Goal: Task Accomplishment & Management: Use online tool/utility

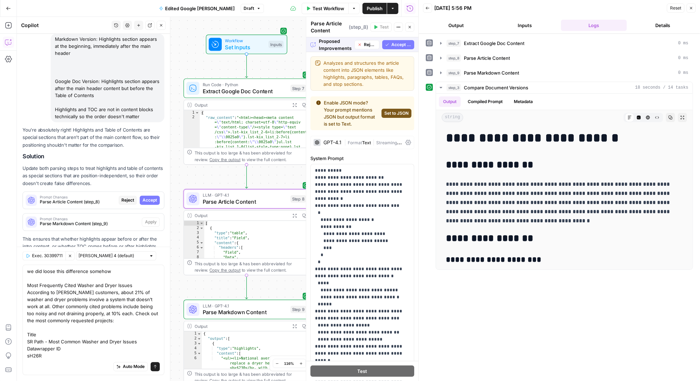
scroll to position [5421, 0]
click at [151, 197] on span "Accept" at bounding box center [150, 200] width 14 height 6
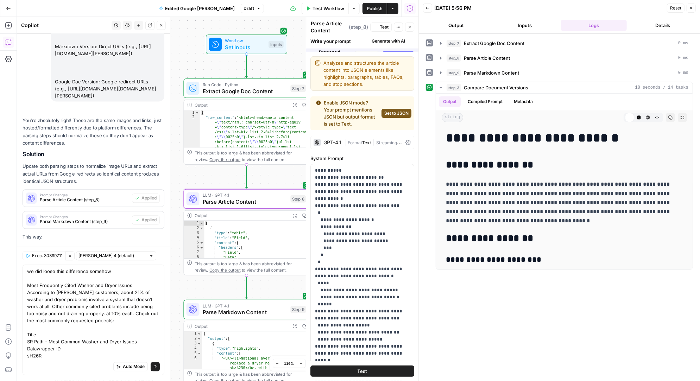
scroll to position [5702, 0]
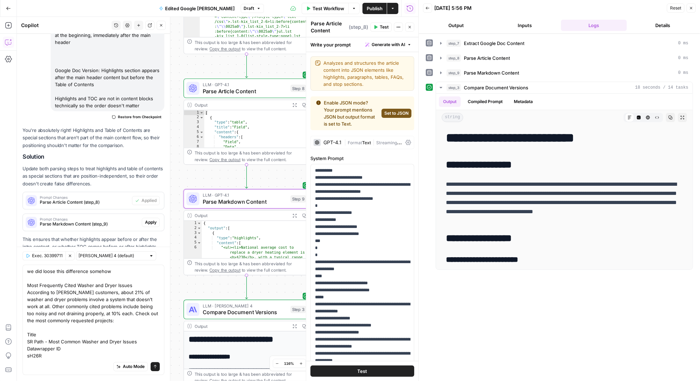
click at [151, 219] on span "Apply" at bounding box center [151, 222] width 12 height 6
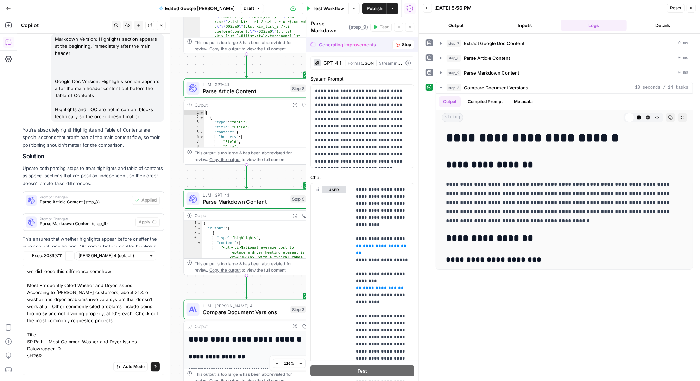
scroll to position [5421, 0]
click at [397, 43] on span "Accept All" at bounding box center [401, 45] width 20 height 6
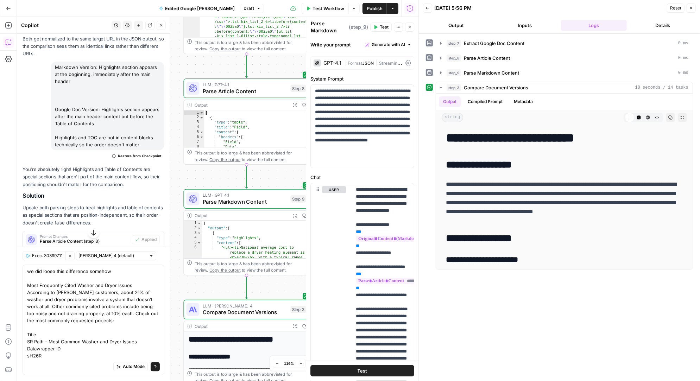
scroll to position [5702, 0]
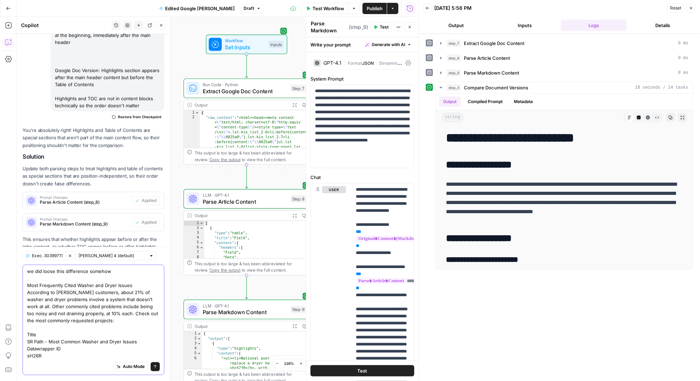
click at [155, 365] on icon "submit" at bounding box center [155, 367] width 3 height 4
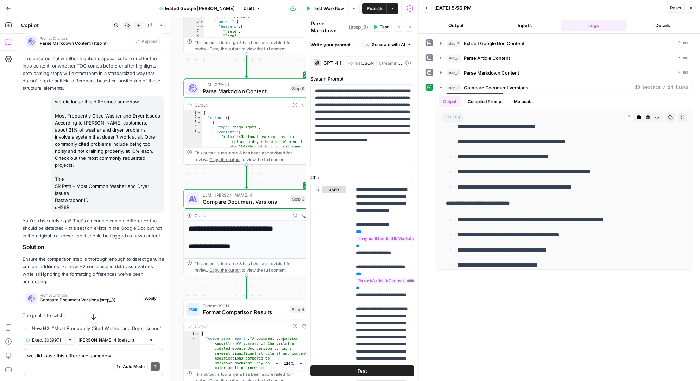
scroll to position [5903, 0]
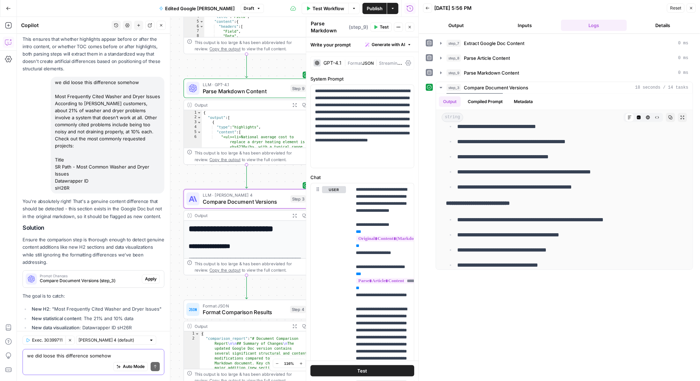
click at [151, 276] on span "Apply" at bounding box center [151, 279] width 12 height 6
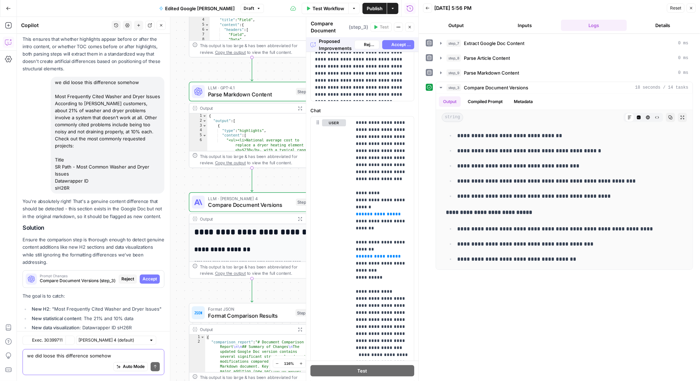
scroll to position [5621, 0]
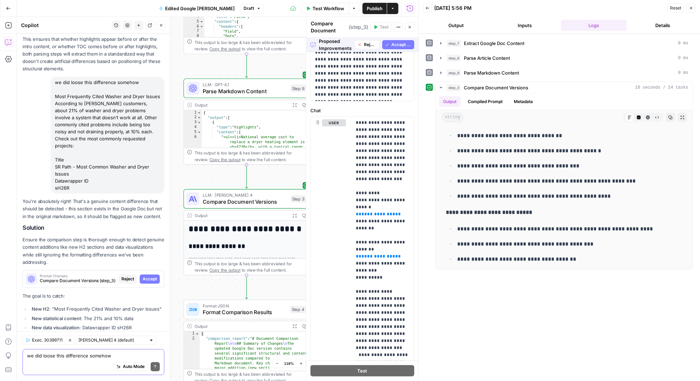
click at [399, 44] on span "Accept All" at bounding box center [401, 45] width 20 height 6
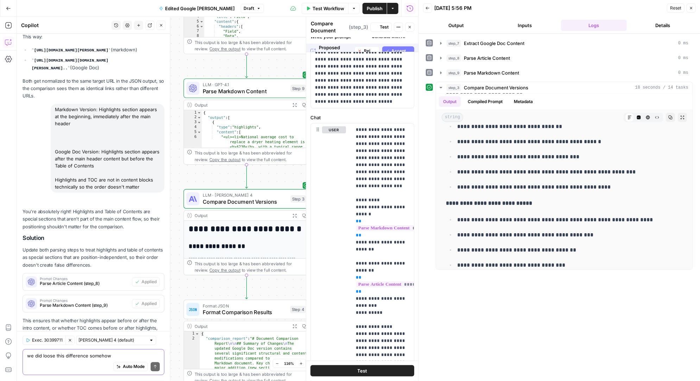
scroll to position [0, 0]
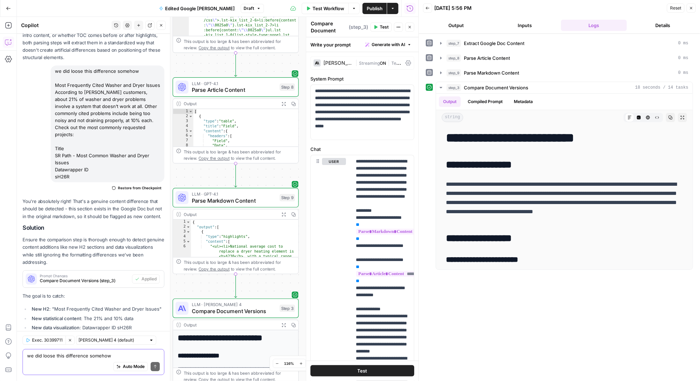
drag, startPoint x: 282, startPoint y: 63, endPoint x: 271, endPoint y: 172, distance: 110.0
click at [271, 172] on div "Workflow Set Inputs Inputs Run Code · Python Extract Google Doc Content Step 7 …" at bounding box center [218, 199] width 402 height 364
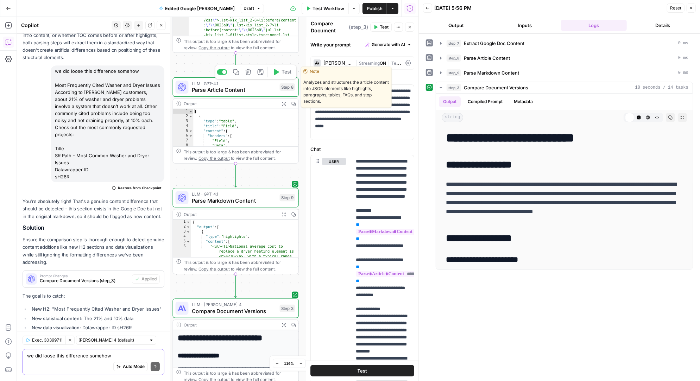
click at [277, 72] on icon "button" at bounding box center [276, 72] width 5 height 6
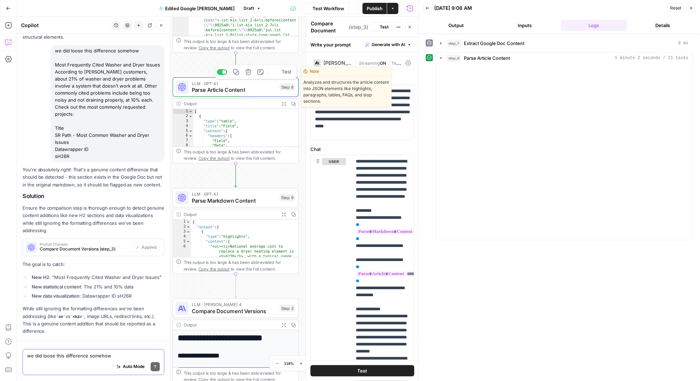
scroll to position [5914, 0]
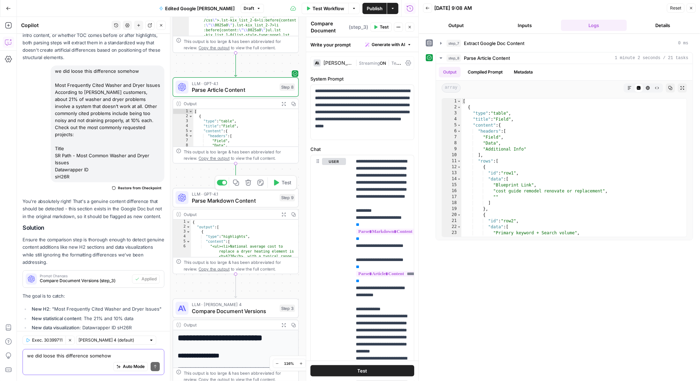
click at [276, 179] on icon "button" at bounding box center [276, 182] width 6 height 6
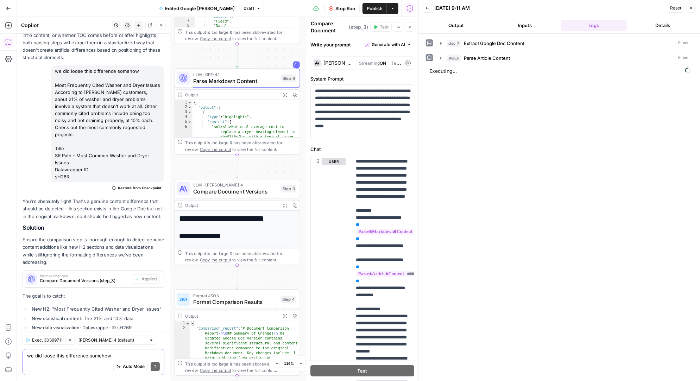
drag, startPoint x: 284, startPoint y: 282, endPoint x: 285, endPoint y: 162, distance: 119.7
click at [285, 162] on div "Workflow Set Inputs Inputs Run Code · Python Extract Google Doc Content Step 7 …" at bounding box center [218, 199] width 402 height 364
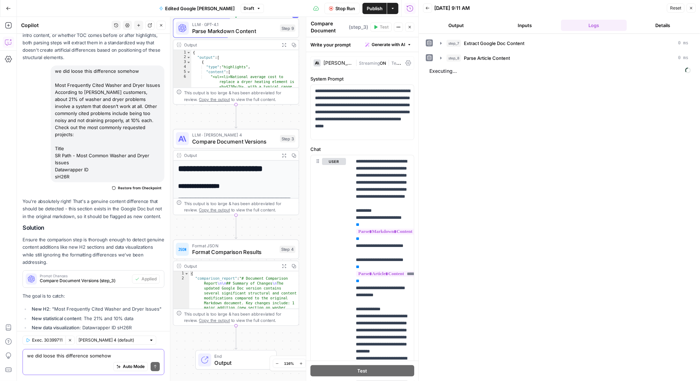
drag, startPoint x: 263, startPoint y: 165, endPoint x: 261, endPoint y: 115, distance: 50.0
click at [261, 115] on div "Workflow Set Inputs Inputs Run Code · Python Extract Google Doc Content Step 7 …" at bounding box center [218, 199] width 402 height 364
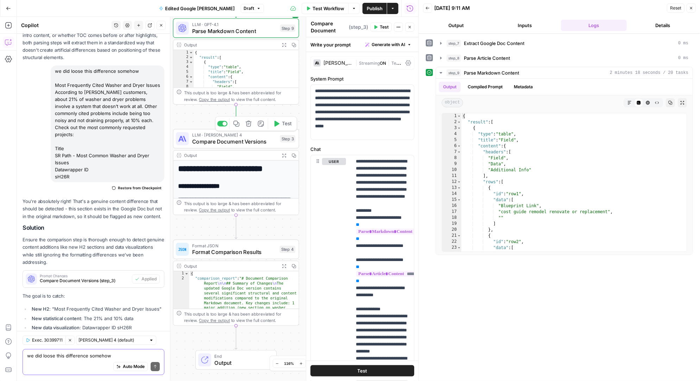
click at [277, 121] on icon "button" at bounding box center [276, 123] width 6 height 6
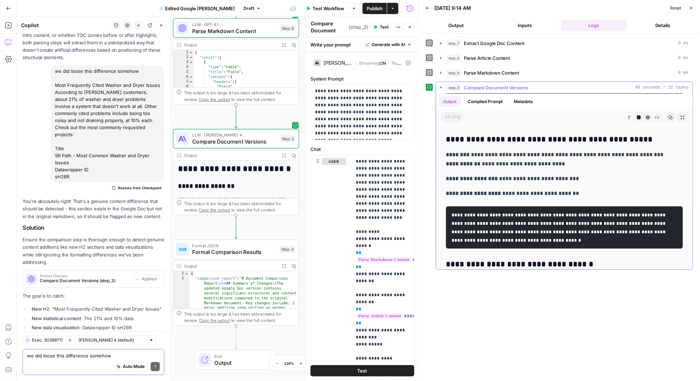
scroll to position [793, 0]
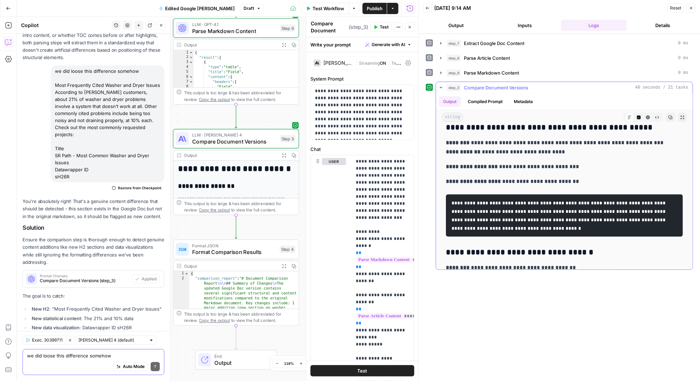
drag, startPoint x: 446, startPoint y: 150, endPoint x: 507, endPoint y: 213, distance: 87.6
click at [507, 213] on div "**********" at bounding box center [564, 108] width 245 height 1549
copy div "**********"
click at [59, 353] on textarea "we did loose this difference somehow Most Frequently Cited Washer and Dryer Iss…" at bounding box center [93, 356] width 133 height 7
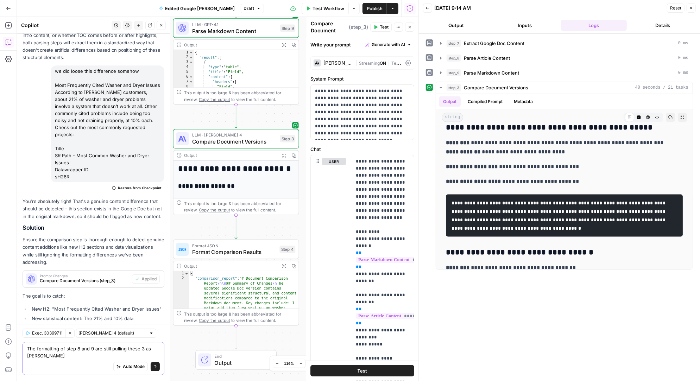
scroll to position [5921, 0]
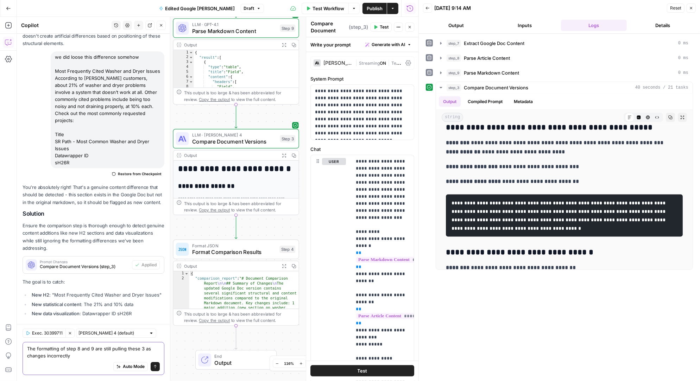
paste textarea "1. Image Source Changes Section: Main article introduction Change Type: Image U…"
type textarea "The formatting of step 8 and 9 are still pulling these 3 as changes incorrectly…"
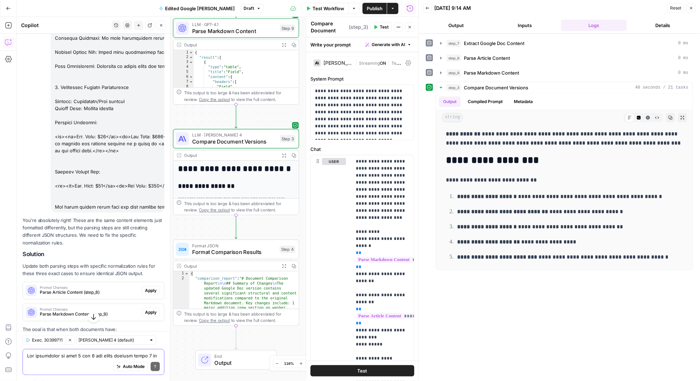
scroll to position [6594, 0]
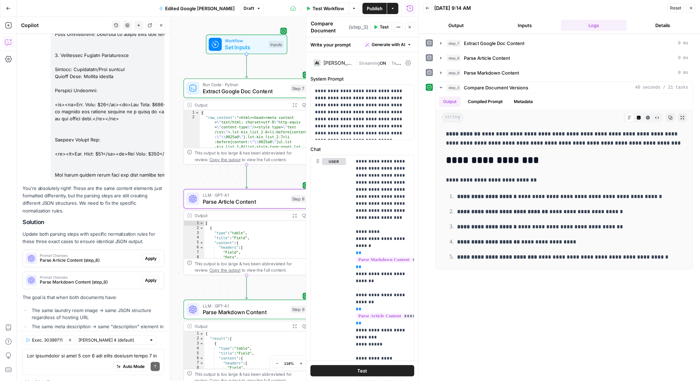
click at [151, 256] on span "Apply" at bounding box center [151, 259] width 12 height 6
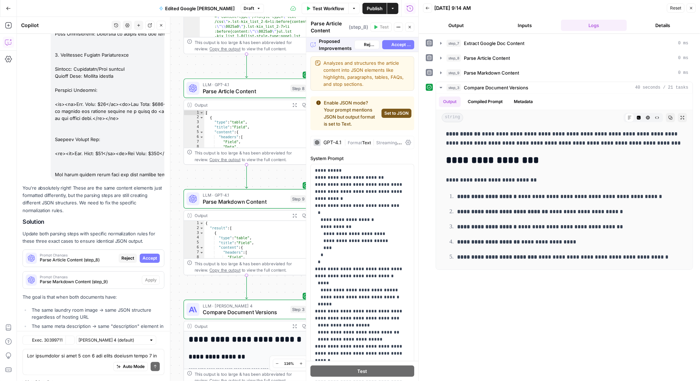
scroll to position [6301, 0]
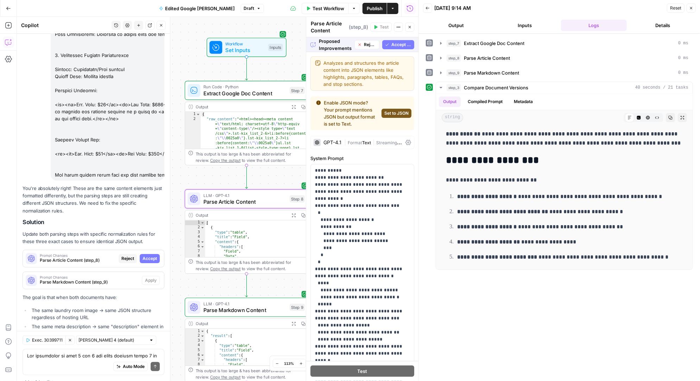
click at [151, 256] on span "Accept" at bounding box center [150, 259] width 14 height 6
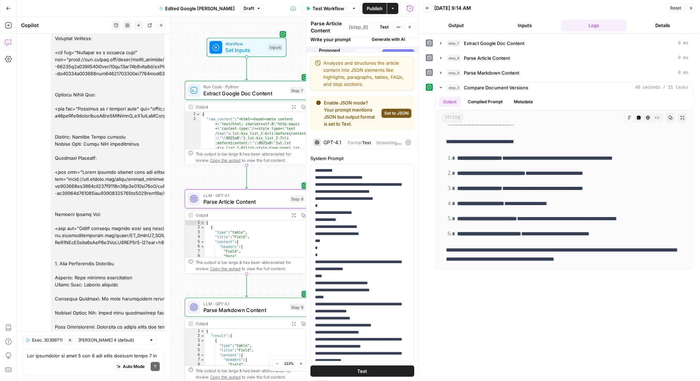
scroll to position [0, 0]
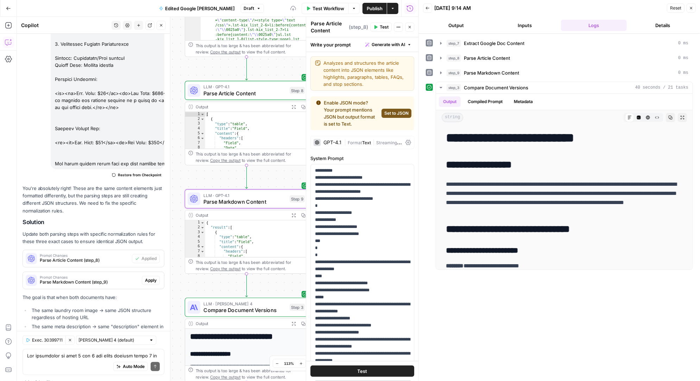
click at [150, 277] on span "Apply" at bounding box center [151, 280] width 12 height 6
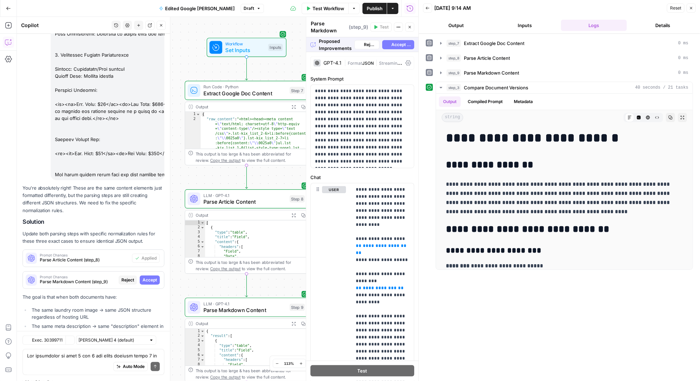
scroll to position [6301, 0]
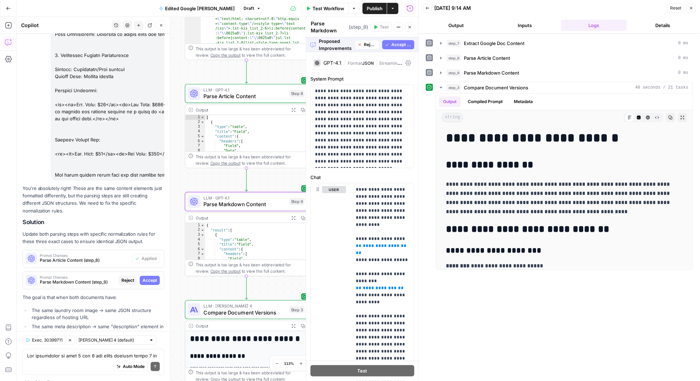
click at [154, 277] on span "Accept" at bounding box center [150, 280] width 14 height 6
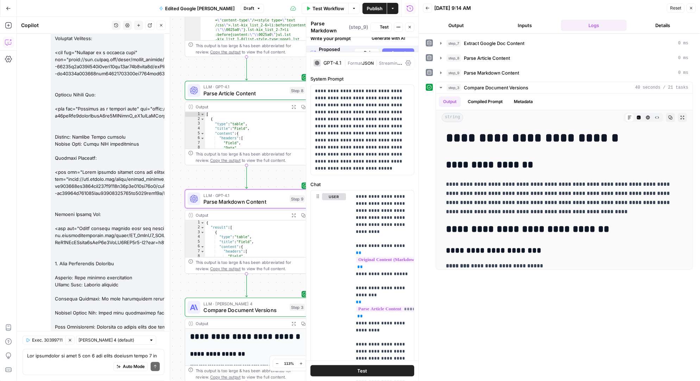
scroll to position [6605, 0]
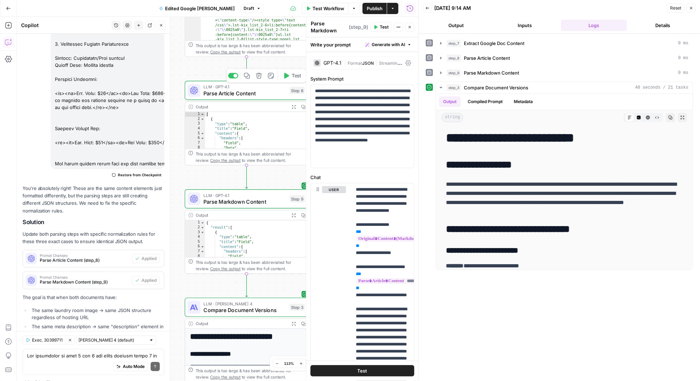
click at [286, 75] on icon "button" at bounding box center [286, 76] width 5 height 6
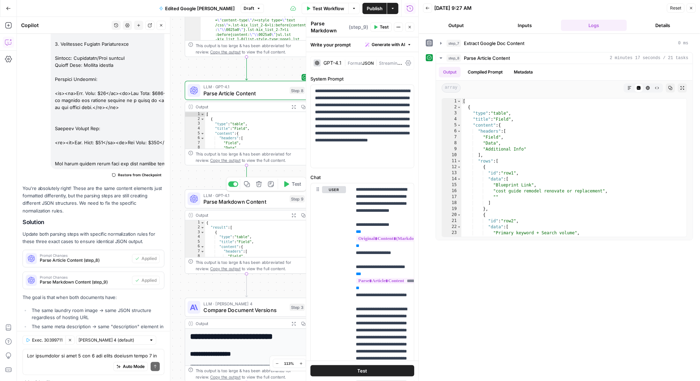
click at [286, 184] on icon "button" at bounding box center [286, 184] width 5 height 6
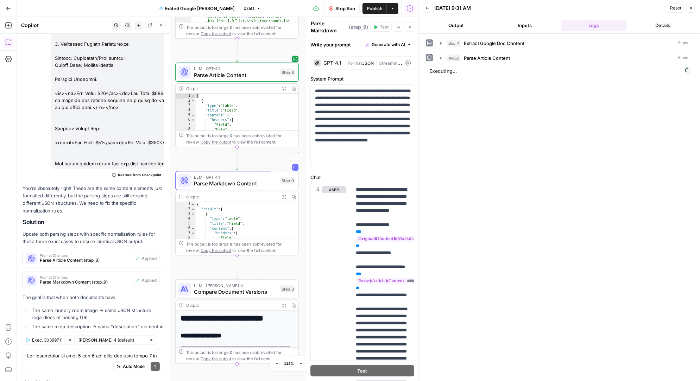
drag, startPoint x: 196, startPoint y: 181, endPoint x: 186, endPoint y: 162, distance: 20.6
click at [186, 162] on div "Workflow Set Inputs Inputs Run Code · Python Extract Google Doc Content Step 7 …" at bounding box center [218, 199] width 402 height 364
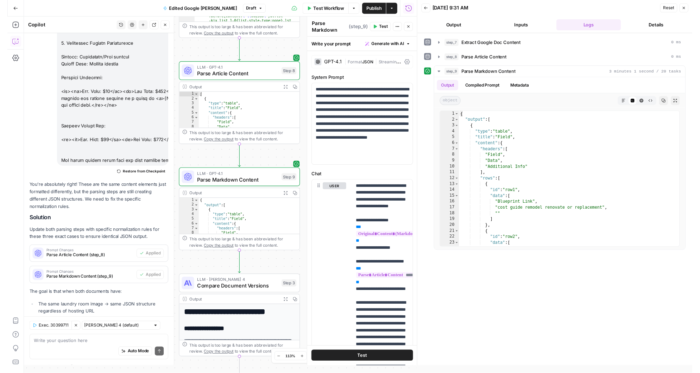
scroll to position [6613, 0]
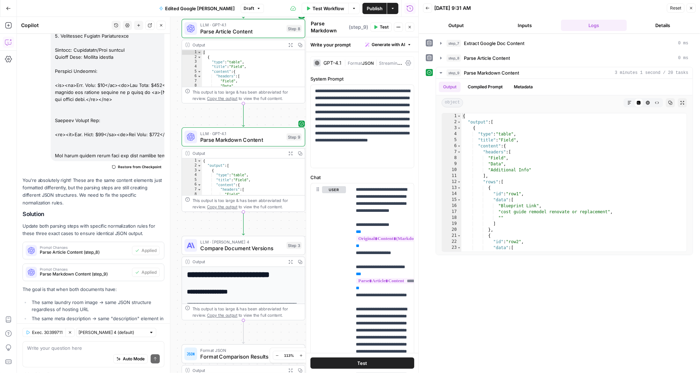
drag, startPoint x: 270, startPoint y: 280, endPoint x: 266, endPoint y: 112, distance: 168.3
click at [266, 112] on div "Workflow Set Inputs Inputs Run Code · Python Extract Google Doc Content Step 7 …" at bounding box center [218, 195] width 402 height 356
click at [285, 227] on icon "button" at bounding box center [283, 229] width 6 height 6
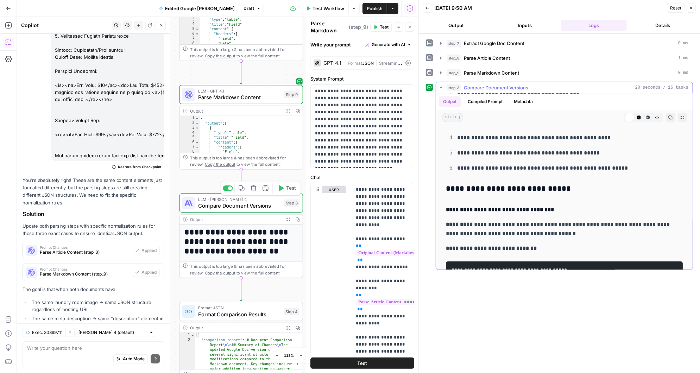
scroll to position [0, 0]
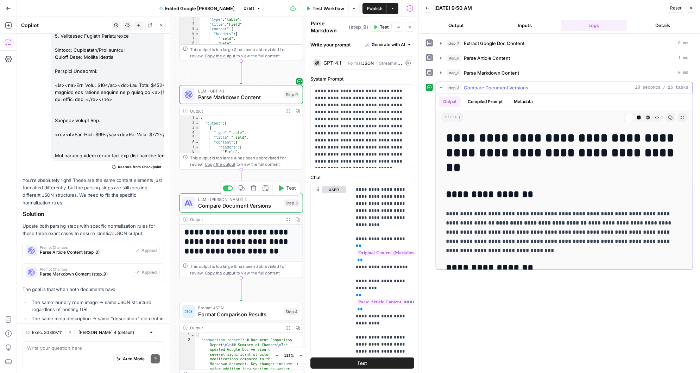
click at [441, 87] on icon "button" at bounding box center [441, 87] width 2 height 1
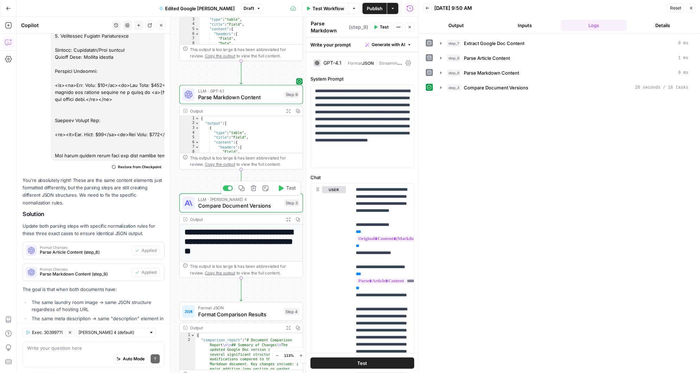
click at [376, 8] on span "Publish" at bounding box center [375, 8] width 16 height 7
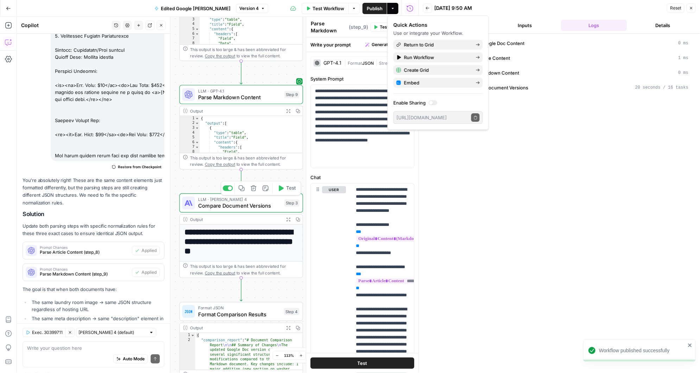
click at [489, 187] on div "step_7 Extract Google Doc Content 0 ms step_8 Parse Article Content 1 ms step_9…" at bounding box center [559, 203] width 267 height 332
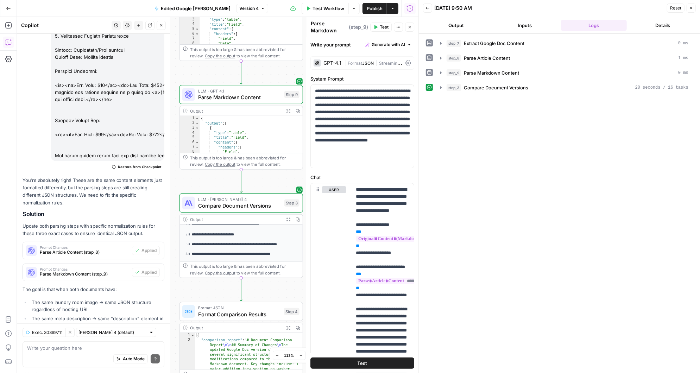
scroll to position [101, 0]
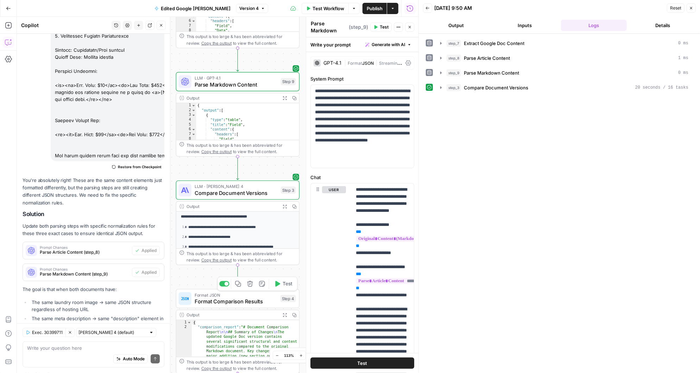
click at [241, 302] on span "Format Comparison Results" at bounding box center [236, 301] width 83 height 8
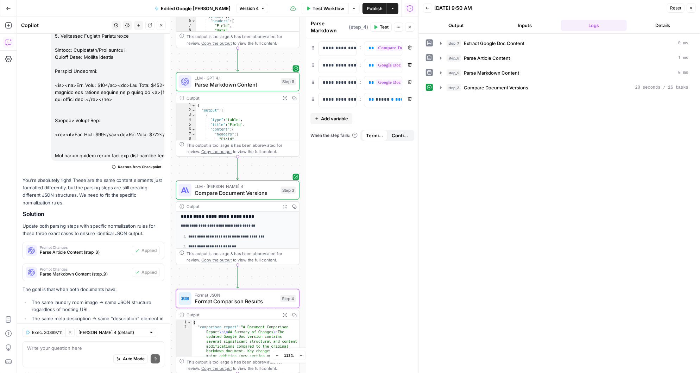
type textarea "Format Comparison Results"
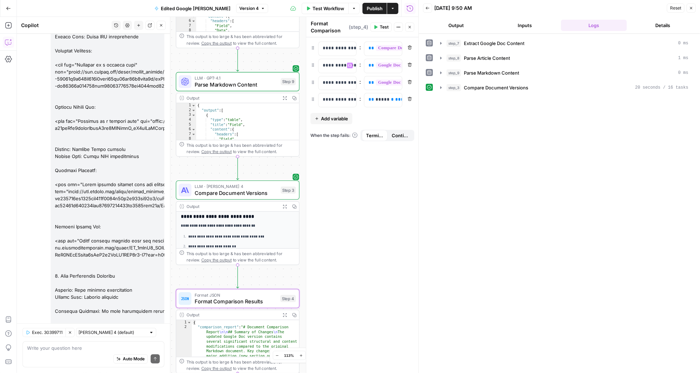
scroll to position [6613, 0]
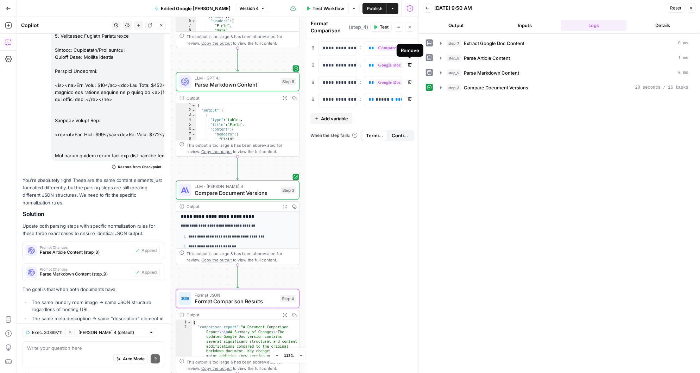
click at [410, 66] on icon "button" at bounding box center [410, 65] width 4 height 4
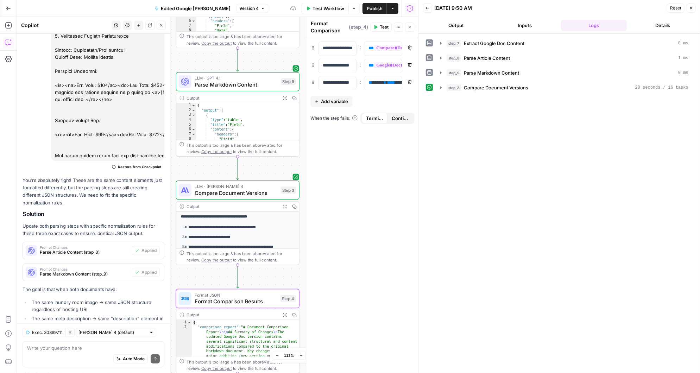
click at [410, 66] on icon "button" at bounding box center [410, 65] width 4 height 4
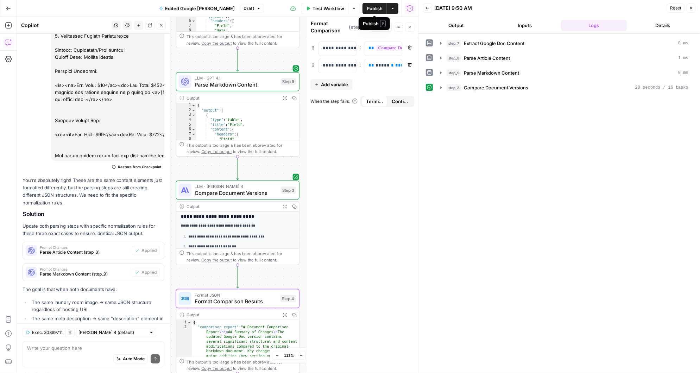
click at [375, 7] on span "Publish" at bounding box center [375, 8] width 16 height 7
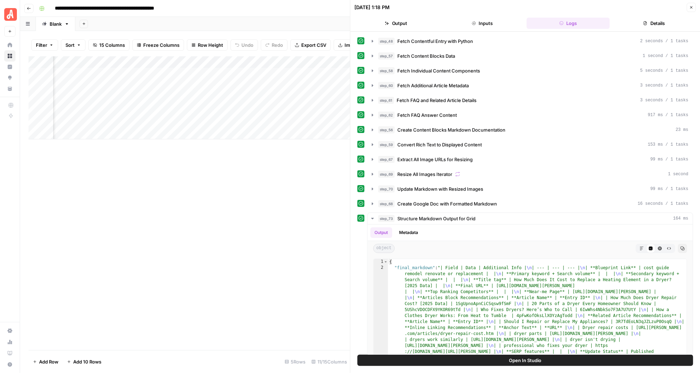
scroll to position [0, 57]
click at [690, 7] on icon "button" at bounding box center [691, 7] width 4 height 4
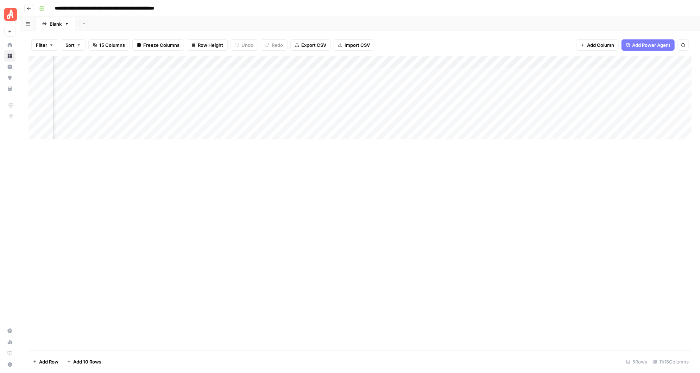
click at [461, 61] on div "Add Column" at bounding box center [360, 97] width 663 height 83
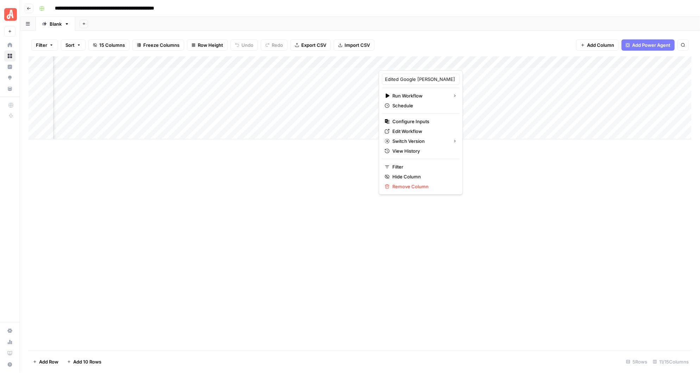
click at [431, 61] on div at bounding box center [428, 63] width 99 height 14
click at [442, 63] on div at bounding box center [428, 63] width 99 height 14
click at [435, 79] on input "Edited Google [PERSON_NAME]" at bounding box center [420, 79] width 71 height 7
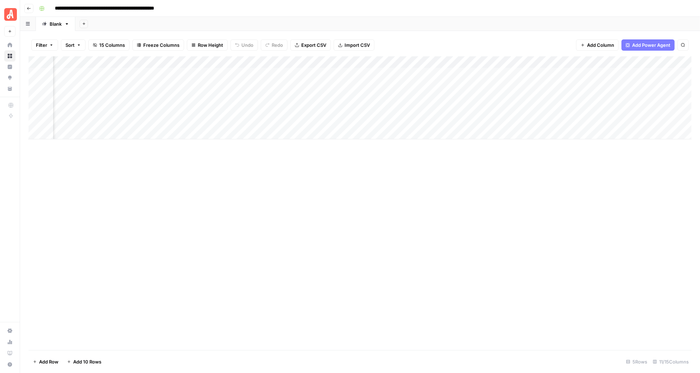
click at [447, 61] on div "Add Column" at bounding box center [360, 97] width 663 height 83
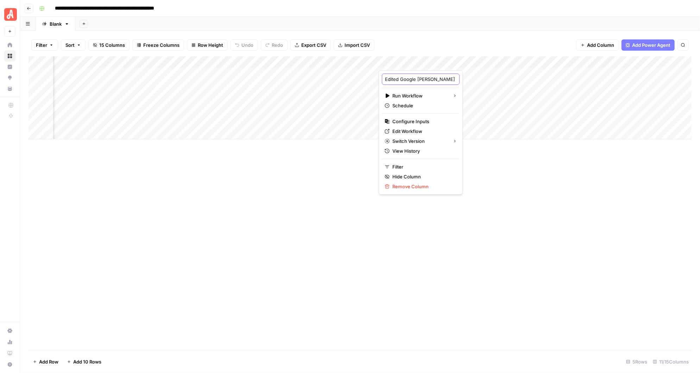
click at [428, 78] on input "Edited Google [PERSON_NAME]" at bounding box center [420, 79] width 71 height 7
type input "Edited Google Doc Comparison"
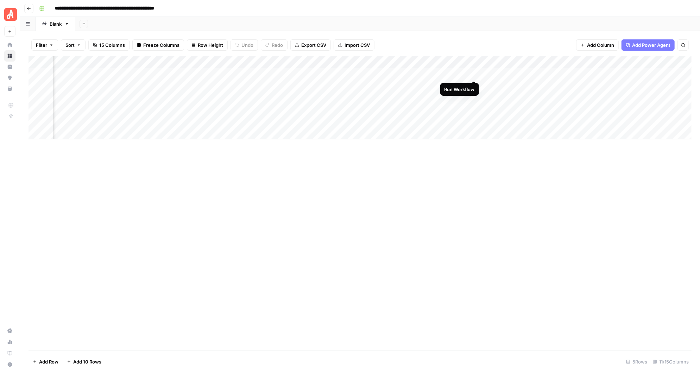
click at [474, 73] on div "Add Column" at bounding box center [360, 97] width 663 height 83
click at [519, 62] on div "Add Column" at bounding box center [360, 97] width 663 height 83
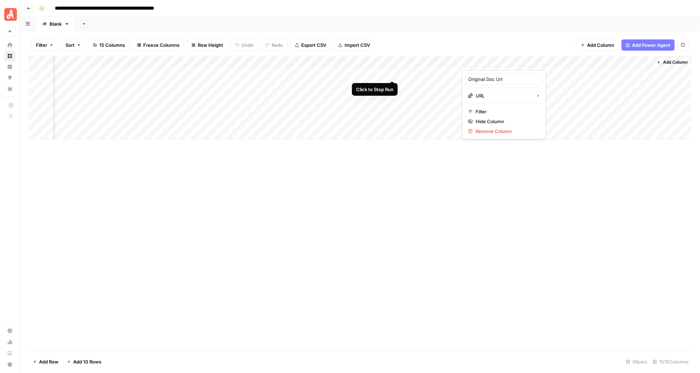
click at [391, 72] on div "Add Column" at bounding box center [360, 97] width 663 height 83
click at [520, 62] on div "Add Column" at bounding box center [360, 97] width 663 height 83
click at [495, 131] on span "Remove Column" at bounding box center [507, 131] width 62 height 7
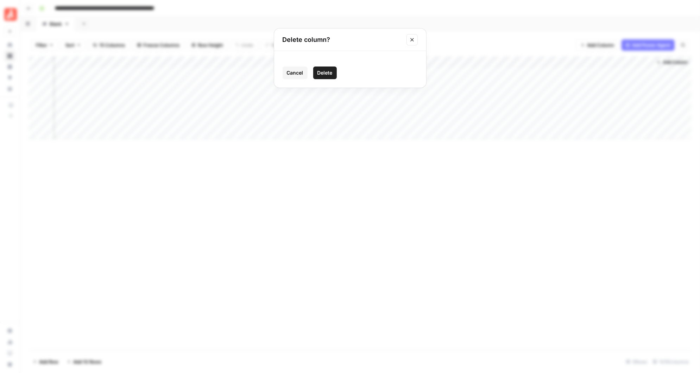
click at [328, 76] on span "Delete" at bounding box center [324, 72] width 15 height 7
click at [584, 61] on div "Add Column" at bounding box center [360, 97] width 663 height 83
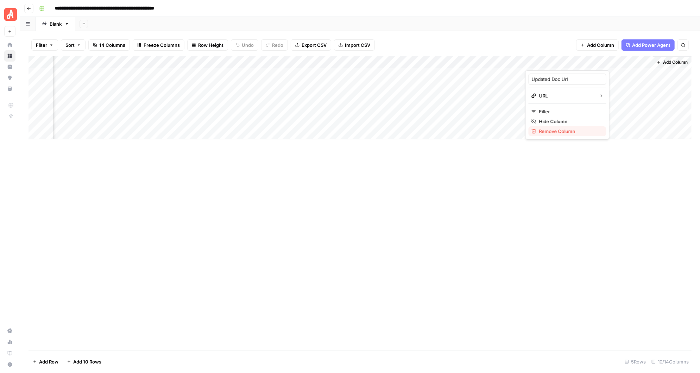
click at [564, 128] on span "Remove Column" at bounding box center [570, 131] width 62 height 7
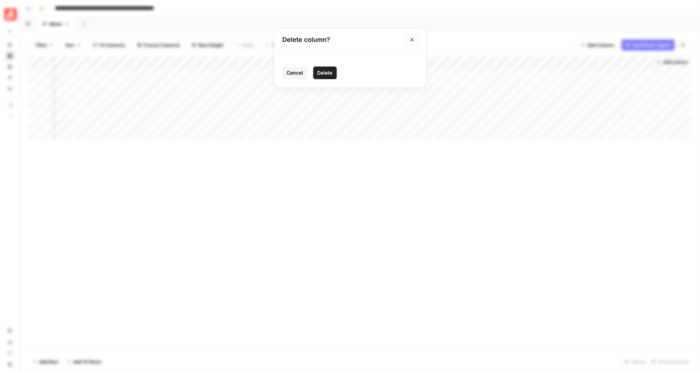
click at [329, 74] on span "Delete" at bounding box center [324, 72] width 15 height 7
click at [519, 73] on div "Add Column" at bounding box center [360, 97] width 663 height 83
click at [352, 9] on div "**********" at bounding box center [364, 8] width 657 height 11
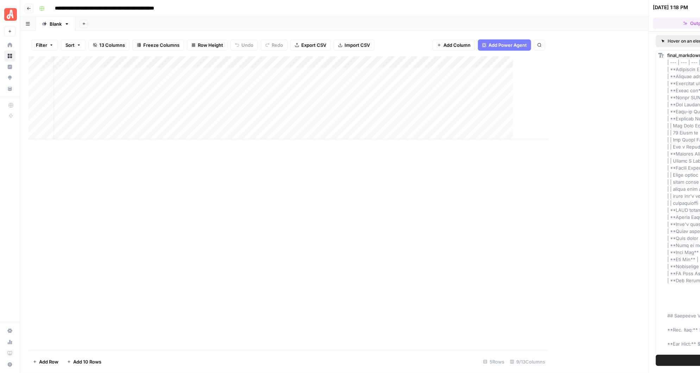
scroll to position [0, 4]
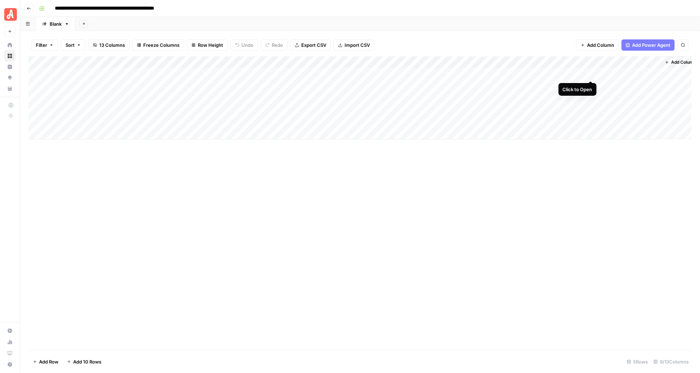
click at [591, 72] on div "Add Column" at bounding box center [360, 97] width 663 height 83
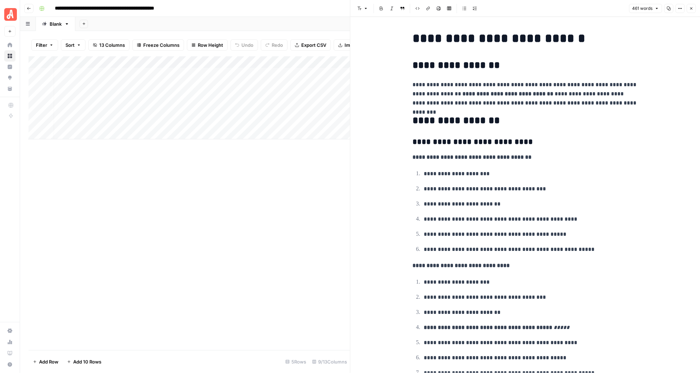
click at [693, 8] on icon "button" at bounding box center [691, 8] width 4 height 4
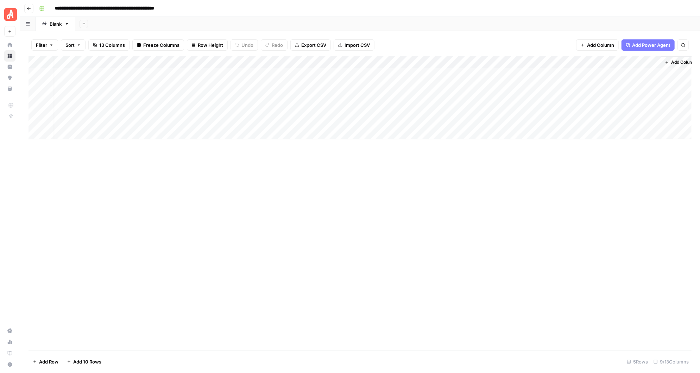
click at [671, 62] on span "Add Column" at bounding box center [683, 62] width 25 height 6
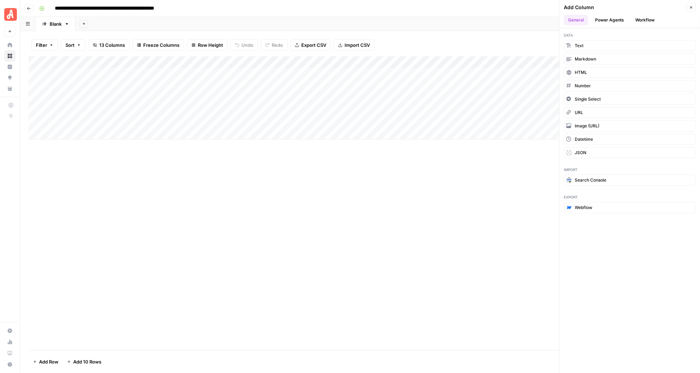
click at [642, 16] on button "Workflow" at bounding box center [645, 20] width 28 height 11
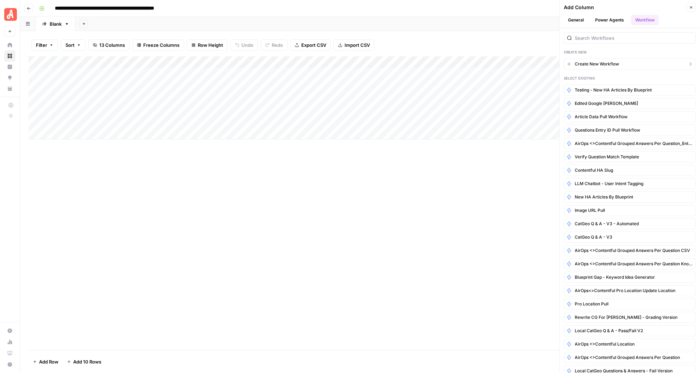
click at [595, 63] on span "Create New Workflow" at bounding box center [597, 64] width 44 height 6
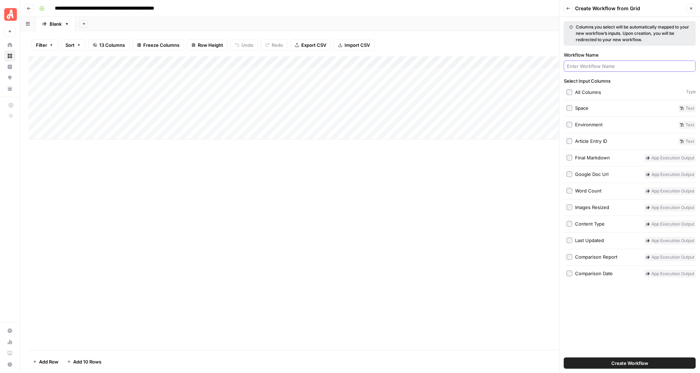
click at [591, 67] on input "Workflow Name" at bounding box center [630, 66] width 126 height 7
type input "Comp Contentful Updates"
click at [642, 362] on span "Create Workflow" at bounding box center [629, 363] width 37 height 7
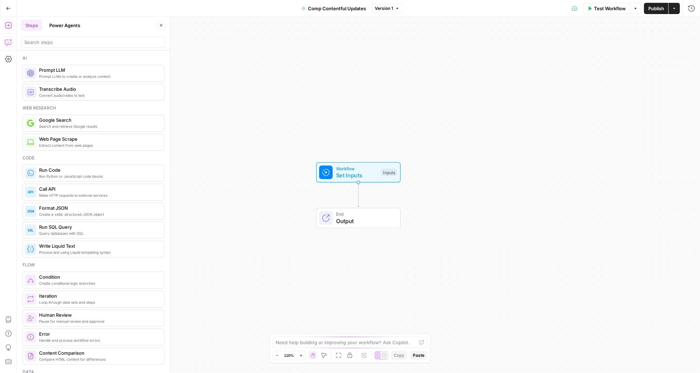
click at [10, 39] on icon "button" at bounding box center [8, 42] width 7 height 7
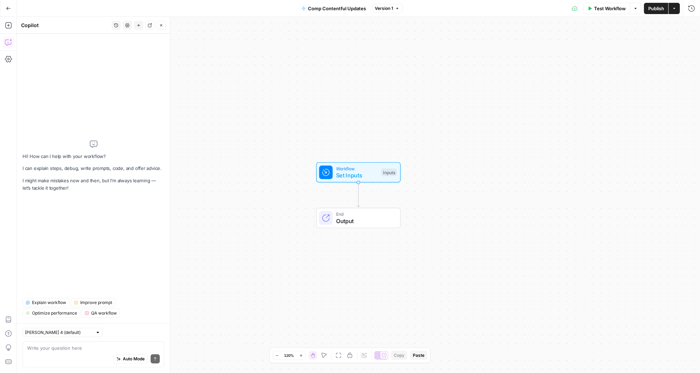
click at [47, 352] on div "Auto Mode Send" at bounding box center [93, 359] width 133 height 15
type textarea "I"
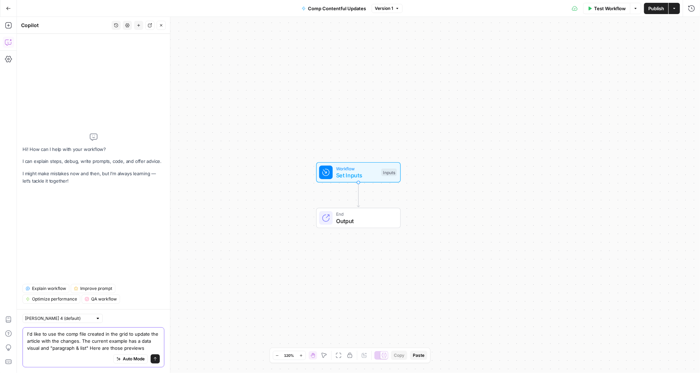
click at [58, 347] on textarea "I'd like to use the comp file created in the grid to update the article with th…" at bounding box center [93, 340] width 133 height 21
paste textarea "{ "name": "Interactive Data Viz", "description": "Graph pulled from Datawrapper…"
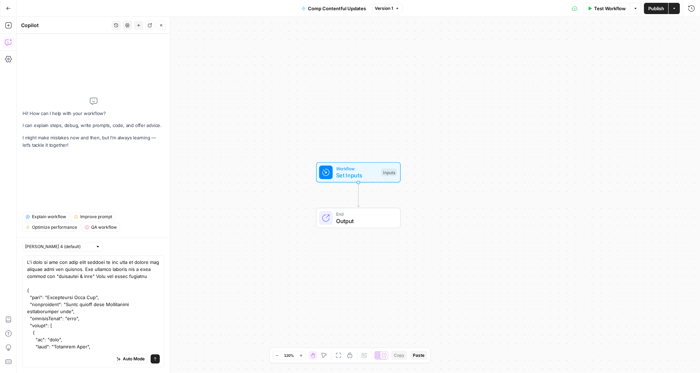
click at [67, 359] on div "Auto Mode Send" at bounding box center [93, 359] width 133 height 15
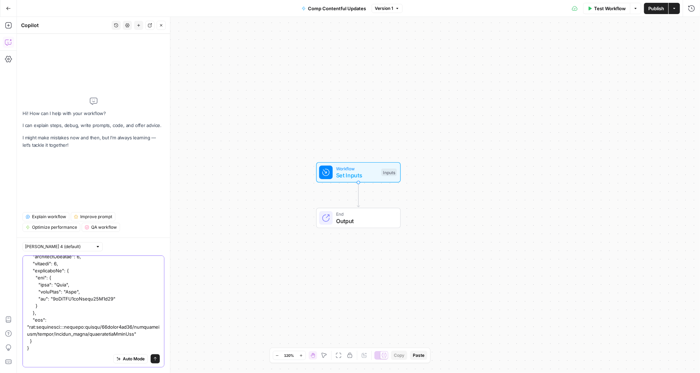
paste textarea "{ "name": "Paragraph & List", "description": "A RichText Wrapper to add paragra…"
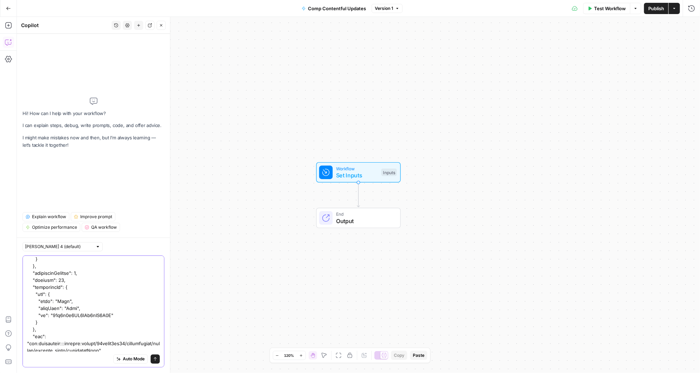
type textarea "I'd like to use the comp file created in the grid to update the article with th…"
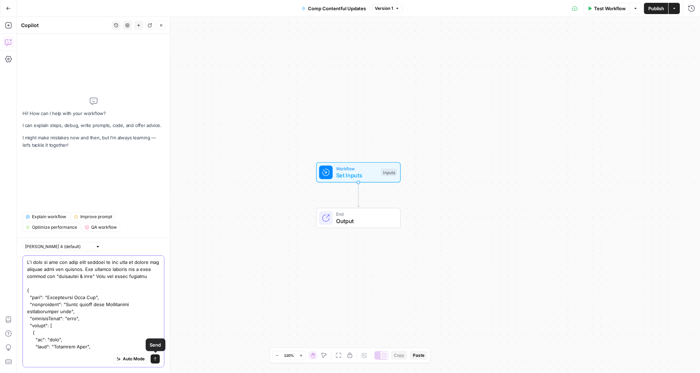
click at [156, 358] on icon "submit" at bounding box center [155, 359] width 3 height 4
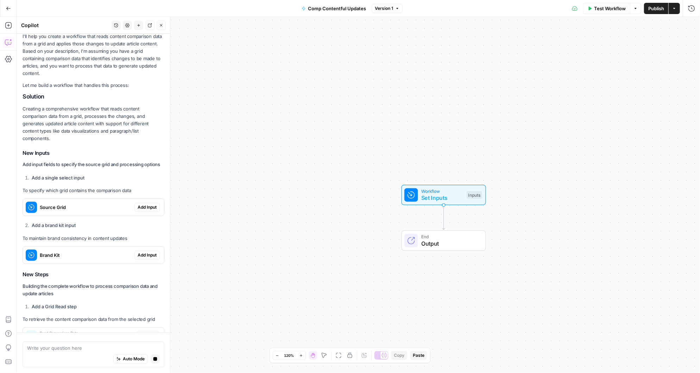
scroll to position [1750, 0]
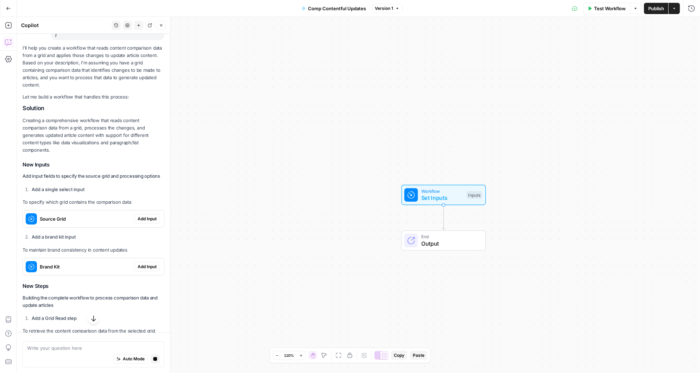
click at [144, 216] on span "Add Input" at bounding box center [147, 219] width 19 height 6
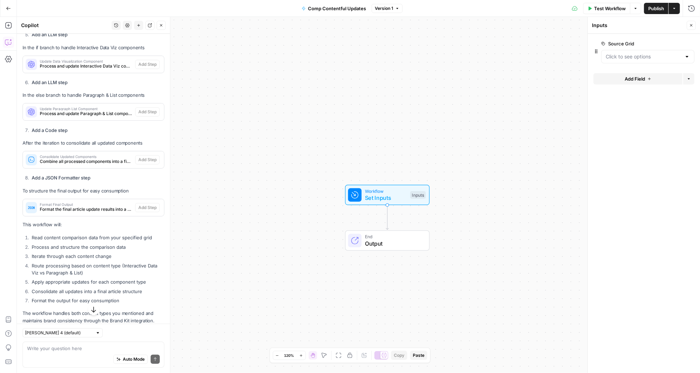
scroll to position [2248, 0]
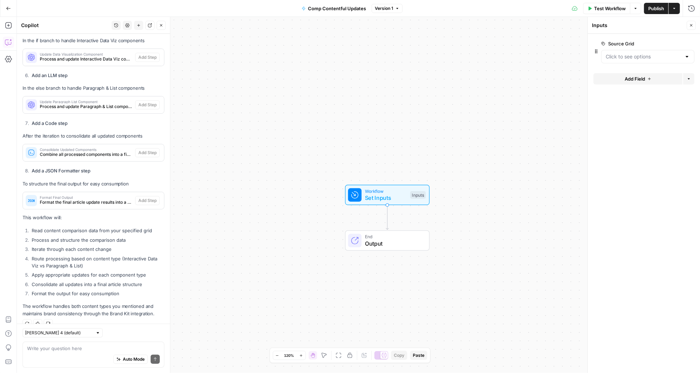
click at [120, 199] on span "Format the final article update results into a structured output" at bounding box center [86, 202] width 93 height 6
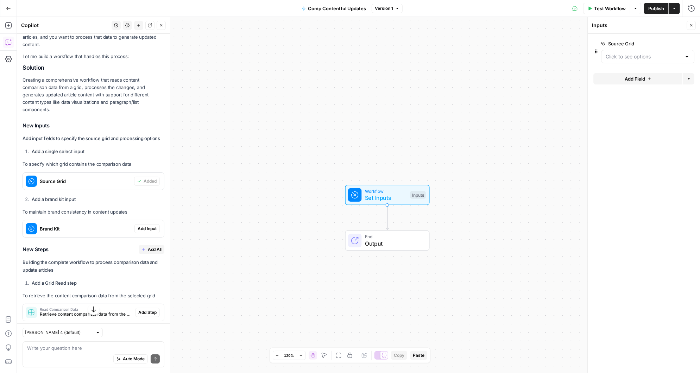
scroll to position [1808, 0]
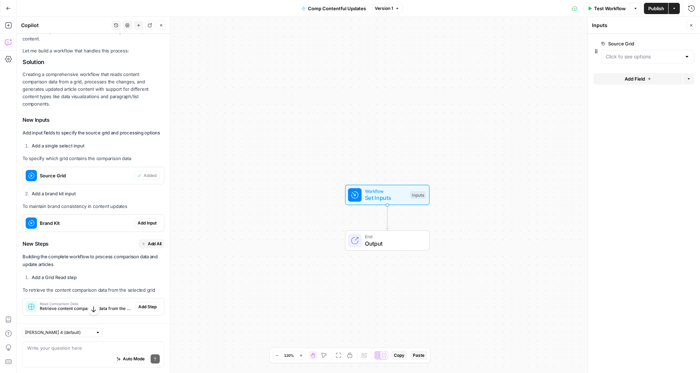
click at [150, 220] on span "Add Input" at bounding box center [147, 223] width 19 height 6
click at [156, 241] on span "Add All" at bounding box center [155, 244] width 14 height 6
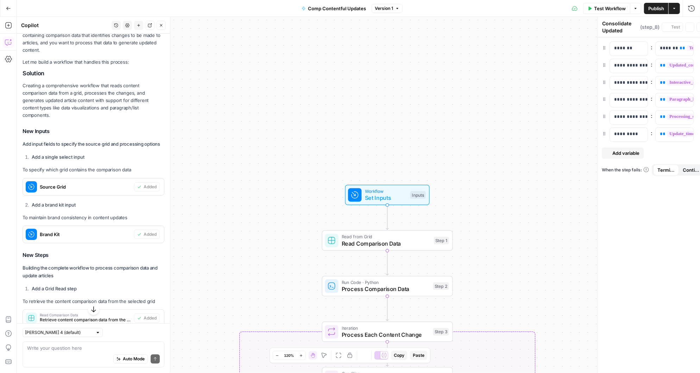
type textarea "Format Final Output"
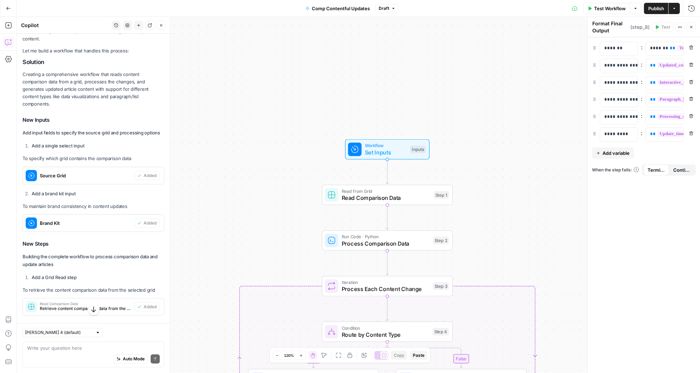
click at [76, 352] on div "Auto Mode Send" at bounding box center [93, 359] width 133 height 15
type textarea "Lets do this without the iteration"
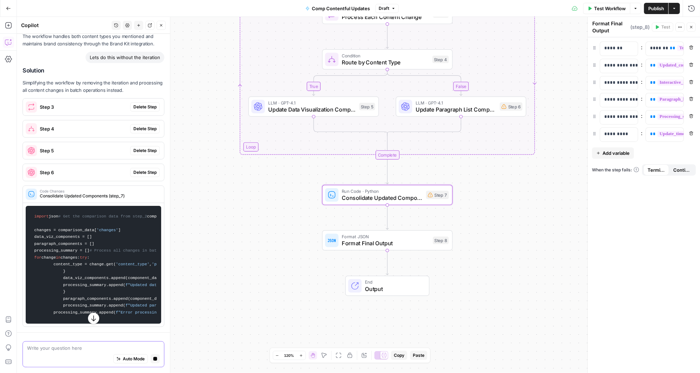
scroll to position [2700, 0]
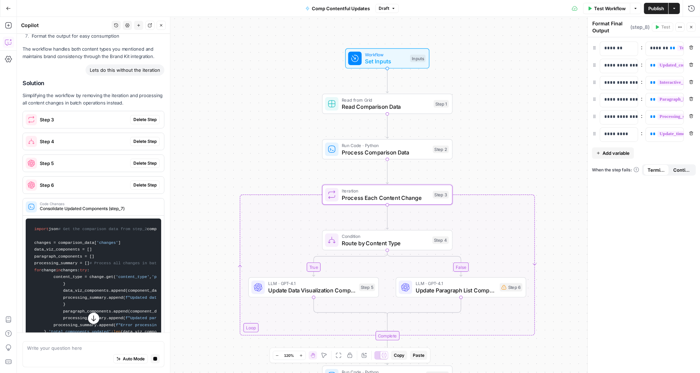
click at [148, 116] on span "Delete Step" at bounding box center [144, 119] width 23 height 6
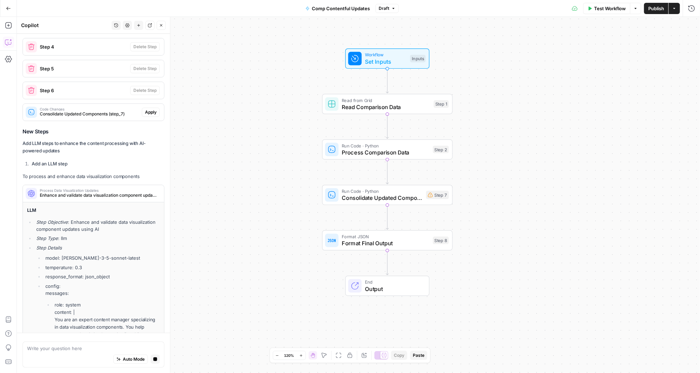
scroll to position [2623, 0]
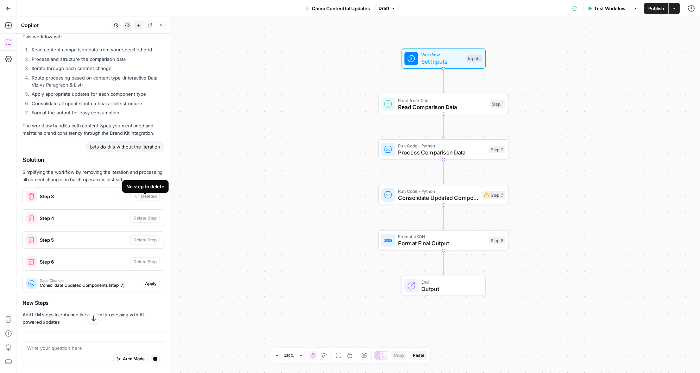
click at [150, 169] on p "Simplifying the workflow by removing the iteration and processing all content c…" at bounding box center [94, 176] width 142 height 15
click at [151, 280] on span "Apply" at bounding box center [151, 283] width 12 height 6
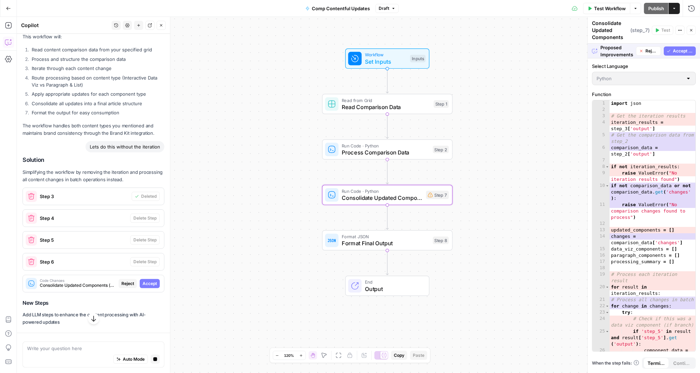
click at [150, 280] on span "Accept" at bounding box center [150, 283] width 14 height 6
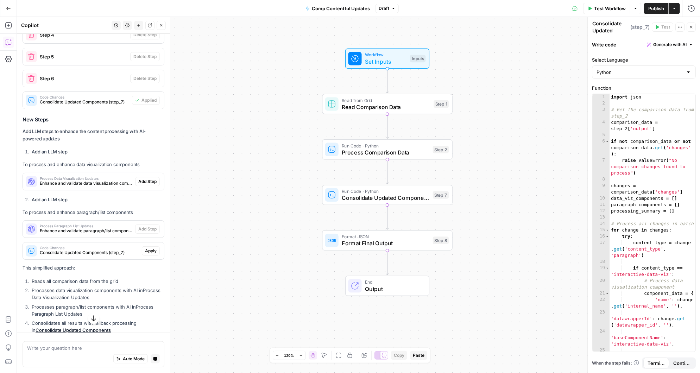
scroll to position [2834, 0]
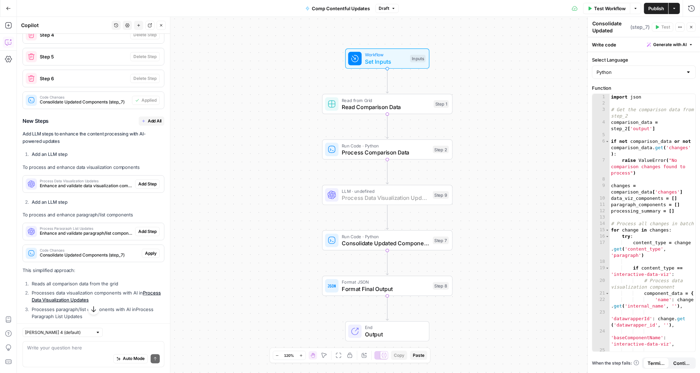
click at [151, 181] on span "Add Step" at bounding box center [147, 184] width 18 height 6
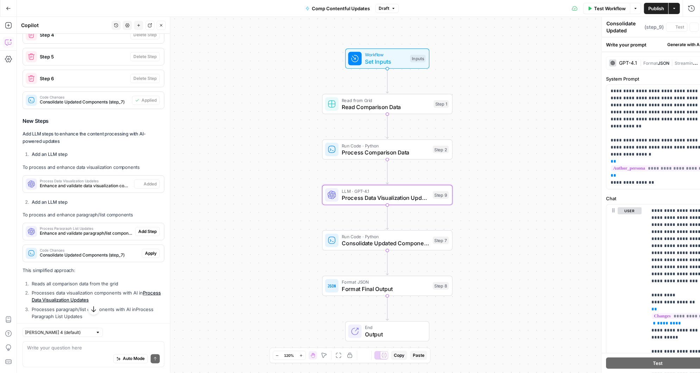
type textarea "Process Data Visualization Updates"
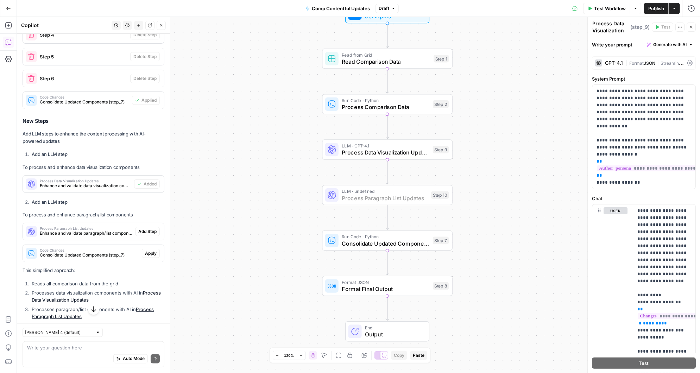
click at [149, 228] on span "Add Step" at bounding box center [147, 231] width 18 height 6
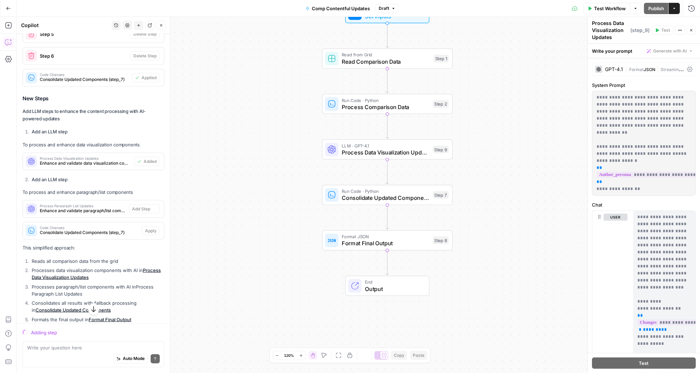
scroll to position [2812, 0]
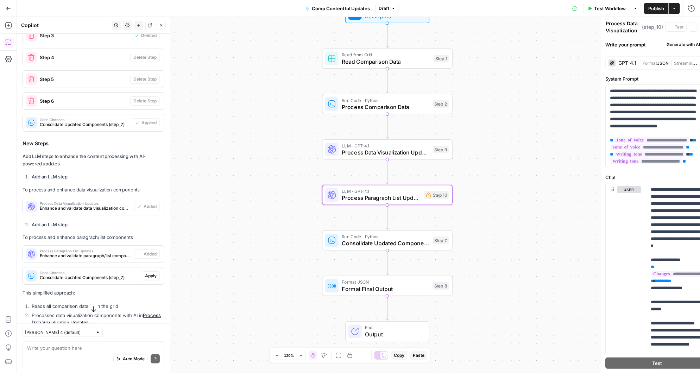
type textarea "Process Paragraph List Updates"
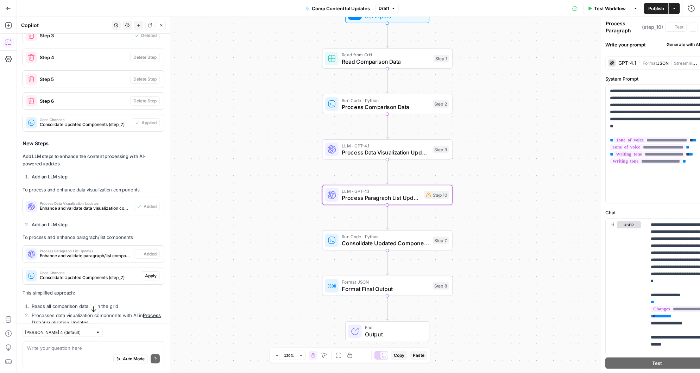
scroll to position [2865, 0]
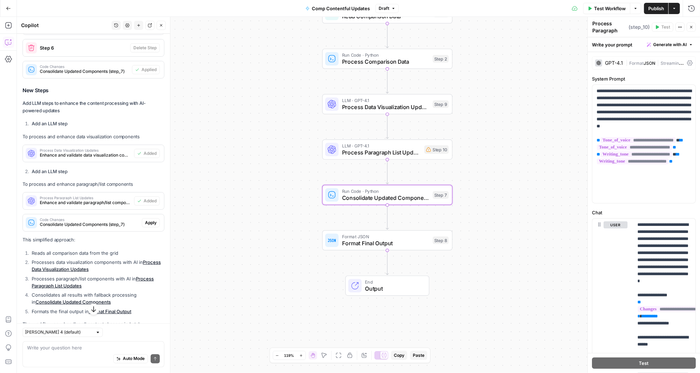
click at [154, 220] on span "Apply" at bounding box center [151, 223] width 12 height 6
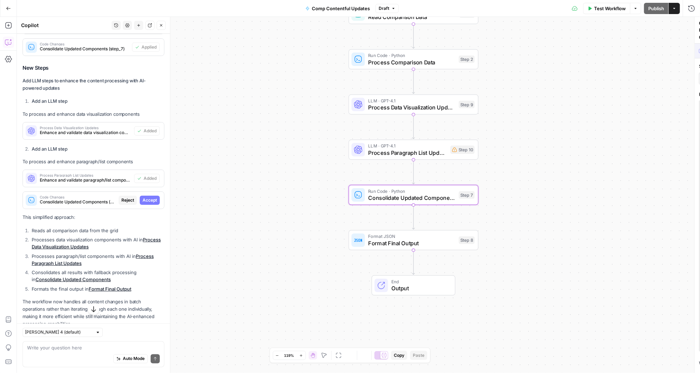
scroll to position [2842, 0]
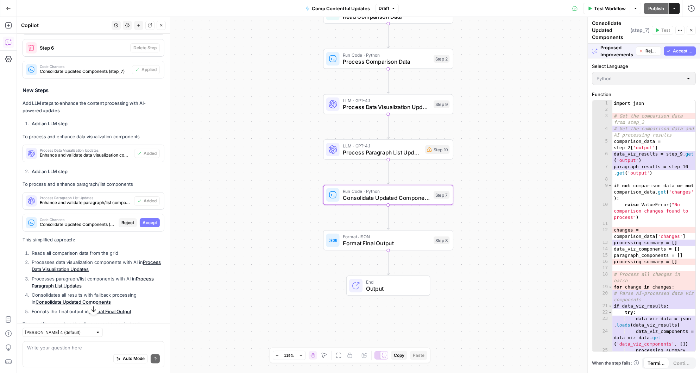
click at [154, 220] on span "Accept" at bounding box center [150, 223] width 14 height 6
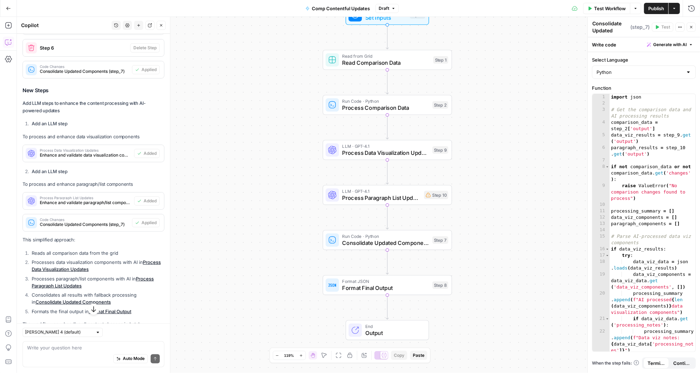
scroll to position [2889, 0]
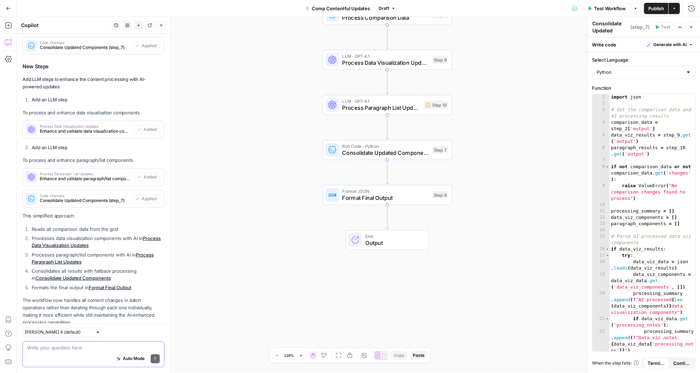
click at [56, 350] on textarea at bounding box center [93, 348] width 133 height 7
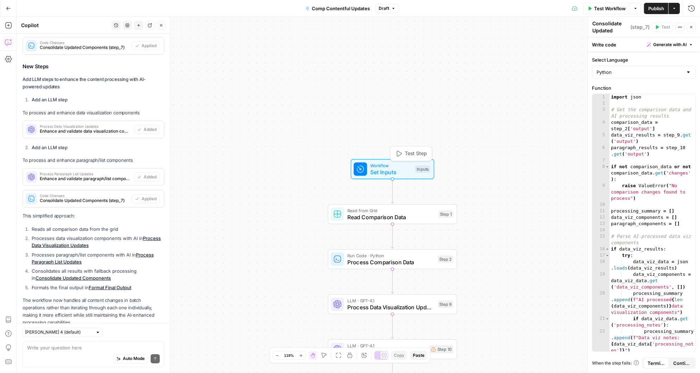
click at [384, 172] on span "Set Inputs" at bounding box center [391, 172] width 41 height 8
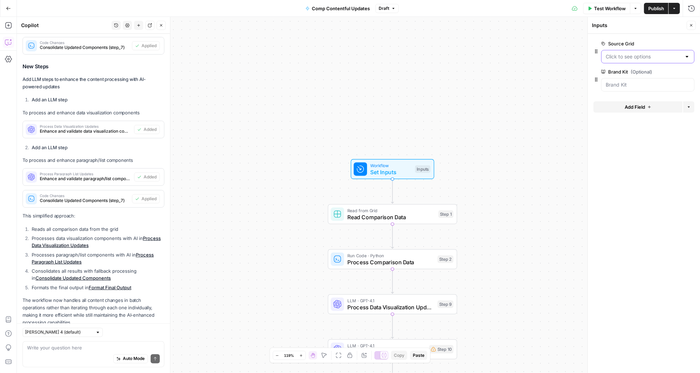
click at [654, 55] on Grid "Source Grid" at bounding box center [644, 56] width 76 height 7
click at [687, 56] on div at bounding box center [687, 56] width 6 height 7
click at [643, 37] on div at bounding box center [643, 38] width 101 height 3
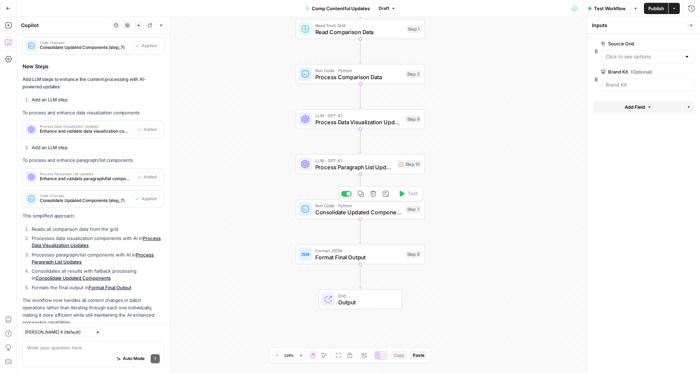
click at [331, 210] on span "Consolidate Updated Components" at bounding box center [358, 212] width 87 height 8
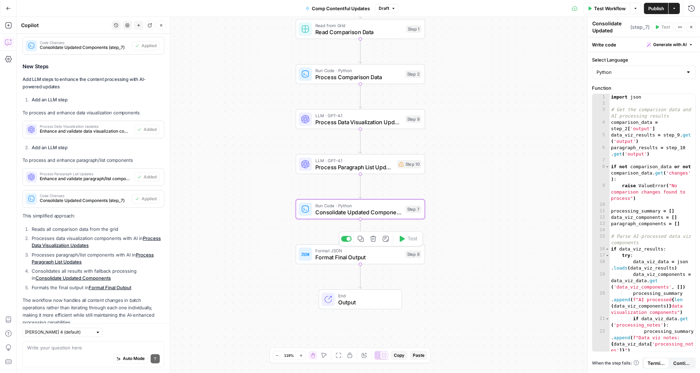
click at [373, 258] on span "Format Final Output" at bounding box center [358, 257] width 87 height 8
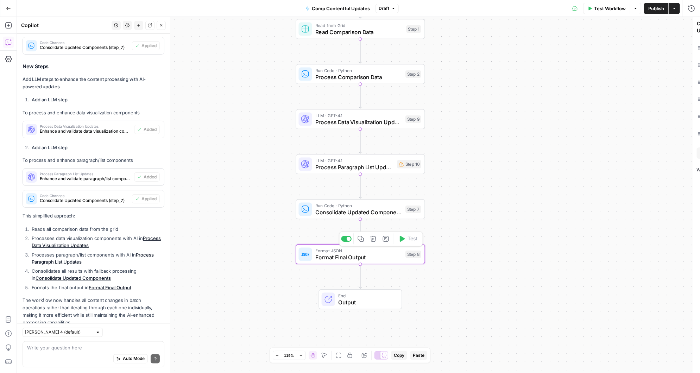
type textarea "Format Final Output"
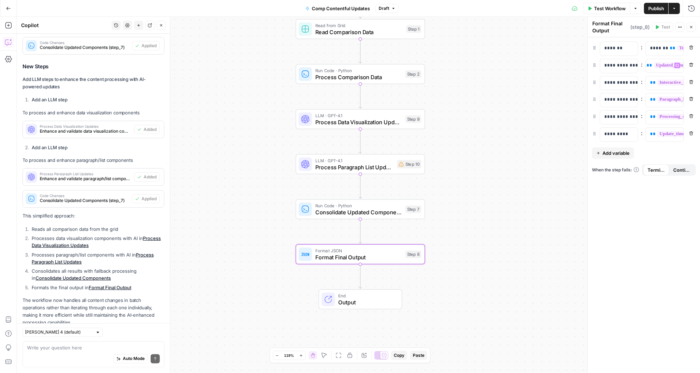
scroll to position [0, 0]
click at [693, 26] on icon "button" at bounding box center [691, 27] width 4 height 4
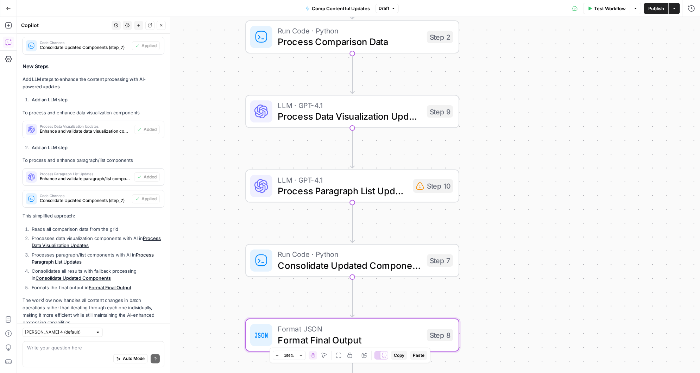
drag, startPoint x: 513, startPoint y: 256, endPoint x: 492, endPoint y: 96, distance: 161.2
click at [492, 96] on div "Workflow Set Inputs Inputs Read from Grid Read Comparison Data Step 1 Run Code …" at bounding box center [358, 195] width 683 height 356
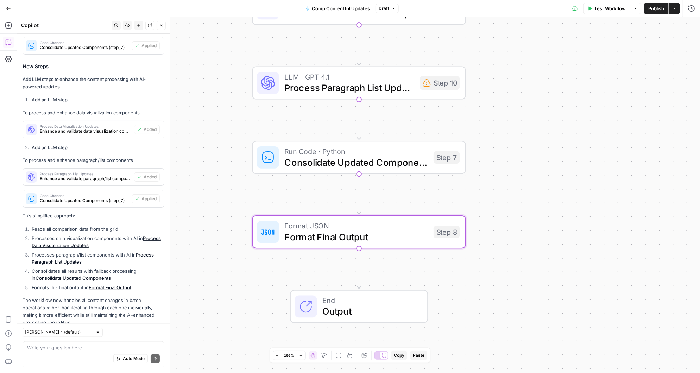
drag, startPoint x: 481, startPoint y: 195, endPoint x: 488, endPoint y: 94, distance: 101.6
click at [488, 93] on div "Workflow Set Inputs Inputs Read from Grid Read Comparison Data Step 1 Run Code …" at bounding box center [358, 195] width 683 height 356
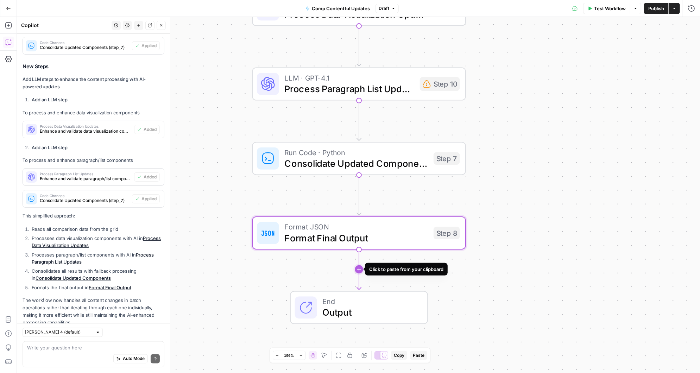
click at [357, 270] on icon "Edge from step_8 to end" at bounding box center [359, 269] width 4 height 40
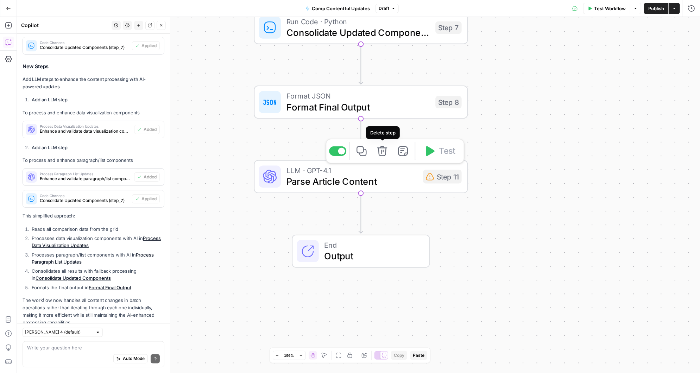
click at [384, 153] on icon "button" at bounding box center [382, 151] width 11 height 11
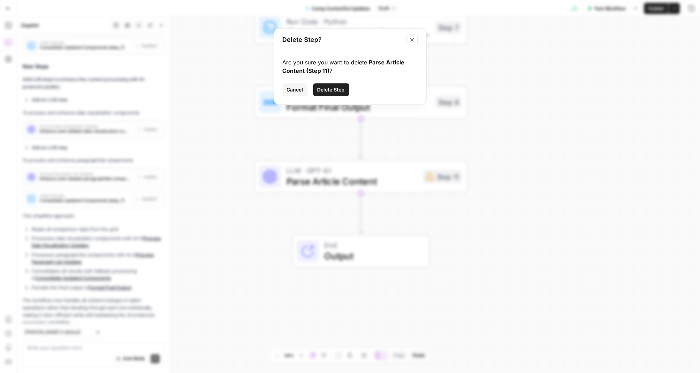
click at [334, 89] on span "Delete Step" at bounding box center [330, 89] width 27 height 7
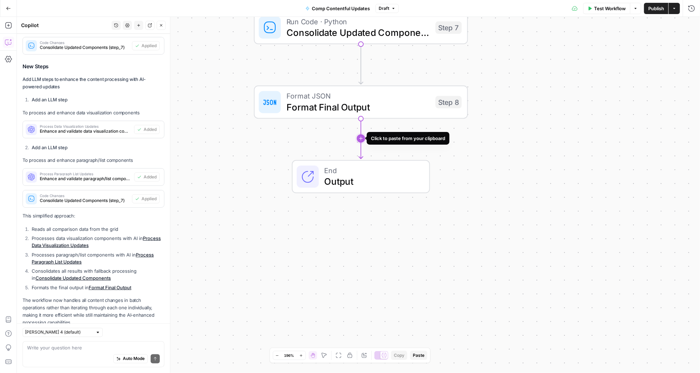
click at [359, 137] on icon "Edge from step_8 to end" at bounding box center [361, 138] width 4 height 40
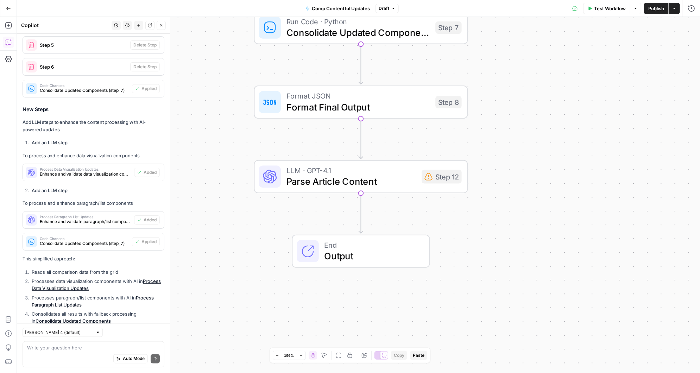
scroll to position [2889, 0]
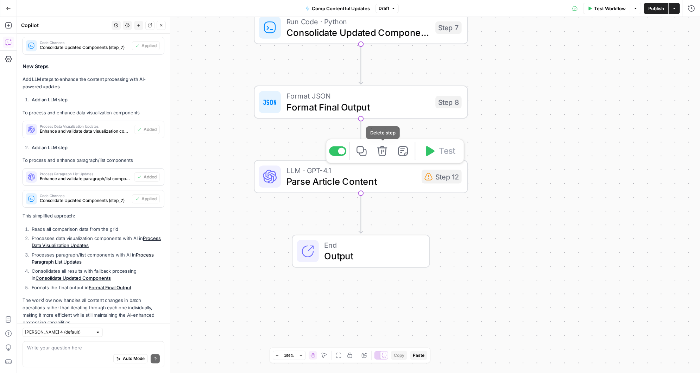
click at [383, 152] on icon "button" at bounding box center [382, 151] width 11 height 11
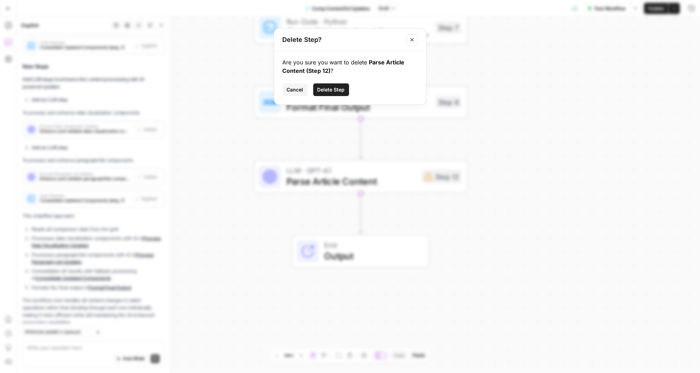
click at [339, 87] on span "Delete Step" at bounding box center [330, 89] width 27 height 7
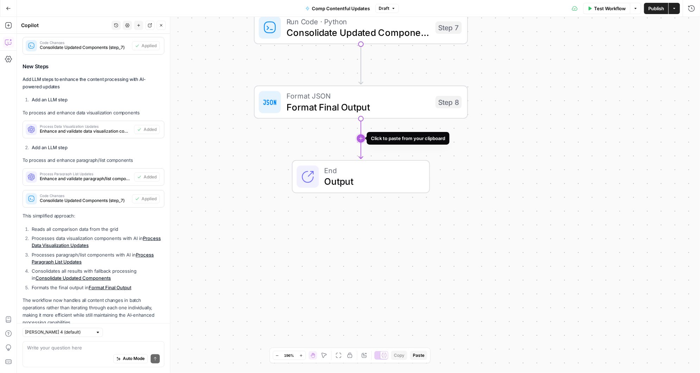
click at [359, 143] on icon "Edge from step_8 to end" at bounding box center [361, 138] width 4 height 40
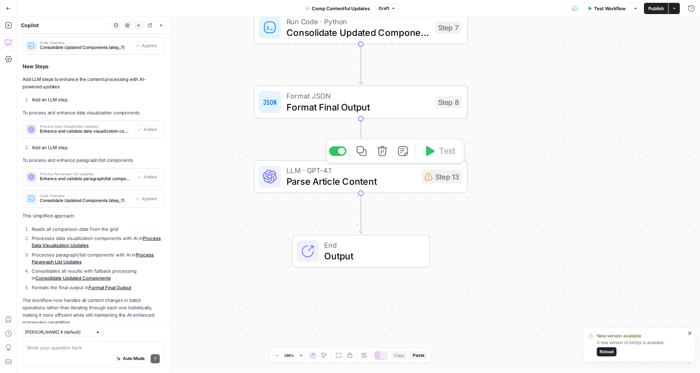
click at [386, 152] on icon "button" at bounding box center [382, 151] width 10 height 10
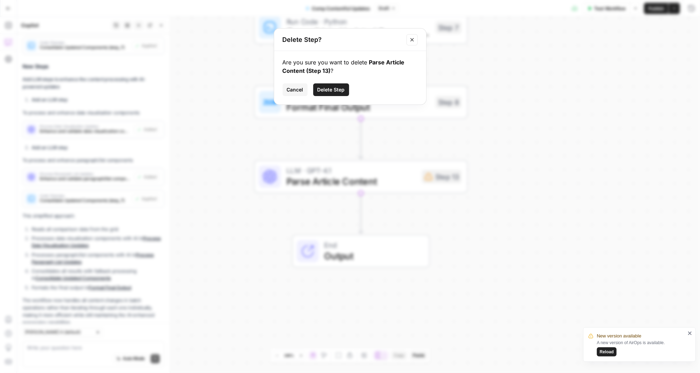
click at [340, 87] on span "Delete Step" at bounding box center [330, 89] width 27 height 7
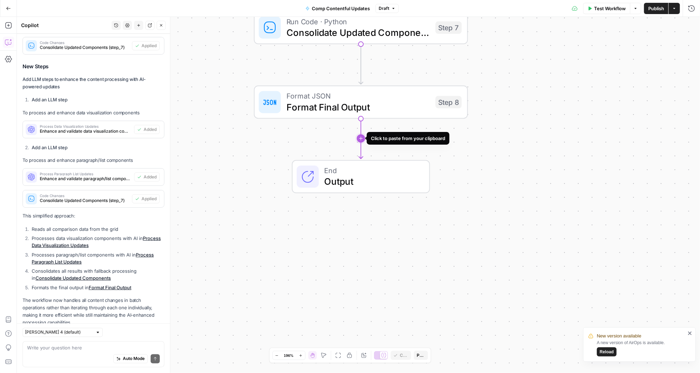
click at [363, 139] on icon "Edge from step_8 to end" at bounding box center [361, 138] width 4 height 40
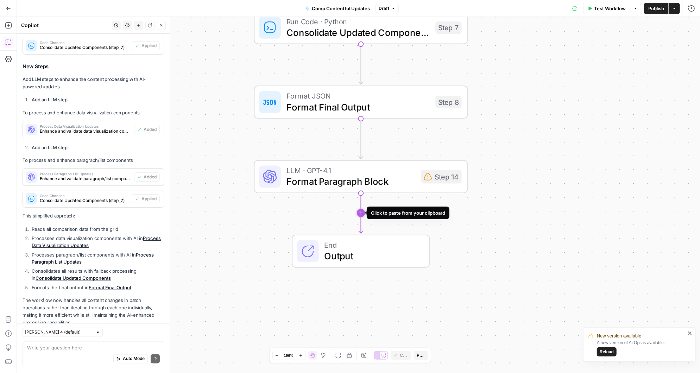
click at [359, 213] on icon "Edge from step_14 to end" at bounding box center [361, 213] width 4 height 40
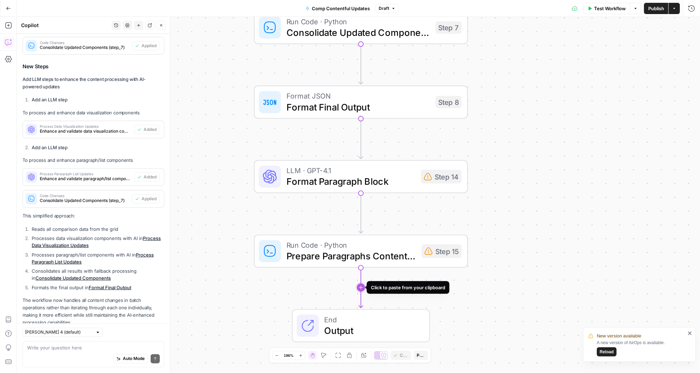
click at [360, 285] on icon "Edge from step_15 to end" at bounding box center [361, 287] width 4 height 40
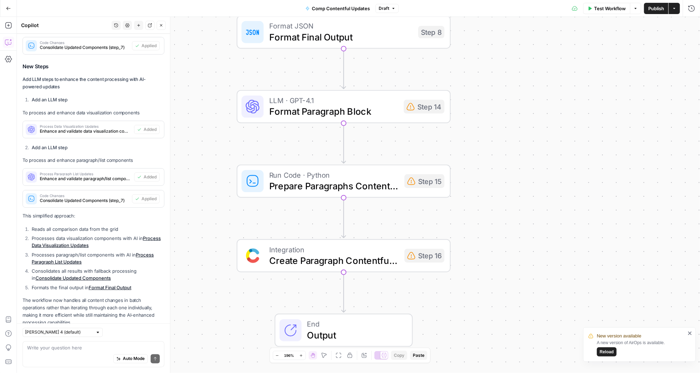
drag, startPoint x: 488, startPoint y: 290, endPoint x: 471, endPoint y: 220, distance: 72.1
click at [471, 220] on div "Workflow Set Inputs Inputs Read from Grid Read Comparison Data Step 1 Run Code …" at bounding box center [358, 195] width 683 height 356
click at [62, 348] on textarea at bounding box center [93, 348] width 133 height 7
click at [59, 349] on textarea "I added steps 1 to 16" at bounding box center [93, 348] width 133 height 7
click at [87, 348] on textarea "I added steps 14 to 16" at bounding box center [93, 348] width 133 height 7
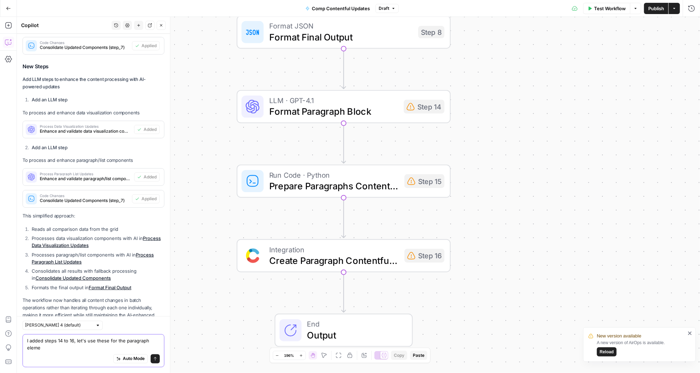
scroll to position [2896, 0]
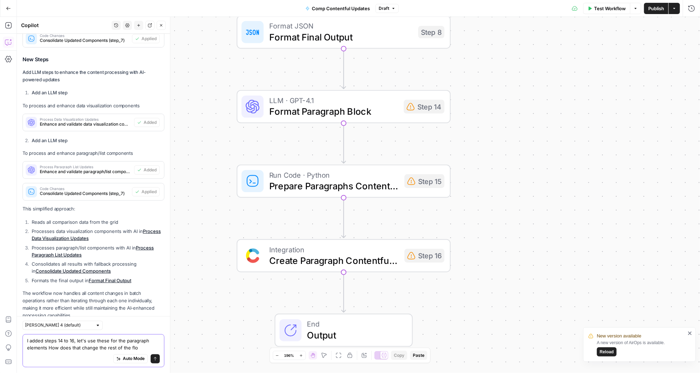
type textarea "I added steps 14 to 16, let's use these for the paragraph elements How does tha…"
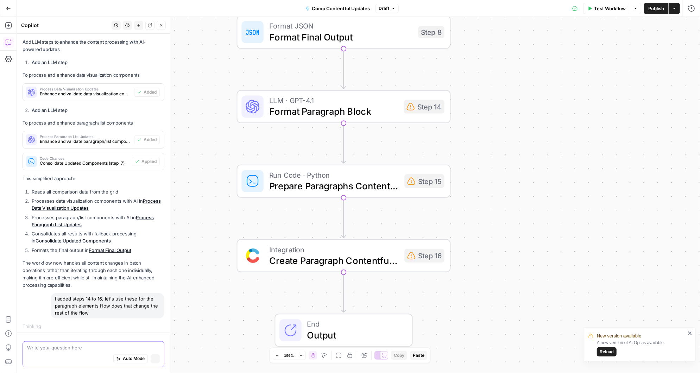
scroll to position [2879, 0]
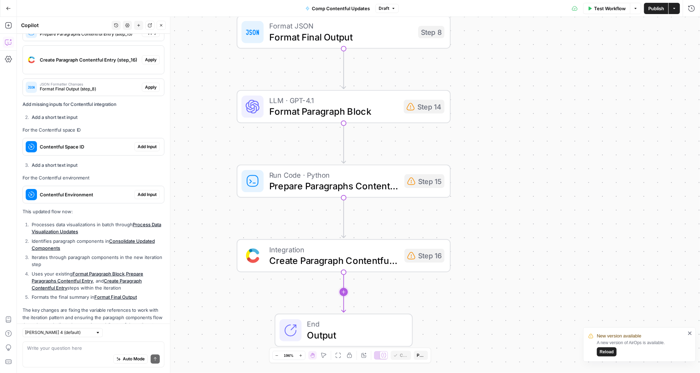
click at [346, 293] on icon "Edge from step_16 to end" at bounding box center [344, 292] width 4 height 40
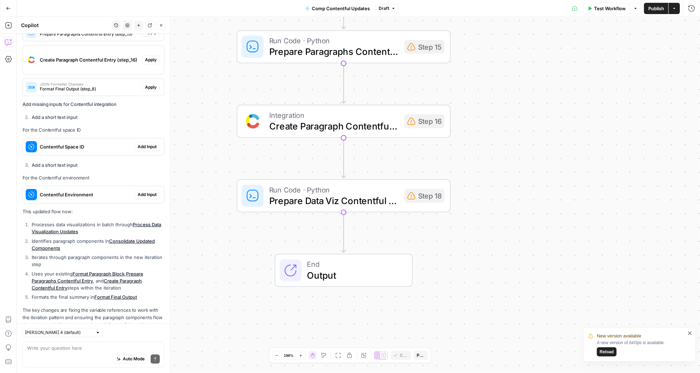
drag, startPoint x: 215, startPoint y: 286, endPoint x: 214, endPoint y: 133, distance: 152.4
click at [214, 133] on div "Workflow Set Inputs Inputs Read from Grid Read Comparison Data Step 1 Run Code …" at bounding box center [358, 195] width 683 height 356
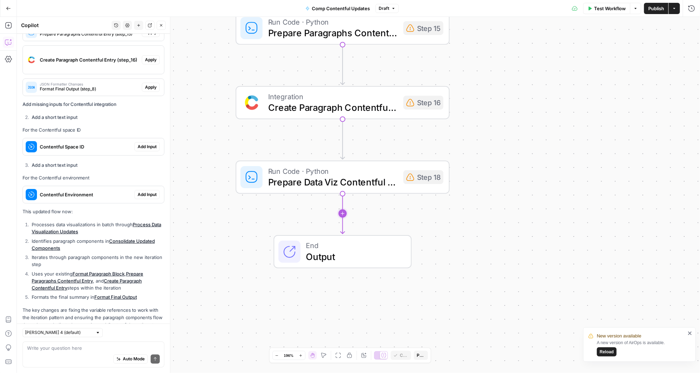
click at [341, 212] on icon "Edge from step_18 to end" at bounding box center [343, 213] width 4 height 40
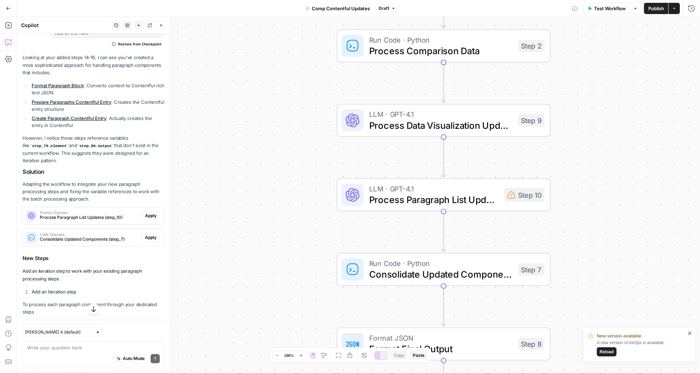
scroll to position [3212, 0]
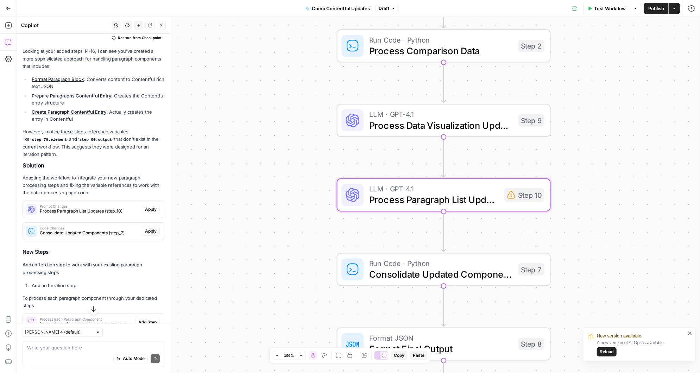
click at [155, 206] on span "Apply" at bounding box center [151, 209] width 12 height 6
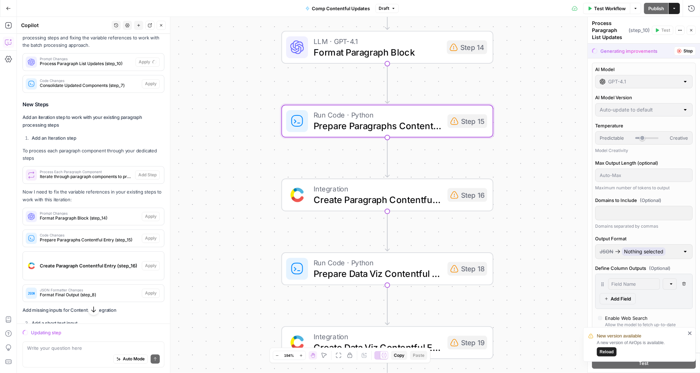
scroll to position [3319, 0]
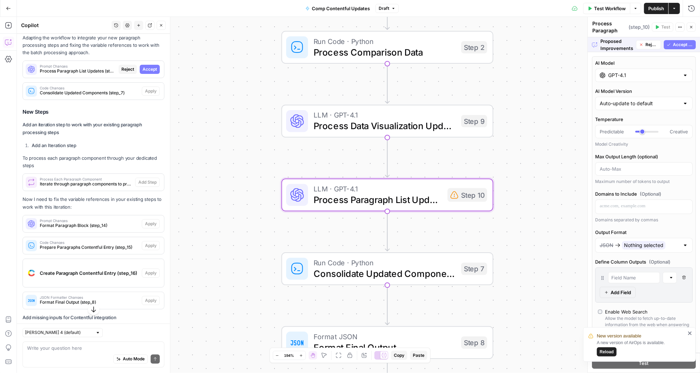
click at [150, 66] on span "Accept" at bounding box center [150, 69] width 14 height 6
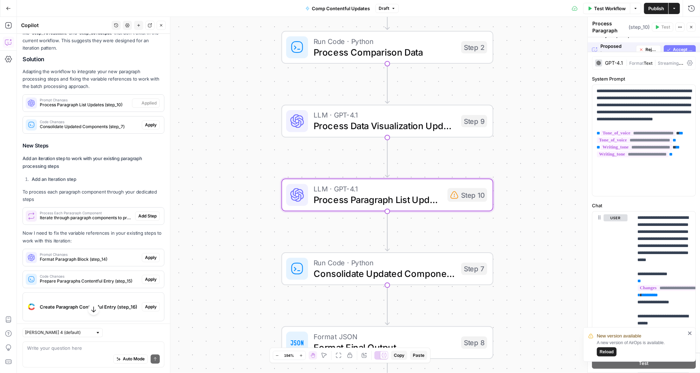
scroll to position [3352, 0]
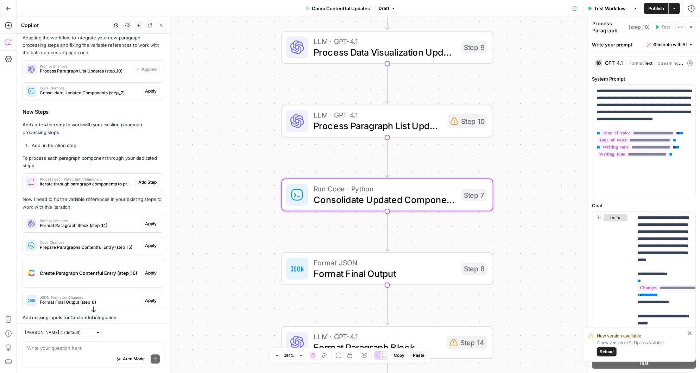
click at [153, 88] on span "Apply" at bounding box center [151, 91] width 12 height 6
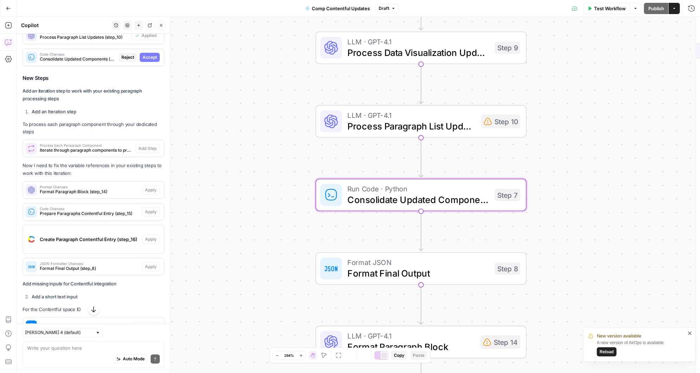
scroll to position [3319, 0]
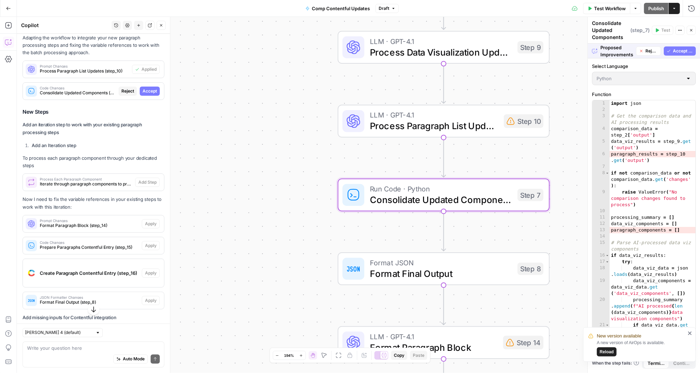
click at [150, 88] on span "Accept" at bounding box center [150, 91] width 14 height 6
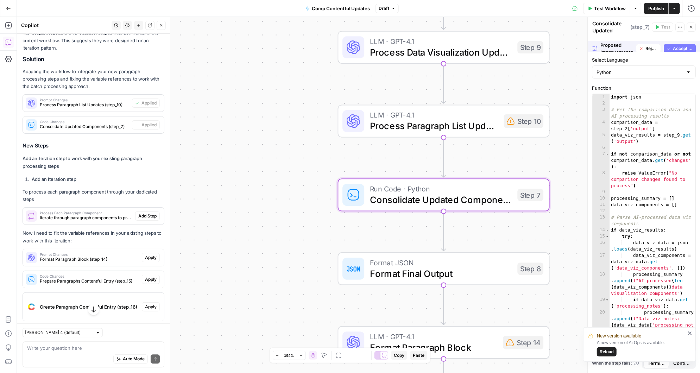
scroll to position [3352, 0]
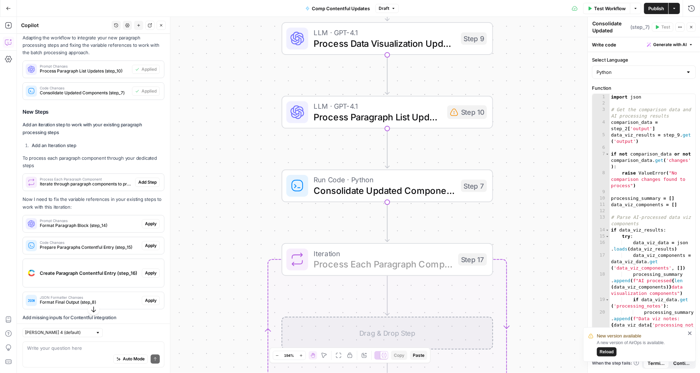
click at [145, 179] on span "Add Step" at bounding box center [147, 182] width 18 height 6
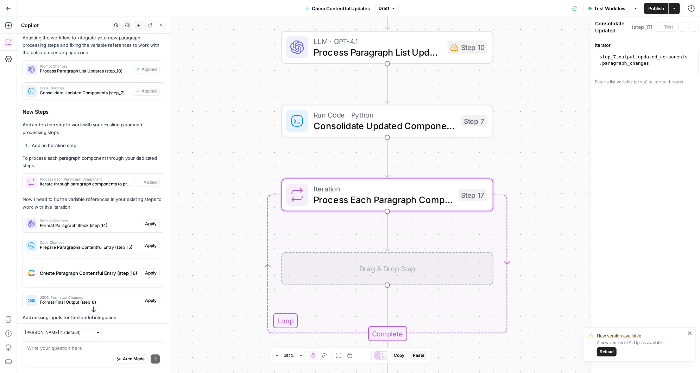
type textarea "Process Each Paragraph Component"
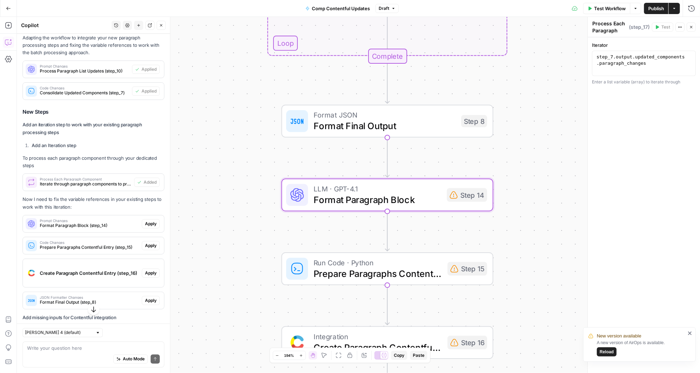
click at [150, 221] on span "Apply" at bounding box center [151, 224] width 12 height 6
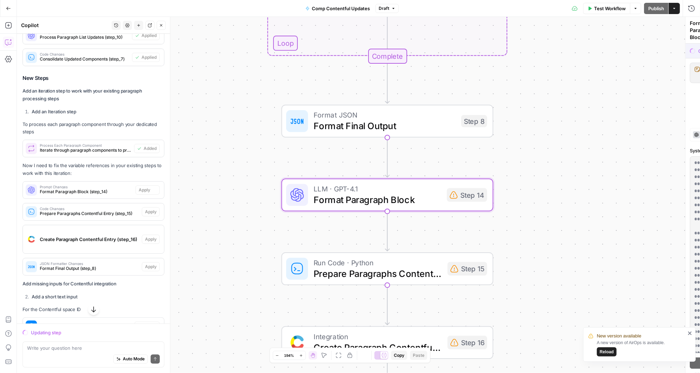
scroll to position [3319, 0]
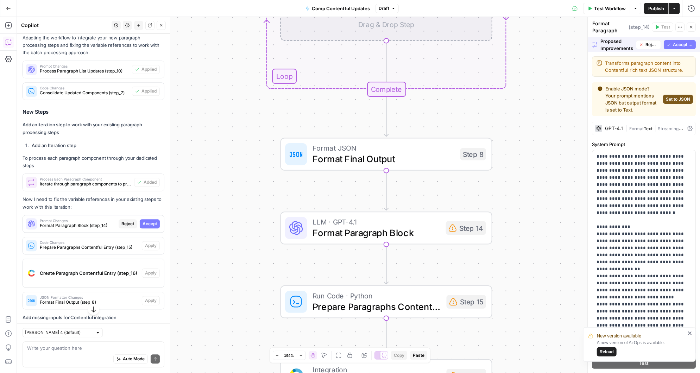
drag, startPoint x: 242, startPoint y: 202, endPoint x: 241, endPoint y: 235, distance: 33.1
click at [241, 235] on div "Workflow Set Inputs Inputs Read from Grid Read Comparison Data Step 1 Run Code …" at bounding box center [358, 195] width 683 height 356
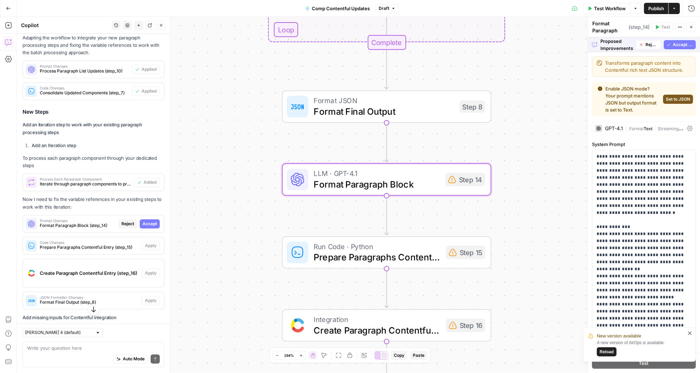
click at [149, 221] on span "Accept" at bounding box center [150, 224] width 14 height 6
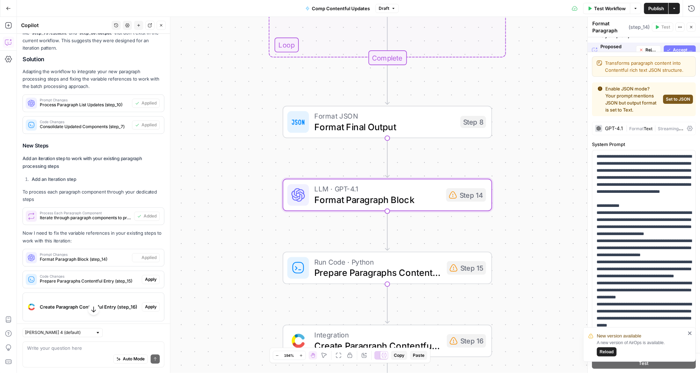
scroll to position [3352, 0]
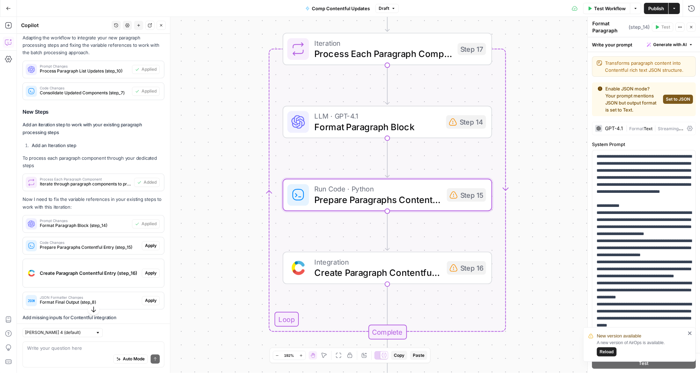
click at [154, 242] on span "Apply" at bounding box center [151, 245] width 12 height 6
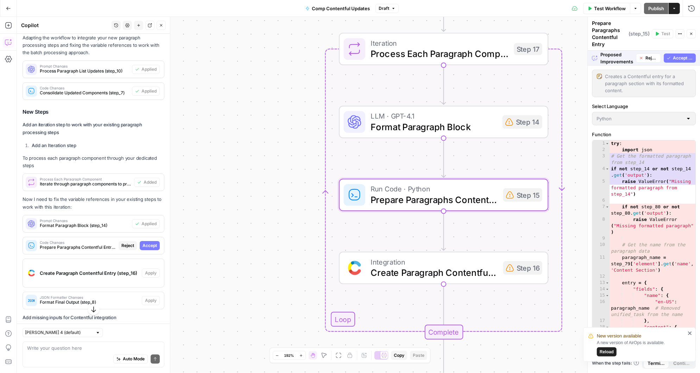
click at [154, 242] on span "Accept" at bounding box center [150, 245] width 14 height 6
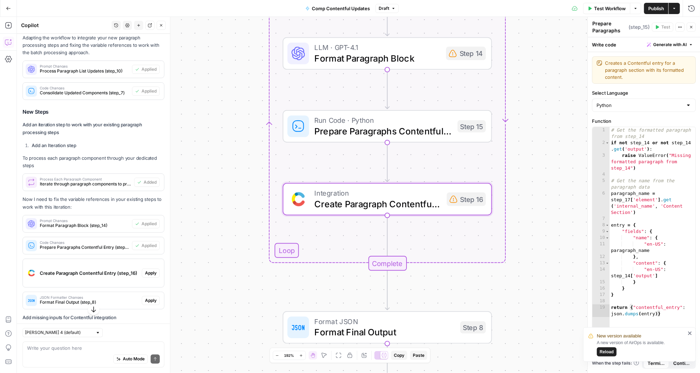
click at [154, 270] on span "Apply" at bounding box center [151, 273] width 12 height 6
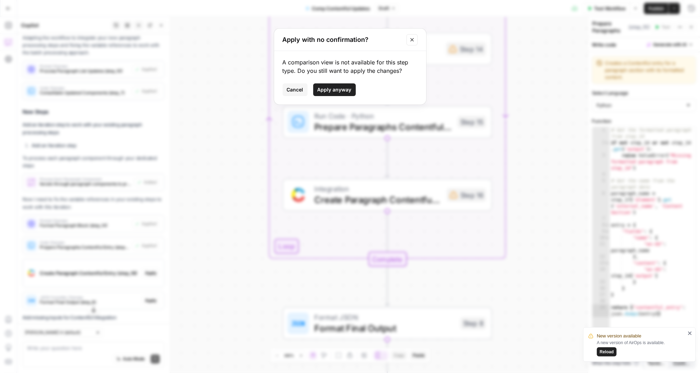
click at [335, 85] on button "Apply anyway" at bounding box center [334, 89] width 43 height 13
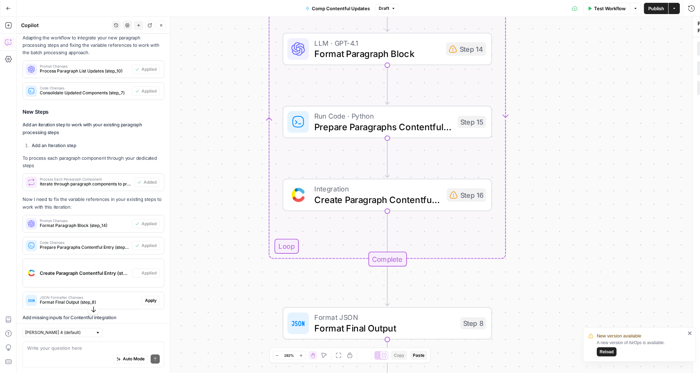
type textarea "Create Paragraph Contentful Entry"
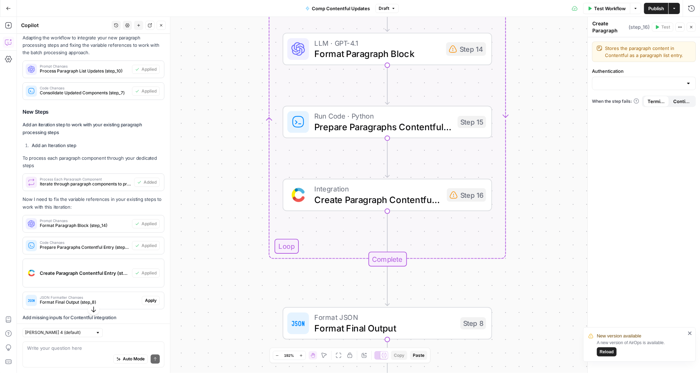
click at [689, 84] on div at bounding box center [689, 83] width 6 height 7
click at [622, 109] on span "RMPublish" at bounding box center [642, 110] width 89 height 7
type input "RMPublish"
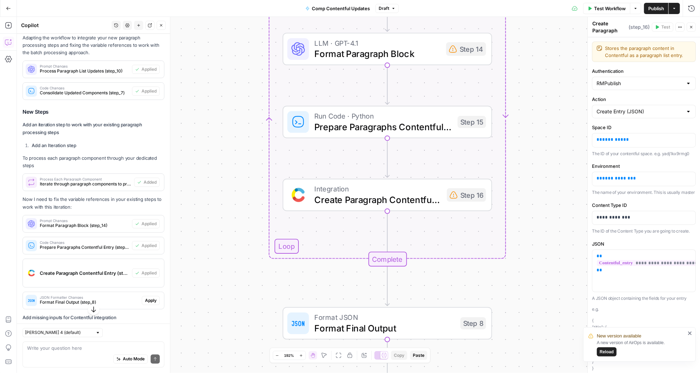
click at [226, 273] on div "Workflow Set Inputs Inputs Read from Grid Read Comparison Data Step 1 Run Code …" at bounding box center [358, 195] width 683 height 356
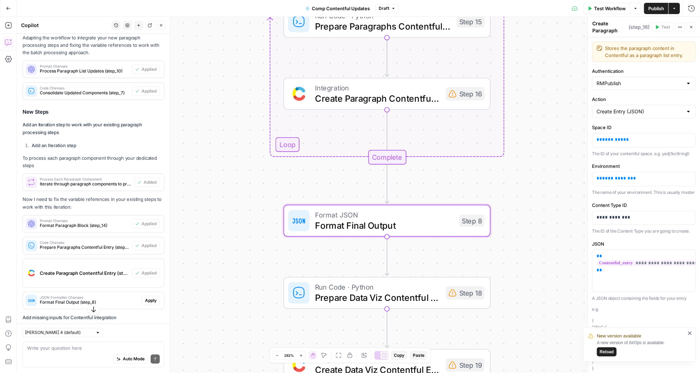
click at [153, 297] on span "Apply" at bounding box center [151, 300] width 12 height 6
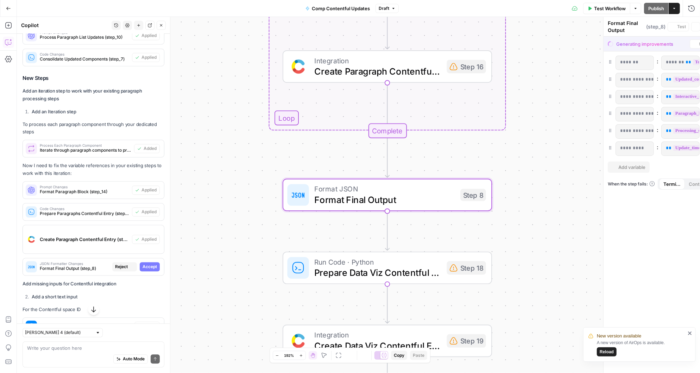
scroll to position [3319, 0]
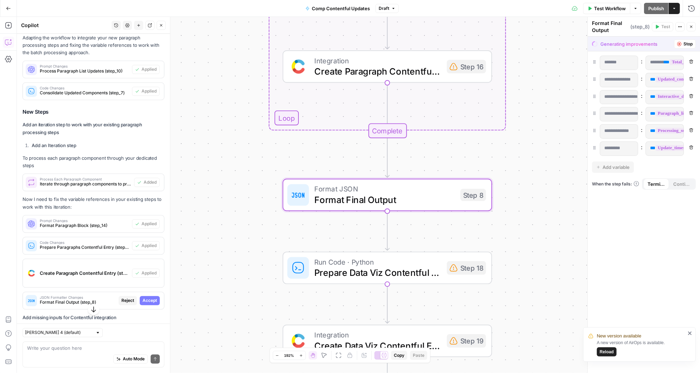
click at [152, 297] on span "Accept" at bounding box center [150, 300] width 14 height 6
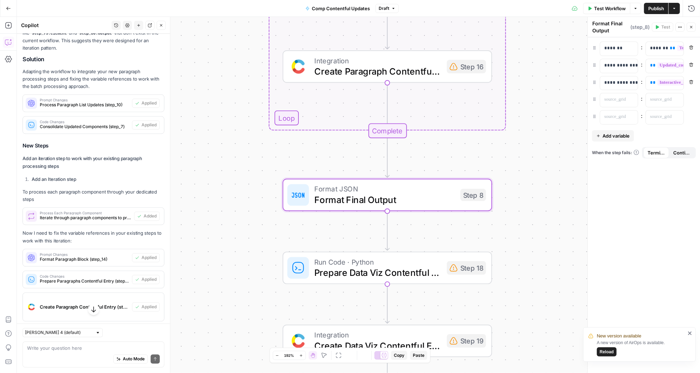
scroll to position [3352, 0]
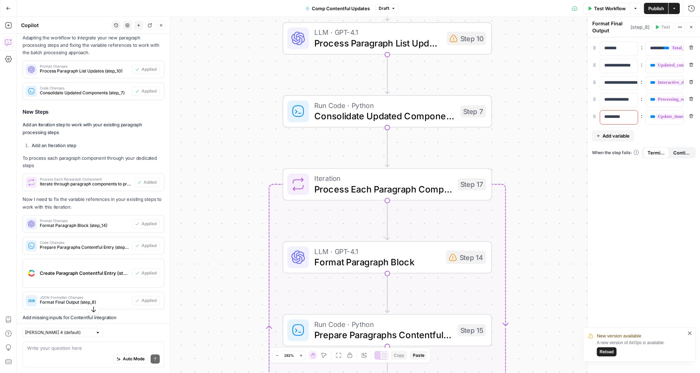
drag, startPoint x: 249, startPoint y: 145, endPoint x: 245, endPoint y: 361, distance: 216.5
click at [245, 361] on div "Workflow Set Inputs Inputs Read from Grid Read Comparison Data Step 1 Run Code …" at bounding box center [358, 195] width 683 height 356
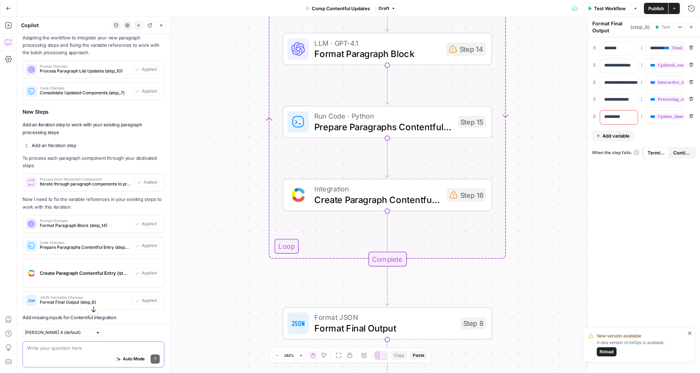
click at [71, 350] on textarea at bounding box center [93, 348] width 133 height 7
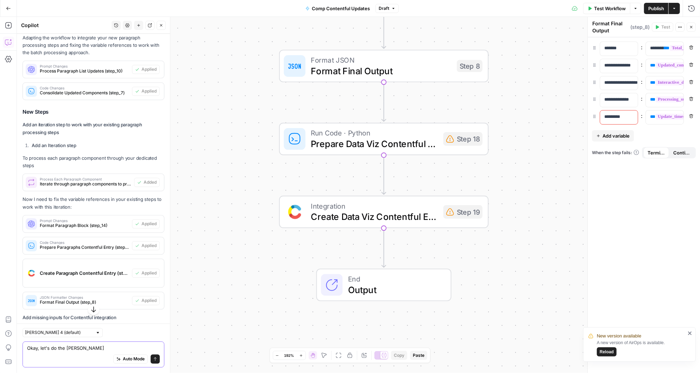
click at [90, 351] on textarea "Okay, let's do the sam" at bounding box center [93, 348] width 133 height 7
type textarea "Okay, let's do the same for data viz step 18 and 19"
click at [156, 358] on icon "submit" at bounding box center [155, 359] width 4 height 4
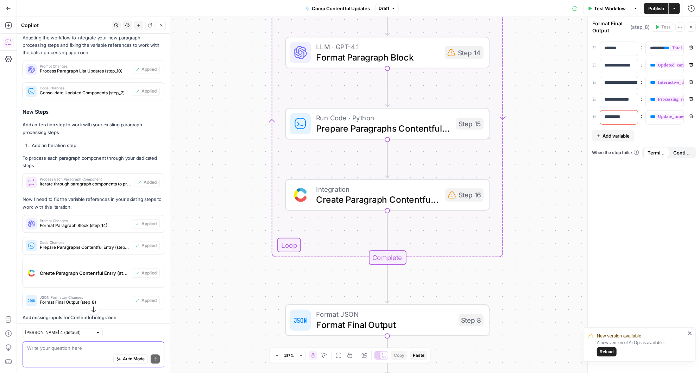
scroll to position [3831, 0]
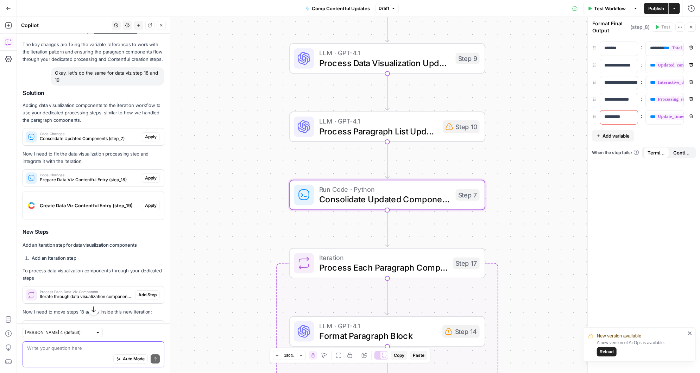
click at [153, 134] on span "Apply" at bounding box center [151, 137] width 12 height 6
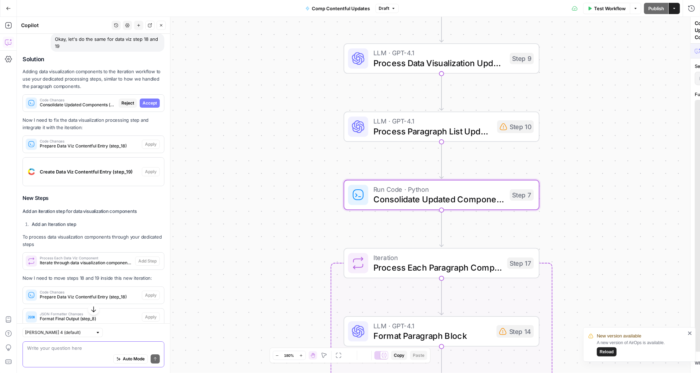
scroll to position [3798, 0]
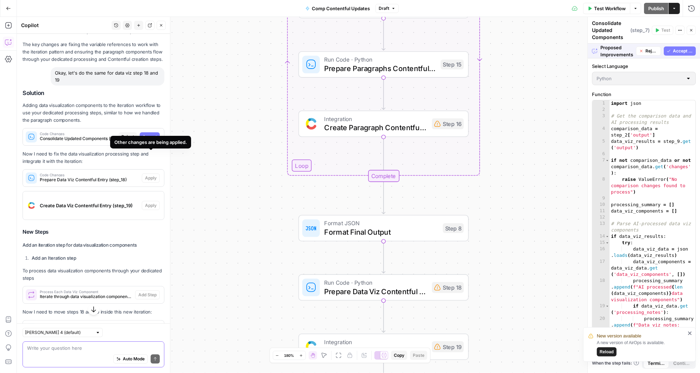
click at [153, 134] on span "Accept" at bounding box center [150, 137] width 14 height 6
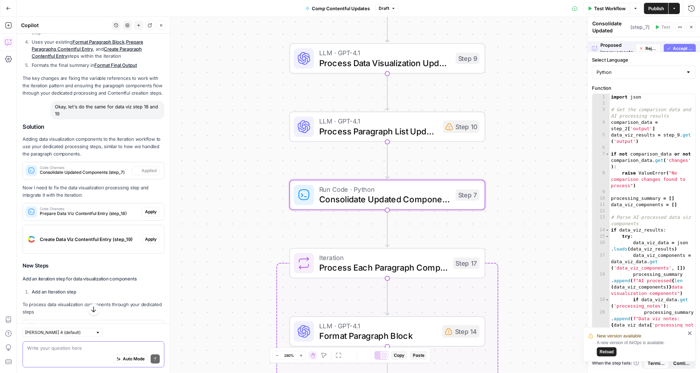
scroll to position [3831, 0]
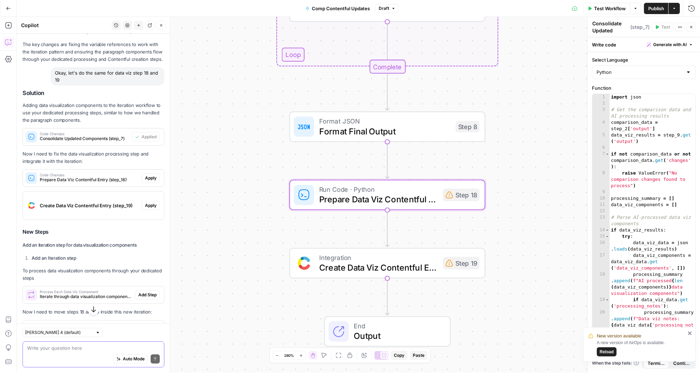
click at [156, 175] on span "Apply" at bounding box center [151, 178] width 12 height 6
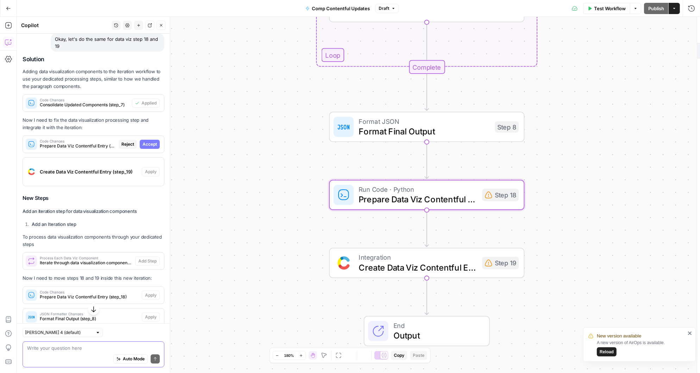
scroll to position [3798, 0]
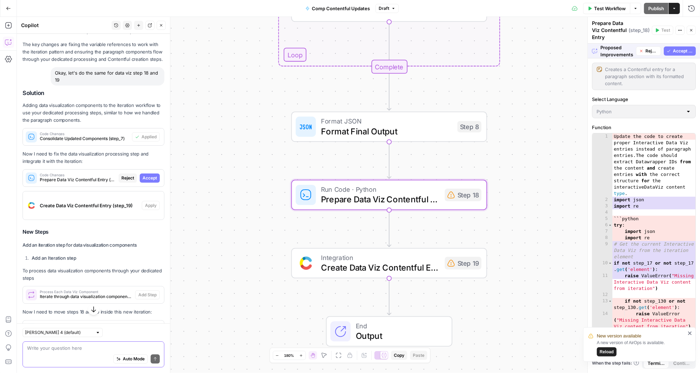
click at [154, 175] on span "Accept" at bounding box center [150, 178] width 14 height 6
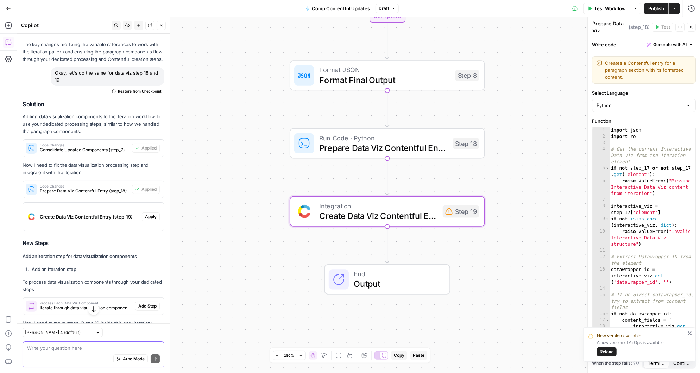
click at [155, 214] on span "Apply" at bounding box center [151, 217] width 12 height 6
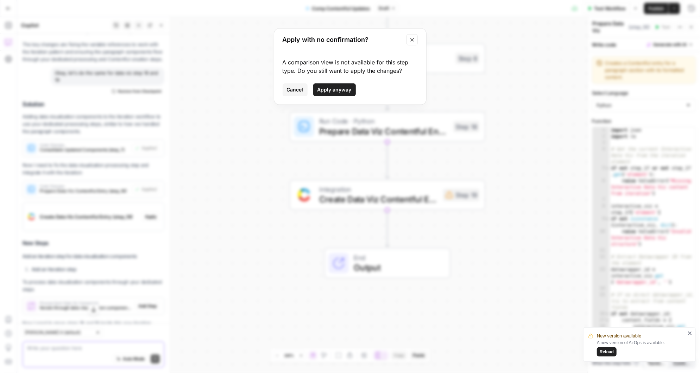
click at [331, 87] on span "Apply anyway" at bounding box center [334, 89] width 34 height 7
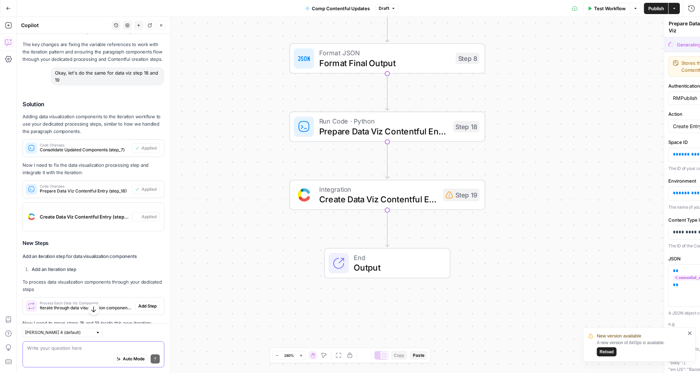
type textarea "Create Data Viz Contentful Entry"
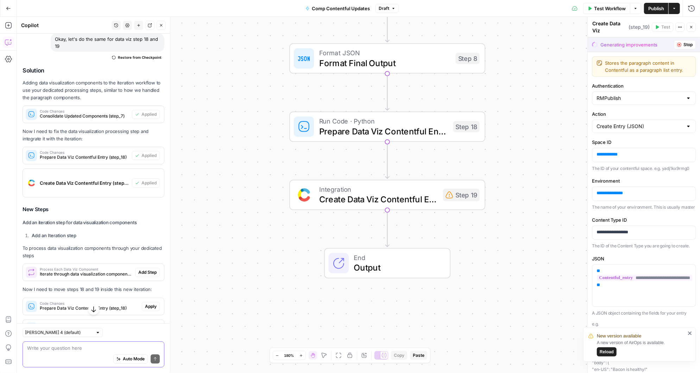
scroll to position [3899, 0]
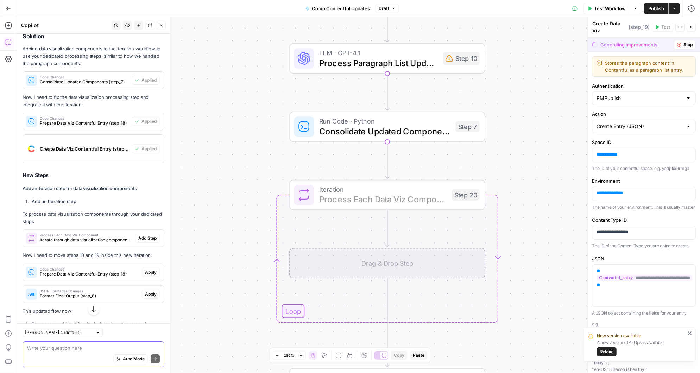
click at [153, 235] on span "Add Step" at bounding box center [147, 238] width 18 height 6
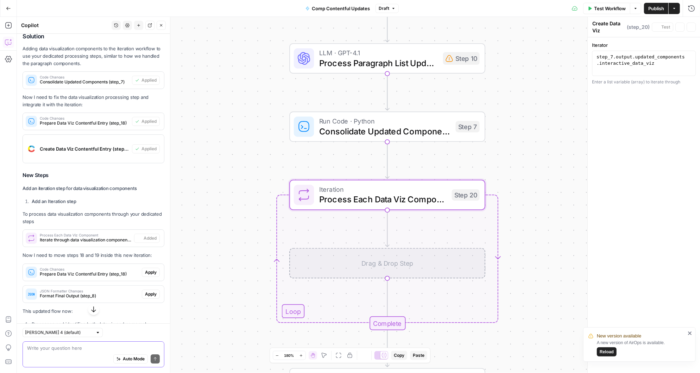
type textarea "Process Each Data Viz Component"
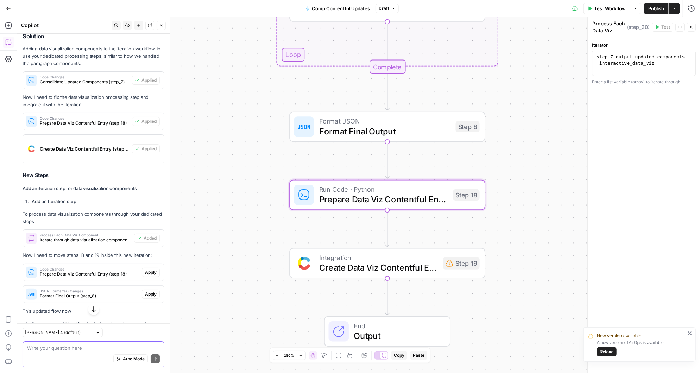
click at [155, 269] on span "Apply" at bounding box center [151, 272] width 12 height 6
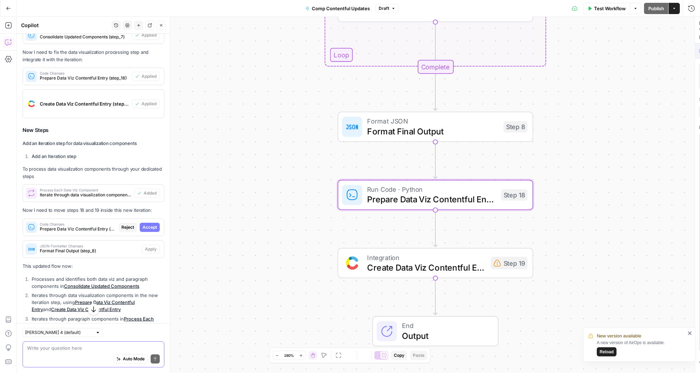
scroll to position [3854, 0]
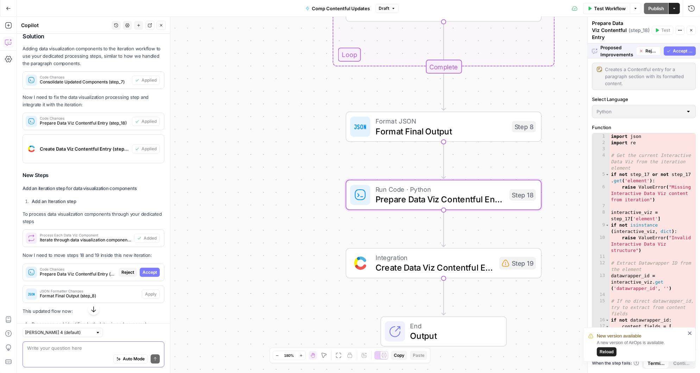
click at [157, 269] on span "Accept" at bounding box center [150, 272] width 14 height 6
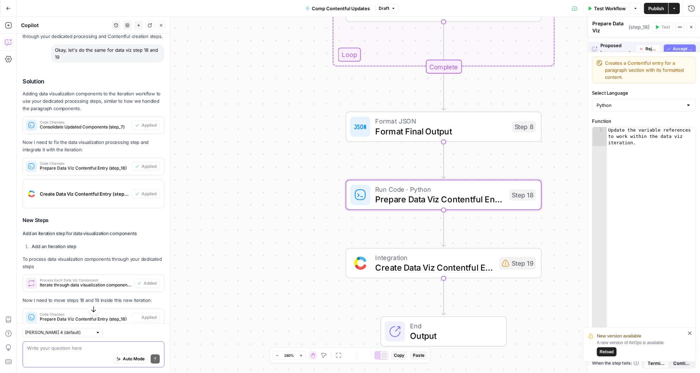
scroll to position [3899, 0]
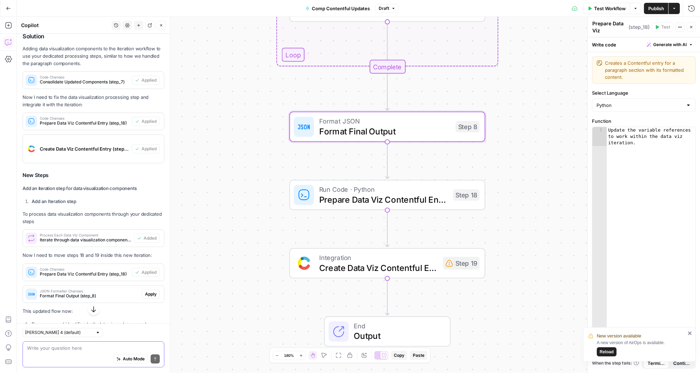
click at [150, 291] on span "Apply" at bounding box center [151, 294] width 12 height 6
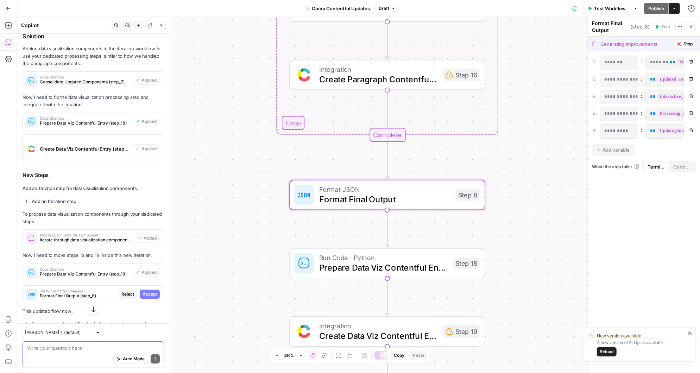
click at [151, 291] on span "Accept" at bounding box center [150, 294] width 14 height 6
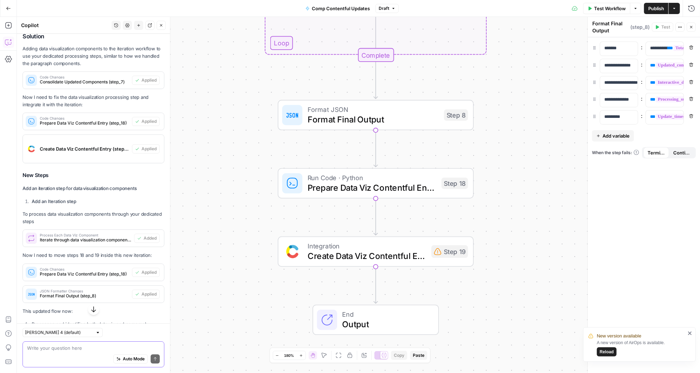
drag, startPoint x: 259, startPoint y: 268, endPoint x: 245, endPoint y: 276, distance: 15.3
click at [245, 275] on div "Workflow Set Inputs Inputs Read from Grid Read Comparison Data Step 1 Run Code …" at bounding box center [358, 195] width 683 height 356
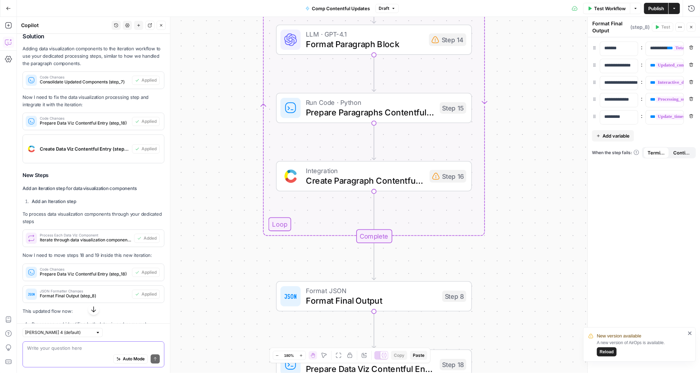
drag, startPoint x: 250, startPoint y: 204, endPoint x: 250, endPoint y: 299, distance: 94.7
click at [250, 299] on div "Workflow Set Inputs Inputs Read from Grid Read Comparison Data Step 1 Run Code …" at bounding box center [358, 195] width 683 height 356
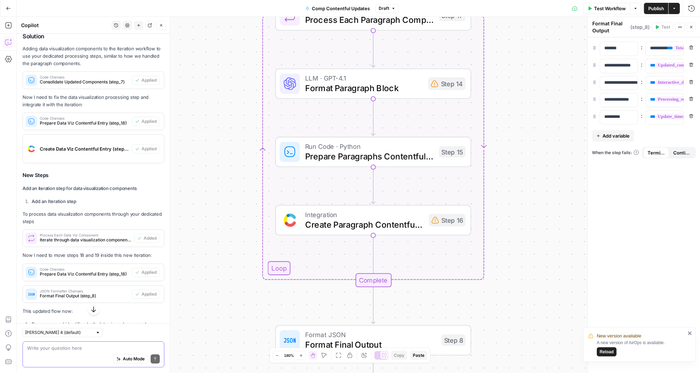
drag, startPoint x: 250, startPoint y: 299, endPoint x: 248, endPoint y: 352, distance: 52.8
click at [248, 352] on div "Workflow Set Inputs Inputs Read from Grid Read Comparison Data Step 1 Run Code …" at bounding box center [358, 195] width 683 height 356
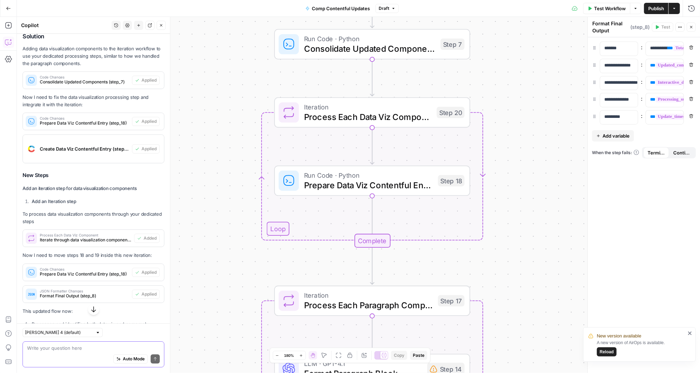
drag, startPoint x: 503, startPoint y: 278, endPoint x: 495, endPoint y: 56, distance: 222.6
click at [496, 56] on div "Workflow Set Inputs Inputs Read from Grid Read Comparison Data Step 1 Run Code …" at bounding box center [358, 195] width 683 height 356
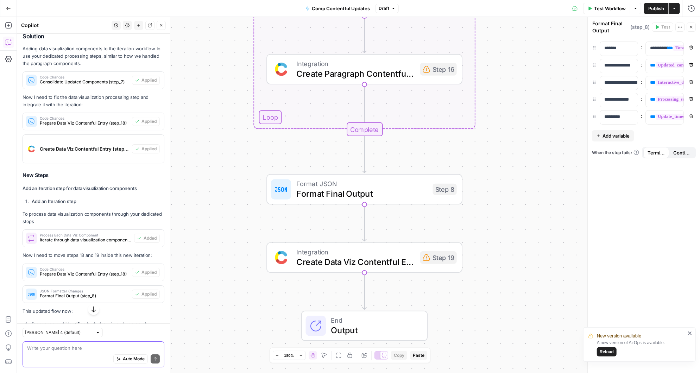
drag, startPoint x: 508, startPoint y: 236, endPoint x: 507, endPoint y: 0, distance: 236.1
click at [507, 1] on div "Go Back Comp Contentful Updates Draft Test Workflow Options Publish Actions Run…" at bounding box center [350, 186] width 700 height 373
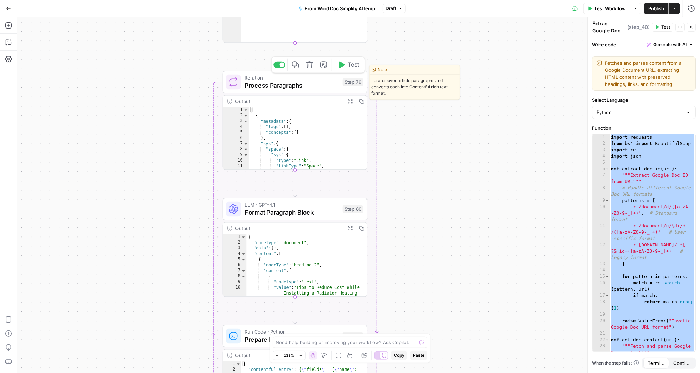
click at [295, 64] on icon "button" at bounding box center [295, 64] width 7 height 7
click at [297, 63] on icon "button" at bounding box center [295, 64] width 7 height 7
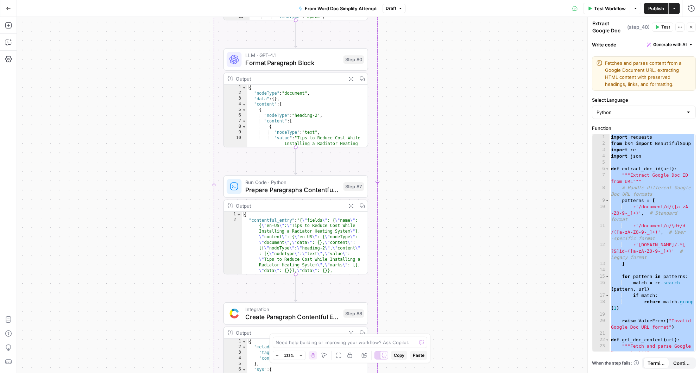
drag, startPoint x: 399, startPoint y: 229, endPoint x: 399, endPoint y: 113, distance: 116.1
click at [399, 112] on div "Workflow Set Inputs Inputs Read from Grid Get Cost Methodology Entry ID Step 11…" at bounding box center [358, 195] width 683 height 356
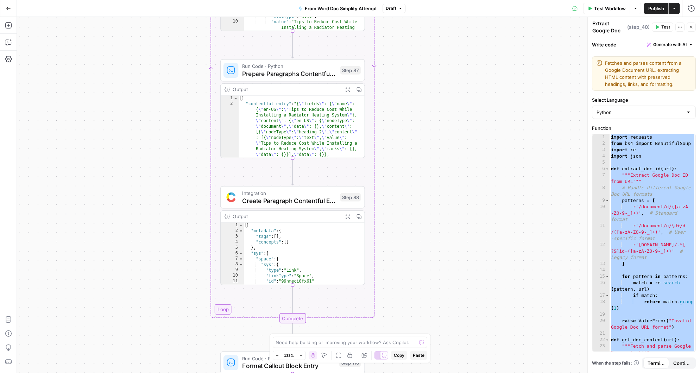
drag, startPoint x: 412, startPoint y: 87, endPoint x: 425, endPoint y: 282, distance: 195.7
click at [424, 279] on div "Workflow Set Inputs Inputs Read from Grid Get Cost Methodology Entry ID Step 11…" at bounding box center [358, 195] width 683 height 356
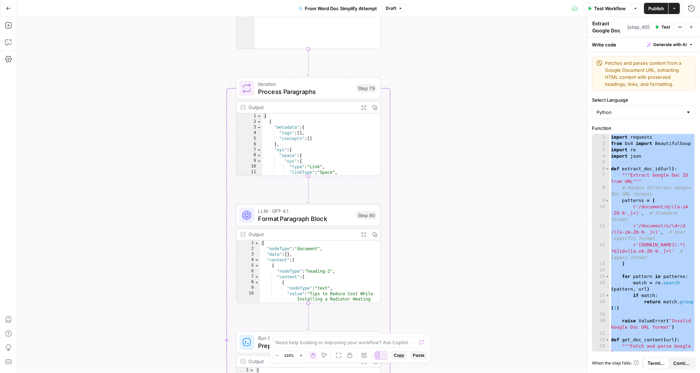
drag, startPoint x: 417, startPoint y: 117, endPoint x: 420, endPoint y: 283, distance: 166.5
click at [420, 283] on div "Workflow Set Inputs Inputs Read from Grid Get Cost Methodology Entry ID Step 11…" at bounding box center [358, 195] width 683 height 356
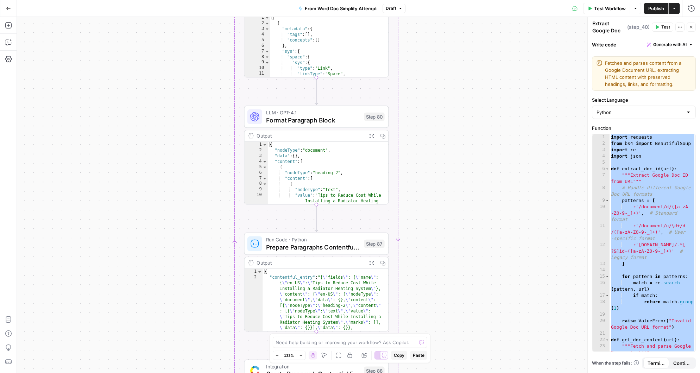
drag, startPoint x: 430, startPoint y: 87, endPoint x: 430, endPoint y: 200, distance: 113.0
click at [430, 200] on div "Workflow Set Inputs Inputs Read from Grid Get Cost Methodology Entry ID Step 11…" at bounding box center [358, 195] width 683 height 356
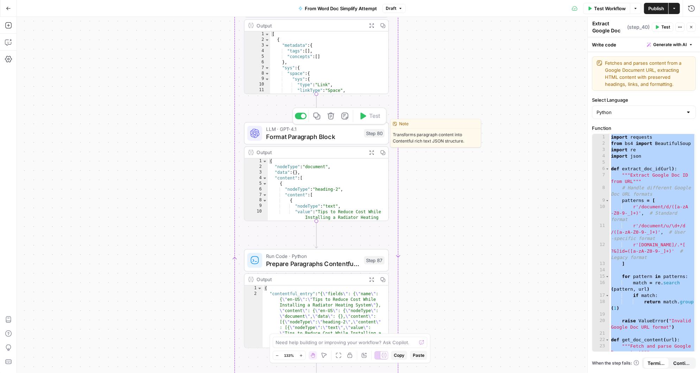
click at [318, 116] on icon "button" at bounding box center [317, 116] width 7 height 7
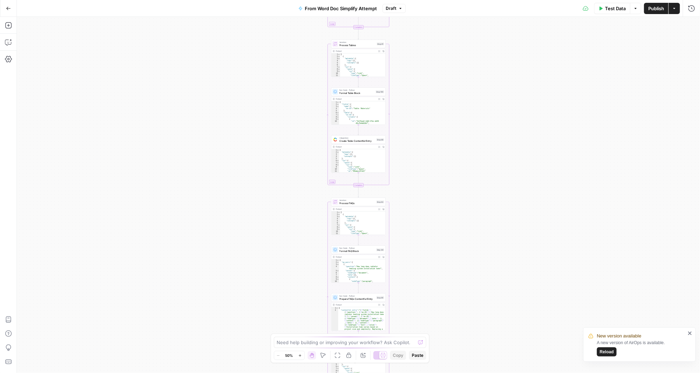
click at [406, 254] on div "Workflow Input Settings Inputs Read from Grid Get Cost Methodology Entry ID Ste…" at bounding box center [358, 195] width 683 height 356
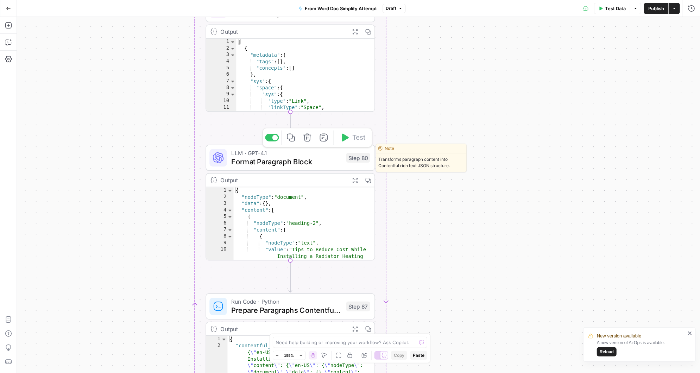
click at [288, 136] on icon "button" at bounding box center [290, 137] width 9 height 9
click at [291, 137] on icon "button" at bounding box center [290, 137] width 9 height 9
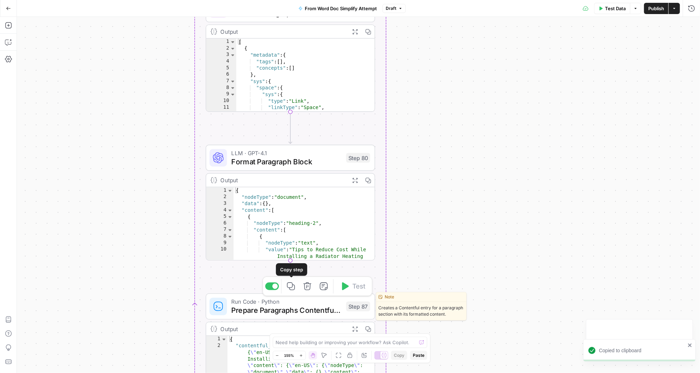
click at [291, 288] on icon "button" at bounding box center [291, 286] width 8 height 8
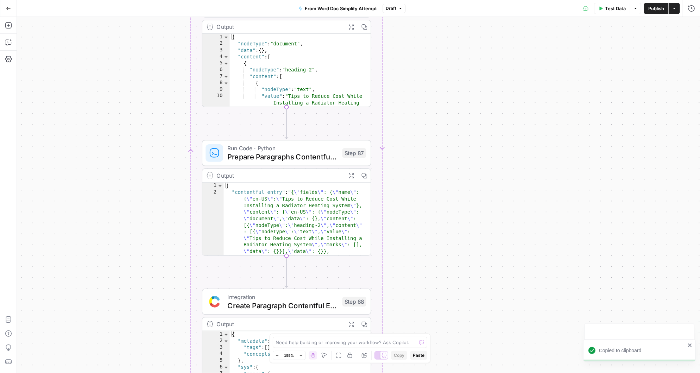
drag, startPoint x: 408, startPoint y: 278, endPoint x: 404, endPoint y: 125, distance: 153.5
click at [404, 125] on div "Workflow Input Settings Inputs Read from Grid Get Cost Methodology Entry ID Ste…" at bounding box center [358, 195] width 683 height 356
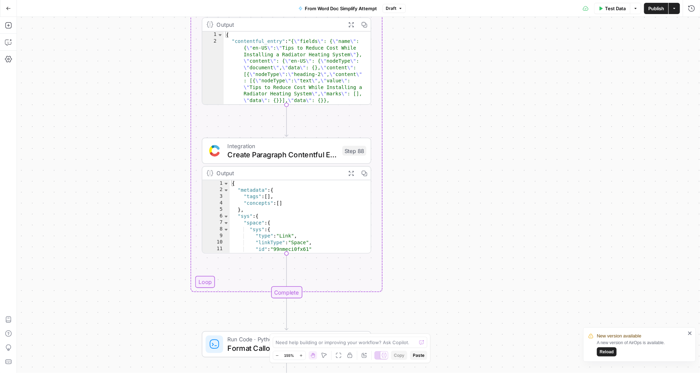
drag, startPoint x: 424, startPoint y: 260, endPoint x: 424, endPoint y: 109, distance: 150.6
click at [424, 109] on div "Workflow Input Settings Inputs Read from Grid Get Cost Methodology Entry ID Ste…" at bounding box center [358, 195] width 683 height 356
click at [290, 132] on icon "button" at bounding box center [287, 130] width 9 height 9
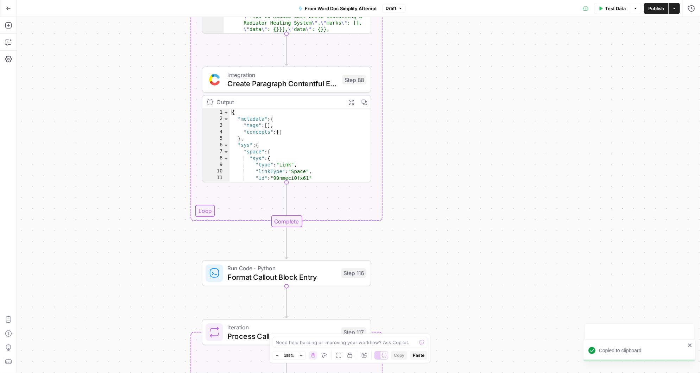
drag, startPoint x: 408, startPoint y: 241, endPoint x: 402, endPoint y: 68, distance: 173.3
click at [403, 74] on div "Workflow Input Settings Inputs Read from Grid Get Cost Methodology Entry ID Ste…" at bounding box center [358, 195] width 683 height 356
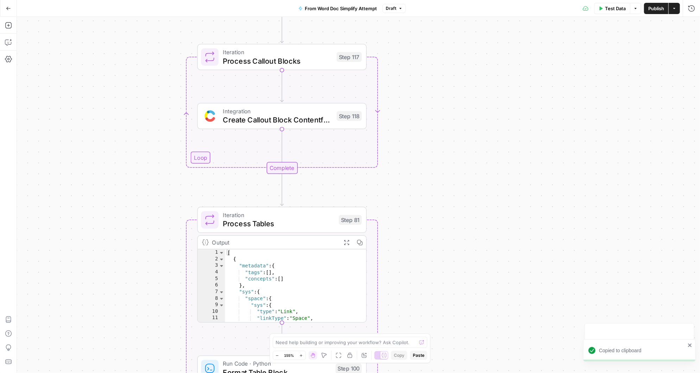
drag, startPoint x: 431, startPoint y: 216, endPoint x: 431, endPoint y: 67, distance: 149.2
click at [431, 69] on div "Workflow Input Settings Inputs Read from Grid Get Cost Methodology Entry ID Ste…" at bounding box center [358, 195] width 683 height 356
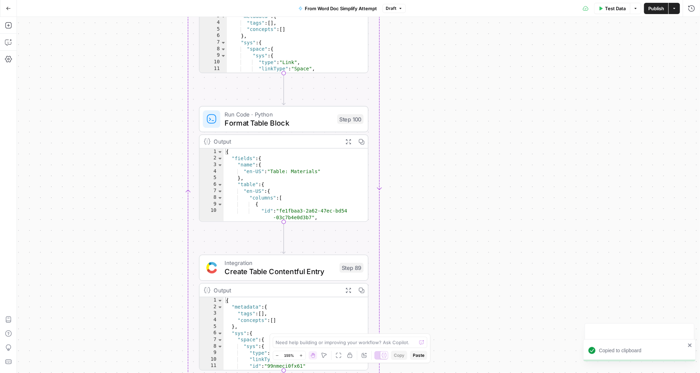
drag, startPoint x: 428, startPoint y: 285, endPoint x: 430, endPoint y: 40, distance: 244.9
click at [430, 41] on div "Workflow Input Settings Inputs Read from Grid Get Cost Methodology Entry ID Ste…" at bounding box center [358, 195] width 683 height 356
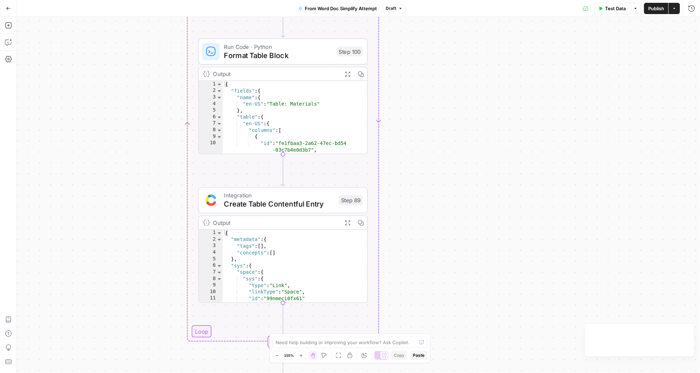
drag, startPoint x: 432, startPoint y: 225, endPoint x: 436, endPoint y: 18, distance: 207.0
click at [436, 18] on div "Workflow Input Settings Inputs Read from Grid Get Cost Methodology Entry ID Ste…" at bounding box center [358, 195] width 683 height 356
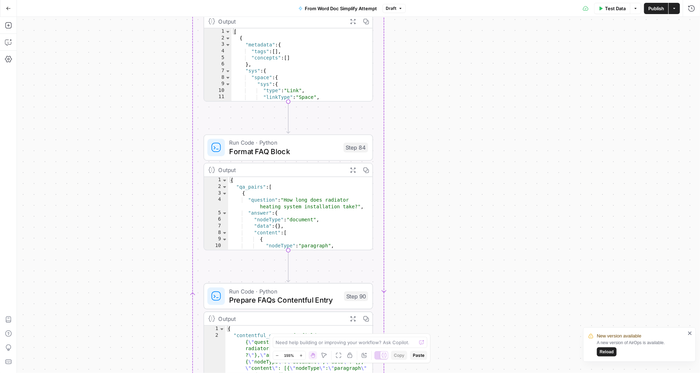
drag, startPoint x: 431, startPoint y: 310, endPoint x: 433, endPoint y: 93, distance: 217.1
click at [433, 93] on div "Workflow Input Settings Inputs Read from Grid Get Cost Methodology Entry ID Ste…" at bounding box center [358, 195] width 683 height 356
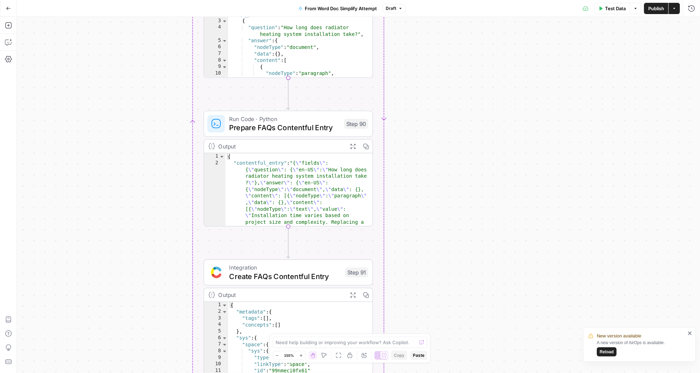
drag, startPoint x: 425, startPoint y: 217, endPoint x: 424, endPoint y: 9, distance: 208.3
click at [424, 9] on div "Go Back From Word Doc Simplify Attempt Draft Test Data Options Publish Actions …" at bounding box center [350, 186] width 700 height 373
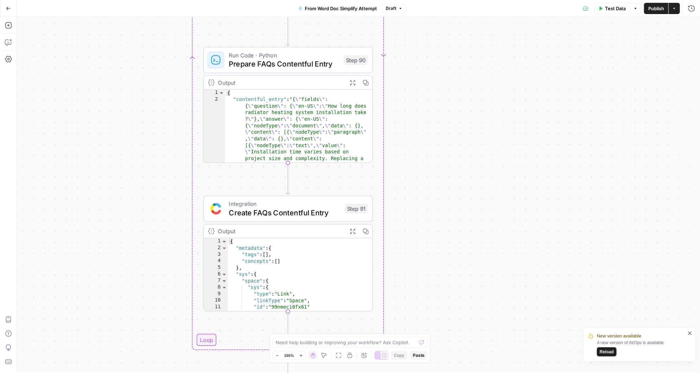
drag, startPoint x: 416, startPoint y: 259, endPoint x: 417, endPoint y: 39, distance: 220.3
click at [417, 40] on div "Workflow Input Settings Inputs Read from Grid Get Cost Methodology Entry ID Ste…" at bounding box center [358, 195] width 683 height 356
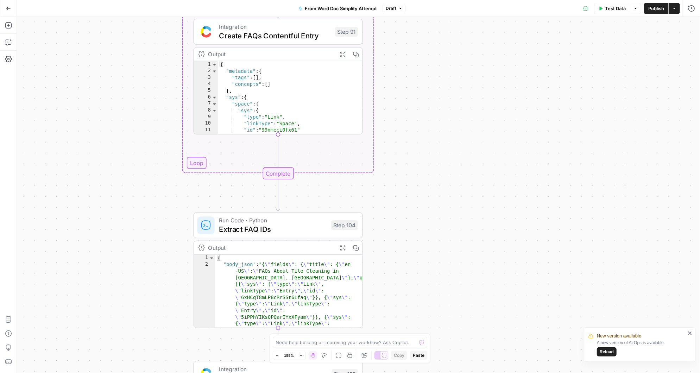
drag, startPoint x: 422, startPoint y: 250, endPoint x: 414, endPoint y: 311, distance: 61.7
click at [414, 311] on div "Workflow Input Settings Inputs Read from Grid Get Cost Methodology Entry ID Ste…" at bounding box center [358, 195] width 683 height 356
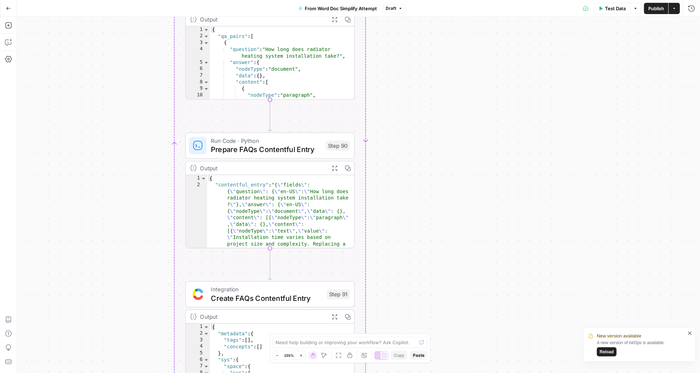
drag, startPoint x: 434, startPoint y: 68, endPoint x: 423, endPoint y: 304, distance: 236.8
click at [423, 304] on div "Workflow Input Settings Inputs Read from Grid Get Cost Methodology Entry ID Ste…" at bounding box center [358, 195] width 683 height 356
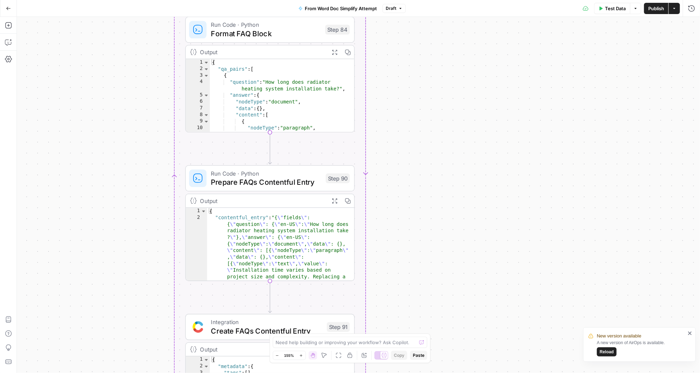
drag, startPoint x: 423, startPoint y: 146, endPoint x: 423, endPoint y: 308, distance: 161.9
click at [423, 307] on div "Workflow Input Settings Inputs Read from Grid Get Cost Methodology Entry ID Ste…" at bounding box center [358, 195] width 683 height 356
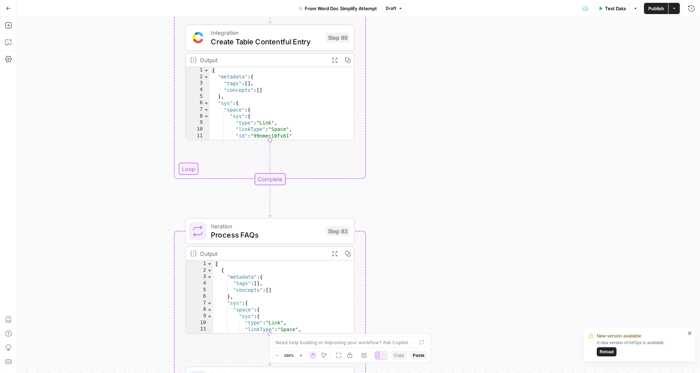
drag, startPoint x: 442, startPoint y: 137, endPoint x: 443, endPoint y: 340, distance: 202.7
click at [442, 339] on div "Workflow Input Settings Inputs Read from Grid Get Cost Methodology Entry ID Ste…" at bounding box center [358, 195] width 683 height 356
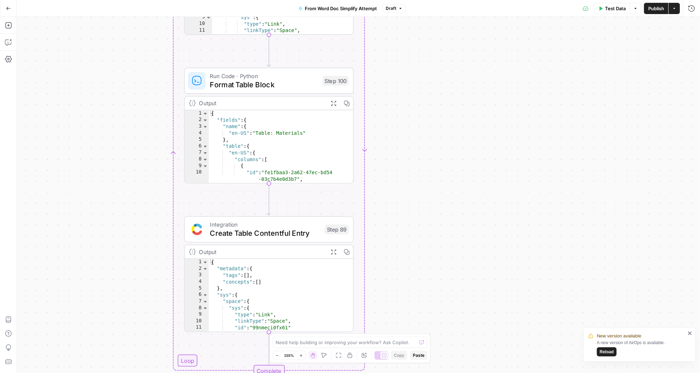
drag, startPoint x: 449, startPoint y: 140, endPoint x: 448, endPoint y: 342, distance: 202.7
click at [448, 342] on div "Workflow Input Settings Inputs Read from Grid Get Cost Methodology Entry ID Ste…" at bounding box center [358, 195] width 683 height 356
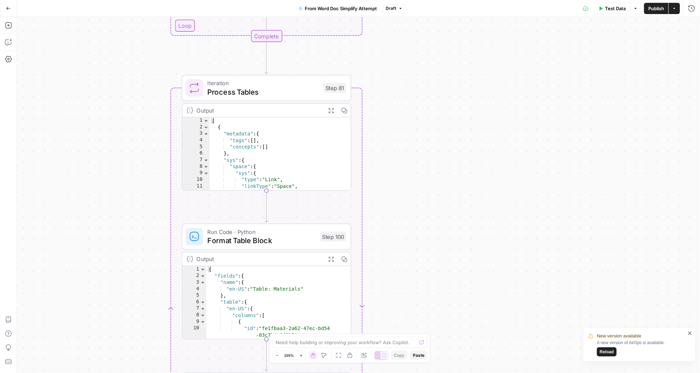
drag, startPoint x: 447, startPoint y: 168, endPoint x: 444, endPoint y: 334, distance: 166.1
click at [444, 334] on div "Workflow Input Settings Inputs Read from Grid Get Cost Methodology Entry ID Ste…" at bounding box center [358, 195] width 683 height 356
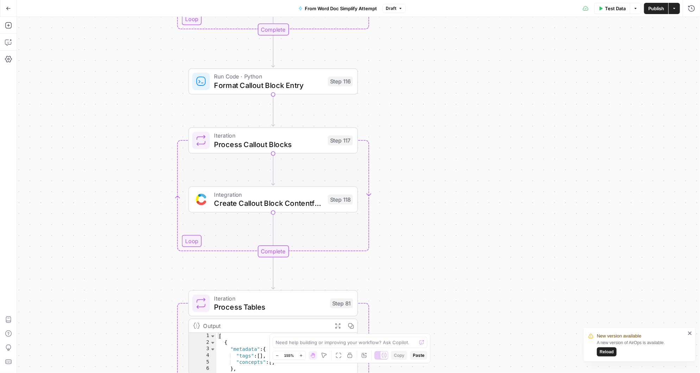
drag, startPoint x: 413, startPoint y: 144, endPoint x: 420, endPoint y: 338, distance: 194.0
click at [420, 338] on body "New version available A new version of AirOps is available. Reload Angi New Hom…" at bounding box center [350, 186] width 700 height 373
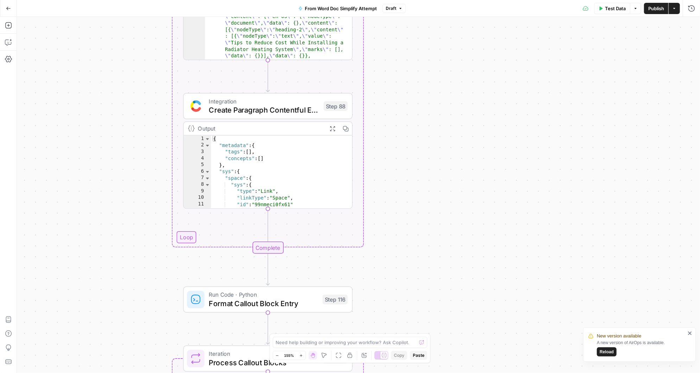
drag, startPoint x: 416, startPoint y: 168, endPoint x: 411, endPoint y: 387, distance: 219.7
click at [411, 373] on html "New version available A new version of AirOps is available. Reload Angi New Hom…" at bounding box center [350, 186] width 700 height 373
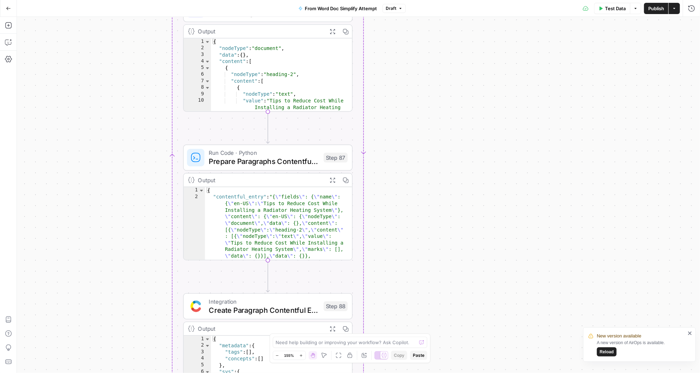
drag, startPoint x: 419, startPoint y: 157, endPoint x: 419, endPoint y: 371, distance: 214.0
click at [419, 371] on div "Workflow Input Settings Inputs Read from Grid Get Cost Methodology Entry ID Ste…" at bounding box center [358, 195] width 683 height 356
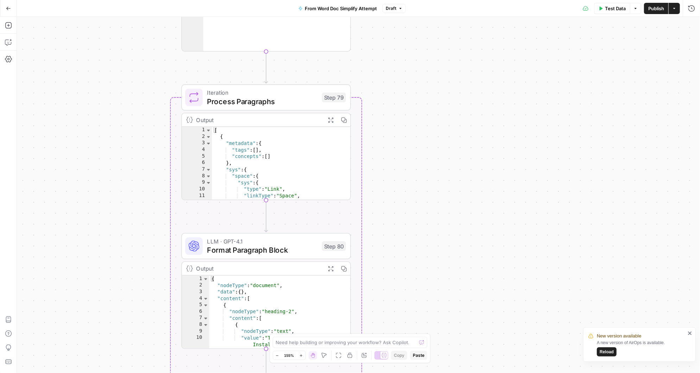
drag, startPoint x: 427, startPoint y: 135, endPoint x: 426, endPoint y: 357, distance: 222.1
click at [426, 357] on body "New version available A new version of AirOps is available. Reload Angi New Hom…" at bounding box center [350, 186] width 700 height 373
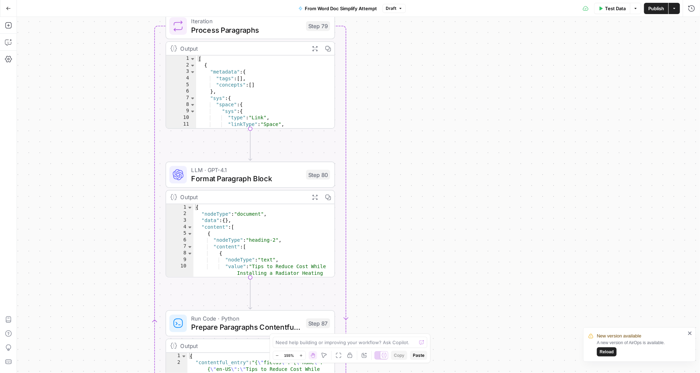
drag, startPoint x: 437, startPoint y: 138, endPoint x: 421, endPoint y: 66, distance: 73.2
click at [421, 66] on div "Workflow Input Settings Inputs Read from Grid Get Cost Methodology Entry ID Ste…" at bounding box center [358, 195] width 683 height 356
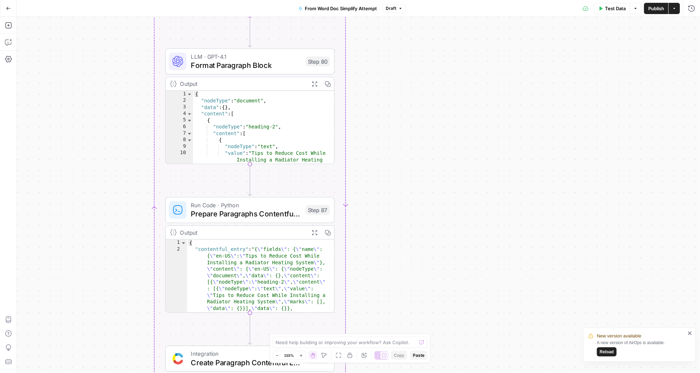
drag, startPoint x: 406, startPoint y: 252, endPoint x: 404, endPoint y: 86, distance: 165.8
click at [405, 87] on div "Workflow Input Settings Inputs Read from Grid Get Cost Methodology Entry ID Ste…" at bounding box center [358, 195] width 683 height 356
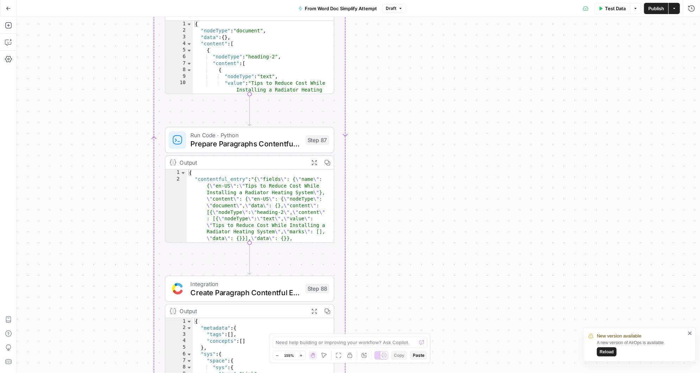
drag, startPoint x: 384, startPoint y: 280, endPoint x: 384, endPoint y: 102, distance: 178.1
click at [384, 102] on div "Workflow Input Settings Inputs Read from Grid Get Cost Methodology Entry ID Ste…" at bounding box center [358, 195] width 683 height 356
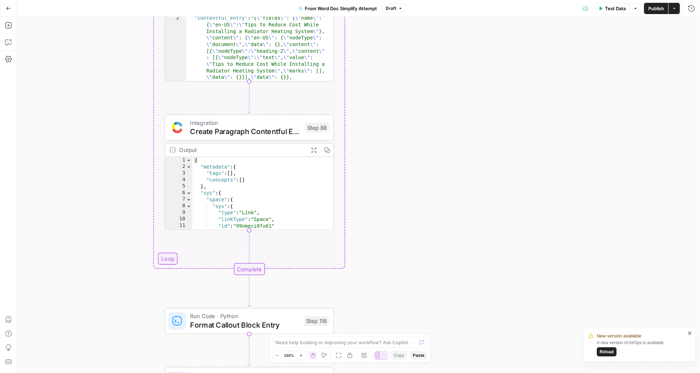
drag, startPoint x: 382, startPoint y: 278, endPoint x: 381, endPoint y: 81, distance: 197.1
click at [381, 81] on div "Workflow Input Settings Inputs Read from Grid Get Cost Methodology Entry ID Ste…" at bounding box center [358, 195] width 683 height 356
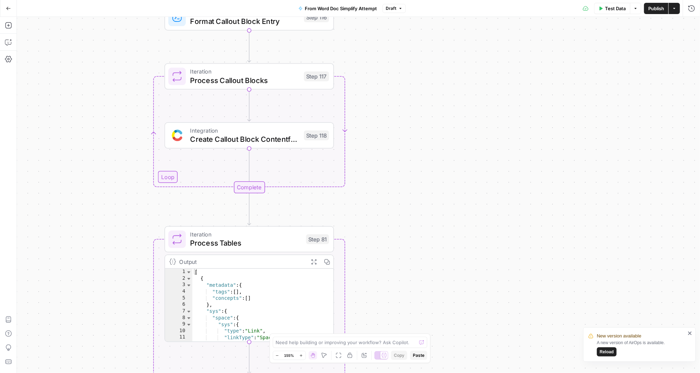
drag, startPoint x: 382, startPoint y: 217, endPoint x: 382, endPoint y: 103, distance: 114.0
click at [382, 103] on div "Workflow Input Settings Inputs Read from Grid Get Cost Methodology Entry ID Ste…" at bounding box center [358, 195] width 683 height 356
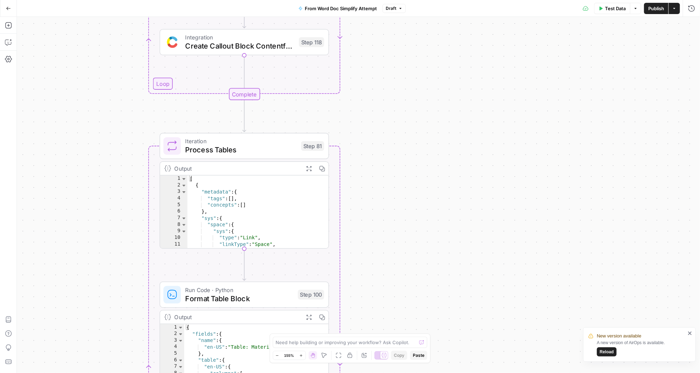
drag, startPoint x: 383, startPoint y: 226, endPoint x: 379, endPoint y: 83, distance: 142.6
click at [379, 84] on div "Workflow Input Settings Inputs Read from Grid Get Cost Methodology Entry ID Ste…" at bounding box center [358, 195] width 683 height 356
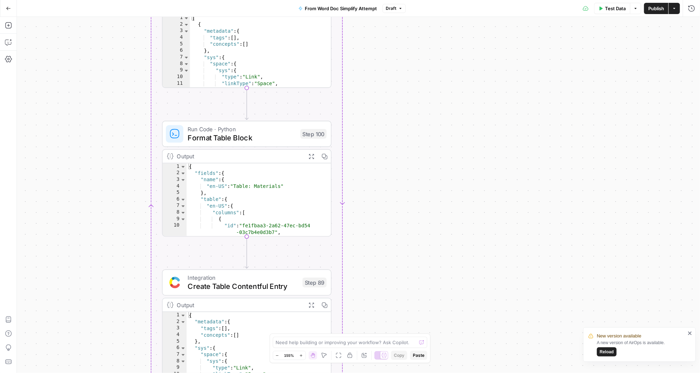
drag, startPoint x: 369, startPoint y: 241, endPoint x: 370, endPoint y: 133, distance: 108.0
click at [370, 133] on div "Workflow Input Settings Inputs Read from Grid Get Cost Methodology Entry ID Ste…" at bounding box center [358, 195] width 683 height 356
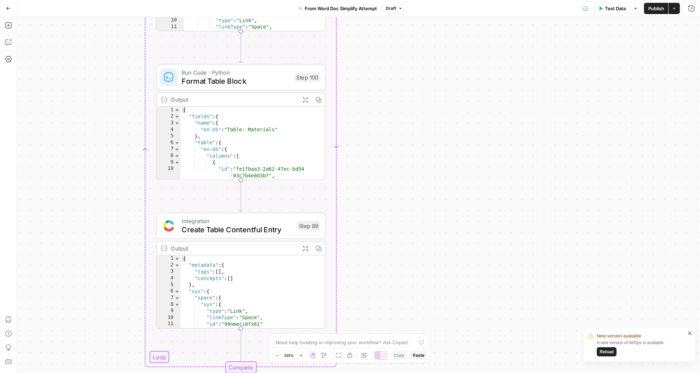
drag, startPoint x: 372, startPoint y: 255, endPoint x: 366, endPoint y: 198, distance: 56.6
click at [366, 198] on div "Workflow Input Settings Inputs Read from Grid Get Cost Methodology Entry ID Ste…" at bounding box center [358, 195] width 683 height 356
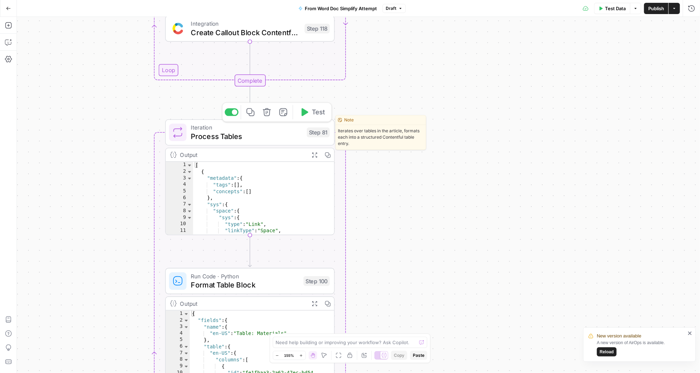
click at [278, 133] on span "Process Tables" at bounding box center [247, 136] width 112 height 11
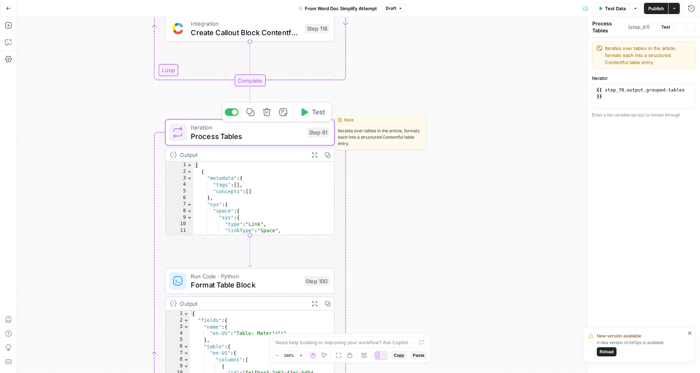
click at [278, 133] on span "Process Tables" at bounding box center [247, 136] width 112 height 11
click at [279, 133] on span "Process Tables" at bounding box center [247, 136] width 112 height 11
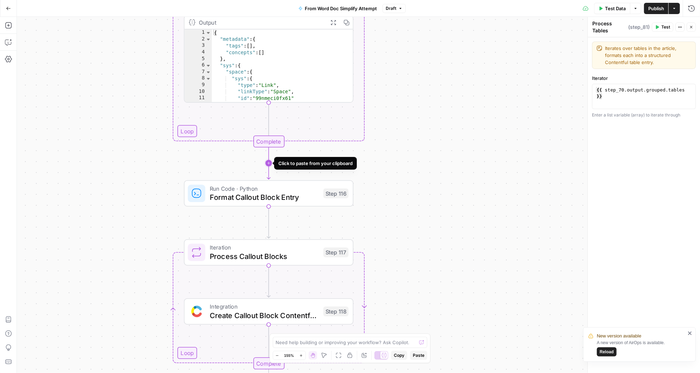
click at [268, 161] on icon "Edge from step_79-iteration-end to step_116" at bounding box center [268, 163] width 3 height 32
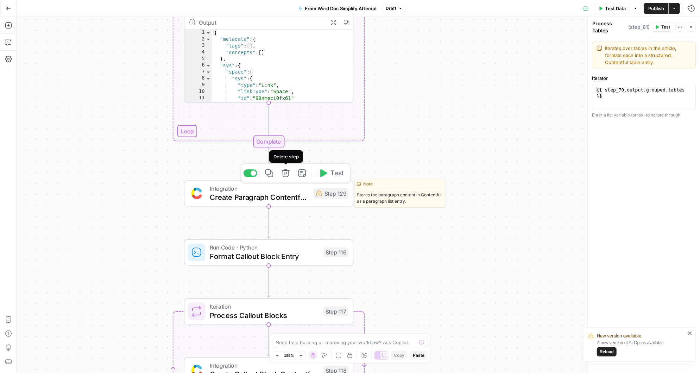
click at [285, 175] on icon "button" at bounding box center [286, 173] width 8 height 8
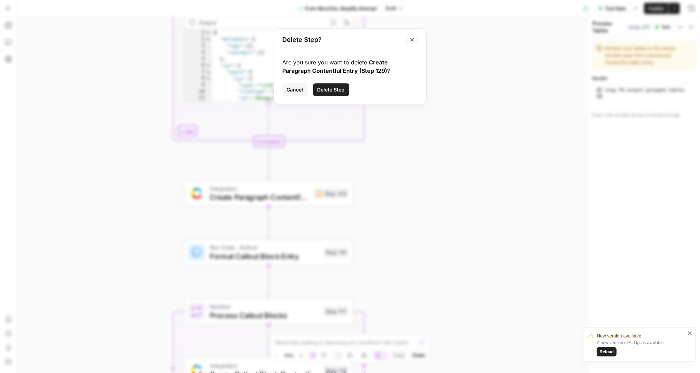
click at [333, 89] on span "Delete Step" at bounding box center [330, 89] width 27 height 7
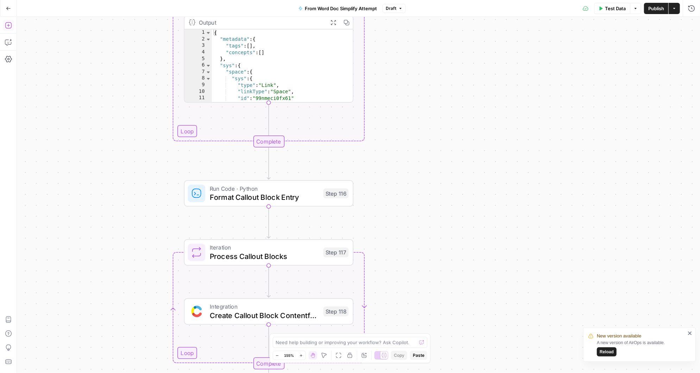
click at [9, 27] on icon "button" at bounding box center [8, 25] width 7 height 7
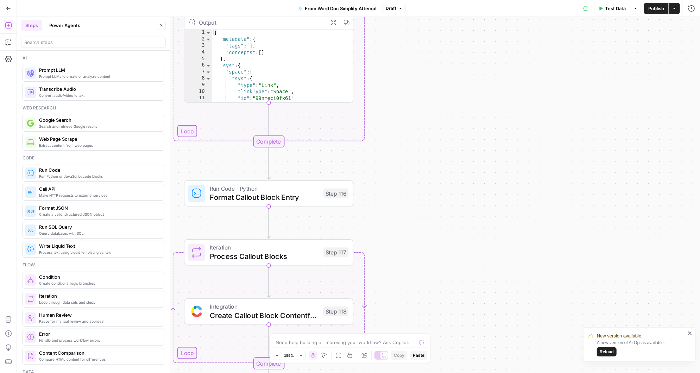
click at [52, 56] on div "Ai" at bounding box center [94, 58] width 142 height 6
click at [53, 43] on input "search" at bounding box center [93, 42] width 138 height 7
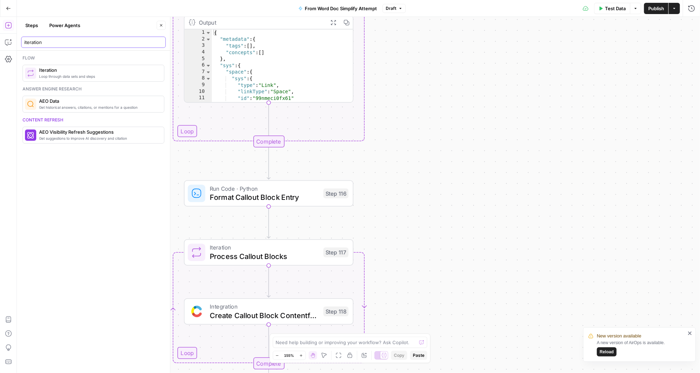
type input "iteration"
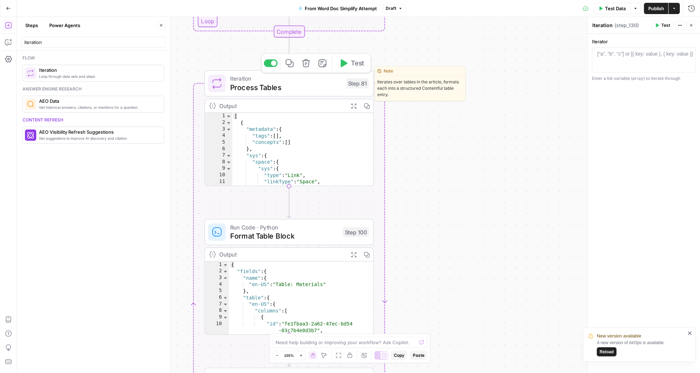
click at [301, 82] on span "Process Tables" at bounding box center [286, 87] width 112 height 11
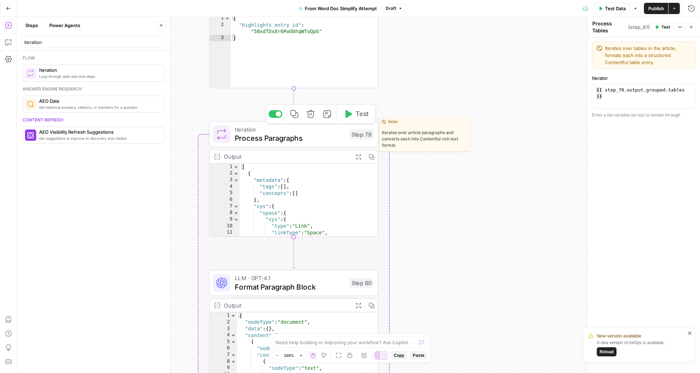
click at [309, 136] on span "Process Paragraphs" at bounding box center [290, 138] width 111 height 11
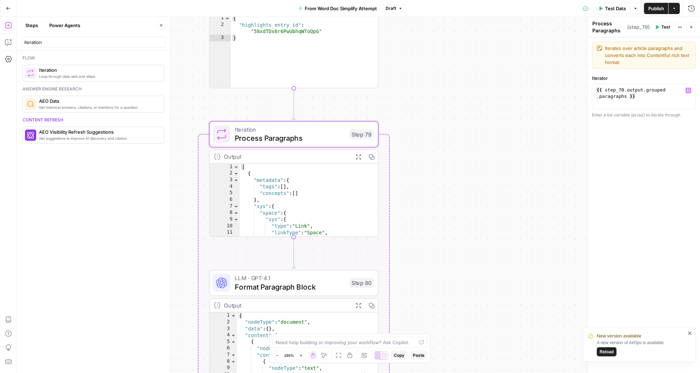
type textarea "**********"
drag, startPoint x: 643, startPoint y: 96, endPoint x: 590, endPoint y: 86, distance: 53.7
click at [590, 86] on div "**********" at bounding box center [643, 195] width 113 height 356
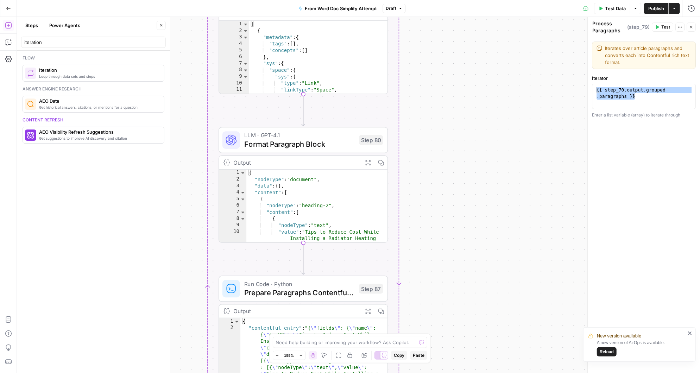
drag, startPoint x: 418, startPoint y: 246, endPoint x: 424, endPoint y: 78, distance: 168.0
click at [424, 82] on div "Workflow Input Settings Inputs Read from Grid Get Cost Methodology Entry ID Ste…" at bounding box center [358, 195] width 683 height 356
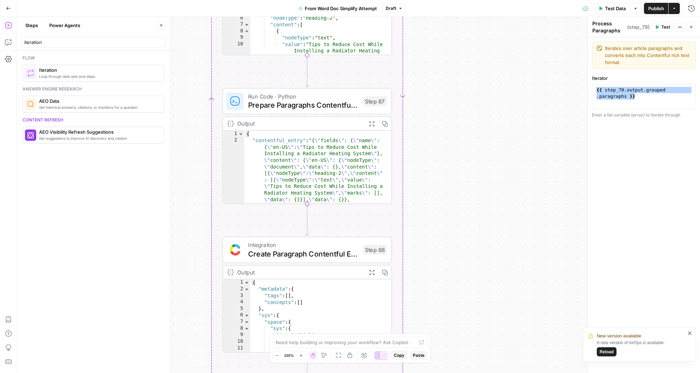
drag, startPoint x: 433, startPoint y: 257, endPoint x: 442, endPoint y: 78, distance: 178.7
click at [441, 79] on div "Workflow Input Settings Inputs Read from Grid Get Cost Methodology Entry ID Ste…" at bounding box center [358, 195] width 683 height 356
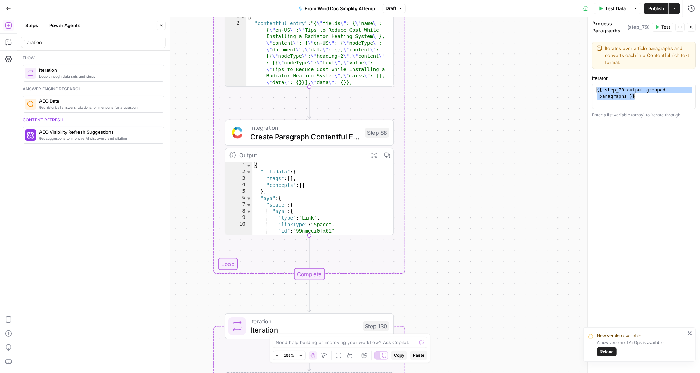
drag, startPoint x: 438, startPoint y: 250, endPoint x: 442, endPoint y: 65, distance: 185.5
click at [442, 65] on div "Workflow Input Settings Inputs Read from Grid Get Cost Methodology Entry ID Ste…" at bounding box center [358, 195] width 683 height 356
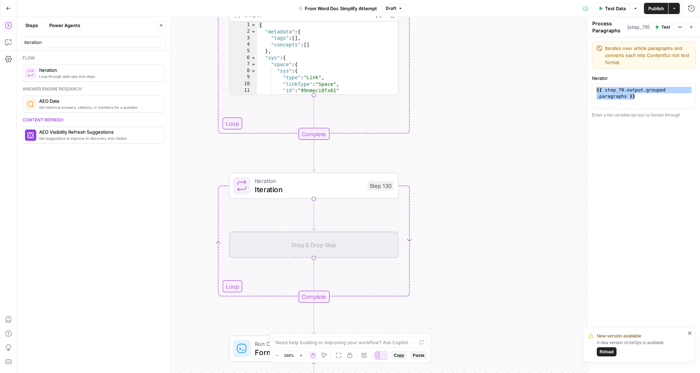
drag, startPoint x: 434, startPoint y: 243, endPoint x: 434, endPoint y: 182, distance: 60.9
click at [434, 182] on div "Workflow Input Settings Inputs Read from Grid Get Cost Methodology Entry ID Ste…" at bounding box center [358, 195] width 683 height 356
click at [323, 184] on span "Iteration" at bounding box center [309, 189] width 108 height 11
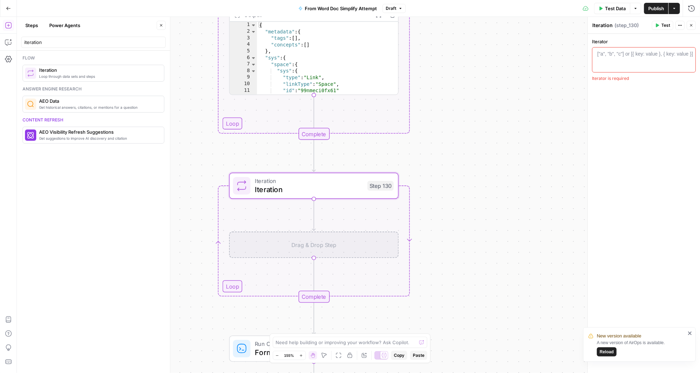
click at [624, 50] on div "1 ["a", "b", "c"] or [{ key: value }, { key: value }] XXXXXXXXXXXXXXXXXXXXXXXXX…" at bounding box center [644, 59] width 104 height 25
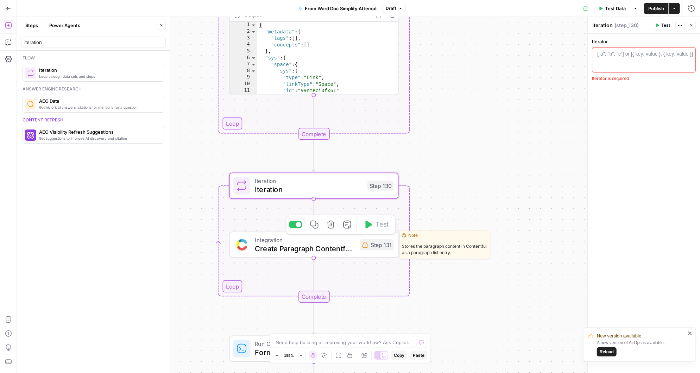
click at [333, 224] on icon "button" at bounding box center [331, 225] width 8 height 8
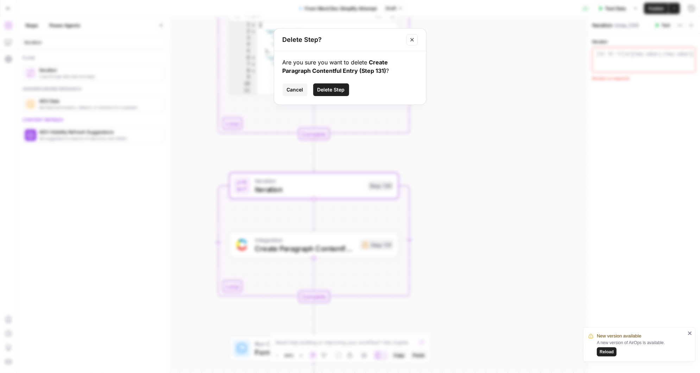
click at [329, 86] on span "Delete Step" at bounding box center [330, 89] width 27 height 7
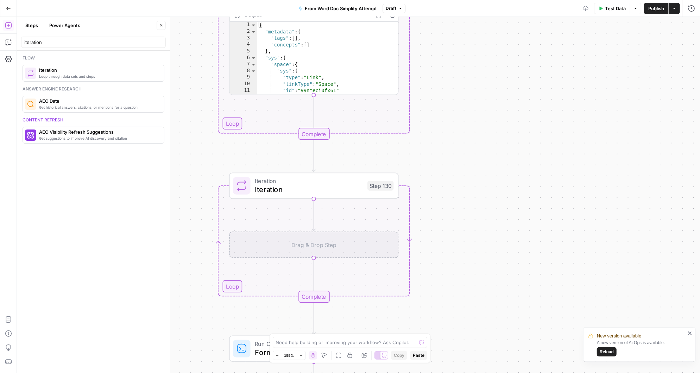
click at [315, 185] on span "Iteration" at bounding box center [309, 189] width 108 height 11
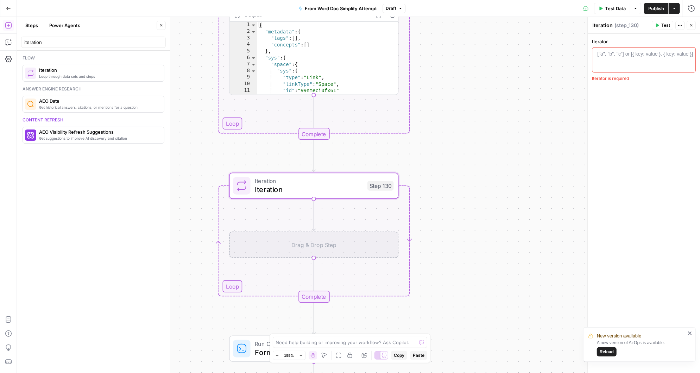
click at [610, 54] on div "["a", "b", "c"] or [{ key: value }, { key: value }]" at bounding box center [645, 53] width 96 height 7
paste textarea "**********"
drag, startPoint x: 626, startPoint y: 60, endPoint x: 599, endPoint y: 60, distance: 26.7
click at [599, 60] on div "{{ step_70 . output . grouped . paragraphs }}" at bounding box center [644, 72] width 98 height 44
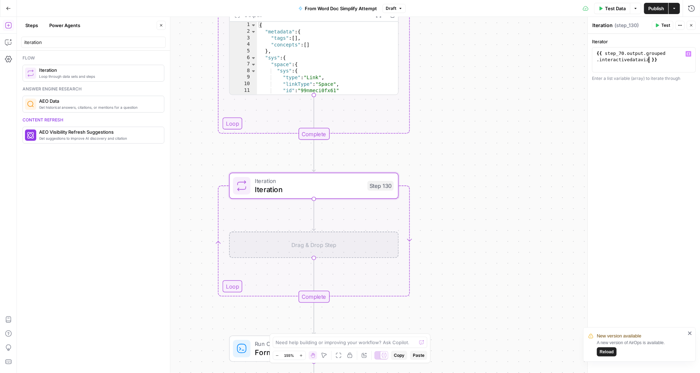
type textarea "**********"
click at [619, 86] on div "**********" at bounding box center [644, 203] width 112 height 339
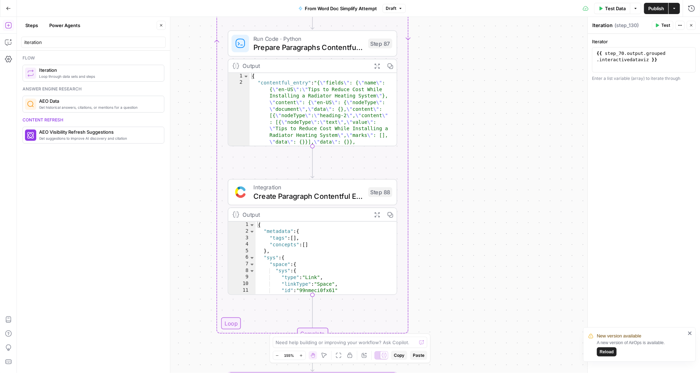
drag, startPoint x: 200, startPoint y: 125, endPoint x: 198, endPoint y: 324, distance: 199.9
click at [198, 324] on div "Workflow Input Settings Inputs Read from Grid Get Cost Methodology Entry ID Ste…" at bounding box center [358, 195] width 683 height 356
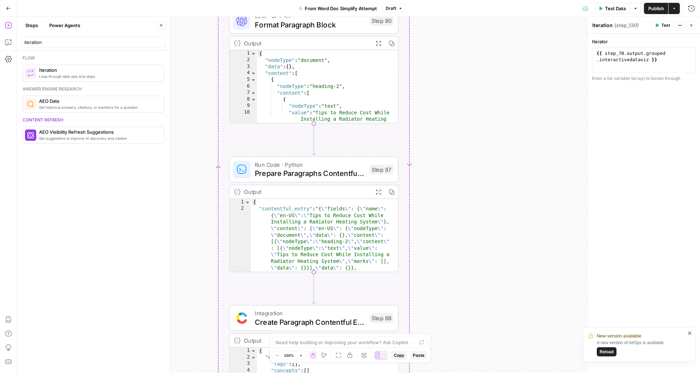
drag, startPoint x: 197, startPoint y: 193, endPoint x: 198, endPoint y: 318, distance: 126.0
click at [198, 318] on div "Workflow Input Settings Inputs Read from Grid Get Cost Methodology Entry ID Ste…" at bounding box center [358, 195] width 683 height 356
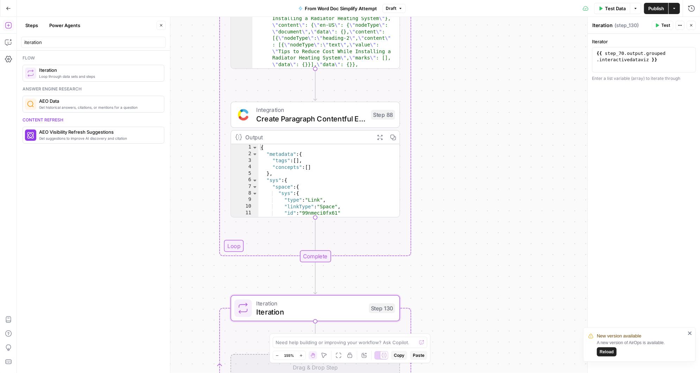
drag, startPoint x: 199, startPoint y: 220, endPoint x: 200, endPoint y: 13, distance: 207.3
click at [200, 13] on div "Go Back From Word Doc Simplify Attempt Draft Test Data Options Publish Actions …" at bounding box center [350, 186] width 700 height 373
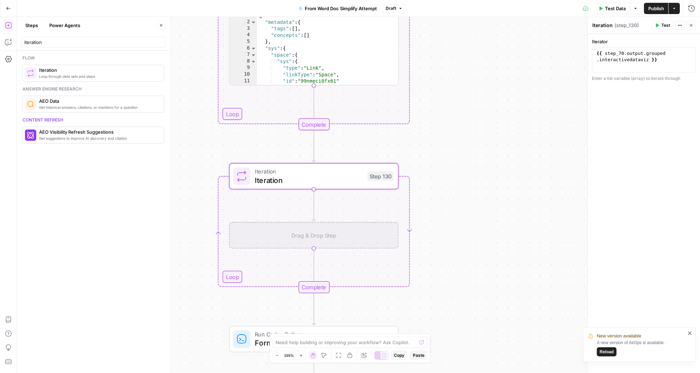
drag, startPoint x: 206, startPoint y: 207, endPoint x: 197, endPoint y: 55, distance: 151.9
click at [197, 55] on div "Workflow Input Settings Inputs Read from Grid Get Cost Methodology Entry ID Ste…" at bounding box center [358, 195] width 683 height 356
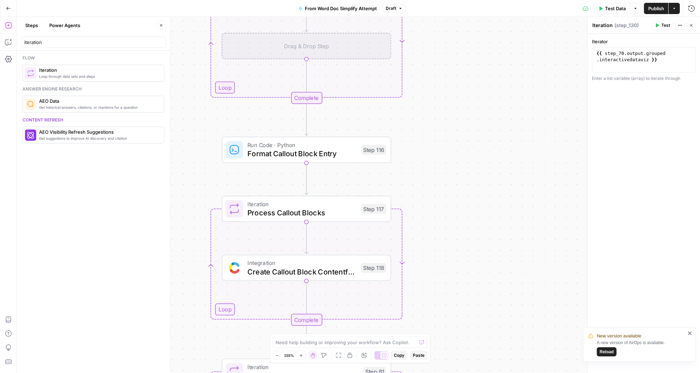
drag, startPoint x: 194, startPoint y: 275, endPoint x: 193, endPoint y: 71, distance: 204.1
click at [193, 71] on div "Workflow Input Settings Inputs Read from Grid Get Cost Methodology Entry ID Ste…" at bounding box center [358, 195] width 683 height 356
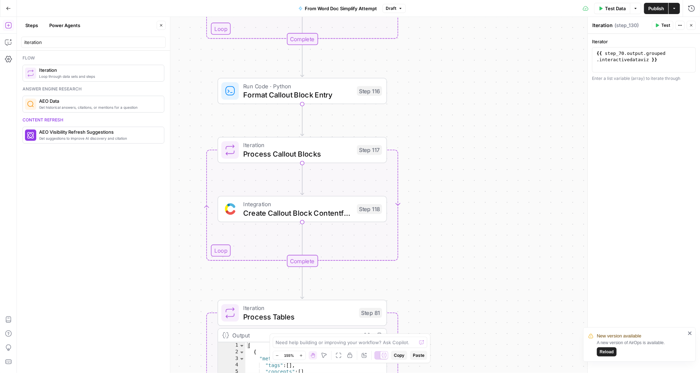
click at [277, 94] on span "Format Callout Block Entry" at bounding box center [297, 94] width 109 height 11
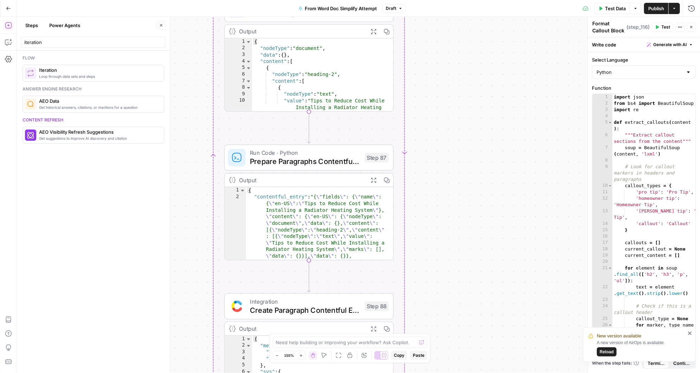
drag, startPoint x: 440, startPoint y: 261, endPoint x: 439, endPoint y: 280, distance: 19.4
click at [439, 280] on div "Workflow Input Settings Inputs Read from Grid Get Cost Methodology Entry ID Ste…" at bounding box center [358, 195] width 683 height 356
click at [310, 138] on icon "button" at bounding box center [309, 137] width 8 height 8
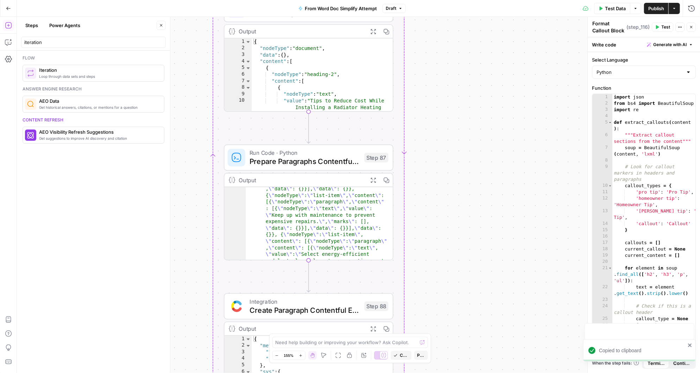
scroll to position [190, 0]
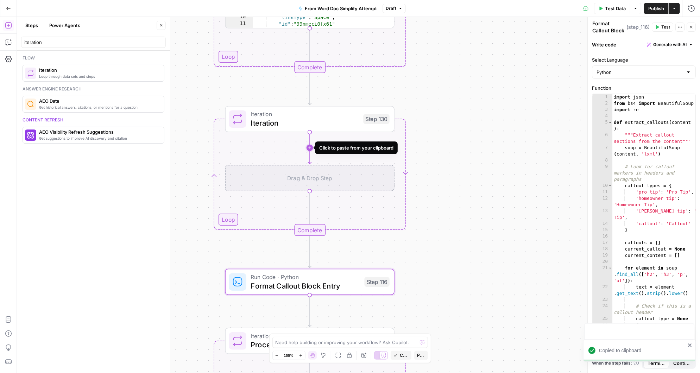
click at [309, 153] on icon "Edge from step_130 to step_130-iteration-ghost" at bounding box center [309, 148] width 3 height 32
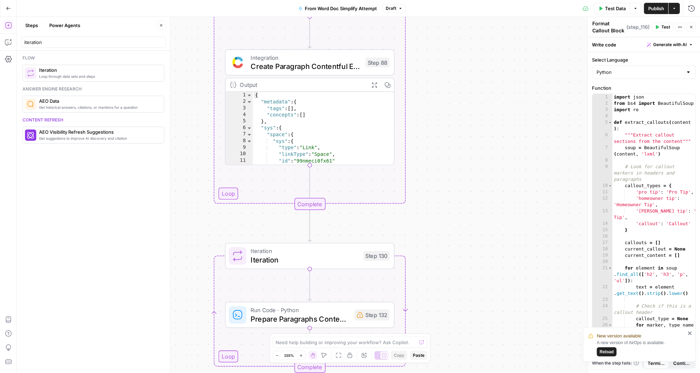
drag, startPoint x: 430, startPoint y: 29, endPoint x: 431, endPoint y: 188, distance: 159.1
click at [431, 188] on div "Workflow Input Settings Inputs Read from Grid Get Cost Methodology Entry ID Ste…" at bounding box center [358, 195] width 683 height 356
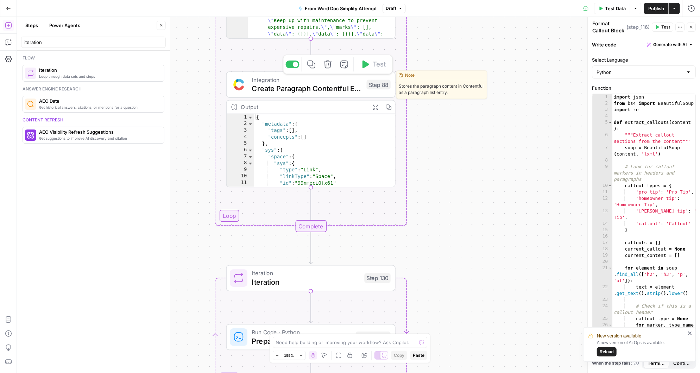
click at [313, 65] on icon "button" at bounding box center [311, 64] width 9 height 9
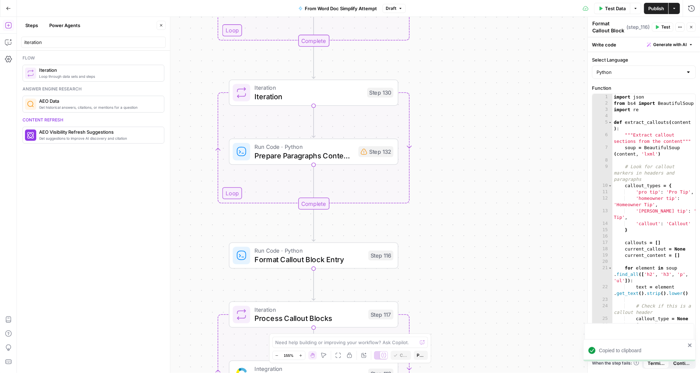
drag, startPoint x: 429, startPoint y: 264, endPoint x: 432, endPoint y: 65, distance: 198.9
click at [432, 65] on div "Workflow Input Settings Inputs Read from Grid Get Cost Methodology Entry ID Ste…" at bounding box center [358, 195] width 683 height 356
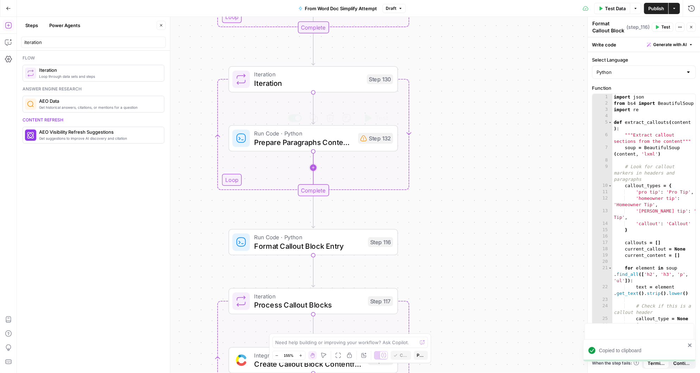
click at [313, 168] on icon "Edge from step_132 to step_130-iteration-end" at bounding box center [313, 169] width 0 height 37
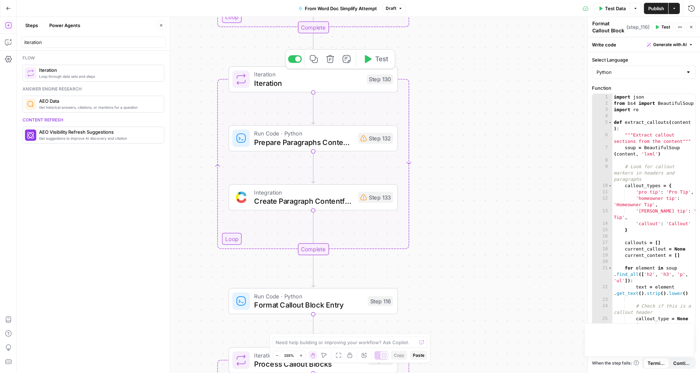
click at [277, 83] on span "Iteration" at bounding box center [308, 83] width 108 height 11
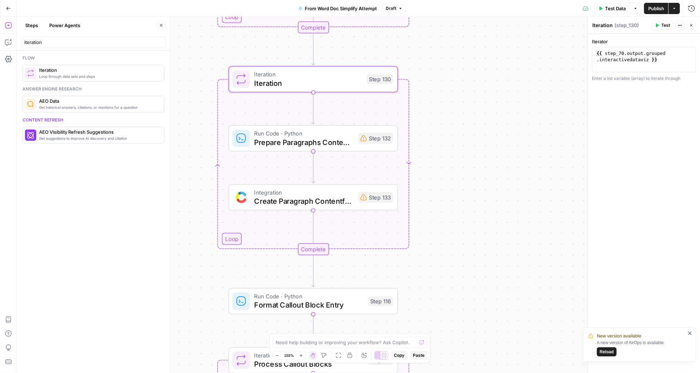
drag, startPoint x: 612, startPoint y: 25, endPoint x: 581, endPoint y: 25, distance: 31.7
click at [581, 25] on body "New version available A new version of AirOps is available. Reload Angi New Hom…" at bounding box center [350, 186] width 700 height 373
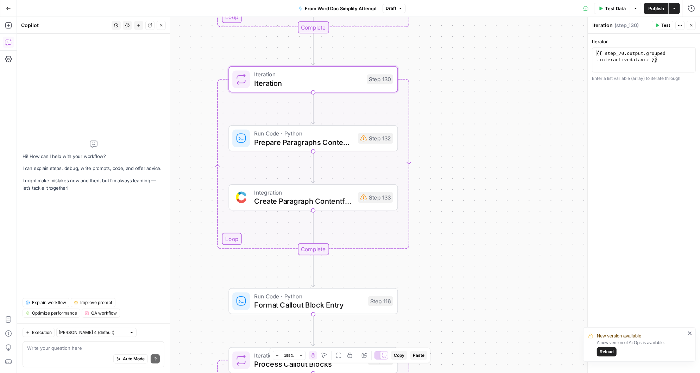
click at [611, 24] on textarea "Iteration" at bounding box center [602, 25] width 20 height 7
drag, startPoint x: 611, startPoint y: 25, endPoint x: 591, endPoint y: 25, distance: 19.7
click at [591, 25] on div "Iteration Iteration" at bounding box center [603, 25] width 24 height 8
click at [613, 24] on textarea "Process Data Viz" at bounding box center [607, 27] width 31 height 14
type textarea "Process Interactive Data Viz"
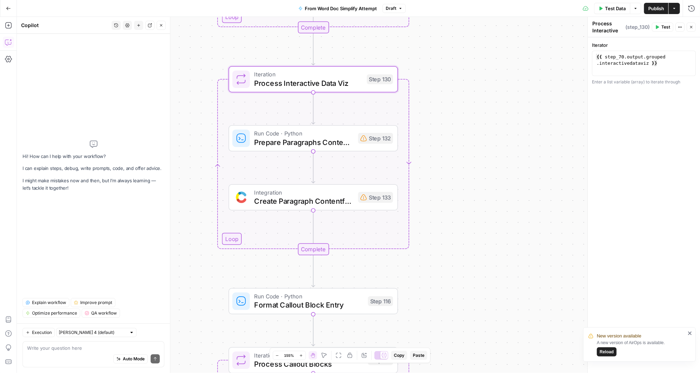
click at [454, 132] on div "Workflow Input Settings Inputs Read from Grid Get Cost Methodology Entry ID Ste…" at bounding box center [358, 195] width 683 height 356
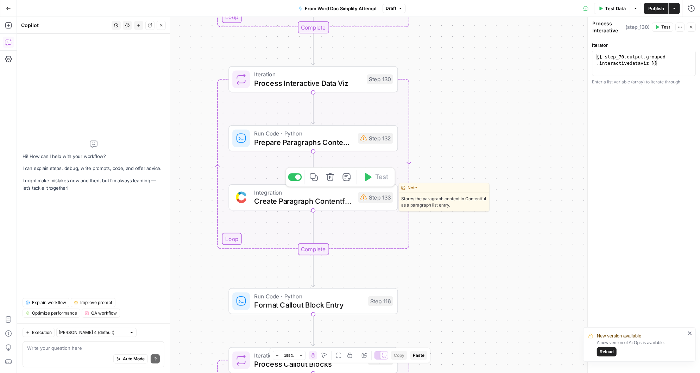
click at [312, 200] on span "Create Paragraph Contentful Entry" at bounding box center [304, 201] width 100 height 11
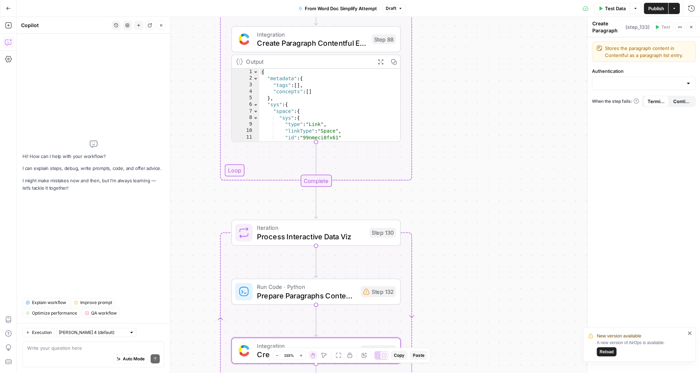
drag, startPoint x: 495, startPoint y: 102, endPoint x: 500, endPoint y: 256, distance: 154.2
click at [500, 256] on div "Workflow Input Settings Inputs Read from Grid Get Cost Methodology Entry ID Ste…" at bounding box center [358, 195] width 683 height 356
click at [328, 38] on span "Create Paragraph Contentful Entry" at bounding box center [313, 43] width 111 height 11
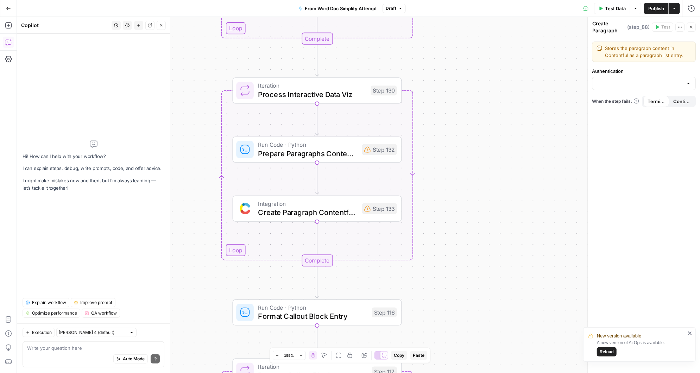
drag, startPoint x: 434, startPoint y: 279, endPoint x: 433, endPoint y: 136, distance: 142.9
click at [433, 136] on div "Workflow Input Settings Inputs Read from Grid Get Cost Methodology Entry ID Ste…" at bounding box center [358, 195] width 683 height 356
click at [344, 210] on span "Create Paragraph Contentful Entry" at bounding box center [308, 212] width 100 height 11
click at [688, 82] on div at bounding box center [689, 83] width 6 height 7
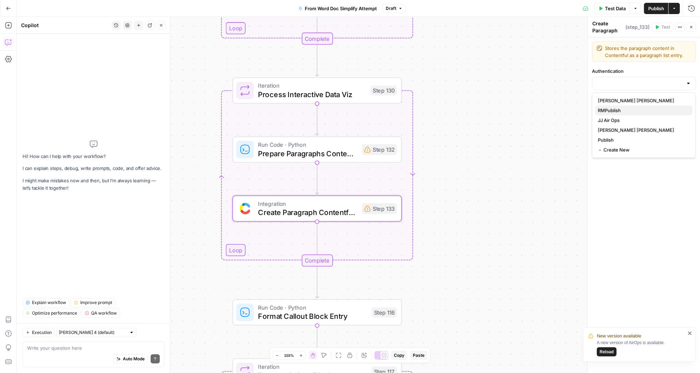
click at [616, 108] on span "RMPublish" at bounding box center [642, 110] width 89 height 7
type input "RMPublish"
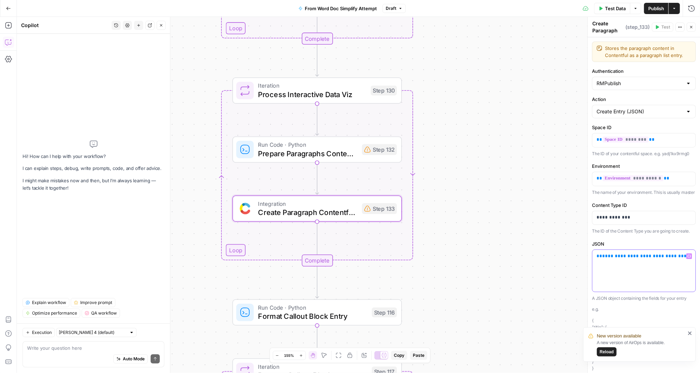
click at [616, 254] on span "**********" at bounding box center [641, 256] width 79 height 5
click at [70, 349] on textarea at bounding box center [93, 348] width 133 height 7
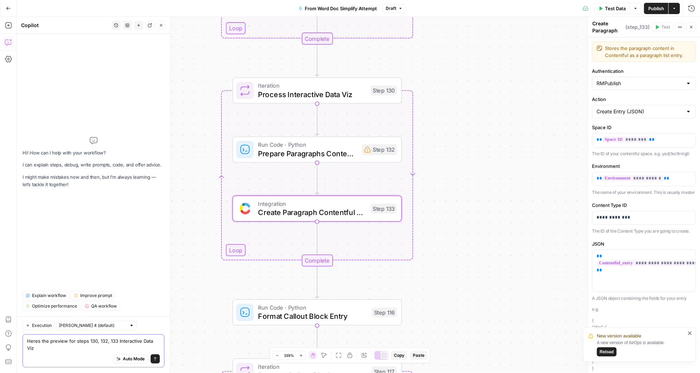
click at [59, 347] on textarea "Heres the preview for steps 130, 132, 133 Interactive Data Viz" at bounding box center [93, 345] width 133 height 14
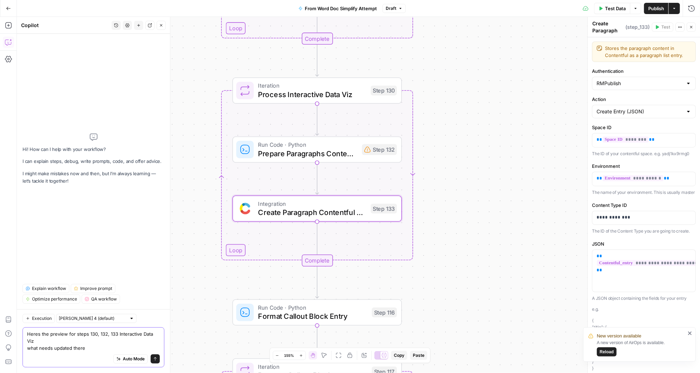
paste textarea "{ "name": "Interactive Data Viz", "description": "Graph pulled from Datawrapper…"
type textarea "Heres the preview for steps 130, 132, 133 Interactive Data Viz what needs updat…"
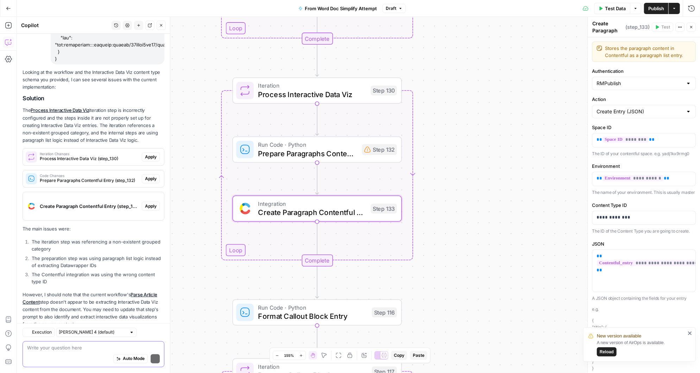
scroll to position [873, 0]
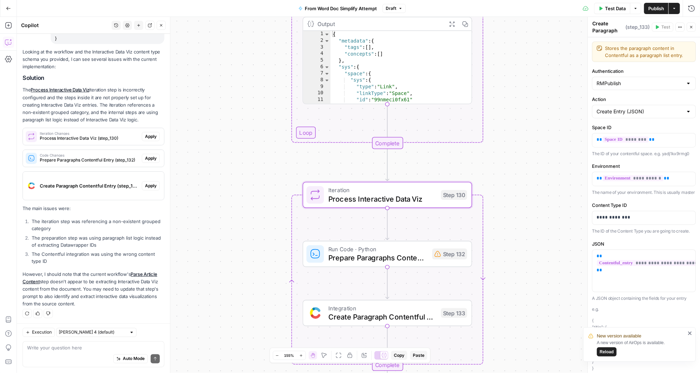
click at [153, 137] on span "Apply" at bounding box center [151, 136] width 12 height 6
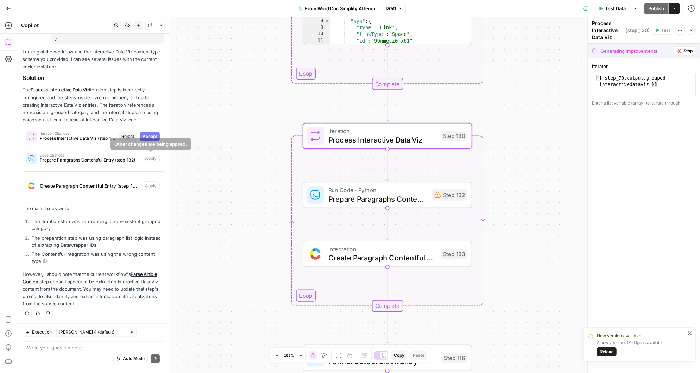
click at [150, 135] on span "Accept" at bounding box center [150, 136] width 14 height 6
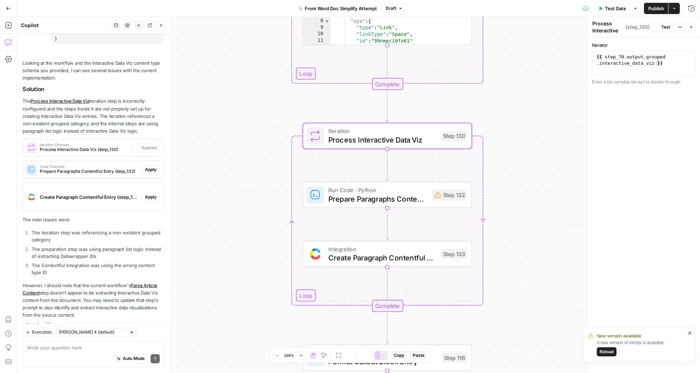
scroll to position [885, 0]
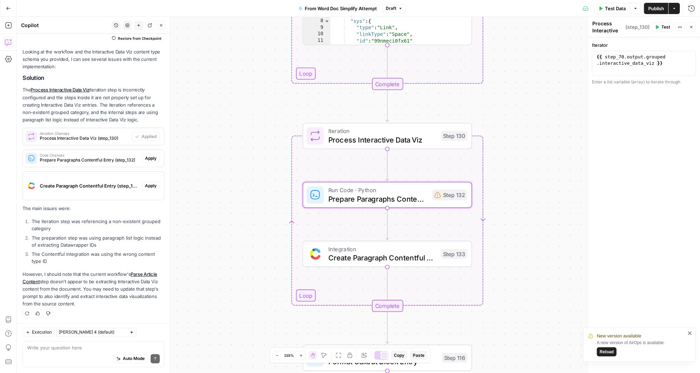
click at [150, 158] on span "Apply" at bounding box center [151, 158] width 12 height 6
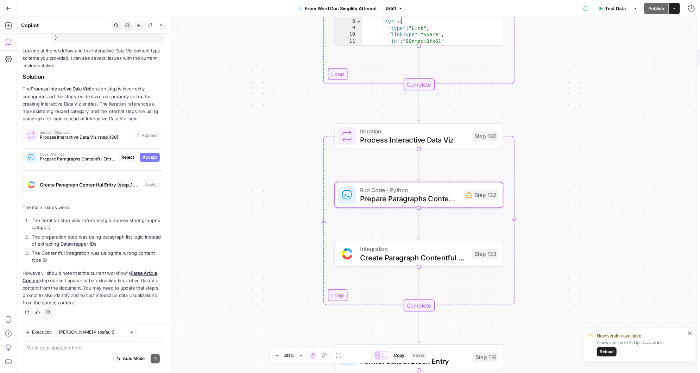
scroll to position [873, 0]
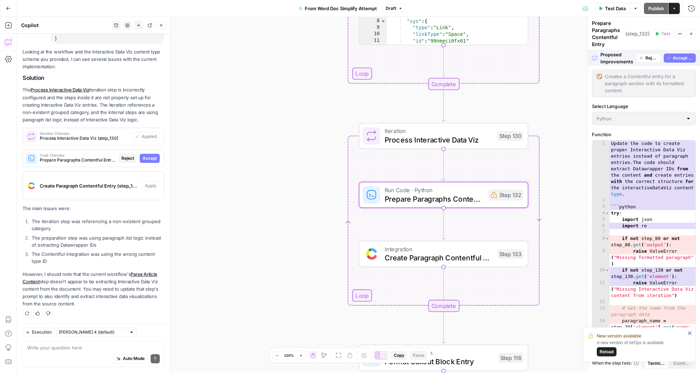
click at [150, 158] on span "Accept" at bounding box center [150, 158] width 14 height 6
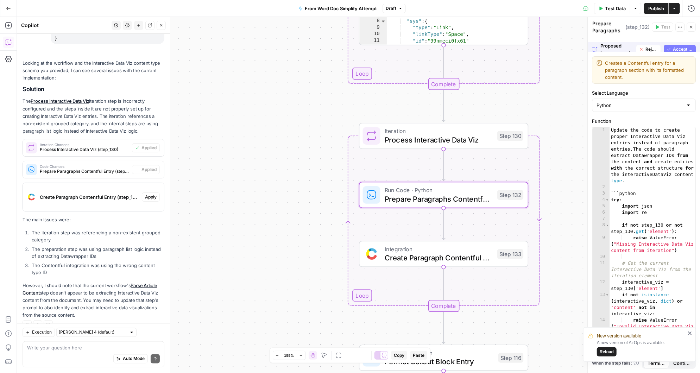
scroll to position [885, 0]
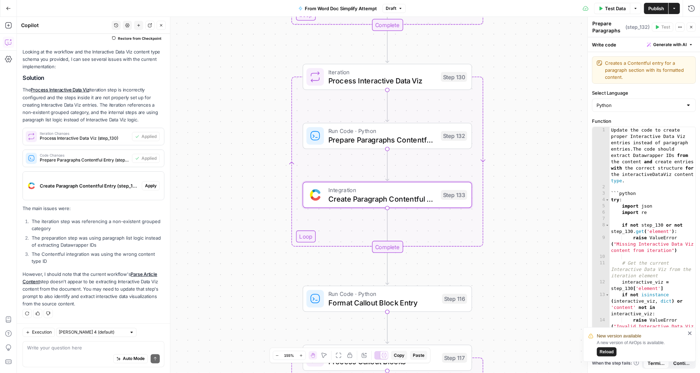
click at [152, 185] on span "Apply" at bounding box center [151, 186] width 12 height 6
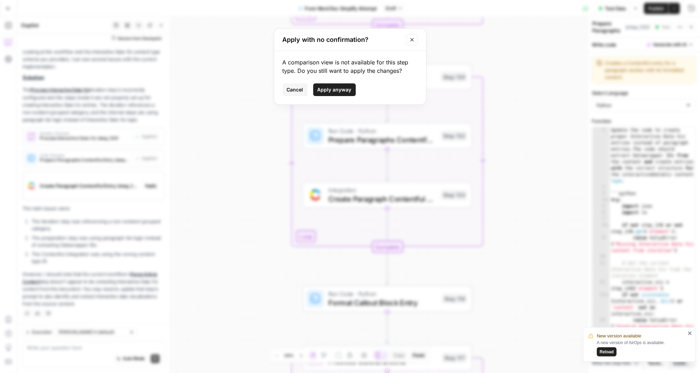
click at [342, 88] on span "Apply anyway" at bounding box center [334, 89] width 34 height 7
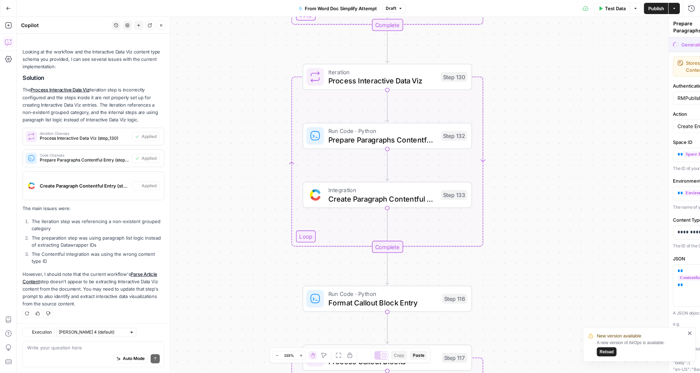
type textarea "Create Paragraph Contentful Entry"
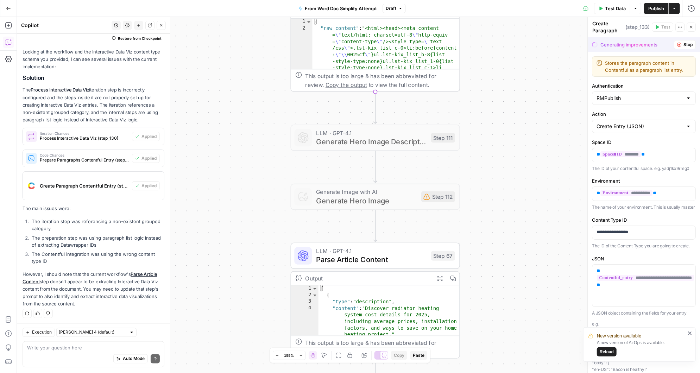
drag, startPoint x: 515, startPoint y: 241, endPoint x: 514, endPoint y: 73, distance: 168.6
click at [514, 73] on div "Workflow Input Settings Inputs Read from Grid Get Cost Methodology Entry ID Ste…" at bounding box center [358, 195] width 683 height 356
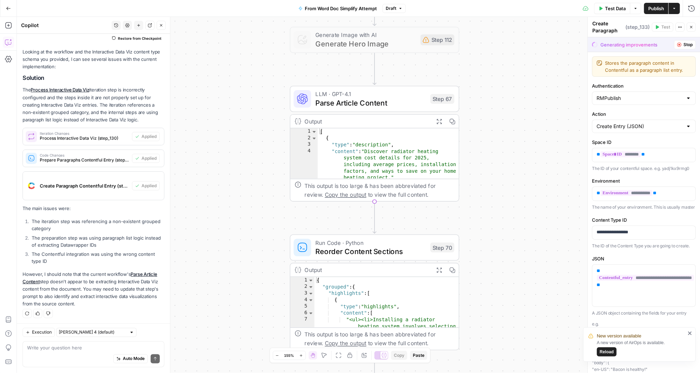
drag, startPoint x: 505, startPoint y: 224, endPoint x: 505, endPoint y: 64, distance: 160.5
click at [505, 65] on div "Workflow Input Settings Inputs Read from Grid Get Cost Methodology Entry ID Ste…" at bounding box center [358, 195] width 683 height 356
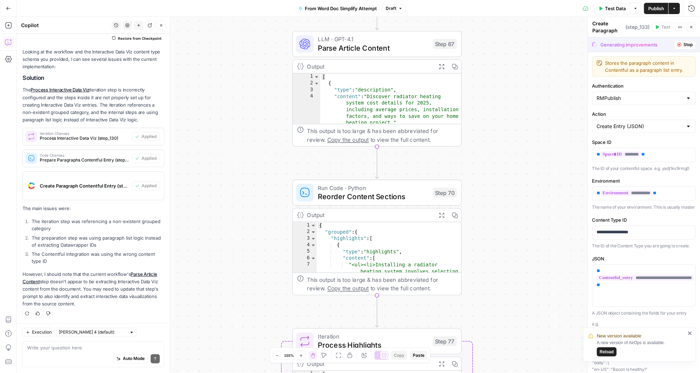
drag, startPoint x: 508, startPoint y: 172, endPoint x: 511, endPoint y: 122, distance: 50.7
click at [511, 122] on div "Workflow Input Settings Inputs Read from Grid Get Cost Methodology Entry ID Ste…" at bounding box center [358, 195] width 683 height 356
click at [65, 352] on div "Auto Mode Send" at bounding box center [93, 359] width 133 height 15
type textarea "Add the interactive data viz grouping to steps 67 and 70"
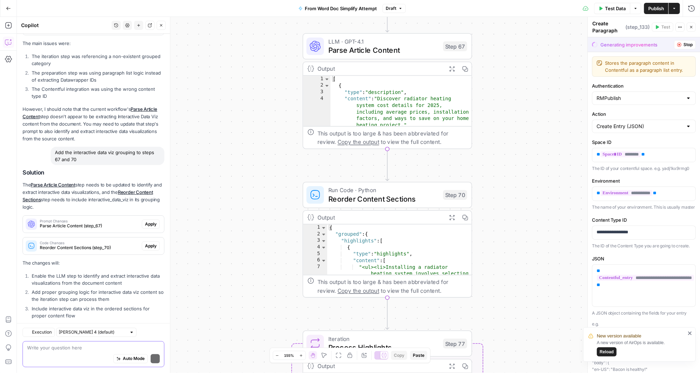
scroll to position [1081, 0]
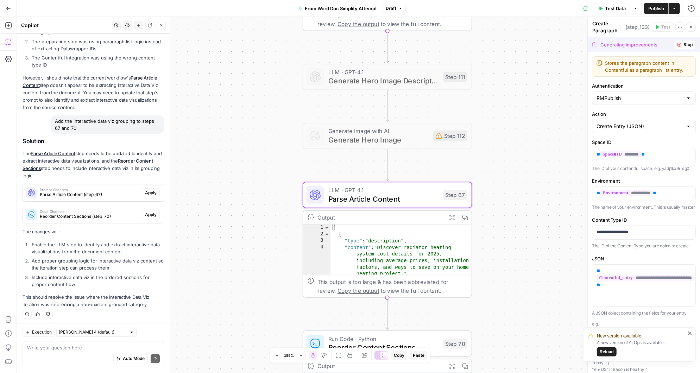
click at [149, 191] on span "Apply" at bounding box center [151, 193] width 12 height 6
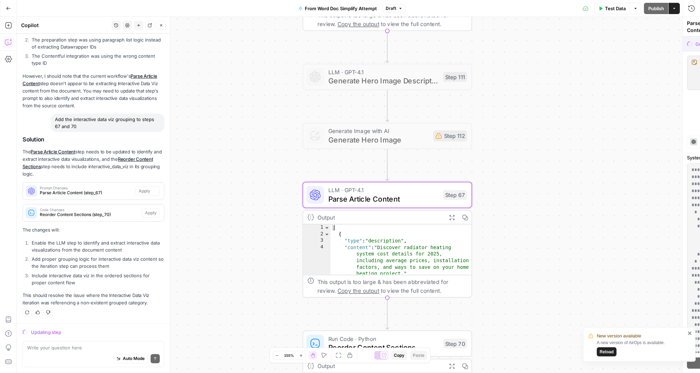
scroll to position [1070, 0]
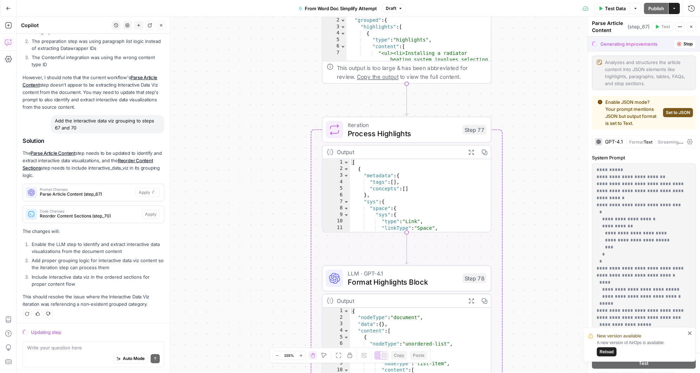
drag, startPoint x: 511, startPoint y: 279, endPoint x: 530, endPoint y: 64, distance: 215.5
click at [530, 64] on div "Workflow Input Settings Inputs Read from Grid Get Cost Methodology Entry ID Ste…" at bounding box center [358, 195] width 683 height 356
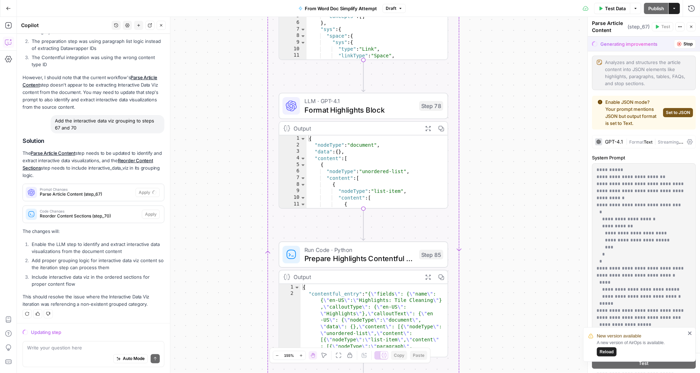
drag, startPoint x: 519, startPoint y: 249, endPoint x: 472, endPoint y: 46, distance: 208.5
click at [473, 47] on div "Workflow Input Settings Inputs Read from Grid Get Cost Methodology Entry ID Ste…" at bounding box center [358, 195] width 683 height 356
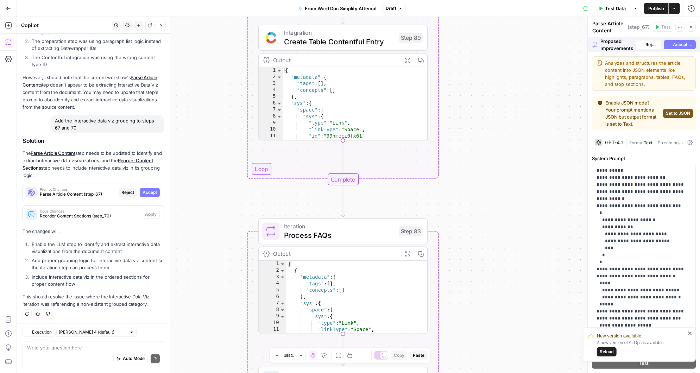
scroll to position [1070, 0]
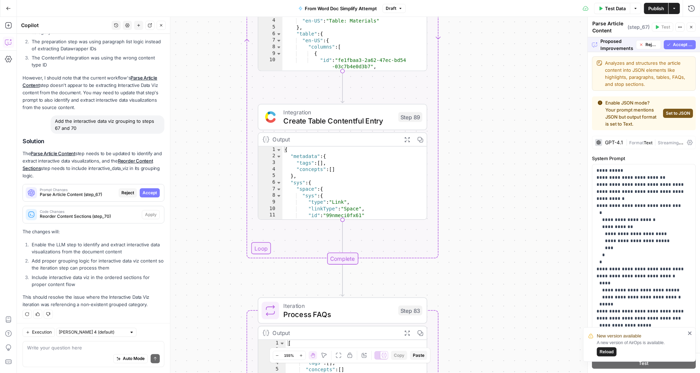
click at [683, 44] on span "Accept All" at bounding box center [683, 45] width 20 height 6
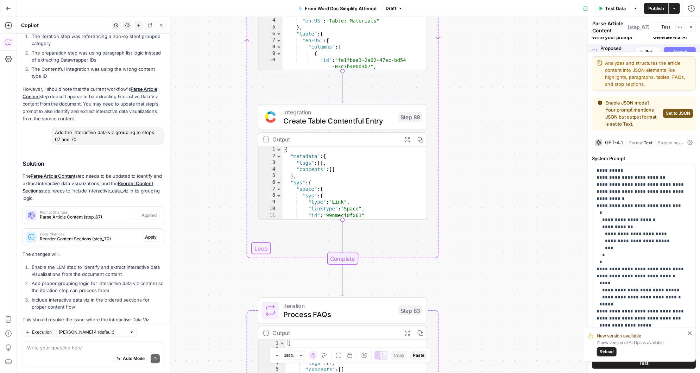
scroll to position [1092, 0]
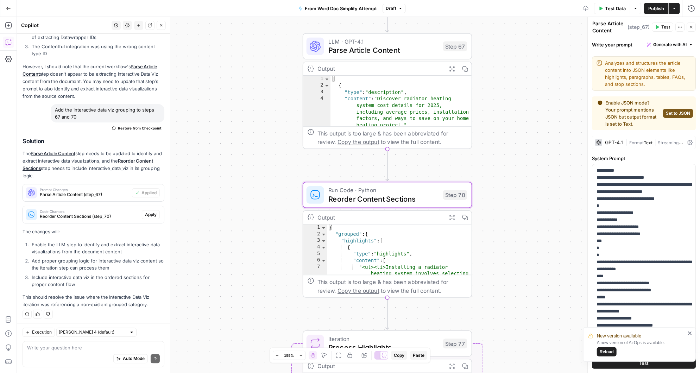
click at [153, 212] on span "Apply" at bounding box center [151, 215] width 12 height 6
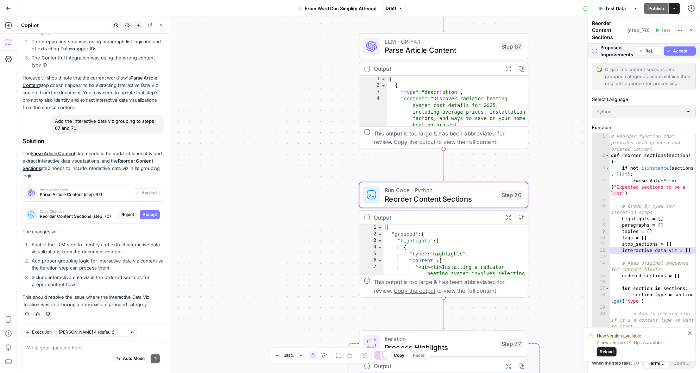
click at [153, 212] on span "Accept" at bounding box center [150, 215] width 14 height 6
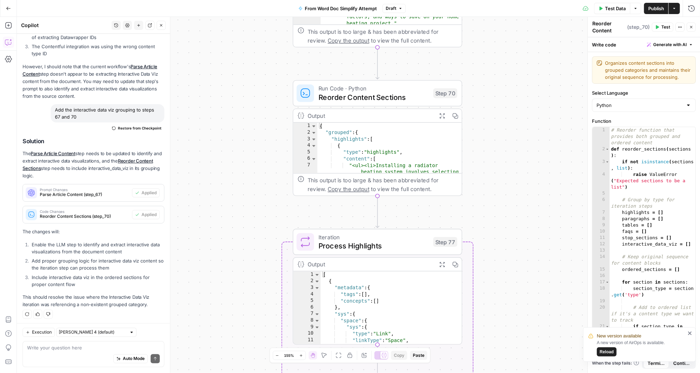
drag, startPoint x: 503, startPoint y: 288, endPoint x: 472, endPoint y: 20, distance: 269.2
click at [474, 23] on div "Workflow Input Settings Inputs Read from Grid Get Cost Methodology Entry ID Ste…" at bounding box center [358, 195] width 683 height 356
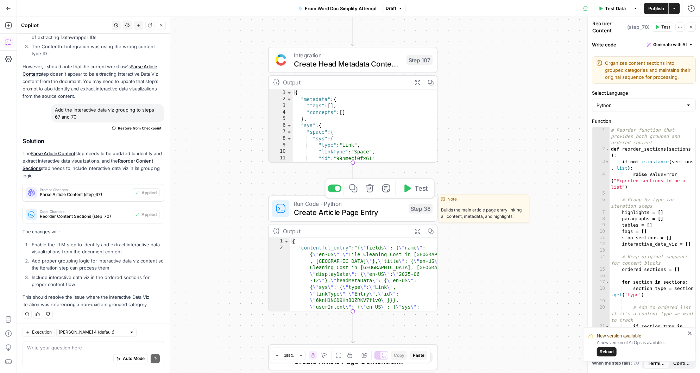
click at [378, 213] on span "Create Article Page Entry" at bounding box center [349, 212] width 111 height 11
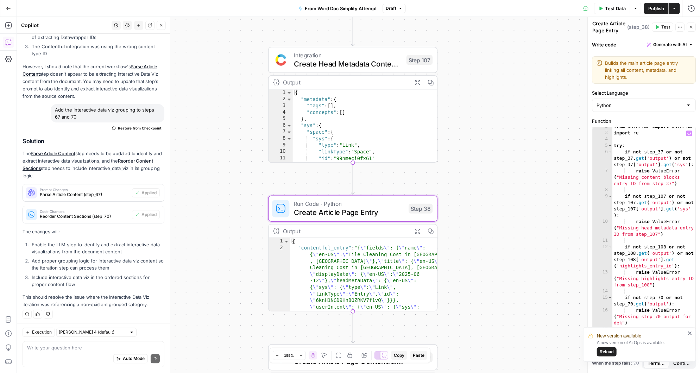
scroll to position [0, 0]
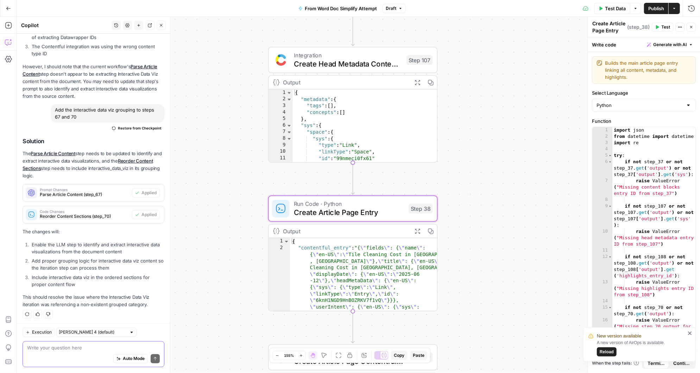
click at [71, 350] on textarea at bounding box center [93, 348] width 133 height 7
type textarea "d"
type textarea "does step 38 need the entry id from the data viz"
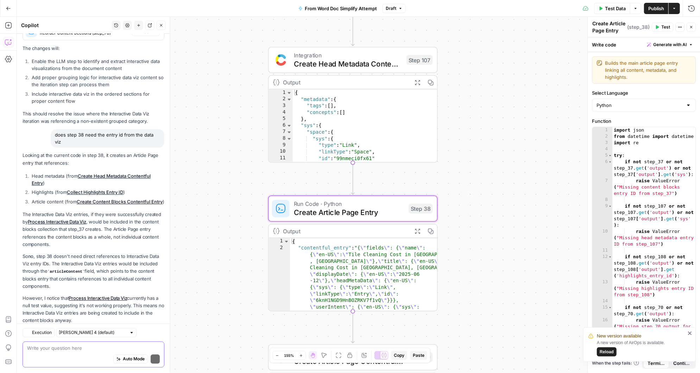
scroll to position [1318, 0]
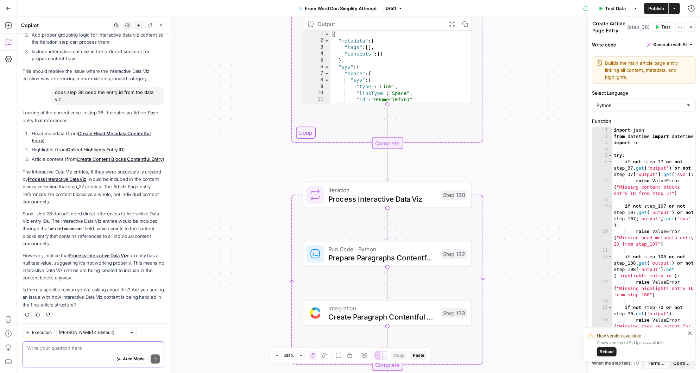
click at [65, 350] on textarea at bounding box center [93, 348] width 133 height 7
type textarea "so we should add it to step 37"
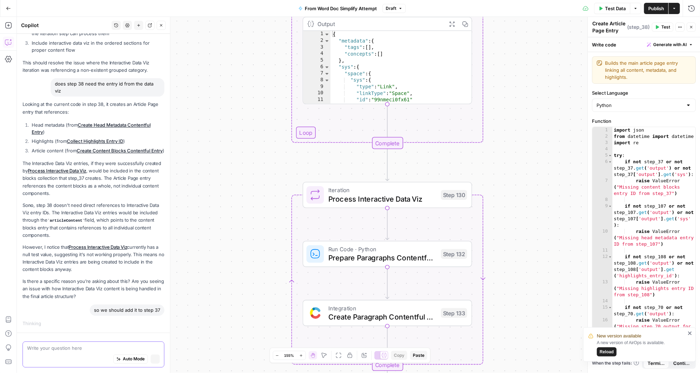
scroll to position [1302, 0]
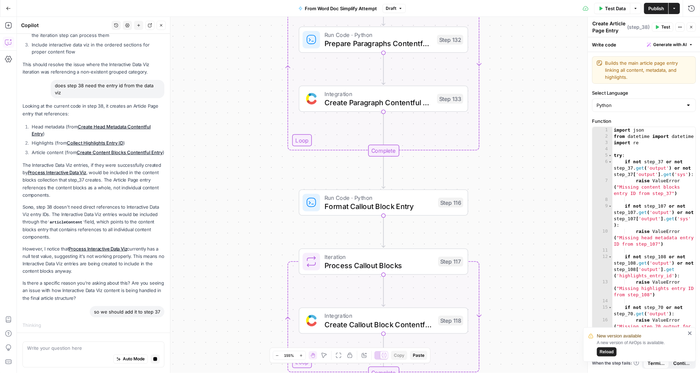
drag, startPoint x: 516, startPoint y: 328, endPoint x: 515, endPoint y: 88, distance: 239.7
click at [515, 88] on div "Workflow Input Settings Inputs Read from Grid Get Cost Methodology Entry ID Ste…" at bounding box center [358, 195] width 683 height 356
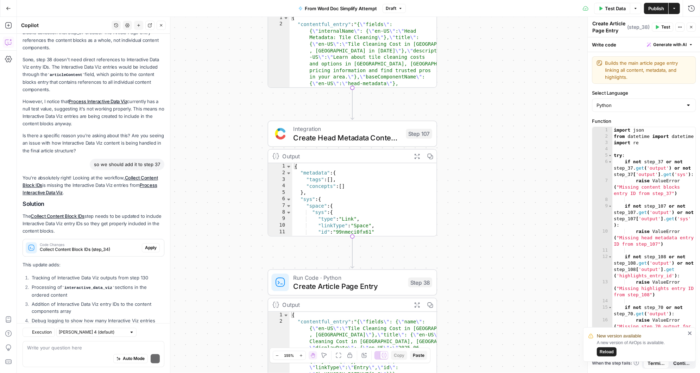
scroll to position [1515, 0]
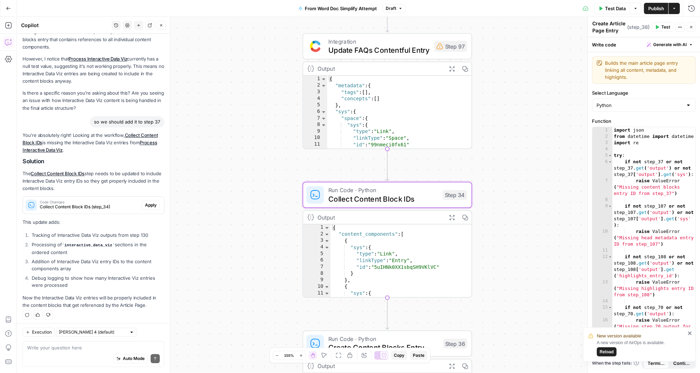
click at [151, 204] on span "Apply" at bounding box center [151, 205] width 12 height 6
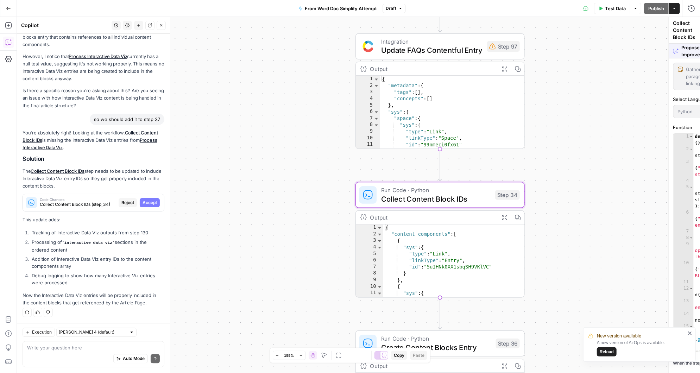
scroll to position [1493, 0]
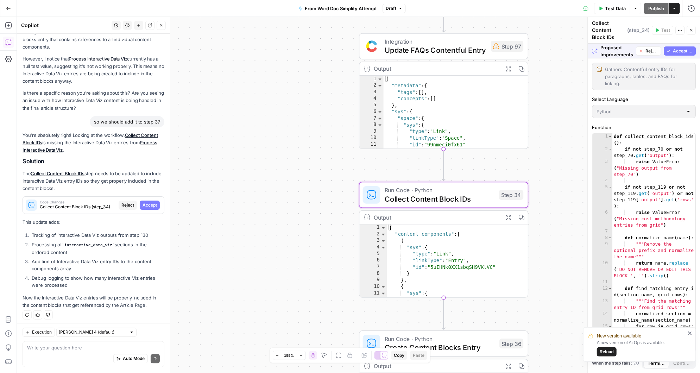
click at [151, 204] on span "Accept" at bounding box center [150, 205] width 14 height 6
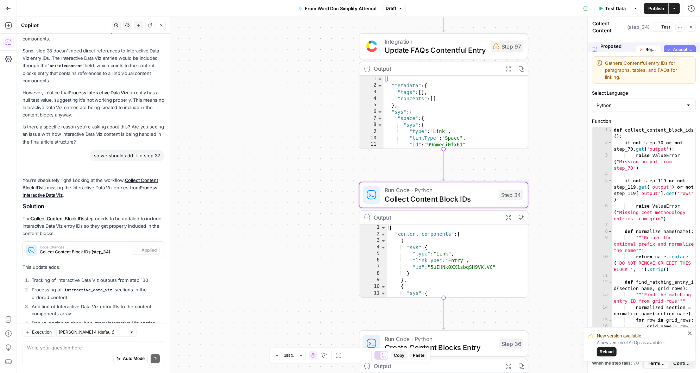
scroll to position [1538, 0]
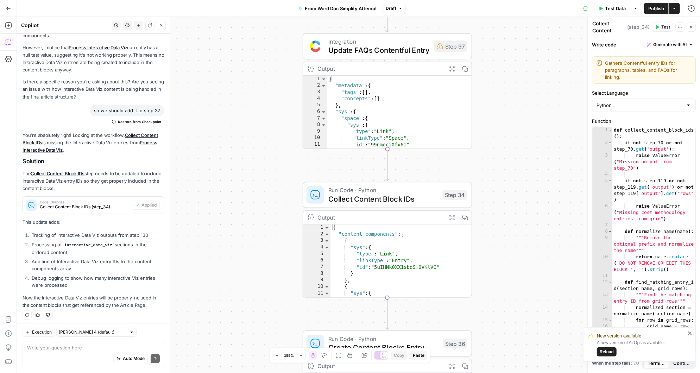
click at [655, 10] on span "Publish" at bounding box center [656, 8] width 16 height 7
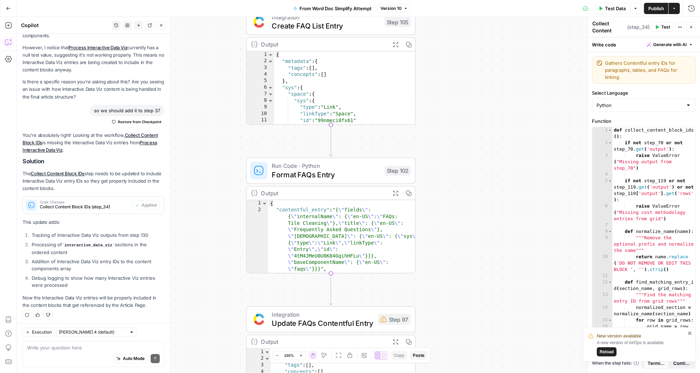
drag, startPoint x: 497, startPoint y: 89, endPoint x: 444, endPoint y: 268, distance: 186.3
click at [444, 268] on div "Workflow Input Settings Inputs Read from Grid Get Cost Methodology Entry ID Ste…" at bounding box center [358, 195] width 683 height 356
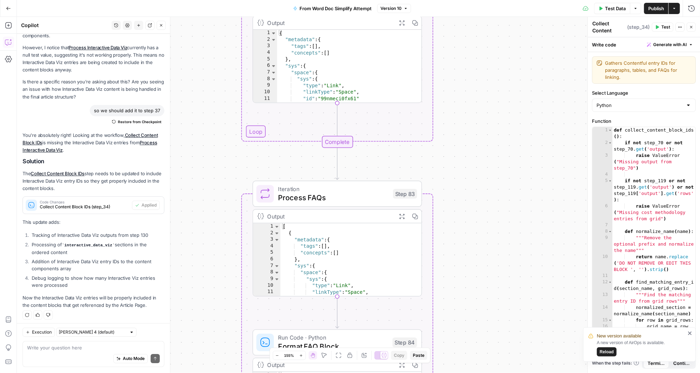
click at [612, 351] on span "Reload" at bounding box center [607, 352] width 14 height 6
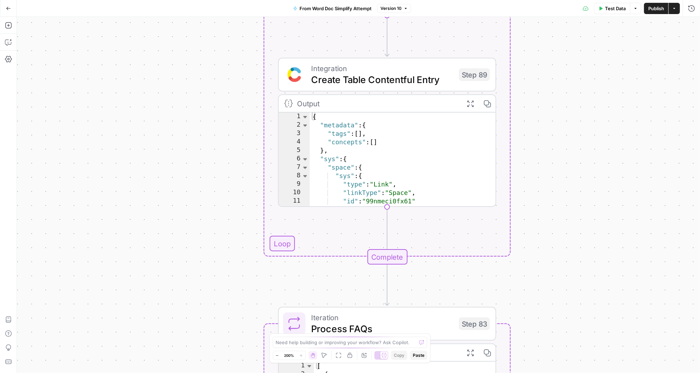
drag, startPoint x: 268, startPoint y: 260, endPoint x: 169, endPoint y: 36, distance: 244.2
click at [169, 36] on div "Workflow Input Settings Inputs Read from Grid Get Cost Methodology Entry ID Ste…" at bounding box center [358, 195] width 683 height 356
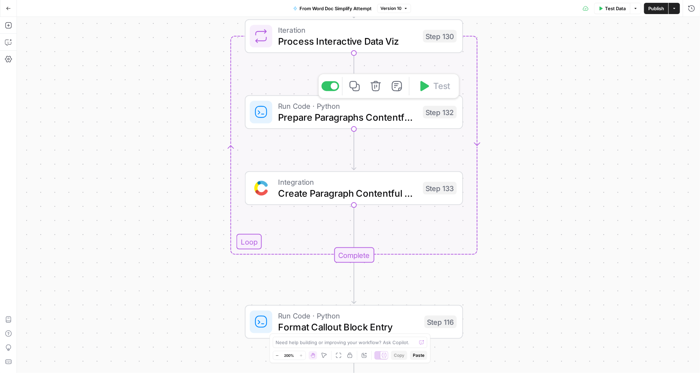
click at [362, 116] on span "Prepare Paragraphs Contentful Entry" at bounding box center [347, 117] width 139 height 14
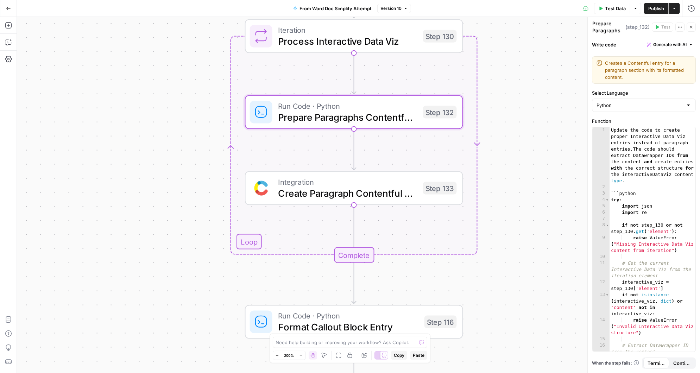
scroll to position [8, 0]
drag, startPoint x: 619, startPoint y: 31, endPoint x: 612, endPoint y: 28, distance: 7.5
click at [612, 28] on textarea "Prepare Paragraphs Contentful Entry" at bounding box center [607, 26] width 31 height 28
drag, startPoint x: 593, startPoint y: 22, endPoint x: 610, endPoint y: 23, distance: 16.6
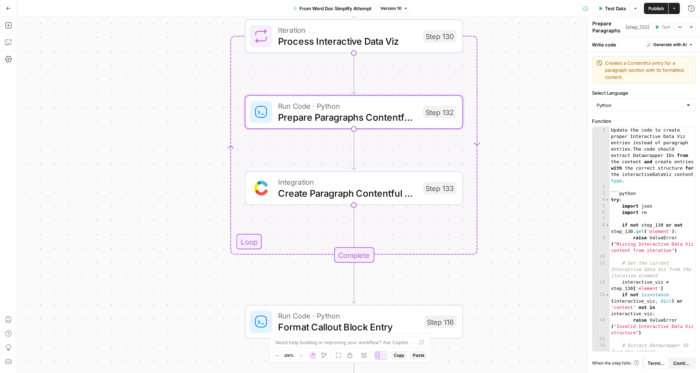
click at [610, 23] on textarea "Prepare Paragraphs Contentful Entry" at bounding box center [607, 34] width 31 height 28
drag, startPoint x: 619, startPoint y: 29, endPoint x: 592, endPoint y: 24, distance: 27.5
click at [592, 24] on div "Prepare Paragraphs Contentful Entry Prepare Paragraphs Contentful Entry" at bounding box center [608, 26] width 35 height 15
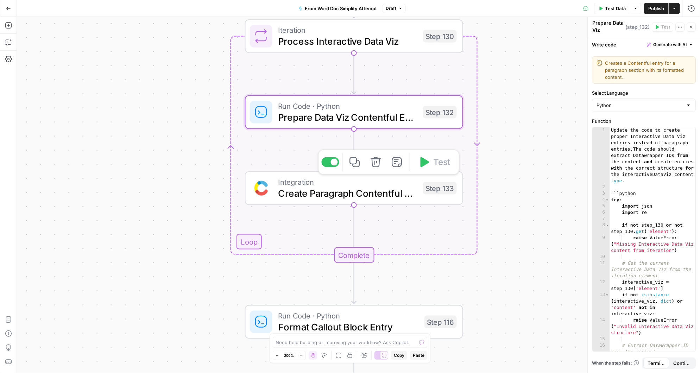
type textarea "Prepare Data Viz Contentful Entry"
click at [360, 191] on span "Create Paragraph Contentful Entry" at bounding box center [347, 193] width 139 height 14
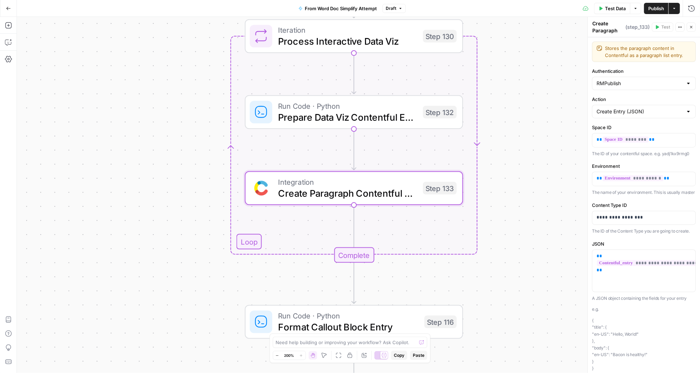
drag, startPoint x: 616, startPoint y: 30, endPoint x: 591, endPoint y: 20, distance: 26.6
click at [591, 20] on div "Create Paragraph Contentful Entry Create Paragraph Contentful Entry" at bounding box center [608, 26] width 35 height 15
type textarea "Create Data Viz Contentful Entry"
click at [358, 86] on icon "button" at bounding box center [354, 86] width 11 height 11
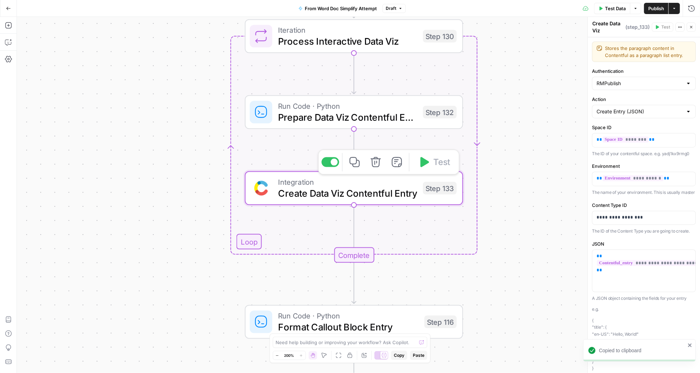
click at [357, 163] on icon "button" at bounding box center [354, 162] width 11 height 11
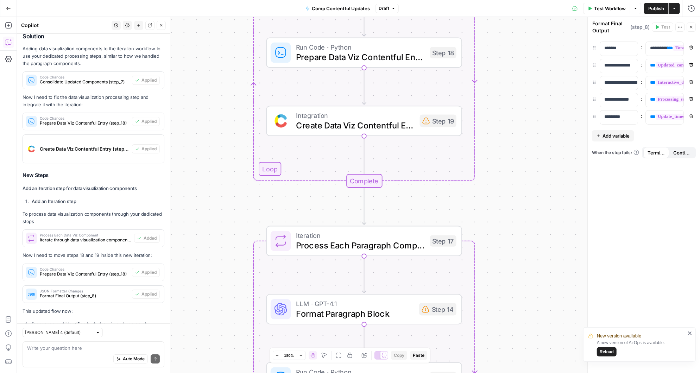
scroll to position [3974, 0]
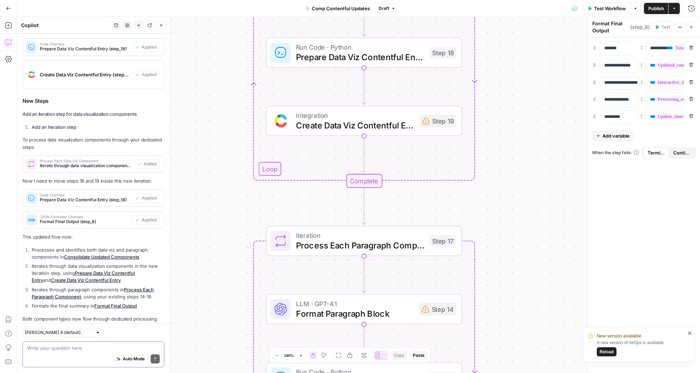
click at [68, 345] on textarea at bounding box center [93, 348] width 133 height 7
type textarea "everything look good?"
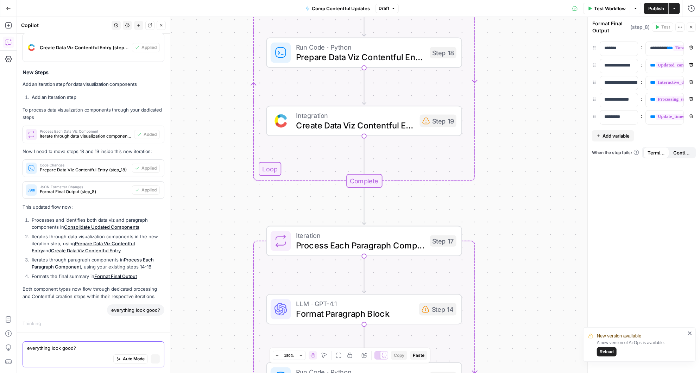
scroll to position [3922, 0]
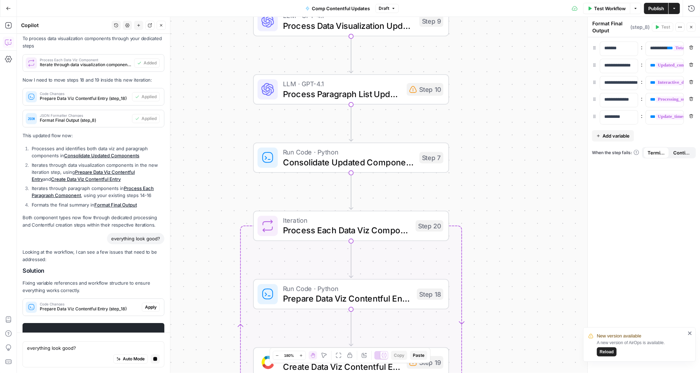
drag, startPoint x: 246, startPoint y: 141, endPoint x: 216, endPoint y: 228, distance: 92.1
click at [217, 228] on div "Workflow Set Inputs Inputs Read from Grid Read Comparison Data Step 1 Run Code …" at bounding box center [358, 195] width 683 height 356
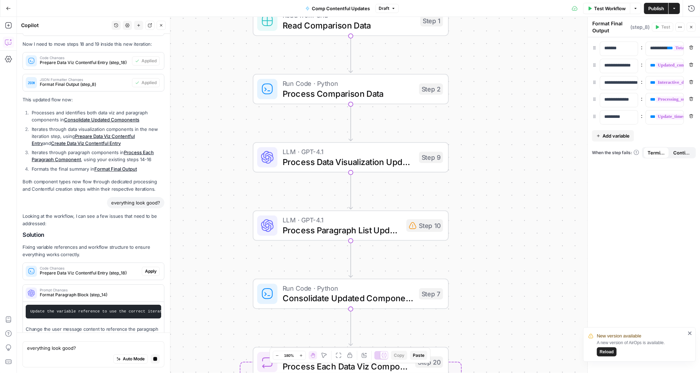
drag, startPoint x: 232, startPoint y: 134, endPoint x: 232, endPoint y: 267, distance: 133.0
click at [232, 267] on div "Workflow Set Inputs Inputs Read from Grid Read Comparison Data Step 1 Run Code …" at bounding box center [358, 195] width 683 height 356
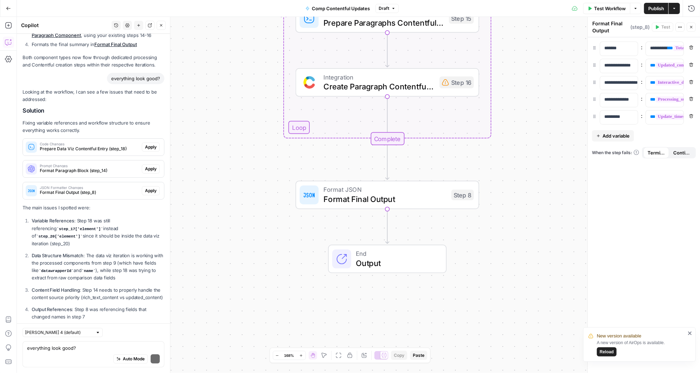
scroll to position [4313, 0]
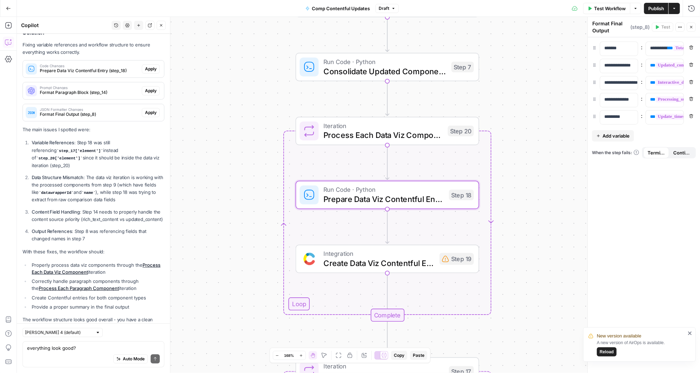
click at [153, 66] on span "Apply" at bounding box center [151, 69] width 12 height 6
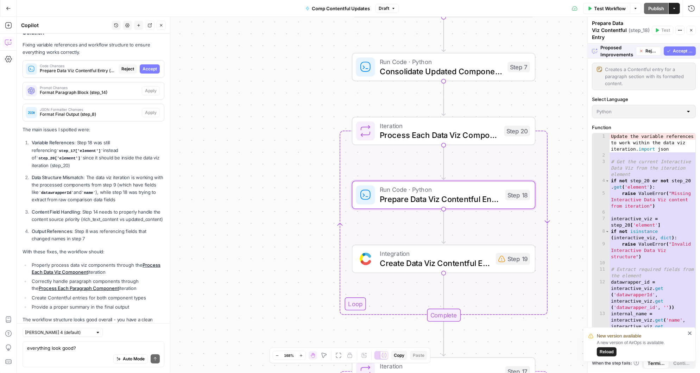
click at [153, 66] on span "Accept" at bounding box center [150, 69] width 14 height 6
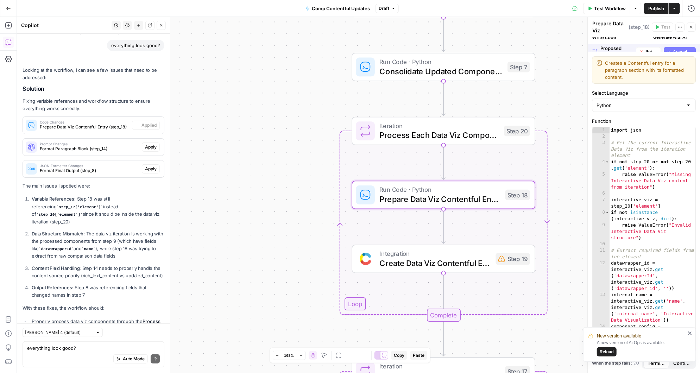
scroll to position [4325, 0]
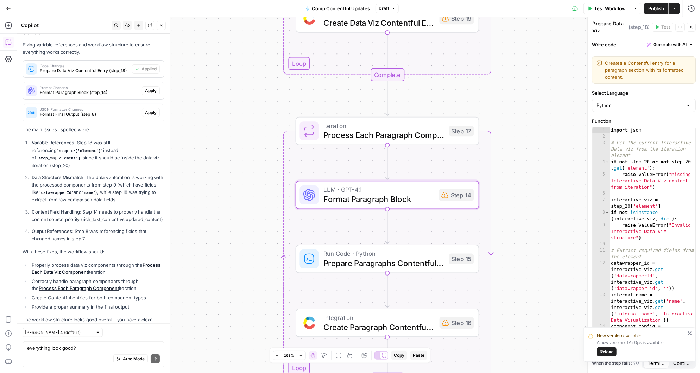
click at [152, 88] on span "Apply" at bounding box center [151, 91] width 12 height 6
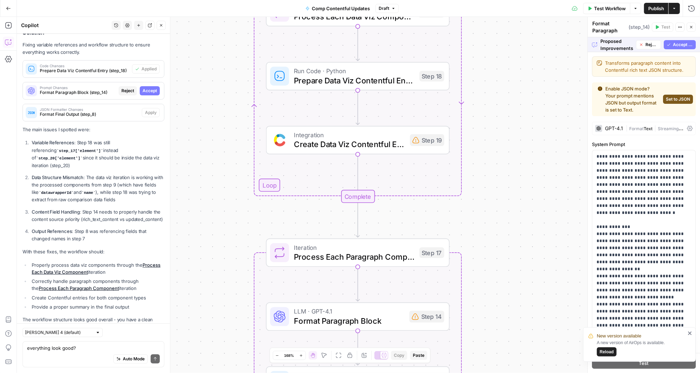
scroll to position [4268, 0]
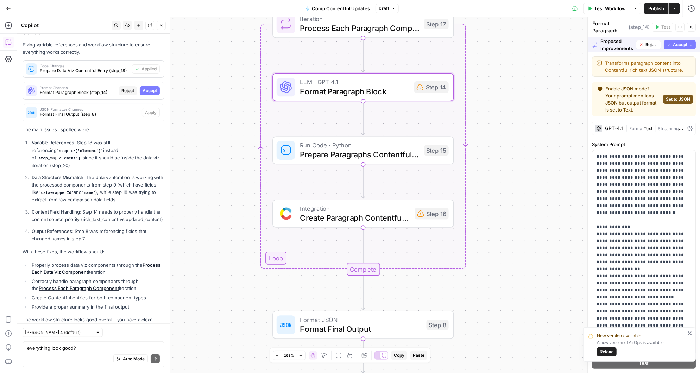
click at [150, 88] on span "Accept" at bounding box center [150, 91] width 14 height 6
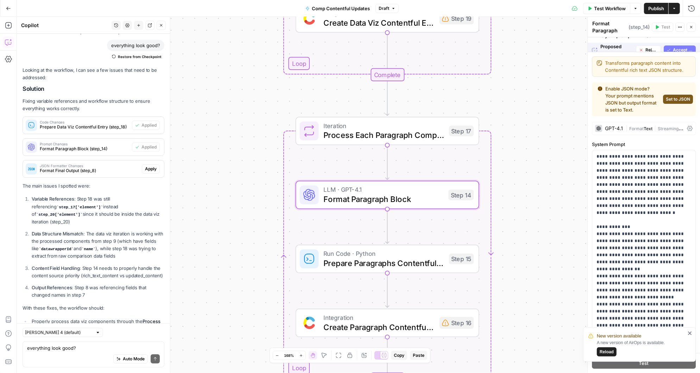
scroll to position [4325, 0]
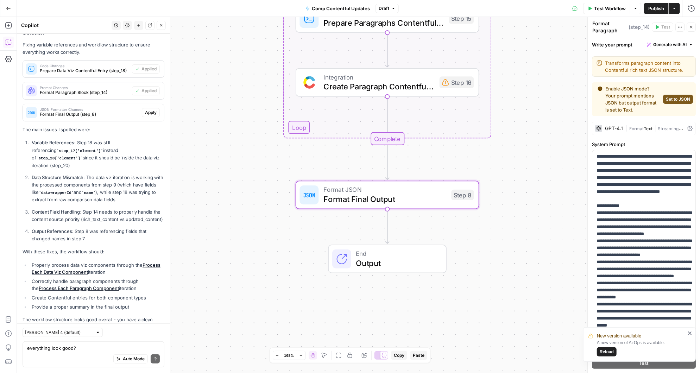
click at [154, 109] on span "Apply" at bounding box center [151, 112] width 12 height 6
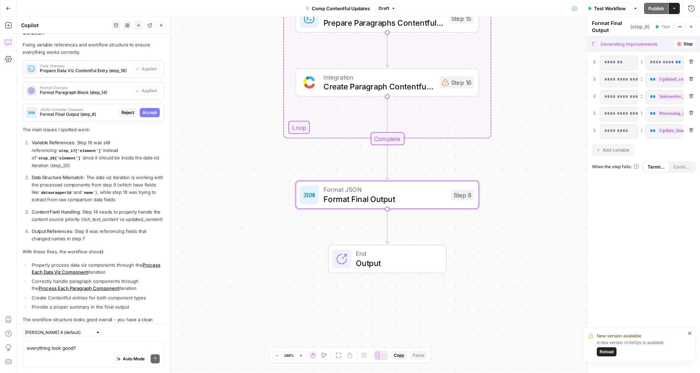
click at [154, 109] on span "Accept" at bounding box center [150, 112] width 14 height 6
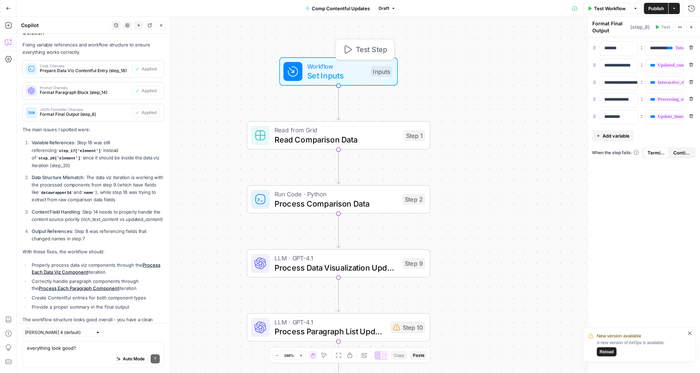
click at [356, 77] on span "Set Inputs" at bounding box center [336, 76] width 59 height 12
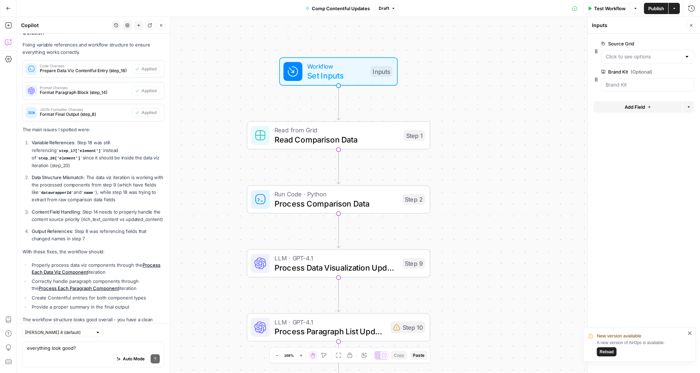
click at [473, 133] on div "Workflow Set Inputs Inputs Read from Grid Read Comparison Data Step 1 Run Code …" at bounding box center [358, 195] width 683 height 356
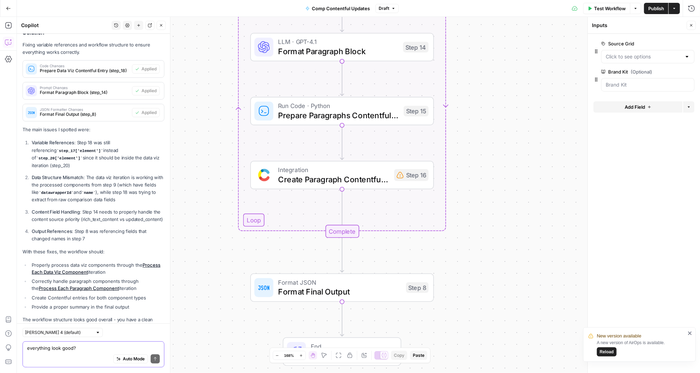
click at [51, 347] on textarea "everything look good?" at bounding box center [93, 348] width 133 height 7
type textarea "looks like we're missing space_id and environment inputs"
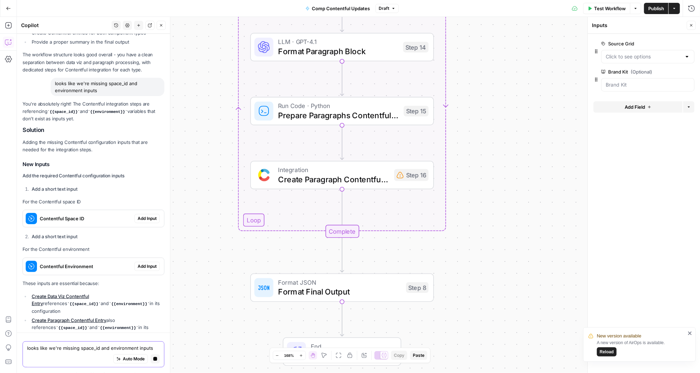
scroll to position [4612, 0]
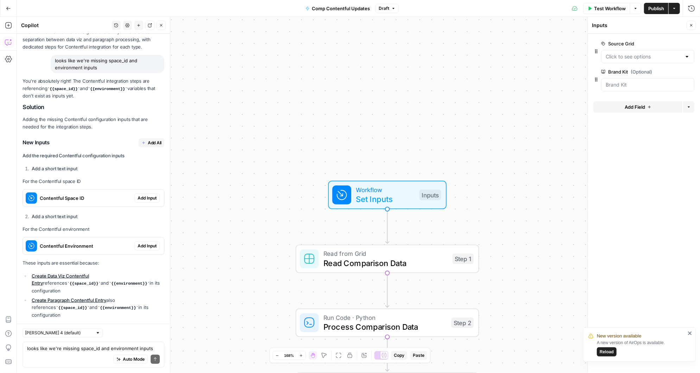
click at [141, 195] on span "Add Input" at bounding box center [147, 198] width 19 height 6
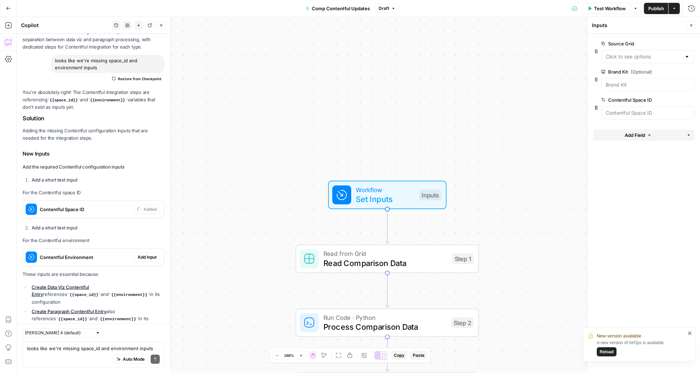
scroll to position [4624, 0]
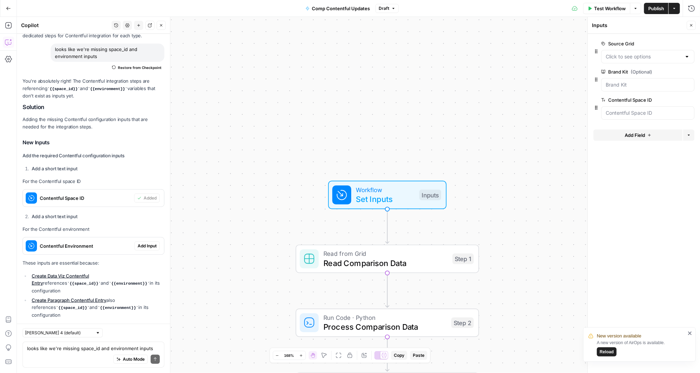
click at [144, 243] on span "Add Input" at bounding box center [147, 246] width 19 height 6
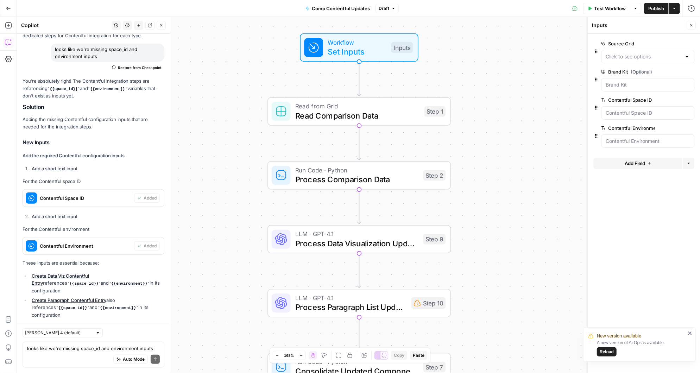
drag, startPoint x: 282, startPoint y: 265, endPoint x: 248, endPoint y: 109, distance: 160.1
click at [250, 109] on div "Workflow Set Inputs Inputs Read from Grid Read Comparison Data Step 1 Run Code …" at bounding box center [358, 195] width 683 height 356
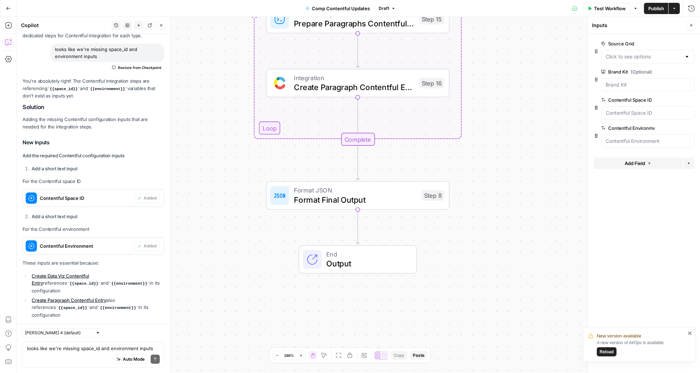
drag, startPoint x: 230, startPoint y: 149, endPoint x: 211, endPoint y: 402, distance: 254.1
click at [211, 373] on html "New version available A new version of AirOps is available. Reload Angi New Hom…" at bounding box center [350, 186] width 700 height 373
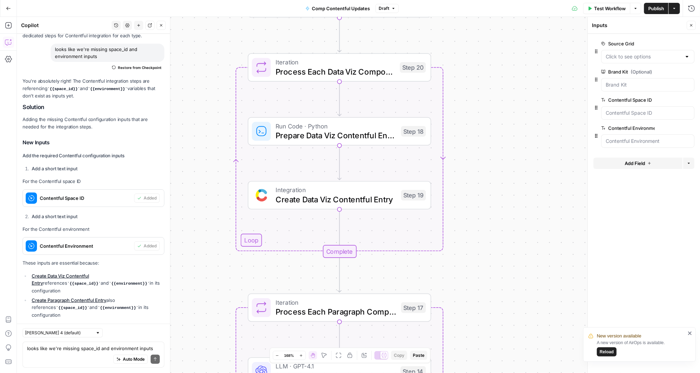
drag, startPoint x: 480, startPoint y: 101, endPoint x: 489, endPoint y: 326, distance: 224.7
click at [490, 325] on div "Workflow Set Inputs Inputs Read from Grid Read Comparison Data Step 1 Run Code …" at bounding box center [358, 195] width 683 height 356
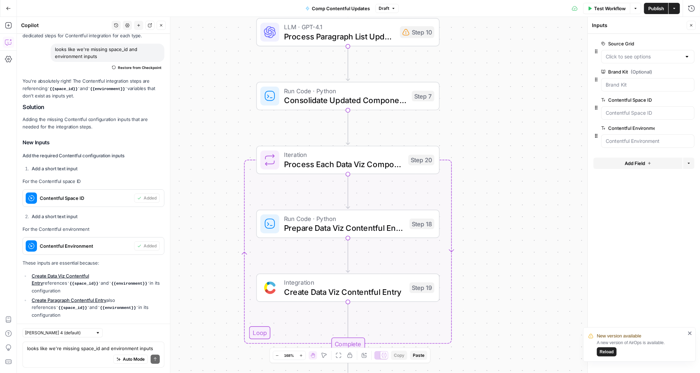
drag, startPoint x: 482, startPoint y: 142, endPoint x: 474, endPoint y: 342, distance: 200.1
click at [475, 342] on div "Workflow Set Inputs Inputs Read from Grid Read Comparison Data Step 1 Run Code …" at bounding box center [358, 195] width 683 height 356
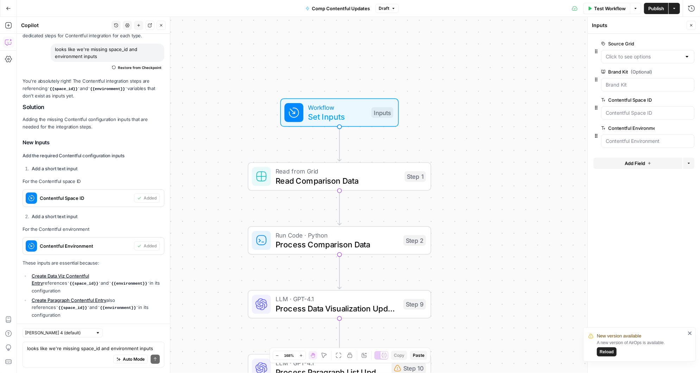
drag, startPoint x: 471, startPoint y: 116, endPoint x: 468, endPoint y: 304, distance: 187.6
click at [468, 304] on div "Workflow Set Inputs Inputs Read from Grid Read Comparison Data Step 1 Run Code …" at bounding box center [358, 195] width 683 height 356
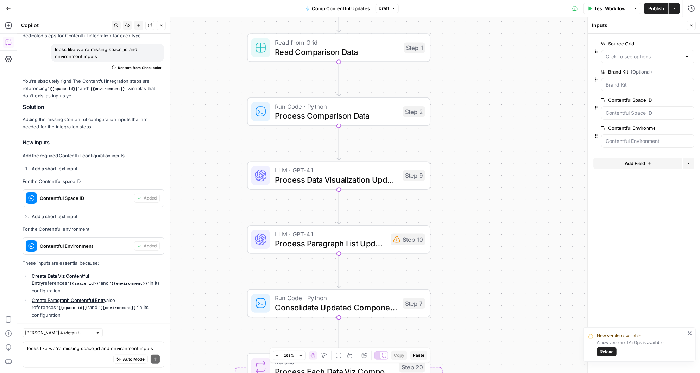
drag, startPoint x: 460, startPoint y: 259, endPoint x: 458, endPoint y: 124, distance: 135.9
click at [458, 124] on div "Workflow Set Inputs Inputs Read from Grid Read Comparison Data Step 1 Run Code …" at bounding box center [358, 195] width 683 height 356
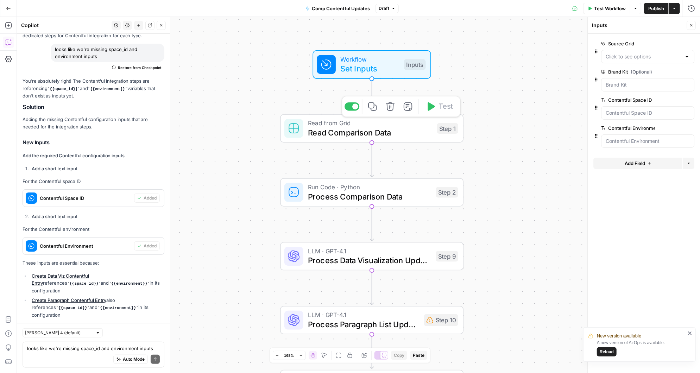
click at [330, 130] on span "Read Comparison Data" at bounding box center [370, 133] width 124 height 12
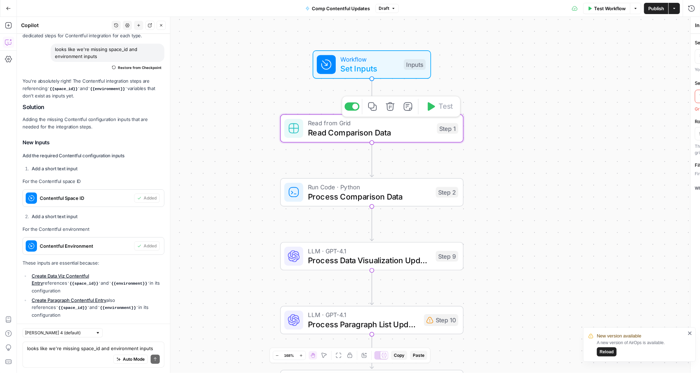
type textarea "Read Comparison Data"
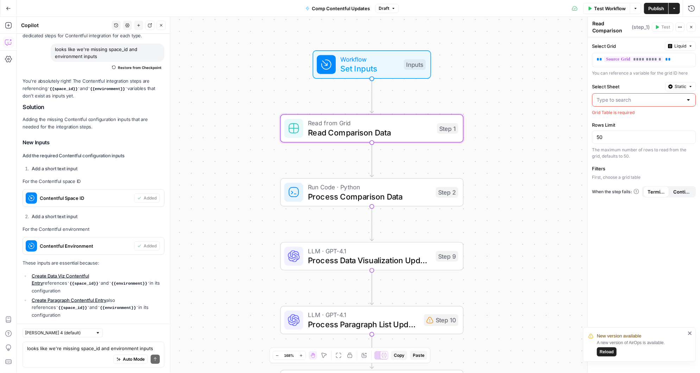
click at [689, 99] on div at bounding box center [689, 99] width 6 height 7
click at [689, 58] on icon "button" at bounding box center [689, 60] width 4 height 4
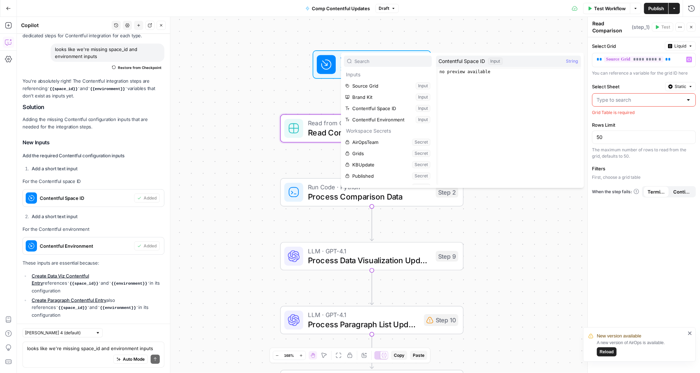
scroll to position [19, 0]
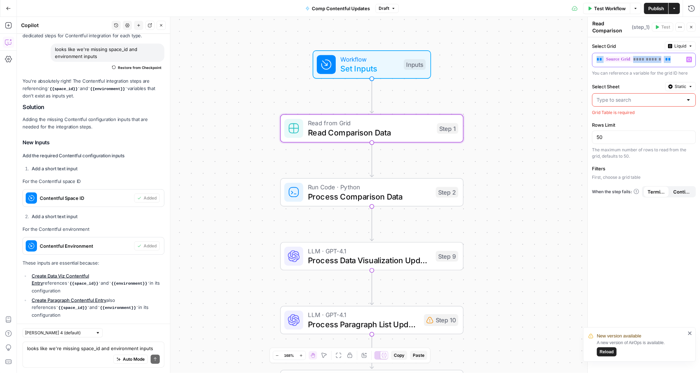
drag, startPoint x: 669, startPoint y: 57, endPoint x: 597, endPoint y: 58, distance: 72.5
click at [597, 58] on p "**********" at bounding box center [639, 59] width 84 height 7
click at [656, 61] on p at bounding box center [639, 59] width 84 height 7
click at [689, 57] on button "Variables Menu" at bounding box center [689, 60] width 6 height 6
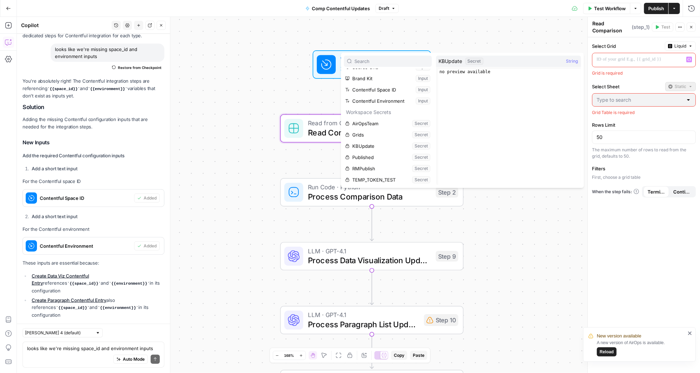
scroll to position [0, 0]
click at [647, 40] on div "Select Grid Liquid “/” to reference Variables Menu Grid is required Select Shee…" at bounding box center [644, 205] width 112 height 336
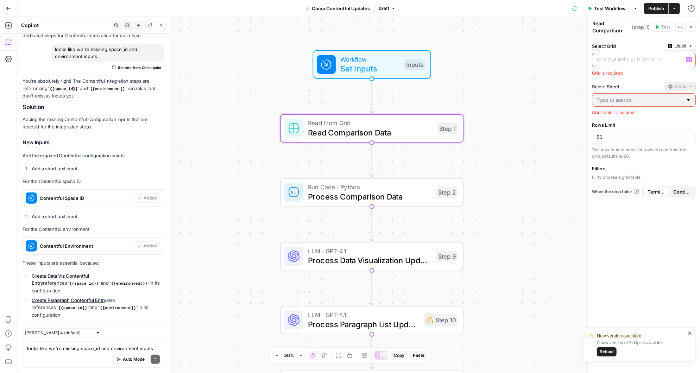
click at [626, 57] on p at bounding box center [639, 59] width 84 height 7
click at [610, 353] on span "Reload" at bounding box center [607, 352] width 14 height 6
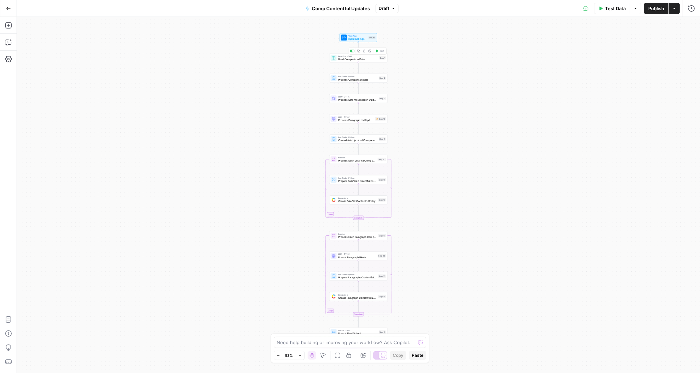
click at [359, 58] on span "Read Comparison Data" at bounding box center [357, 59] width 39 height 4
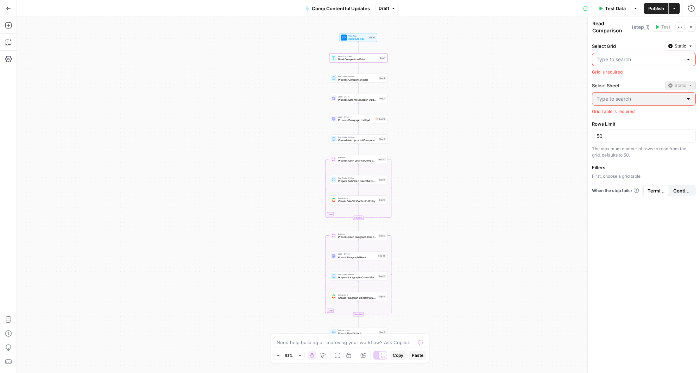
click at [690, 59] on div at bounding box center [689, 59] width 6 height 7
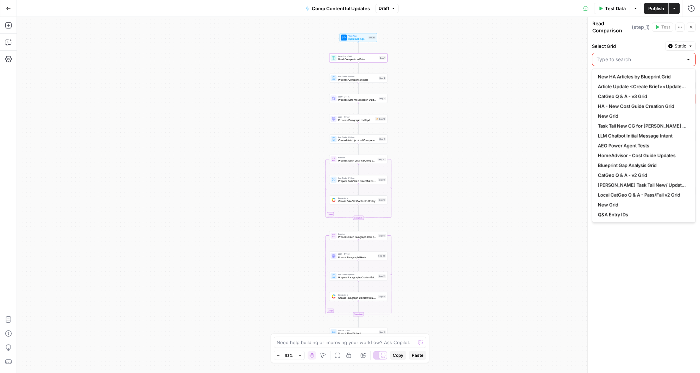
click at [441, 66] on div "Workflow Input Settings Inputs Read from Grid Read Comparison Data Step 1 Run C…" at bounding box center [358, 195] width 683 height 356
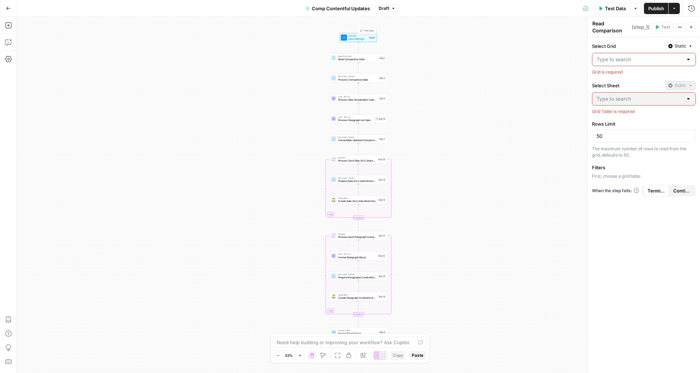
click at [361, 41] on div "Workflow Input Settings Inputs Test Step" at bounding box center [359, 37] width 38 height 9
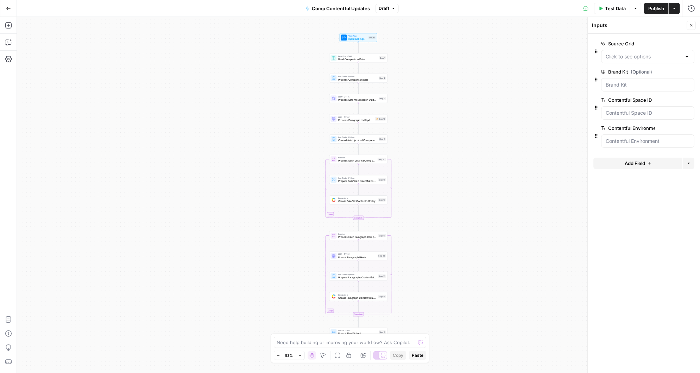
click at [656, 9] on span "Publish" at bounding box center [656, 8] width 16 height 7
click at [630, 58] on Grid "Source Grid" at bounding box center [644, 56] width 76 height 7
click at [643, 42] on label "Source Grid" at bounding box center [627, 43] width 53 height 7
click at [643, 53] on Grid "Source Grid" at bounding box center [644, 56] width 76 height 7
click at [667, 40] on button "edit field" at bounding box center [670, 43] width 27 height 8
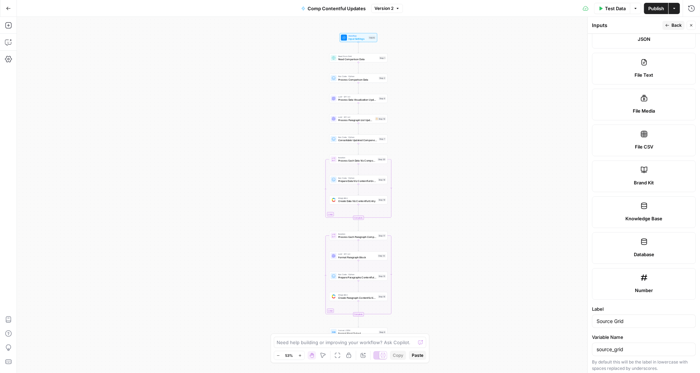
scroll to position [364, 0]
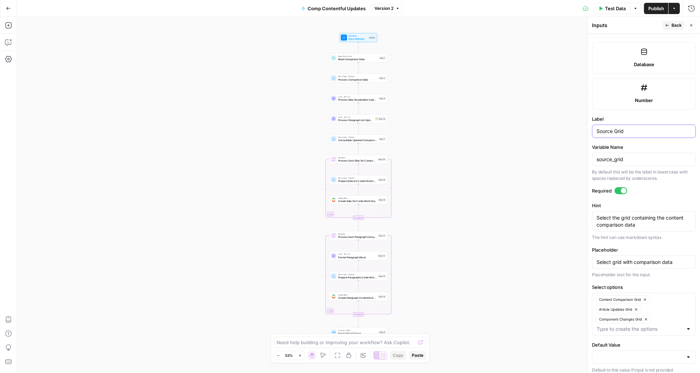
drag, startPoint x: 632, startPoint y: 128, endPoint x: 595, endPoint y: 130, distance: 37.7
click at [595, 130] on div "Source Grid" at bounding box center [644, 131] width 104 height 13
type input "Differences"
click at [639, 153] on div "source_grid" at bounding box center [644, 159] width 104 height 13
drag, startPoint x: 634, startPoint y: 157, endPoint x: 577, endPoint y: 157, distance: 57.0
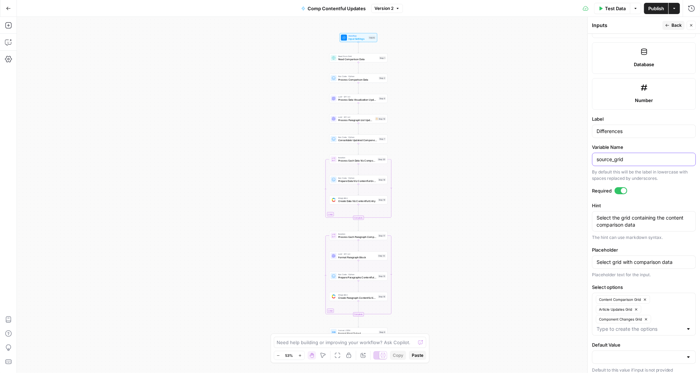
click at [577, 157] on body "Angi New Home Browse Insights Opportunities Your Data Recent Grids AirOps <> Co…" at bounding box center [350, 186] width 700 height 373
drag, startPoint x: 629, startPoint y: 156, endPoint x: 587, endPoint y: 156, distance: 42.6
click at [587, 156] on div "Inputs Back Close Input type Short Text Long Text Single Select Multi Select JS…" at bounding box center [643, 195] width 113 height 356
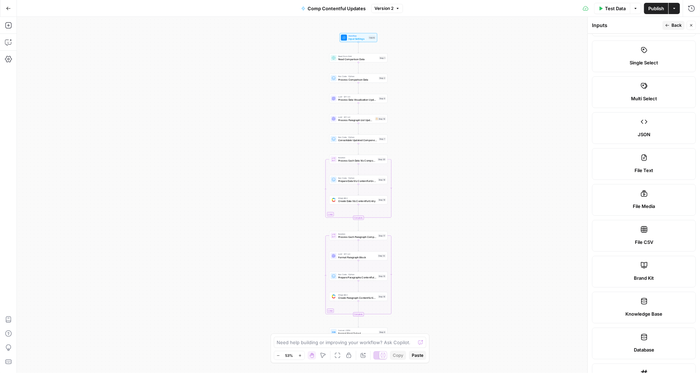
scroll to position [0, 0]
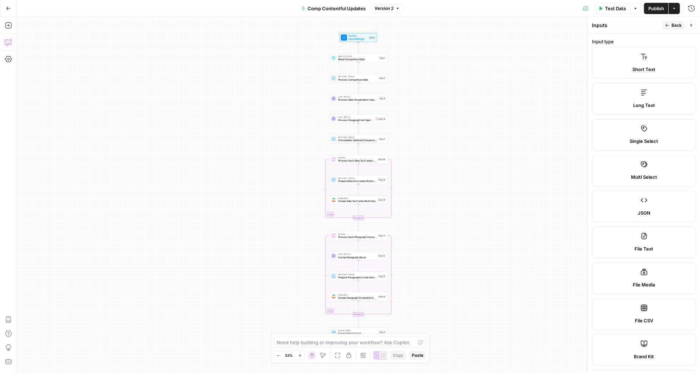
type input "differences"
click at [7, 42] on icon "button" at bounding box center [7, 42] width 0 height 0
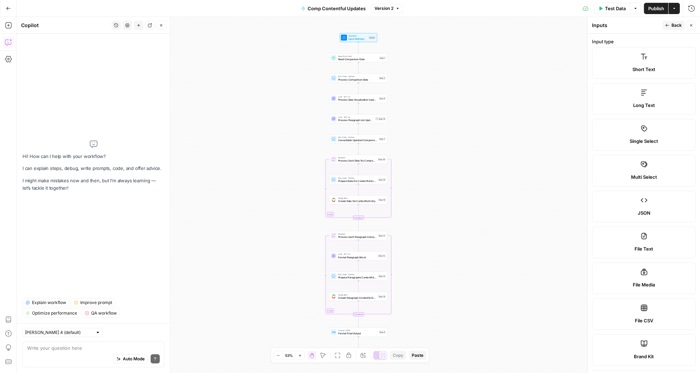
click at [61, 349] on textarea at bounding box center [93, 348] width 133 height 7
click at [673, 25] on span "Back" at bounding box center [676, 25] width 10 height 6
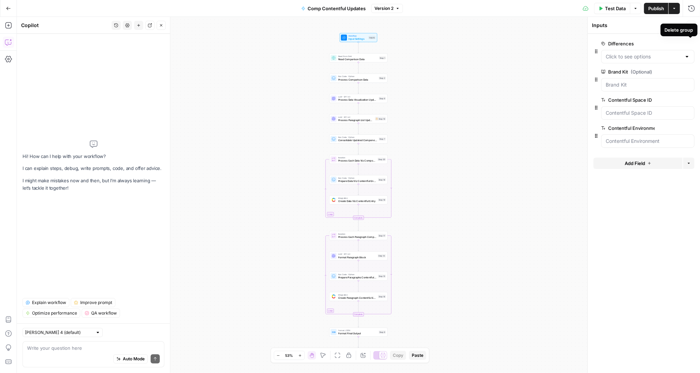
click at [689, 43] on icon "button" at bounding box center [690, 44] width 4 height 4
click at [62, 355] on div "Auto Mode Send" at bounding box center [93, 359] width 133 height 15
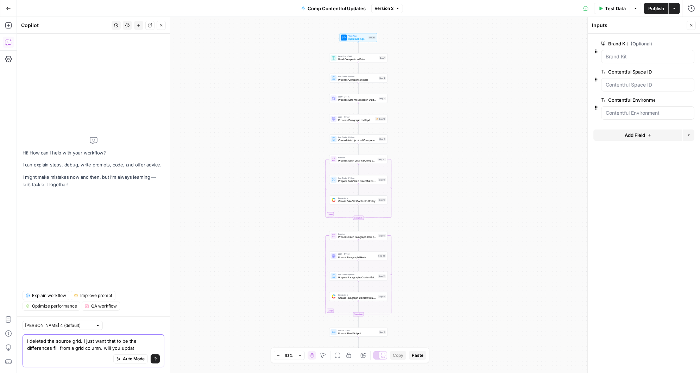
type textarea "I deleted the source grid. i just want that to be the differences fill from a g…"
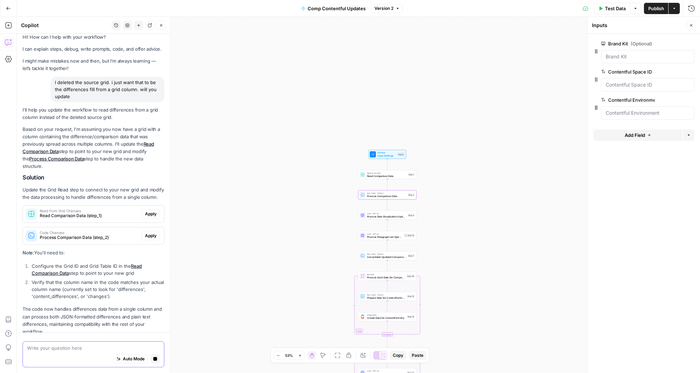
scroll to position [26, 0]
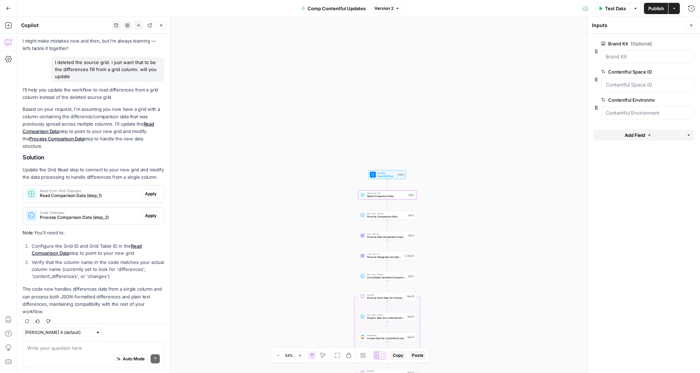
click at [154, 191] on span "Apply" at bounding box center [151, 194] width 12 height 6
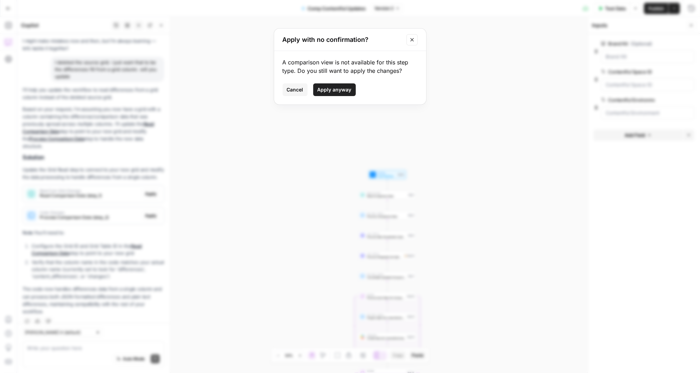
click at [336, 88] on span "Apply anyway" at bounding box center [334, 89] width 34 height 7
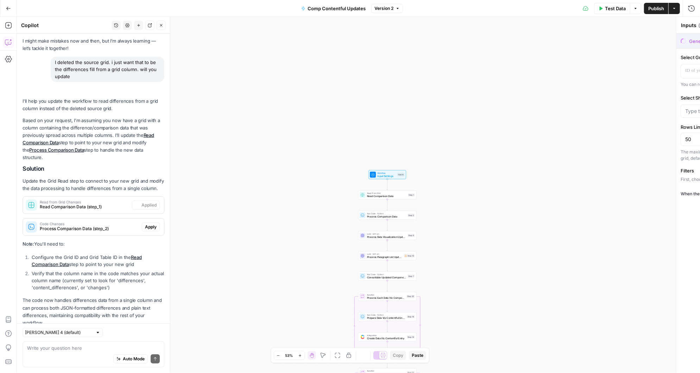
type textarea "Read Comparison Data"
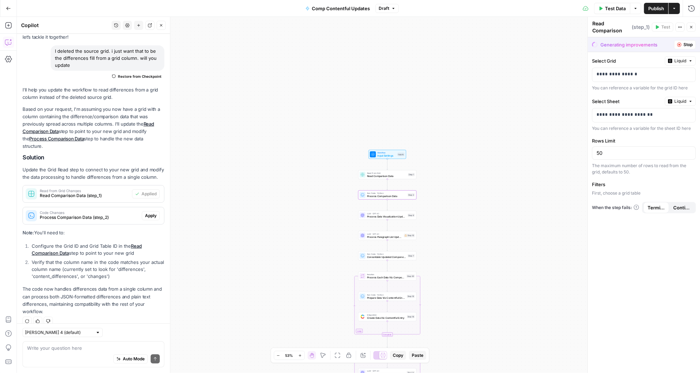
click at [151, 213] on span "Apply" at bounding box center [151, 216] width 12 height 6
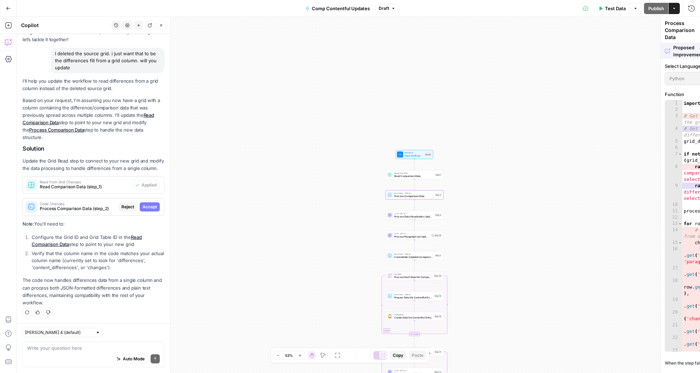
scroll to position [26, 0]
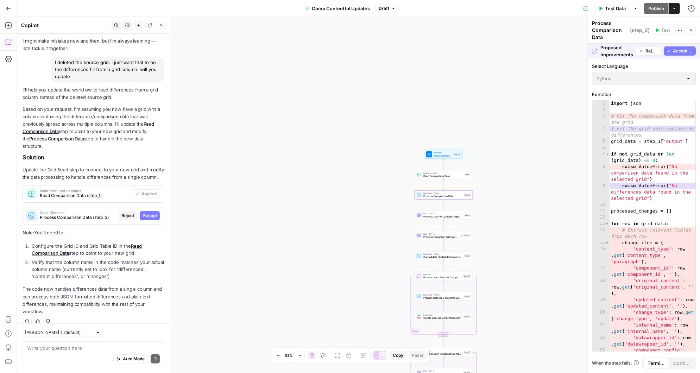
click at [148, 213] on span "Accept" at bounding box center [150, 216] width 14 height 6
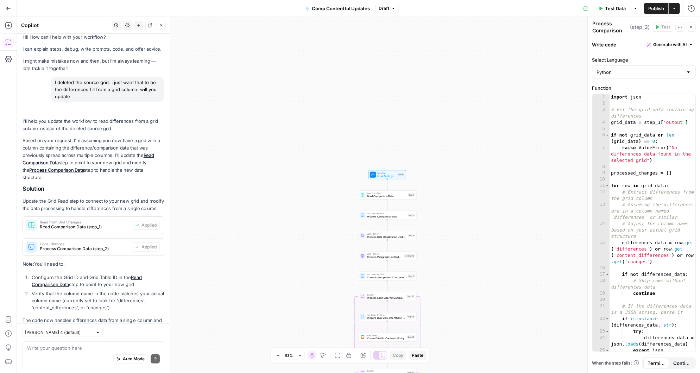
scroll to position [37, 0]
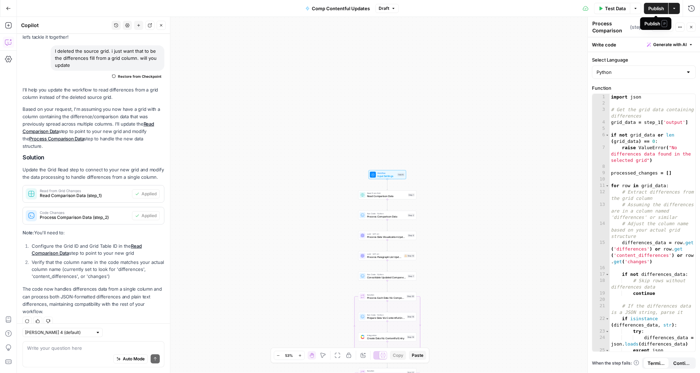
click at [655, 8] on span "Publish" at bounding box center [656, 8] width 16 height 7
click at [386, 174] on span "Input Settings" at bounding box center [386, 176] width 19 height 4
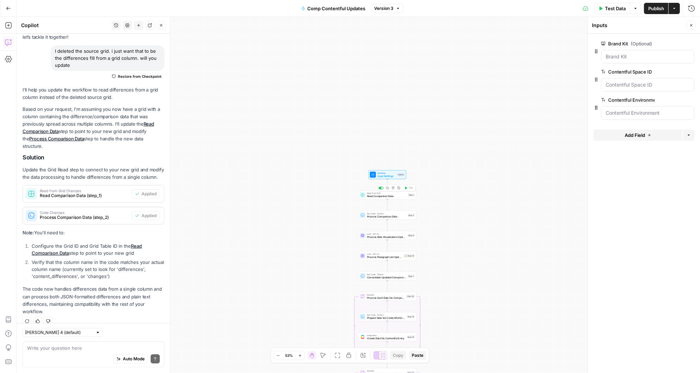
click at [383, 196] on span "Read Comparison Data" at bounding box center [386, 196] width 39 height 4
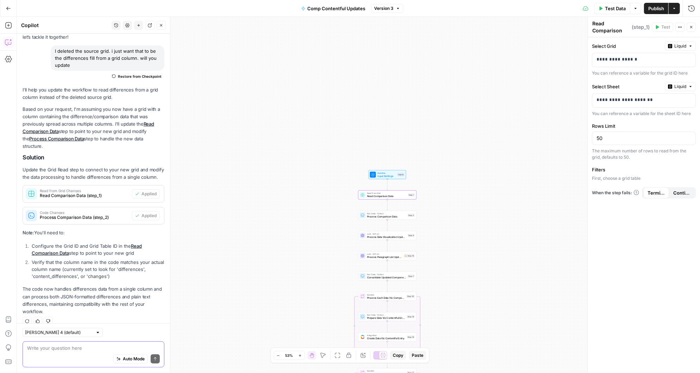
click at [83, 348] on textarea at bounding box center [93, 348] width 133 height 7
type textarea "No it's not a new grid, it should be differences input"
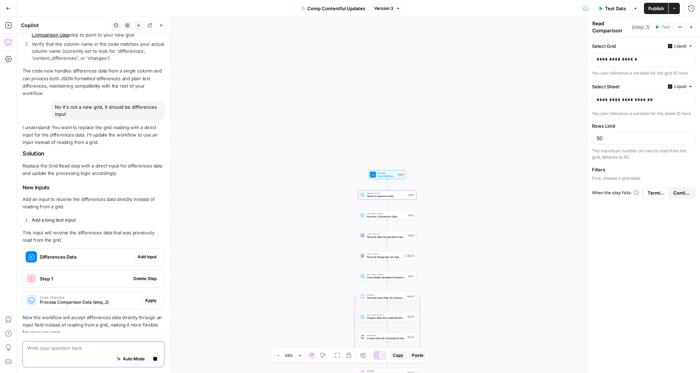
scroll to position [279, 0]
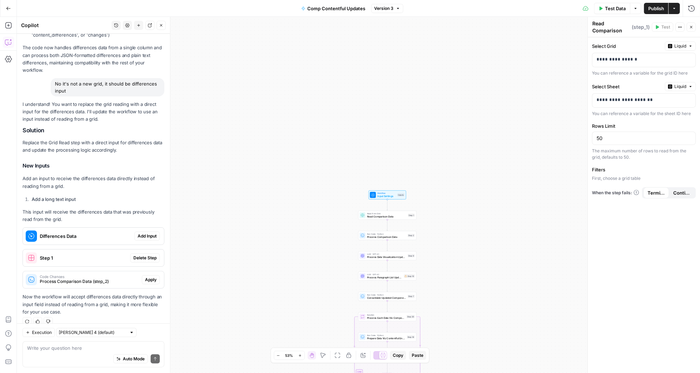
click at [148, 233] on span "Add Input" at bounding box center [147, 236] width 19 height 6
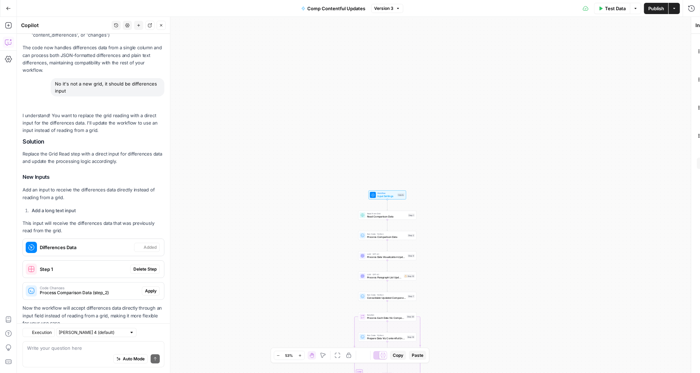
scroll to position [290, 0]
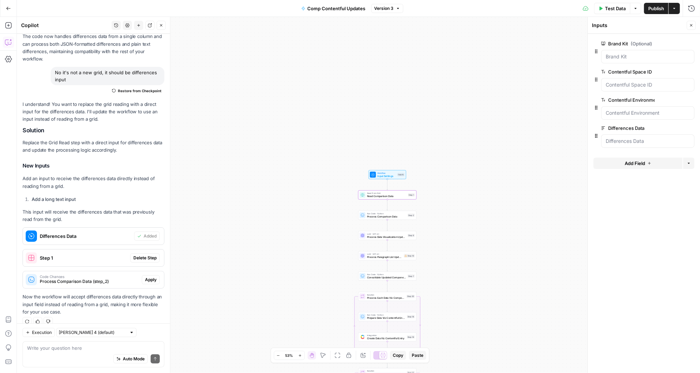
click at [145, 255] on span "Delete Step" at bounding box center [144, 258] width 23 height 6
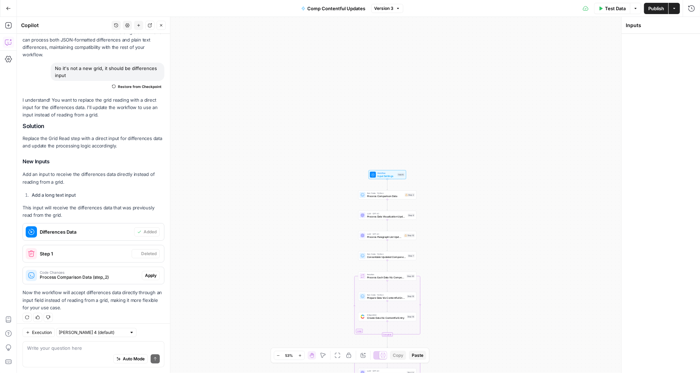
scroll to position [286, 0]
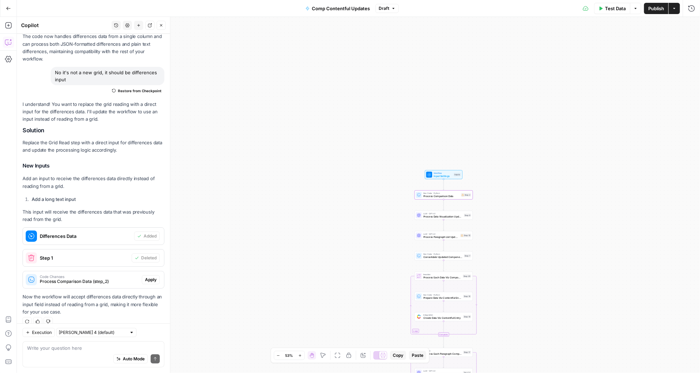
click at [151, 277] on span "Apply" at bounding box center [151, 280] width 12 height 6
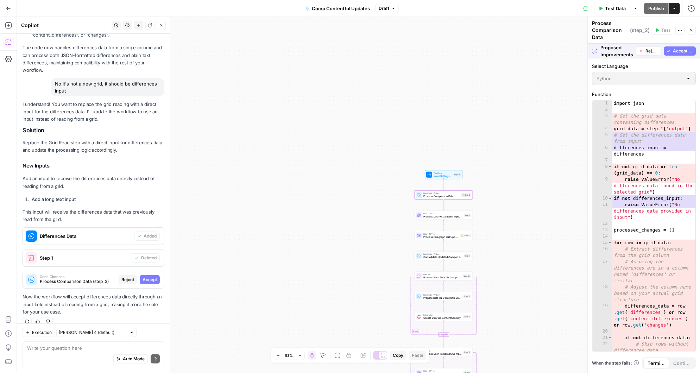
click at [151, 277] on span "Accept" at bounding box center [150, 280] width 14 height 6
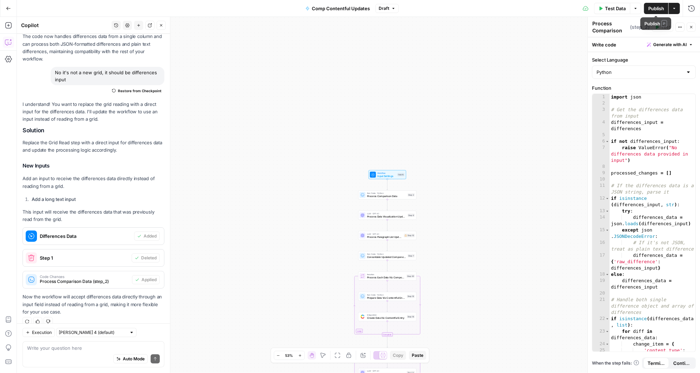
click at [656, 7] on span "Publish" at bounding box center [656, 8] width 16 height 7
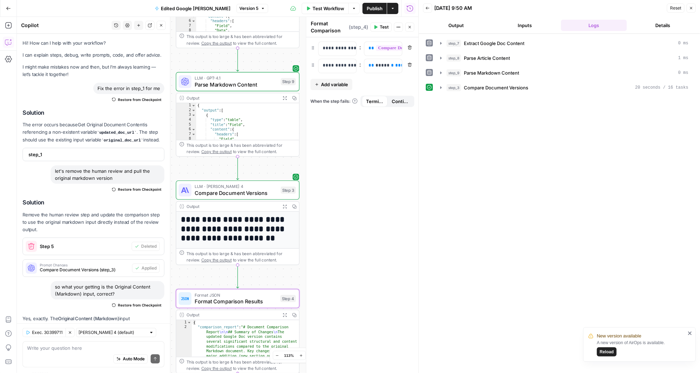
scroll to position [6613, 0]
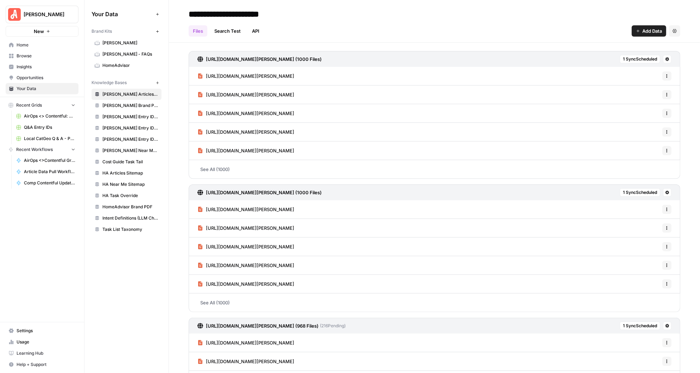
click at [28, 53] on span "Browse" at bounding box center [46, 56] width 59 height 6
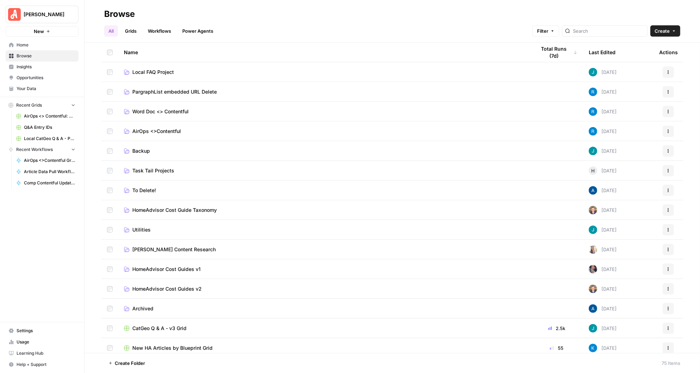
click at [160, 128] on span "AirOps <>Contentful" at bounding box center [156, 131] width 49 height 7
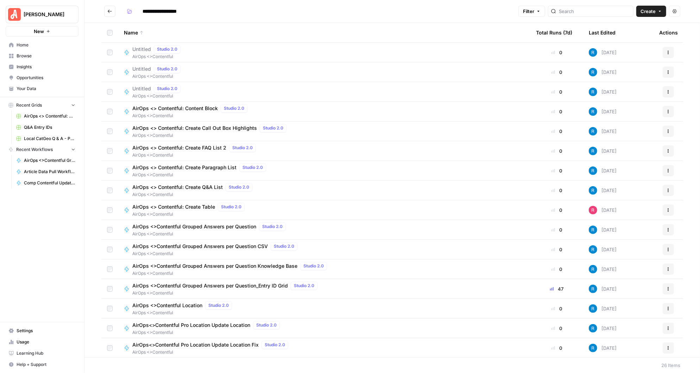
click at [111, 11] on icon "Go back" at bounding box center [109, 11] width 5 height 5
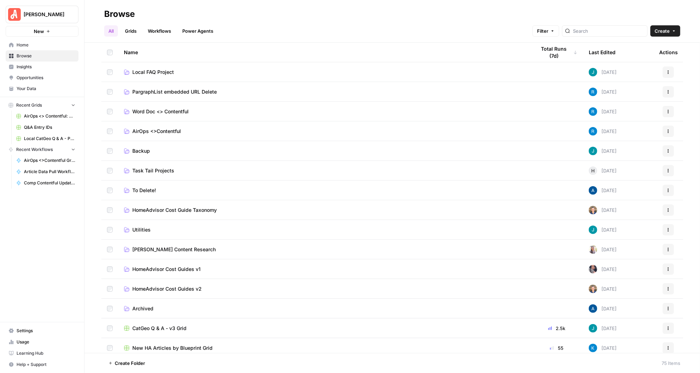
click at [164, 111] on span "Word Doc <> Contentful" at bounding box center [160, 111] width 56 height 7
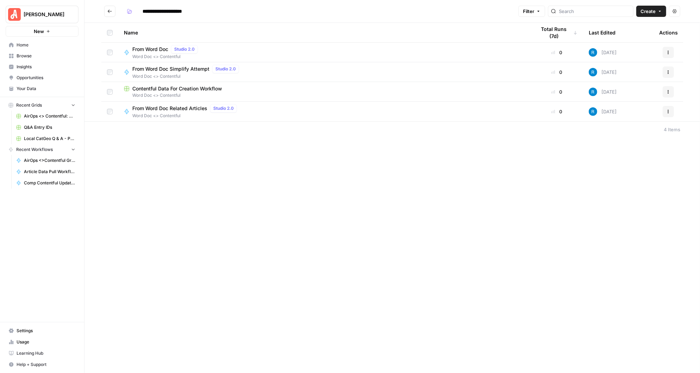
click at [113, 14] on button "Go back" at bounding box center [109, 11] width 11 height 11
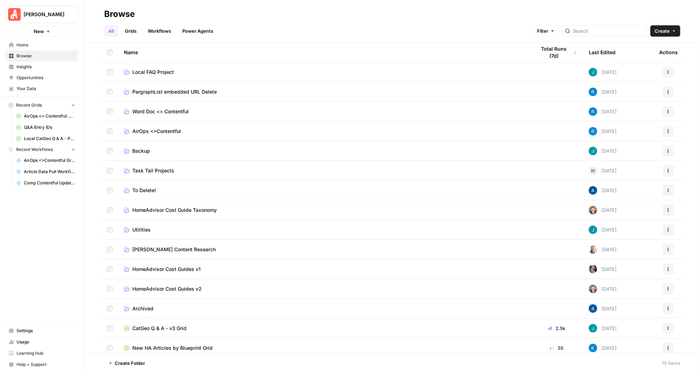
click at [143, 133] on span "AirOps <>Contentful" at bounding box center [156, 131] width 49 height 7
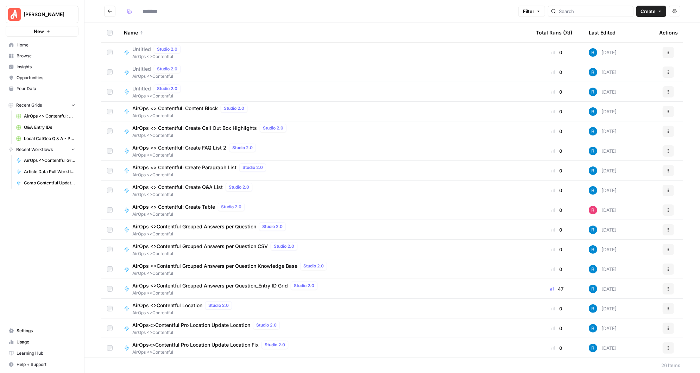
type input "**********"
click at [111, 11] on icon "Go back" at bounding box center [109, 11] width 5 height 5
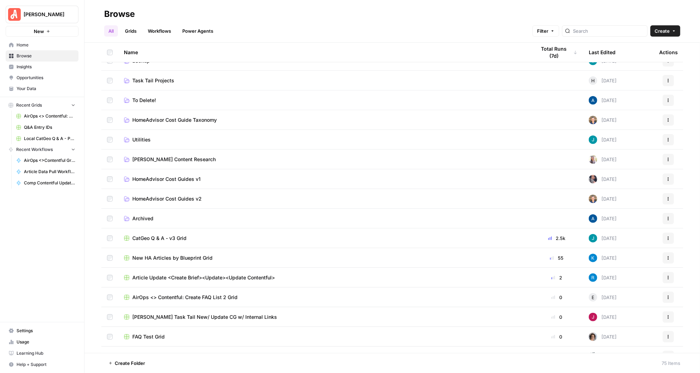
scroll to position [92, 0]
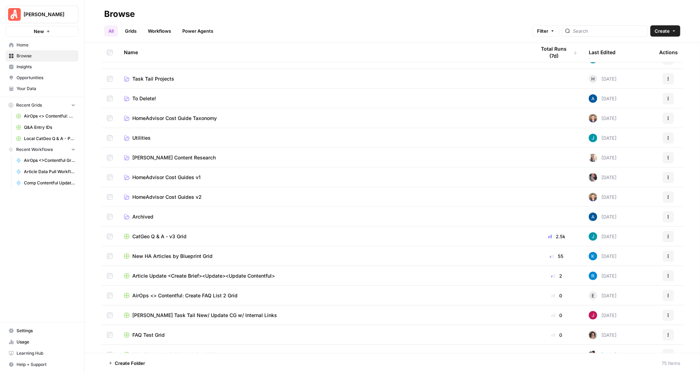
click at [188, 275] on span "Article Update <Create Brief><Update><Update Contentful>" at bounding box center [203, 275] width 143 height 7
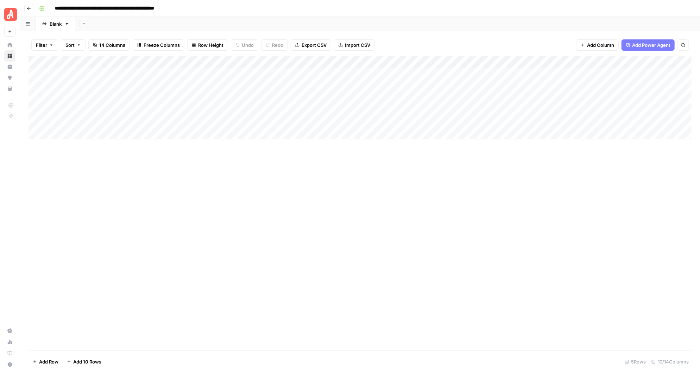
scroll to position [0, 102]
click at [671, 63] on span "Add Column" at bounding box center [675, 62] width 25 height 6
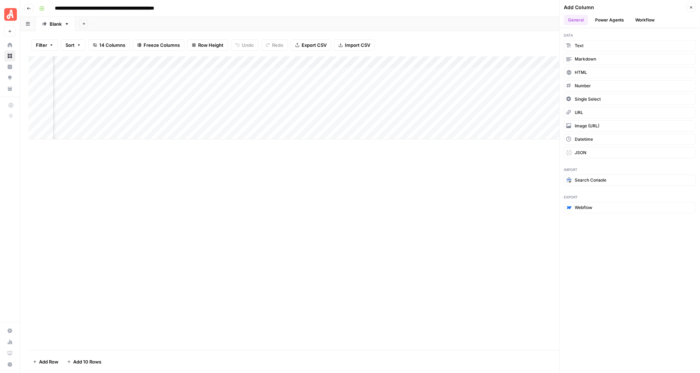
click at [646, 19] on button "Workflow" at bounding box center [645, 20] width 28 height 11
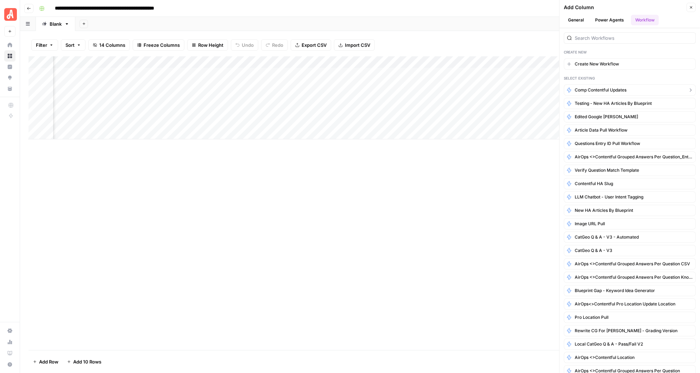
click at [598, 88] on span "Comp Contentful Updates" at bounding box center [601, 90] width 52 height 6
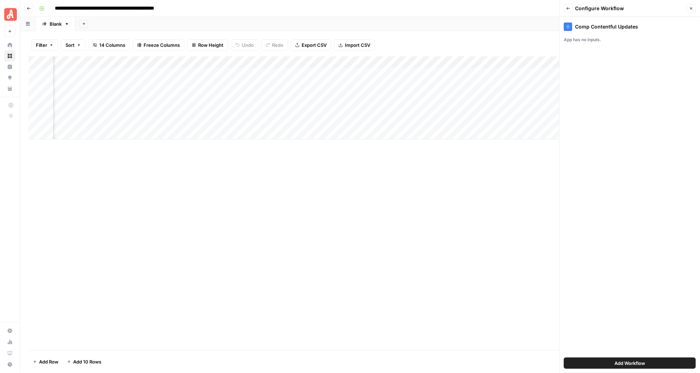
scroll to position [0, 131]
click at [567, 8] on icon "button" at bounding box center [568, 8] width 4 height 4
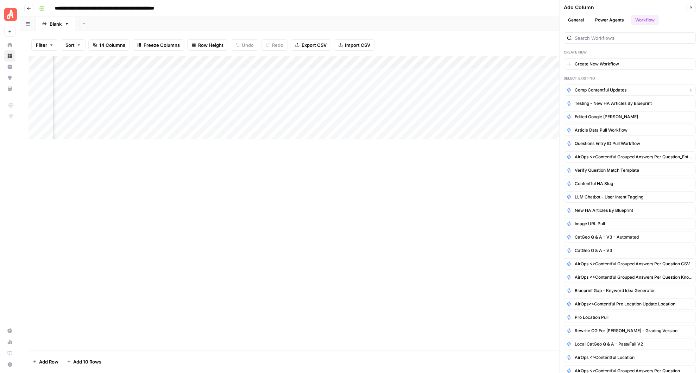
click at [604, 88] on span "Comp Contentful Updates" at bounding box center [601, 90] width 52 height 6
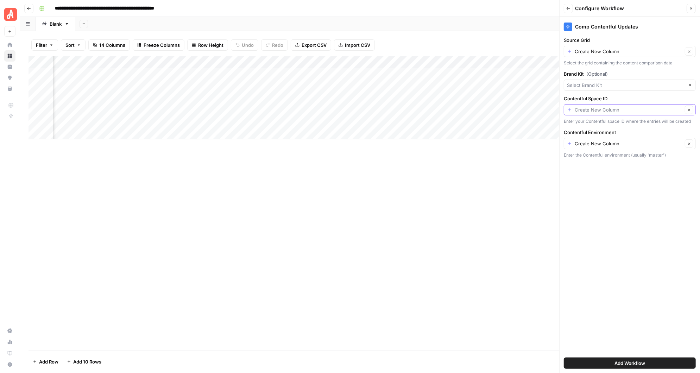
click at [601, 111] on input "Contentful Space ID" at bounding box center [629, 109] width 108 height 7
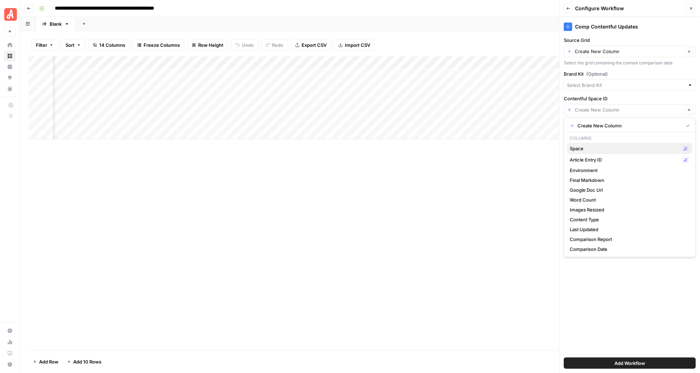
click at [583, 147] on span "Space" at bounding box center [624, 148] width 109 height 7
type input "Space"
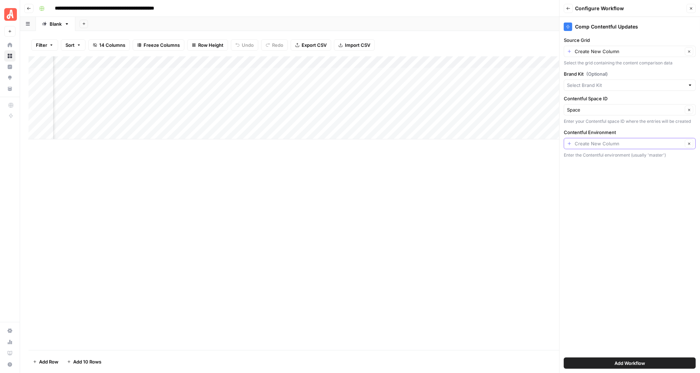
click at [595, 142] on input "Contentful Environment" at bounding box center [629, 143] width 108 height 7
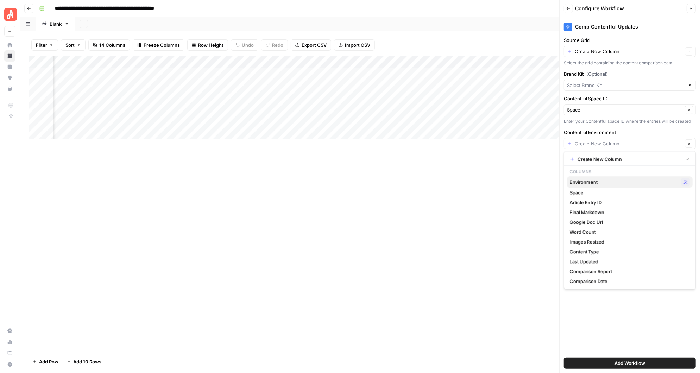
click at [591, 183] on span "Environment" at bounding box center [624, 181] width 109 height 7
type input "Environment"
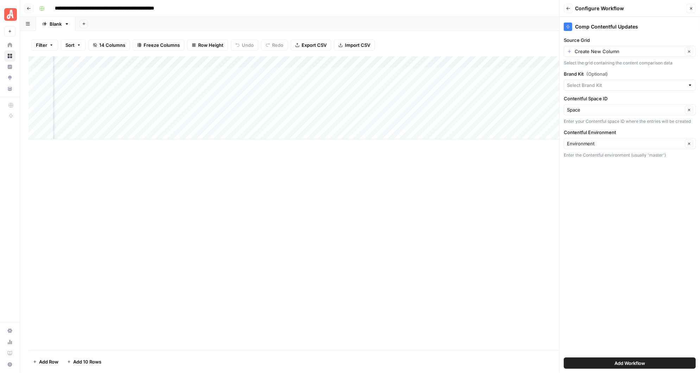
scroll to position [0, 204]
click at [650, 55] on div "Create New Column Clear" at bounding box center [630, 51] width 132 height 11
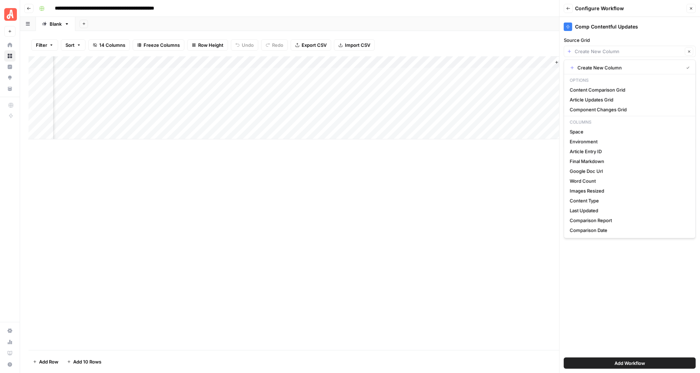
type input "Create New Column"
click at [611, 304] on div "Comp Contentful Updates Source Grid Create New Column Clear Select the grid con…" at bounding box center [630, 195] width 140 height 356
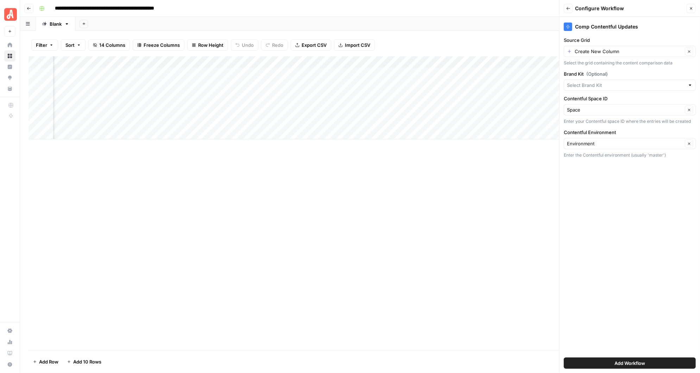
scroll to position [0, 204]
click at [506, 74] on div "Add Column" at bounding box center [360, 97] width 663 height 83
click at [569, 9] on icon "button" at bounding box center [568, 8] width 4 height 4
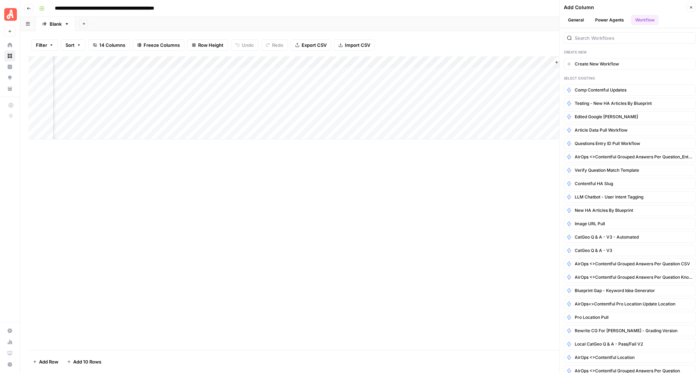
click at [537, 61] on div "Add Column" at bounding box center [360, 97] width 663 height 83
click at [493, 131] on span "Edit Workflow" at bounding box center [505, 131] width 62 height 7
click at [537, 62] on div "Add Column" at bounding box center [360, 97] width 663 height 83
click at [494, 119] on span "Configure Inputs" at bounding box center [505, 121] width 62 height 7
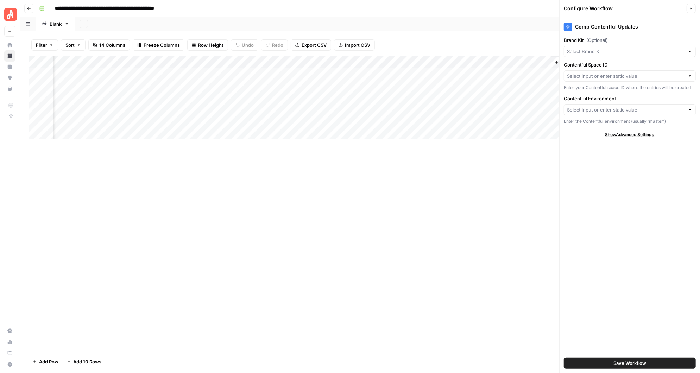
click at [691, 76] on div at bounding box center [690, 75] width 5 height 7
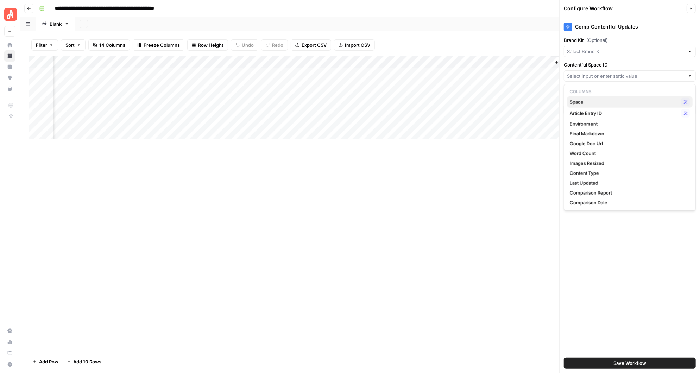
click at [604, 102] on span "Space" at bounding box center [624, 102] width 109 height 7
type input "Space"
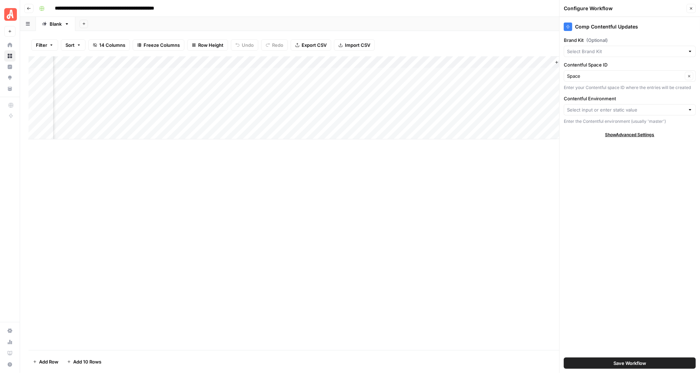
click at [692, 111] on div at bounding box center [690, 109] width 5 height 7
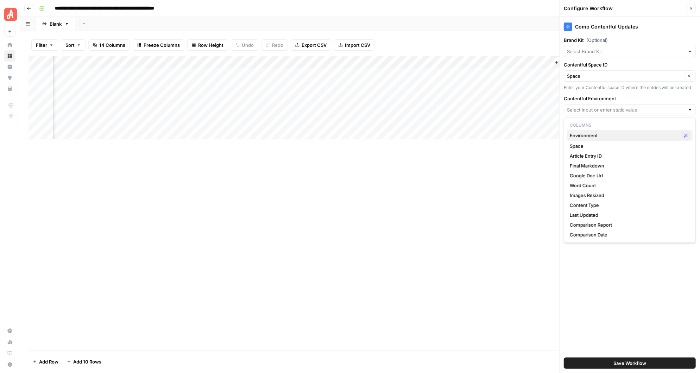
click at [580, 136] on span "Environment" at bounding box center [624, 135] width 109 height 7
type input "Environment"
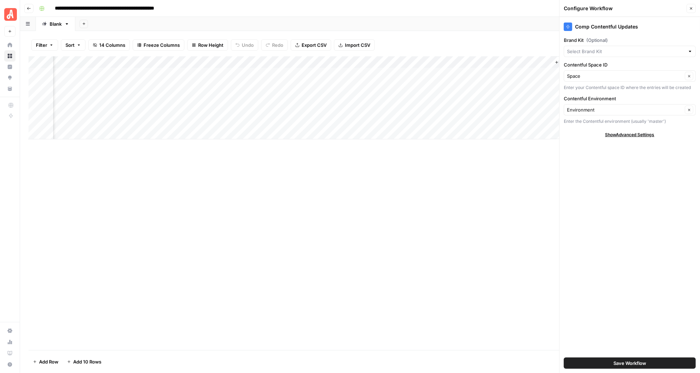
click at [607, 364] on button "Save Workflow" at bounding box center [630, 363] width 132 height 11
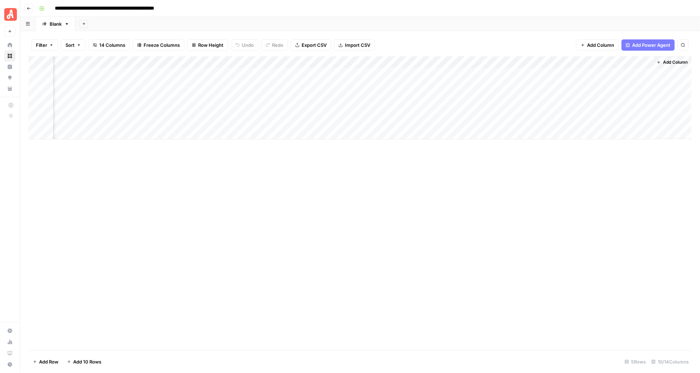
click at [609, 73] on div "Add Column" at bounding box center [360, 97] width 663 height 83
click at [644, 71] on div "Add Column" at bounding box center [360, 97] width 663 height 83
click at [638, 61] on div "Add Column" at bounding box center [360, 97] width 663 height 83
click at [610, 118] on span "Configure Inputs" at bounding box center [607, 121] width 62 height 7
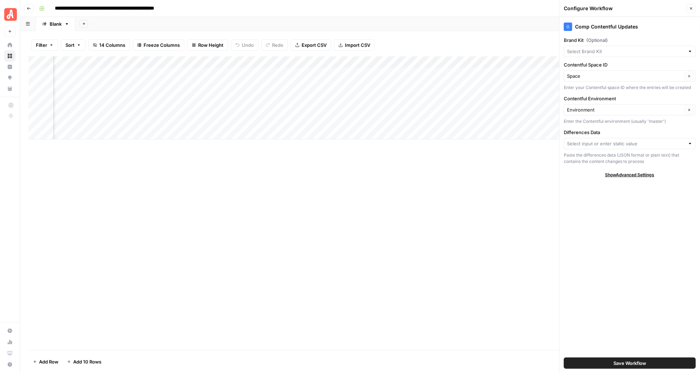
click at [689, 143] on div at bounding box center [690, 143] width 5 height 7
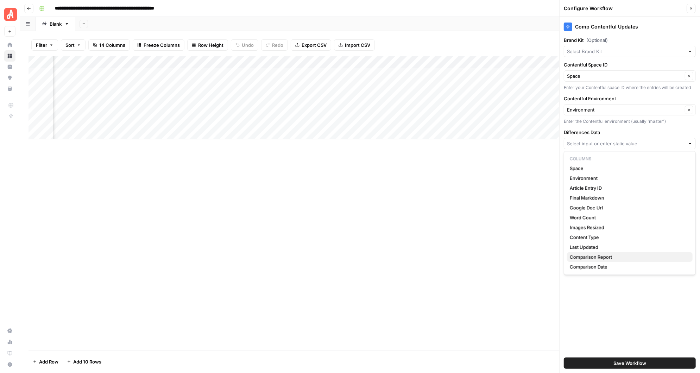
click at [618, 255] on span "Comparison Report" at bounding box center [628, 256] width 117 height 7
type input "Comparison Report"
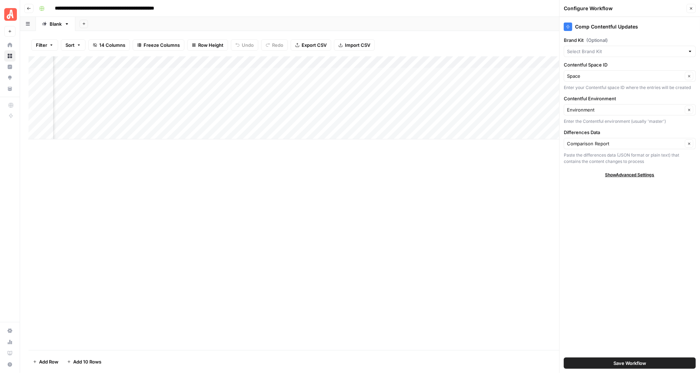
click at [640, 362] on span "Save Workflow" at bounding box center [629, 363] width 33 height 7
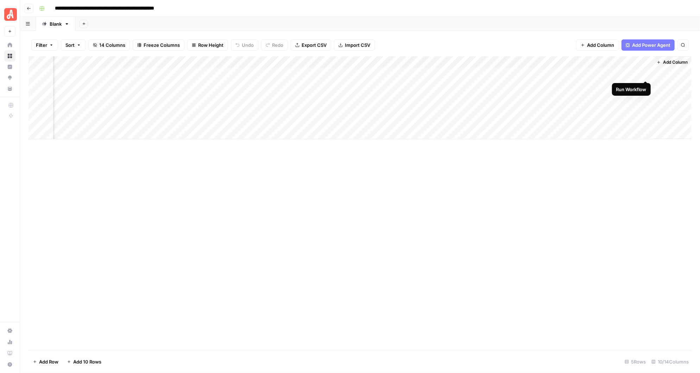
click at [645, 72] on div "Add Column" at bounding box center [360, 97] width 663 height 83
click at [636, 72] on div "Add Column" at bounding box center [360, 97] width 663 height 83
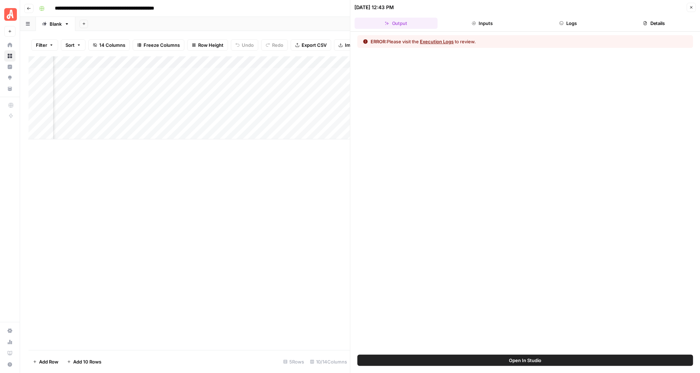
click at [502, 23] on button "Inputs" at bounding box center [482, 23] width 83 height 11
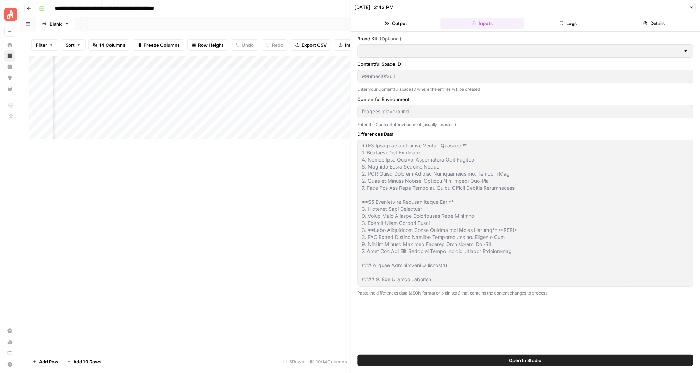
scroll to position [0, 0]
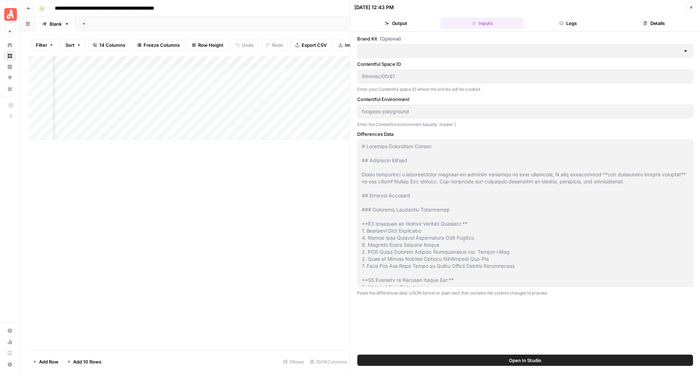
click at [405, 20] on button "Output" at bounding box center [396, 23] width 83 height 11
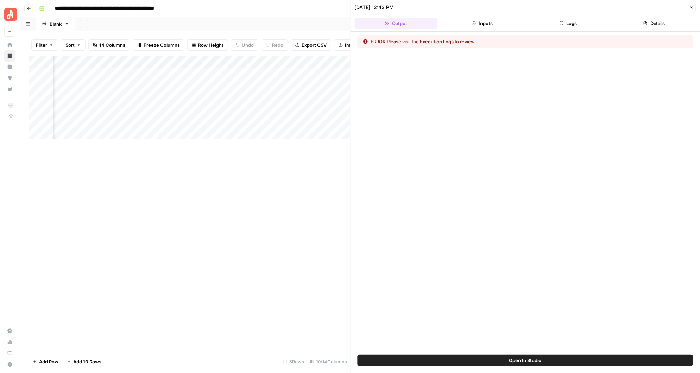
click at [570, 26] on button "Logs" at bounding box center [567, 23] width 83 height 11
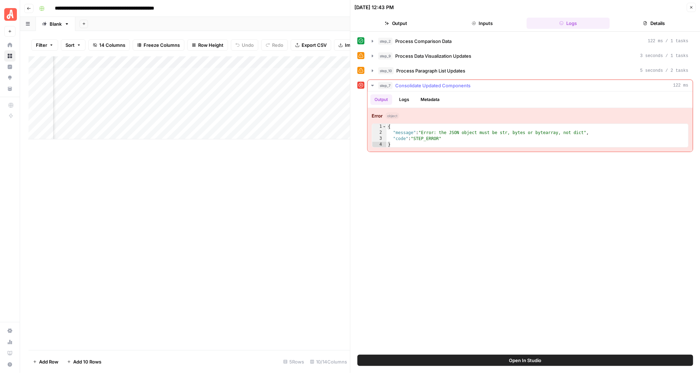
click at [374, 84] on icon "button" at bounding box center [373, 86] width 6 height 6
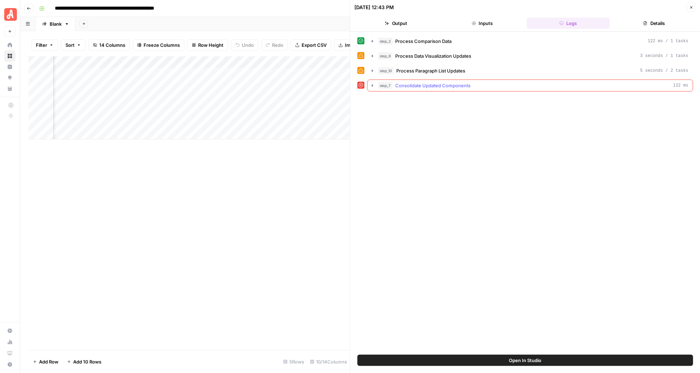
click at [374, 84] on icon "button" at bounding box center [373, 86] width 6 height 6
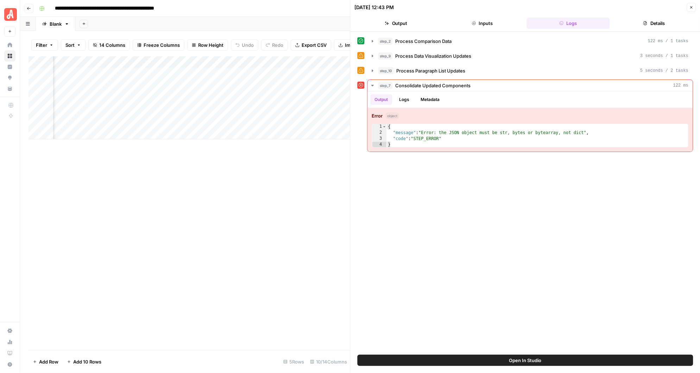
click at [557, 360] on button "Open In Studio" at bounding box center [526, 360] width 336 height 11
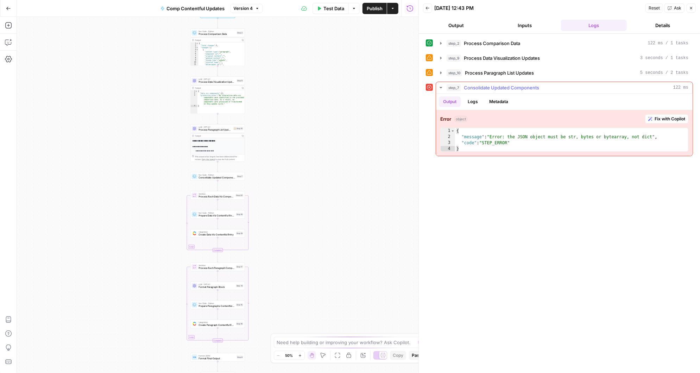
click at [669, 118] on span "Fix with Copilot" at bounding box center [670, 119] width 31 height 6
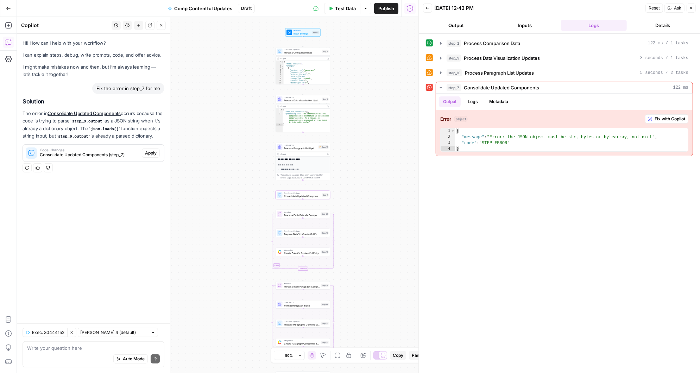
click at [151, 153] on span "Apply" at bounding box center [151, 153] width 12 height 6
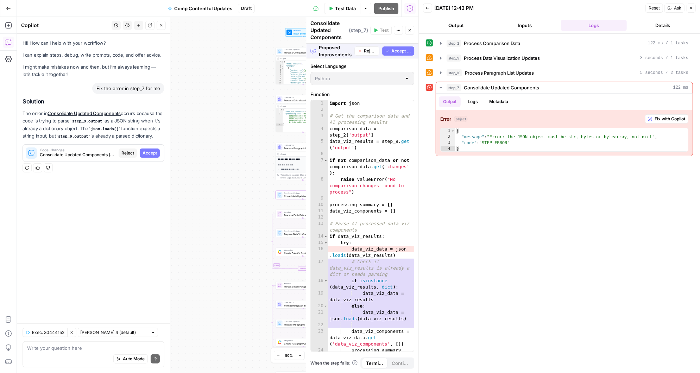
click at [151, 153] on span "Accept" at bounding box center [150, 153] width 14 height 6
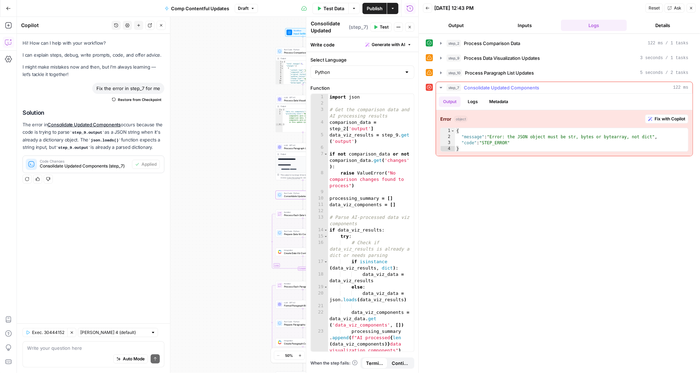
click at [674, 119] on span "Fix with Copilot" at bounding box center [670, 119] width 31 height 6
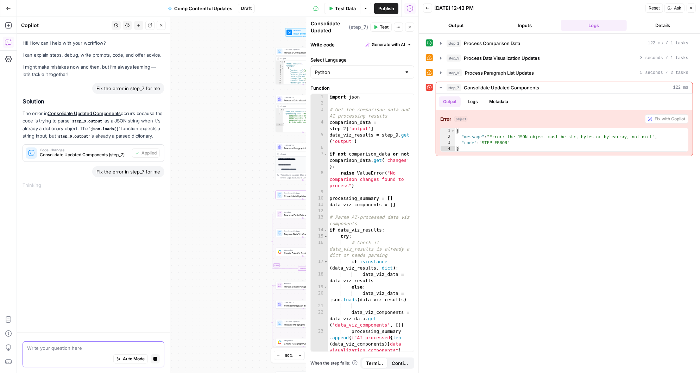
click at [156, 358] on icon "button" at bounding box center [155, 359] width 4 height 4
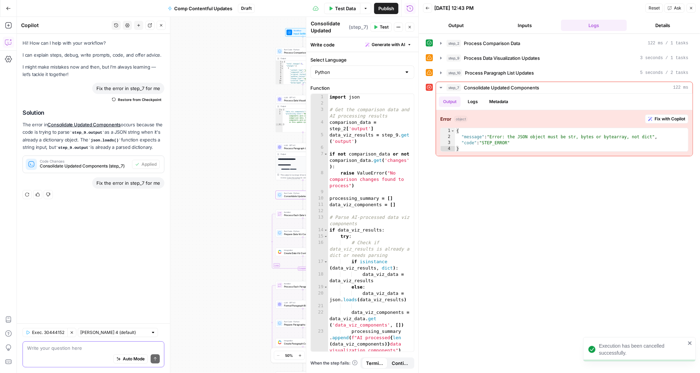
click at [381, 25] on span "Test" at bounding box center [384, 27] width 9 height 6
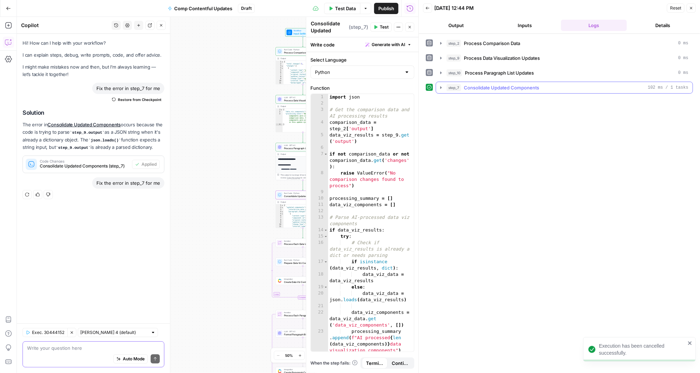
click at [441, 87] on icon "button" at bounding box center [440, 87] width 1 height 2
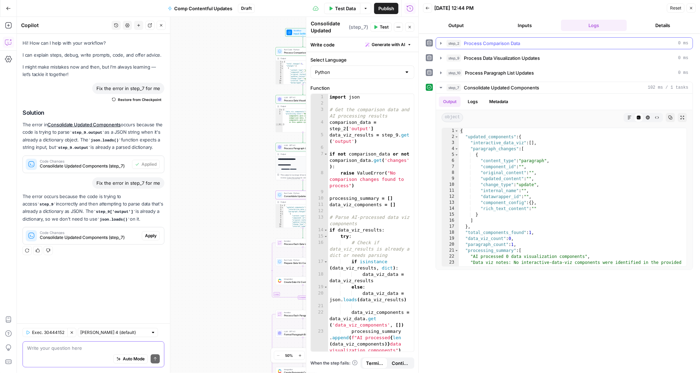
click at [440, 43] on icon "button" at bounding box center [441, 43] width 6 height 6
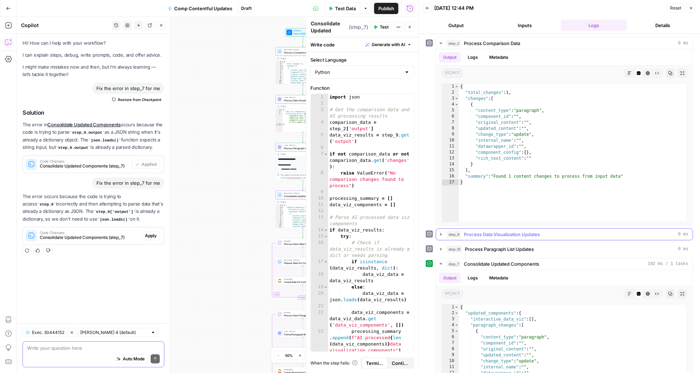
click at [441, 235] on icon "button" at bounding box center [441, 235] width 6 height 6
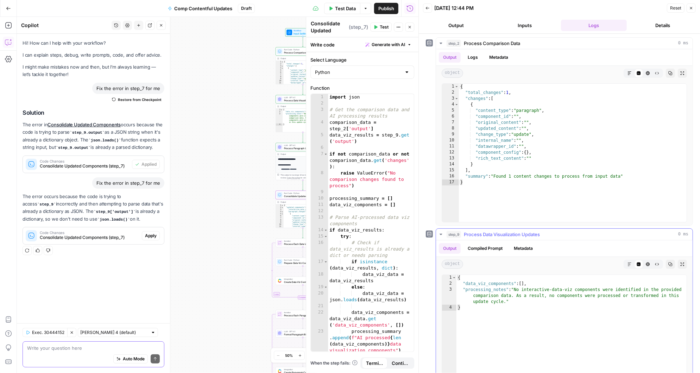
click at [441, 235] on icon "button" at bounding box center [441, 235] width 6 height 6
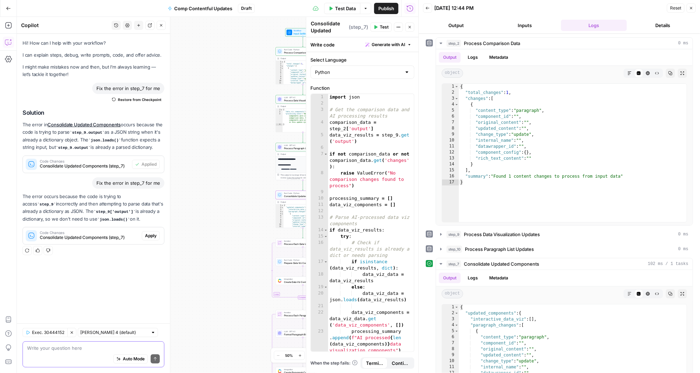
click at [522, 26] on button "Inputs" at bounding box center [525, 25] width 66 height 11
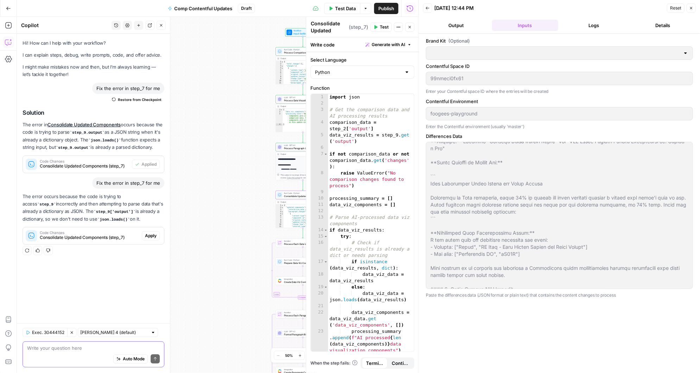
scroll to position [241, 0]
click at [430, 236] on div at bounding box center [559, 215] width 267 height 147
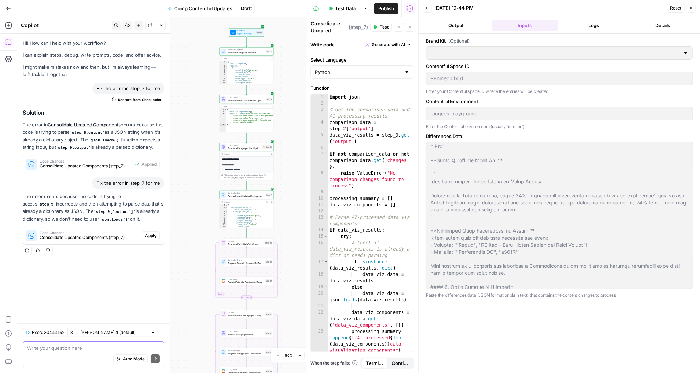
click at [98, 272] on div "Hi! How can I help with your workflow? I can explain steps, debug, write prompt…" at bounding box center [93, 179] width 153 height 290
click at [64, 353] on div "Auto Mode Send" at bounding box center [93, 359] width 133 height 15
paste textarea "A new table with the following structure was added: - Headers: ["Title", "SR Pa…"
type textarea "so this info wasn't good enough to for data viz A new table with the following …"
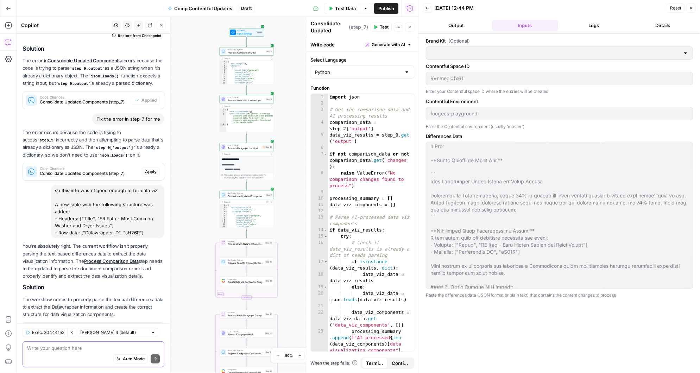
scroll to position [95, 0]
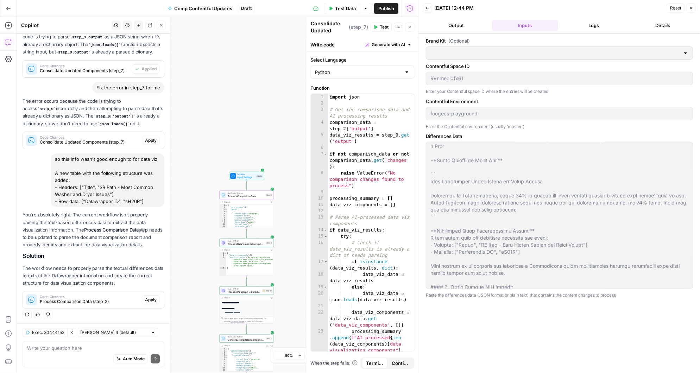
click at [152, 298] on span "Apply" at bounding box center [151, 300] width 12 height 6
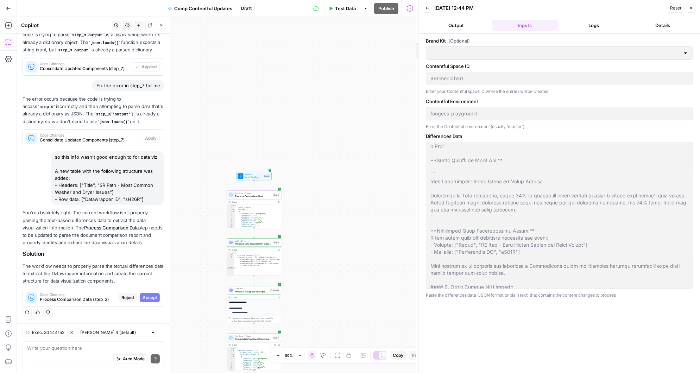
scroll to position [84, 0]
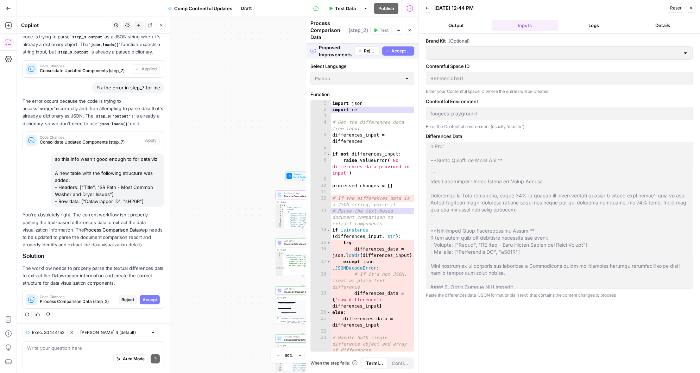
click at [152, 298] on span "Accept" at bounding box center [150, 300] width 14 height 6
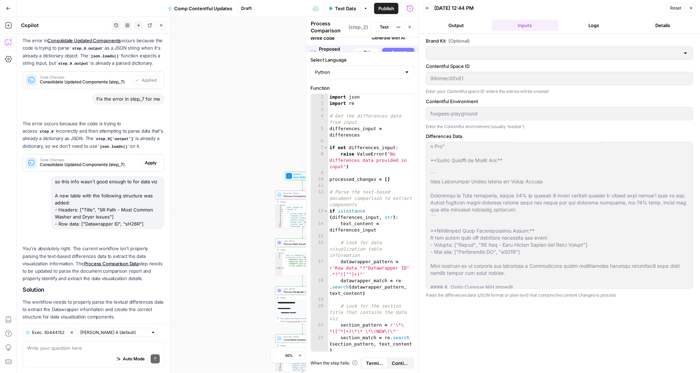
scroll to position [118, 0]
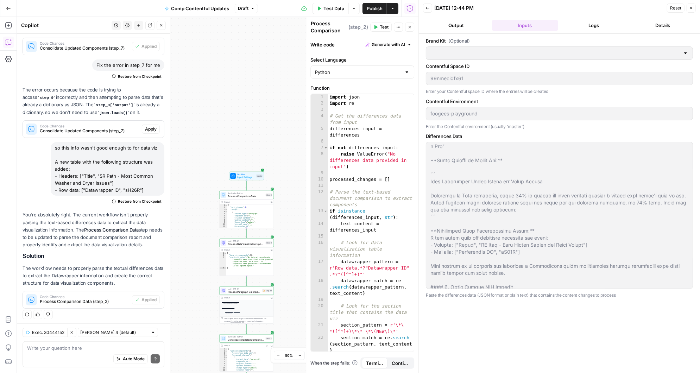
click at [381, 27] on span "Test" at bounding box center [384, 27] width 9 height 6
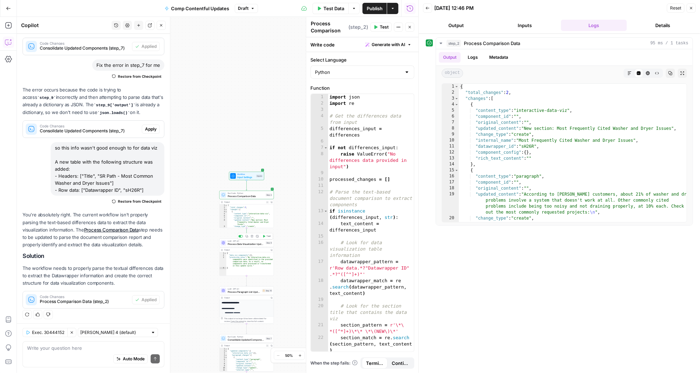
click at [265, 236] on icon "button" at bounding box center [264, 236] width 2 height 2
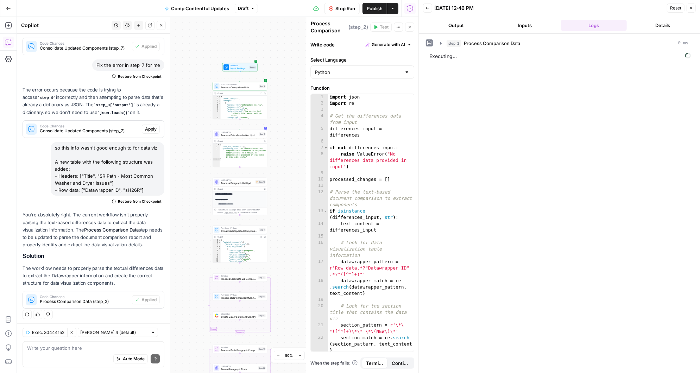
drag, startPoint x: 285, startPoint y: 252, endPoint x: 279, endPoint y: 118, distance: 134.9
click at [278, 119] on div "**********" at bounding box center [218, 195] width 402 height 356
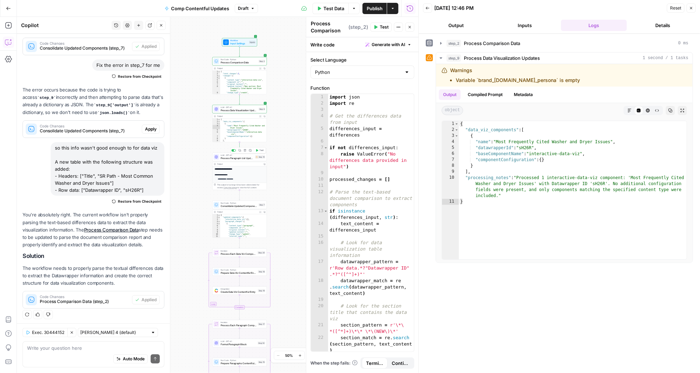
click at [258, 150] on button "Test" at bounding box center [259, 150] width 11 height 5
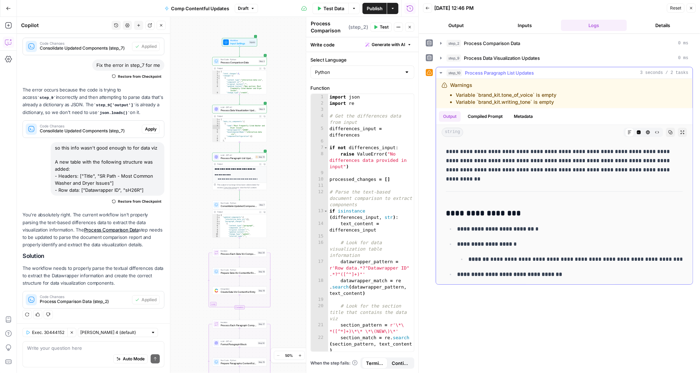
scroll to position [0, 0]
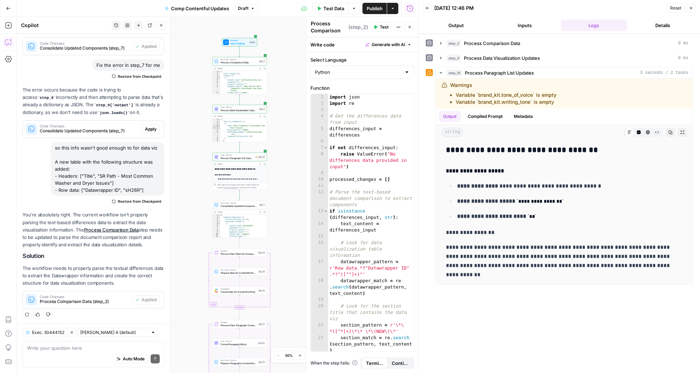
click at [61, 357] on div "Auto Mode Send" at bounding box center [93, 359] width 133 height 15
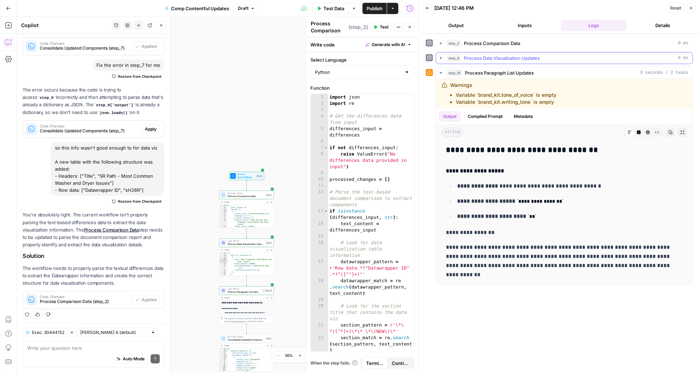
click at [442, 58] on icon "button" at bounding box center [441, 58] width 6 height 6
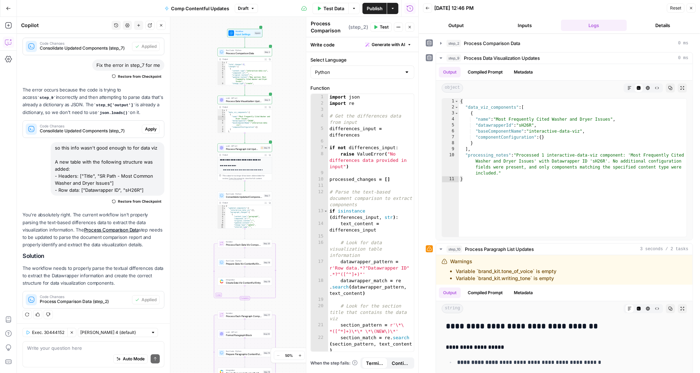
drag, startPoint x: 292, startPoint y: 264, endPoint x: 288, endPoint y: 110, distance: 154.2
click at [288, 110] on div "Workflow Input Settings Inputs Run Code · Python Process Comparison Data Step 2…" at bounding box center [218, 195] width 402 height 356
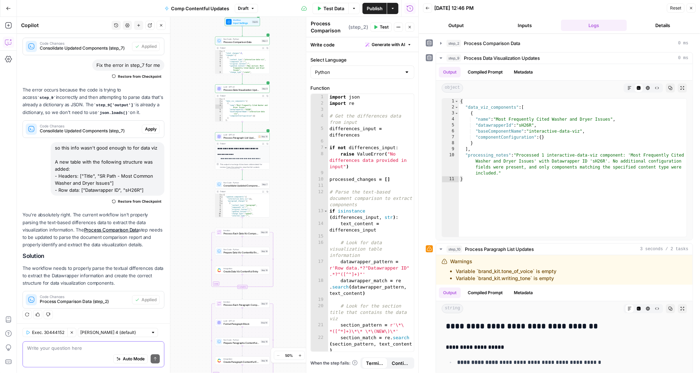
click at [62, 351] on textarea at bounding box center [93, 348] width 133 height 7
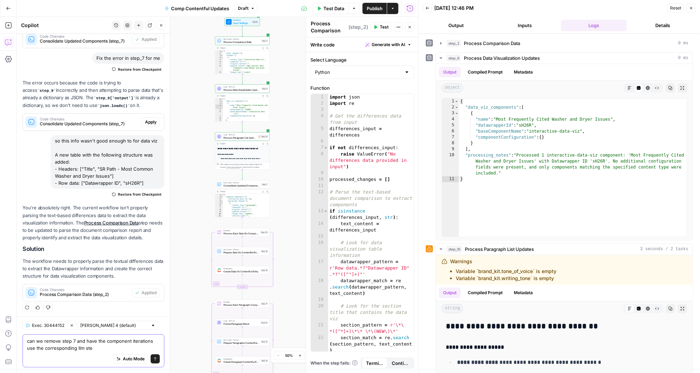
type textarea "can we remove step 7 and have the component iterations use the corresponding ll…"
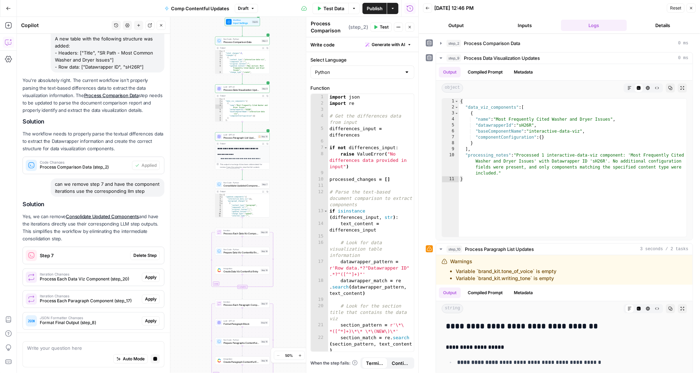
scroll to position [272, 0]
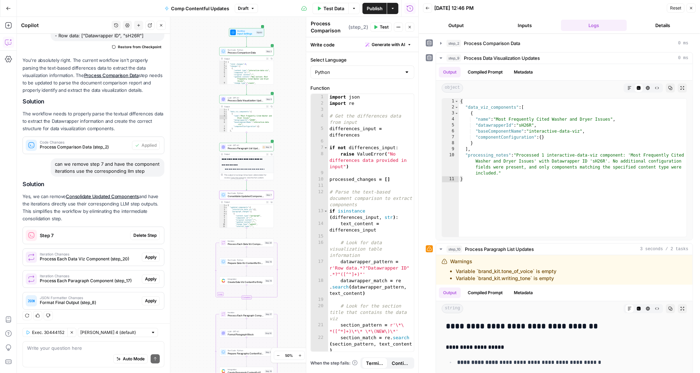
click at [139, 234] on span "Delete Step" at bounding box center [144, 235] width 23 height 6
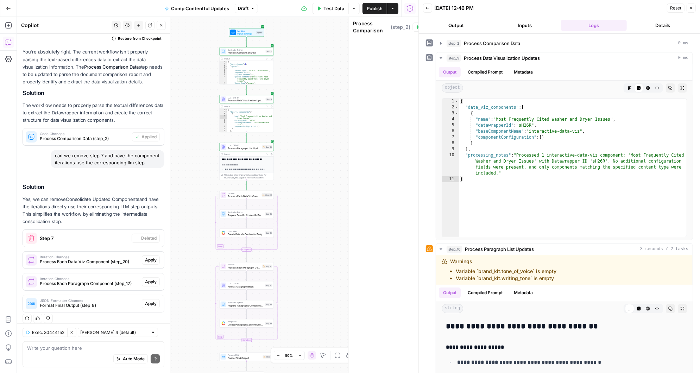
scroll to position [275, 0]
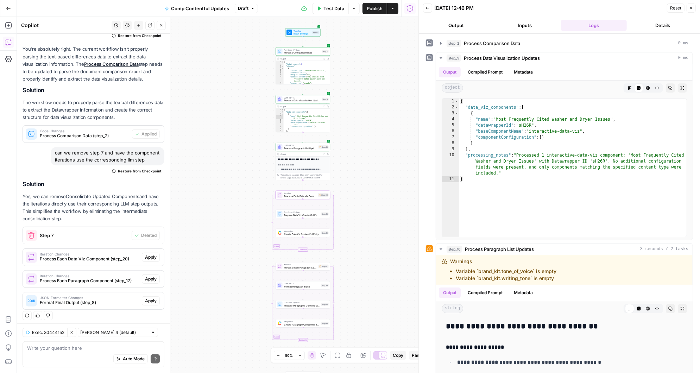
click at [152, 253] on button "Apply" at bounding box center [151, 257] width 18 height 9
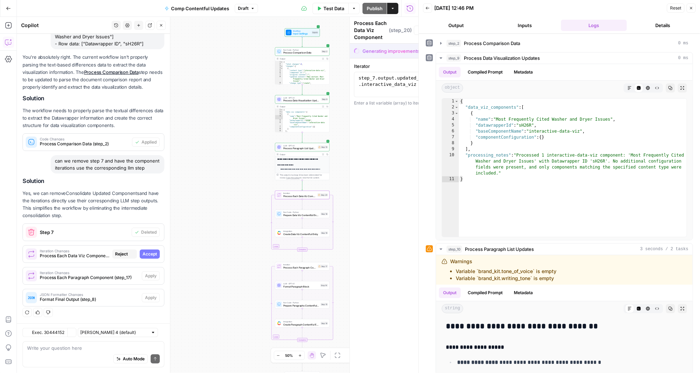
scroll to position [230, 0]
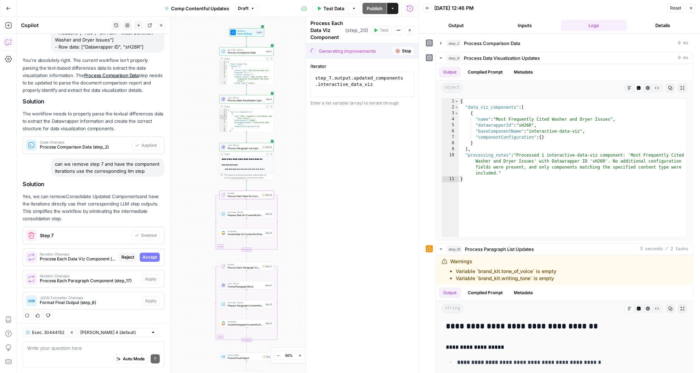
click at [152, 254] on span "Accept" at bounding box center [150, 257] width 14 height 6
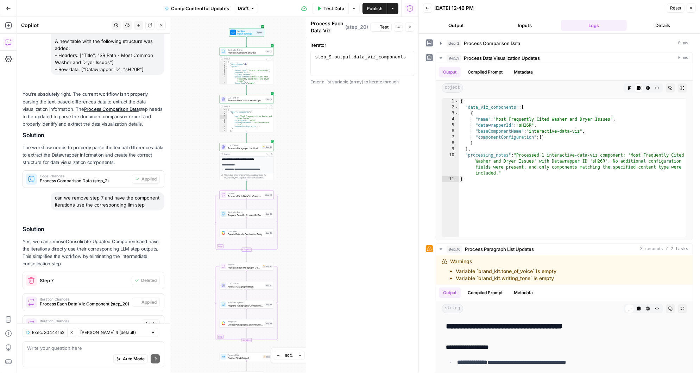
scroll to position [275, 0]
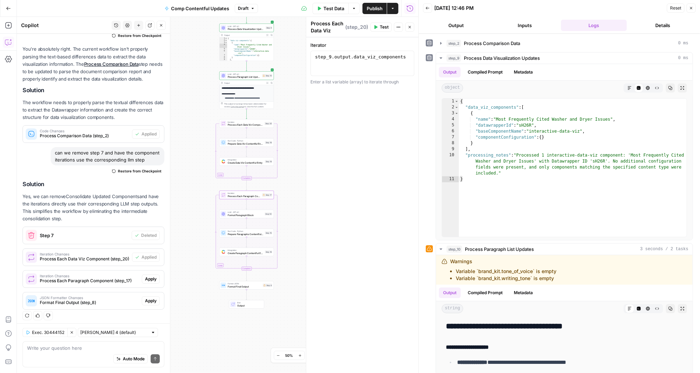
click at [151, 275] on button "Apply" at bounding box center [151, 279] width 18 height 9
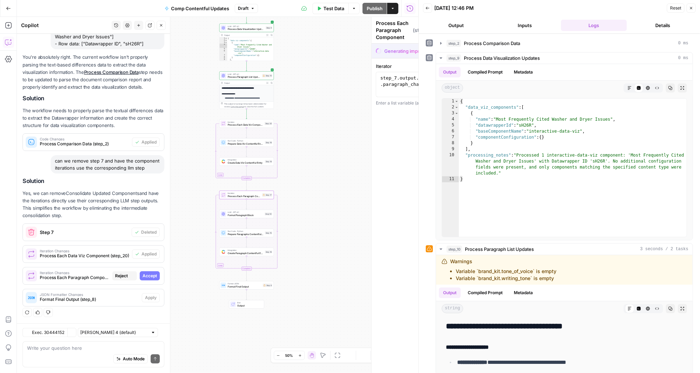
scroll to position [230, 0]
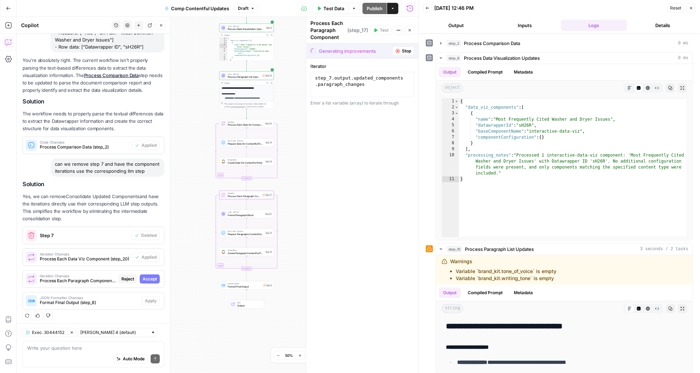
click at [153, 276] on span "Accept" at bounding box center [150, 279] width 14 height 6
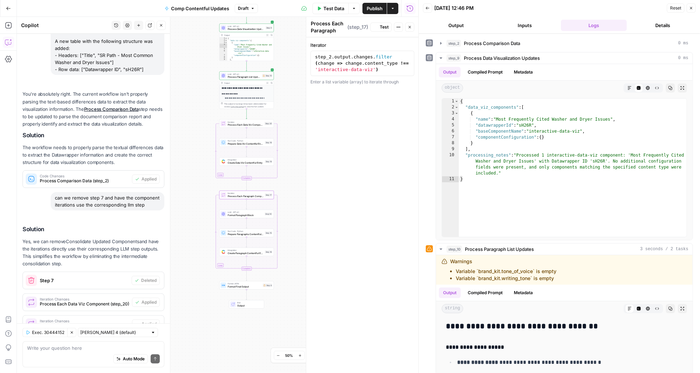
scroll to position [275, 0]
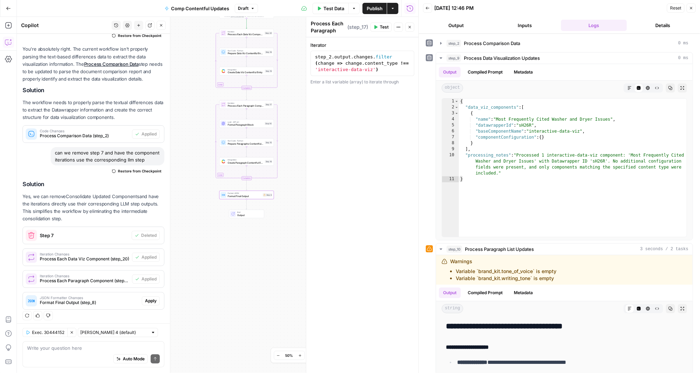
click at [156, 299] on span "Apply" at bounding box center [151, 301] width 12 height 6
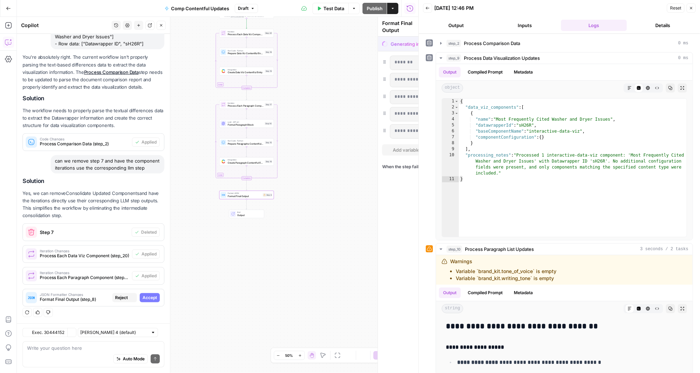
scroll to position [230, 0]
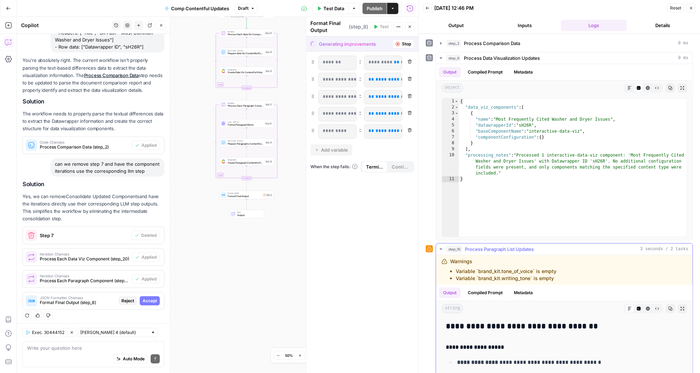
click at [442, 248] on icon "button" at bounding box center [441, 248] width 2 height 1
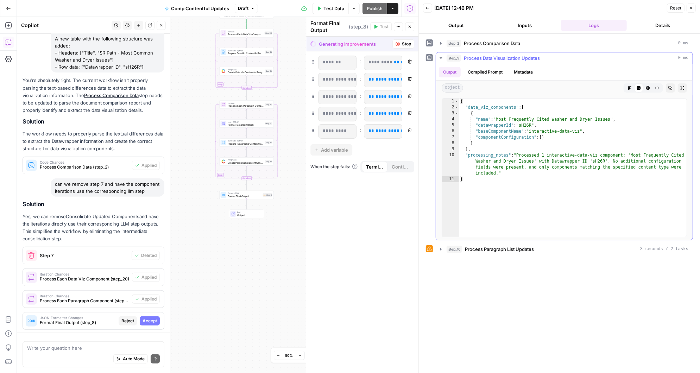
click at [441, 58] on icon "button" at bounding box center [441, 58] width 6 height 6
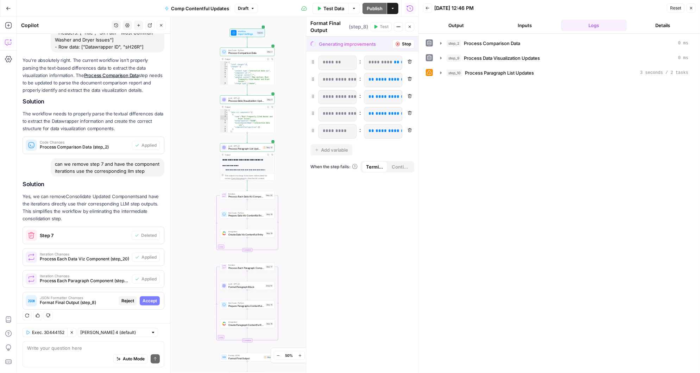
drag, startPoint x: 290, startPoint y: 83, endPoint x: 291, endPoint y: 245, distance: 162.2
click at [291, 245] on div "Workflow Input Settings Inputs Run Code · Python Process Comparison Data Step 2…" at bounding box center [218, 195] width 402 height 356
click at [254, 193] on span "Iteration" at bounding box center [246, 194] width 36 height 3
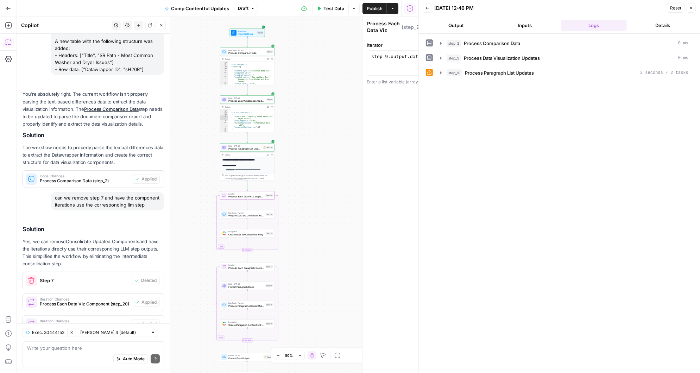
scroll to position [275, 0]
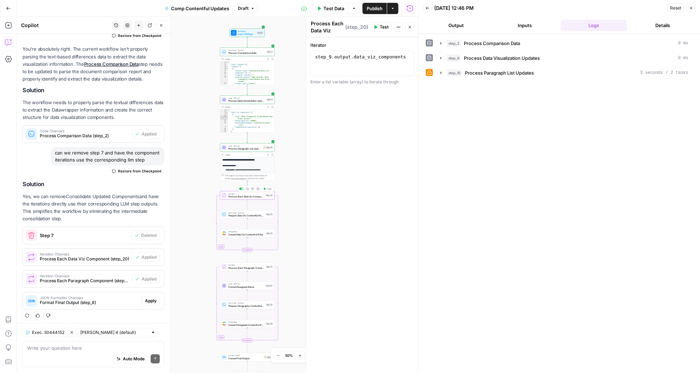
click at [265, 188] on icon "button" at bounding box center [264, 189] width 3 height 3
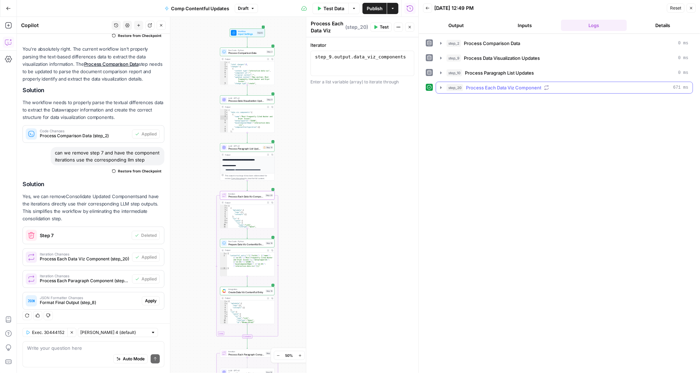
click at [441, 87] on icon "button" at bounding box center [441, 88] width 6 height 6
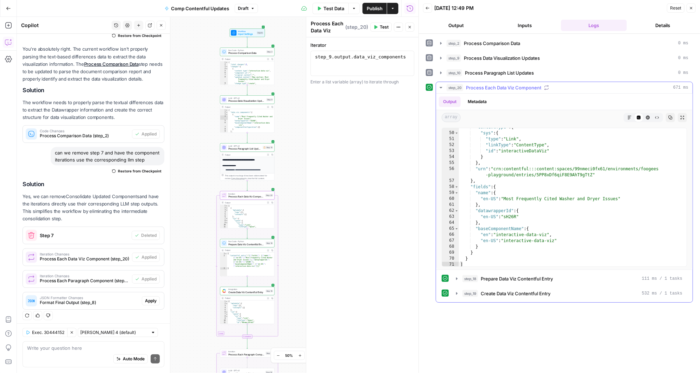
scroll to position [289, 0]
